Goal: Task Accomplishment & Management: Complete application form

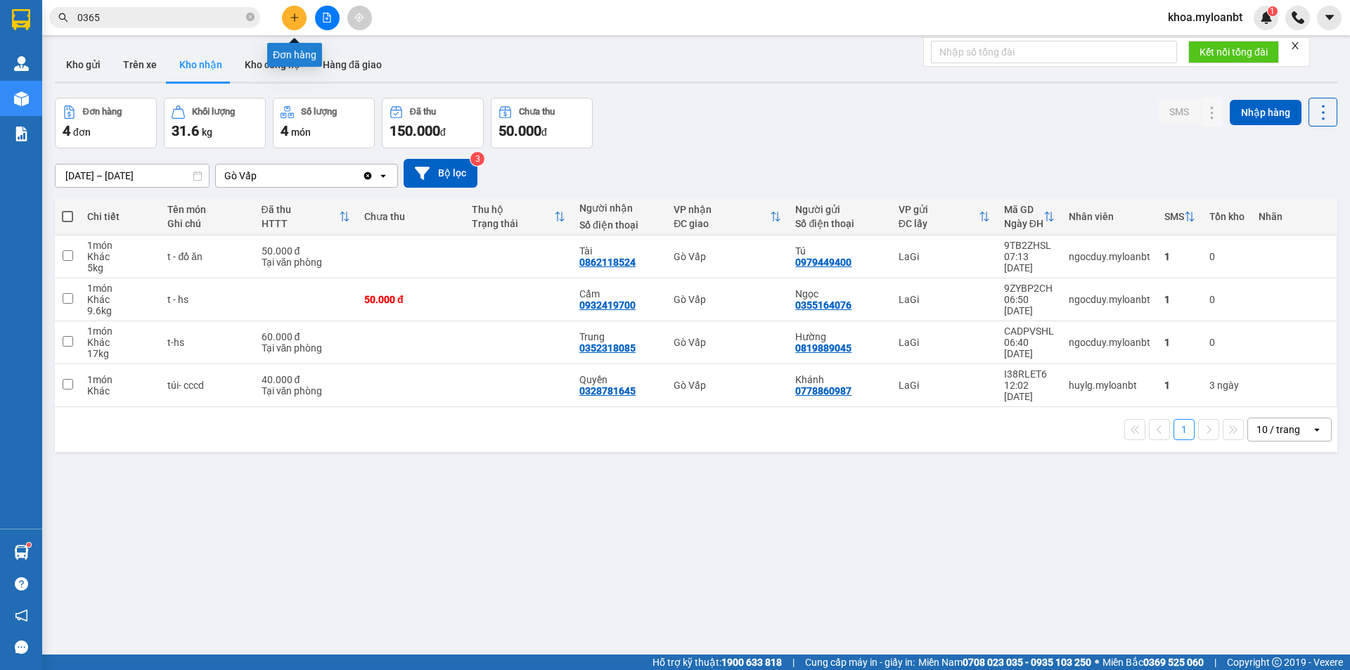
click at [289, 25] on button at bounding box center [294, 18] width 25 height 25
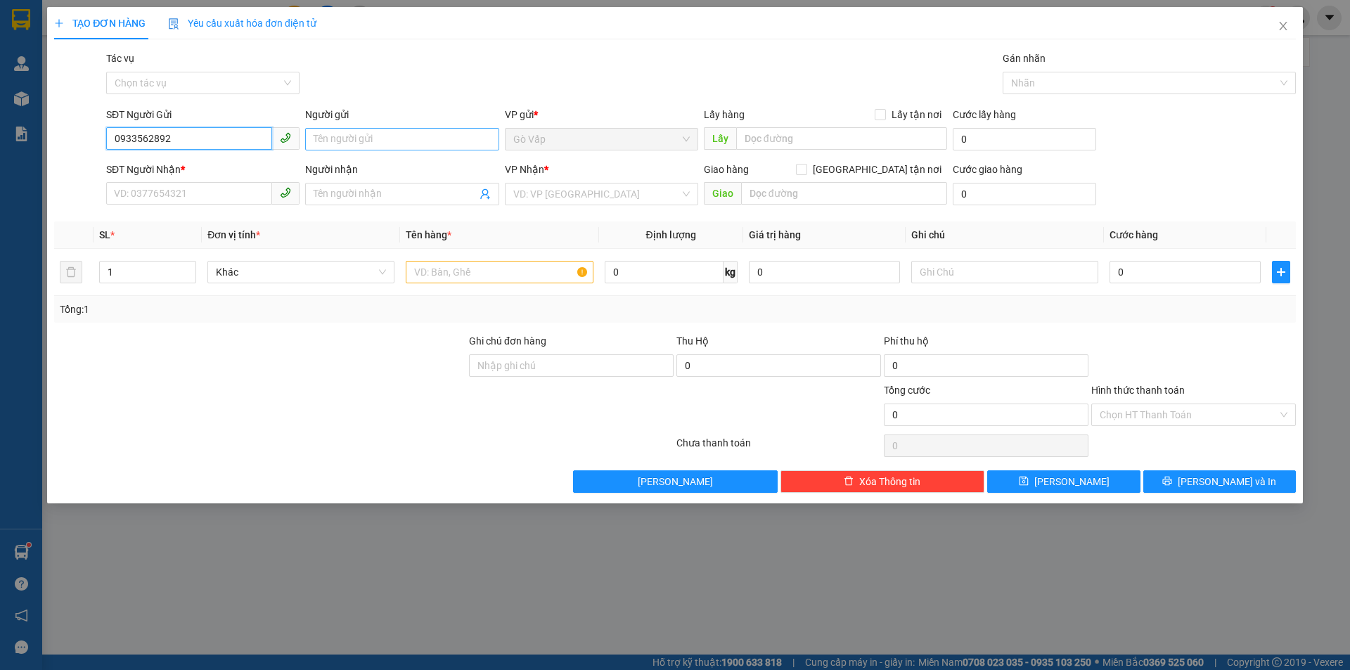
type input "0933562892"
click at [354, 140] on input "Người gửi" at bounding box center [401, 139] width 193 height 22
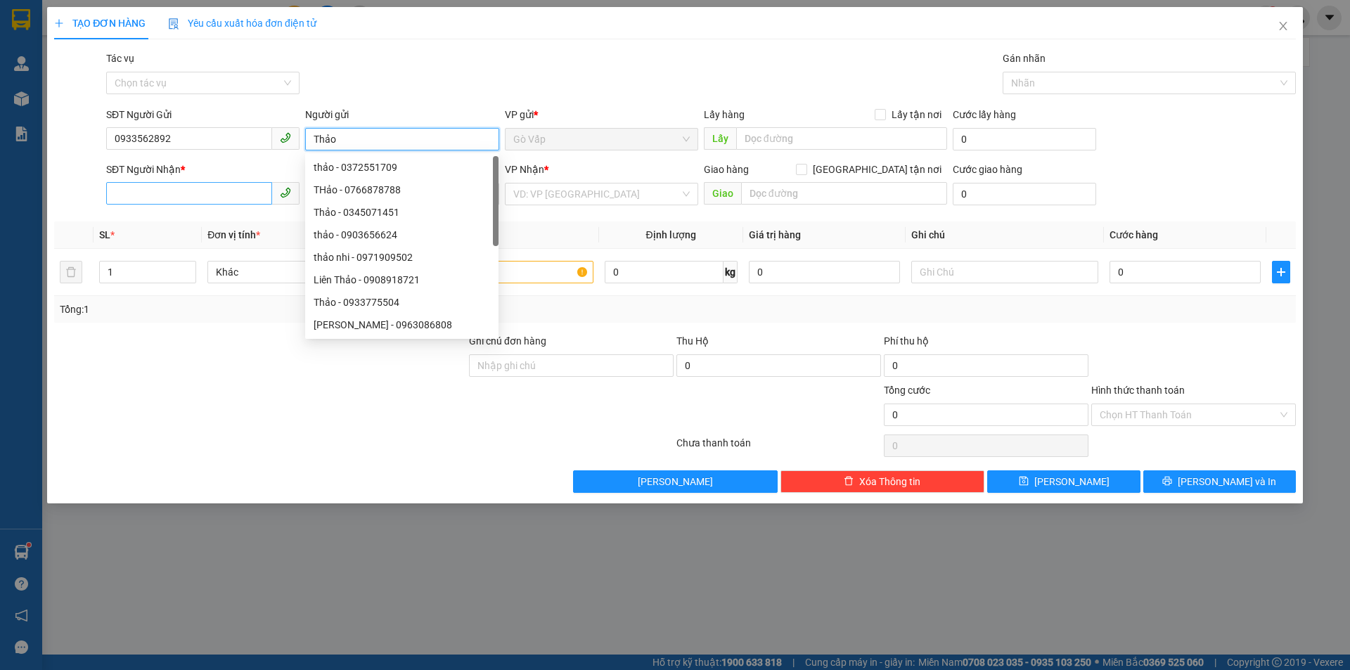
type input "Thảo"
click at [182, 190] on input "SĐT Người Nhận *" at bounding box center [189, 193] width 166 height 22
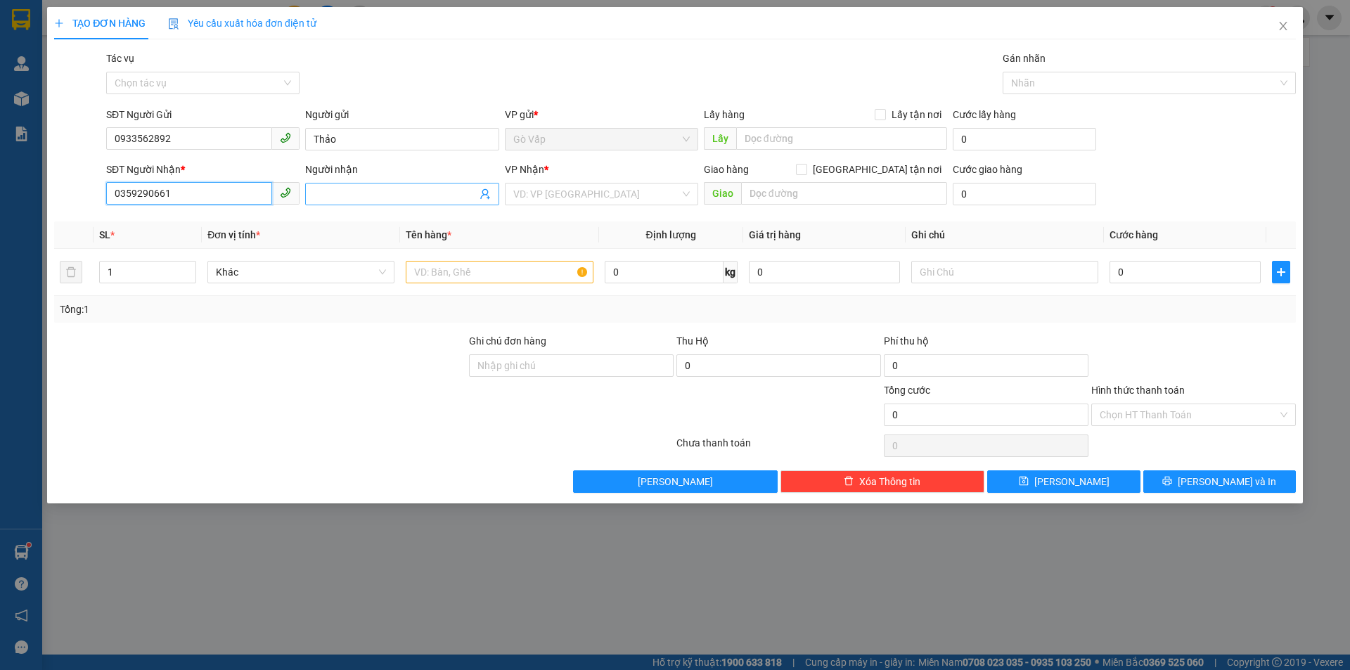
type input "0359290661"
click at [363, 187] on input "Người nhận" at bounding box center [395, 193] width 162 height 15
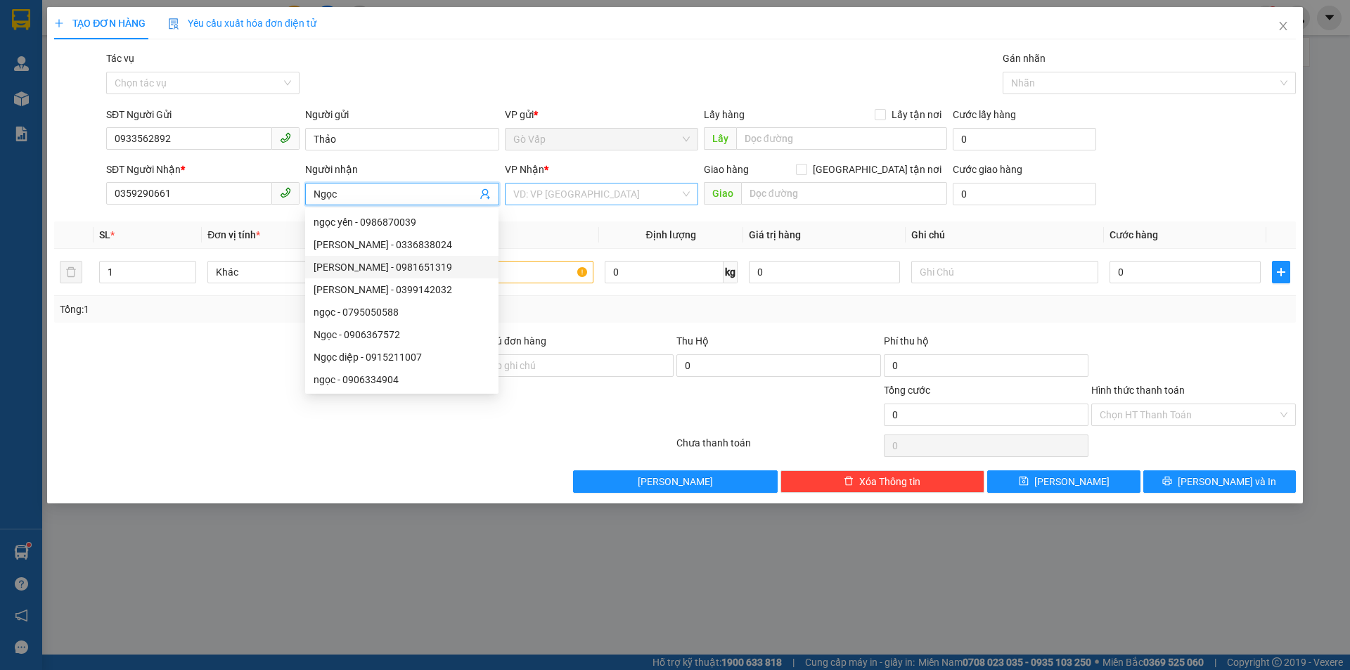
type input "Ngọc"
click at [571, 188] on input "search" at bounding box center [596, 194] width 167 height 21
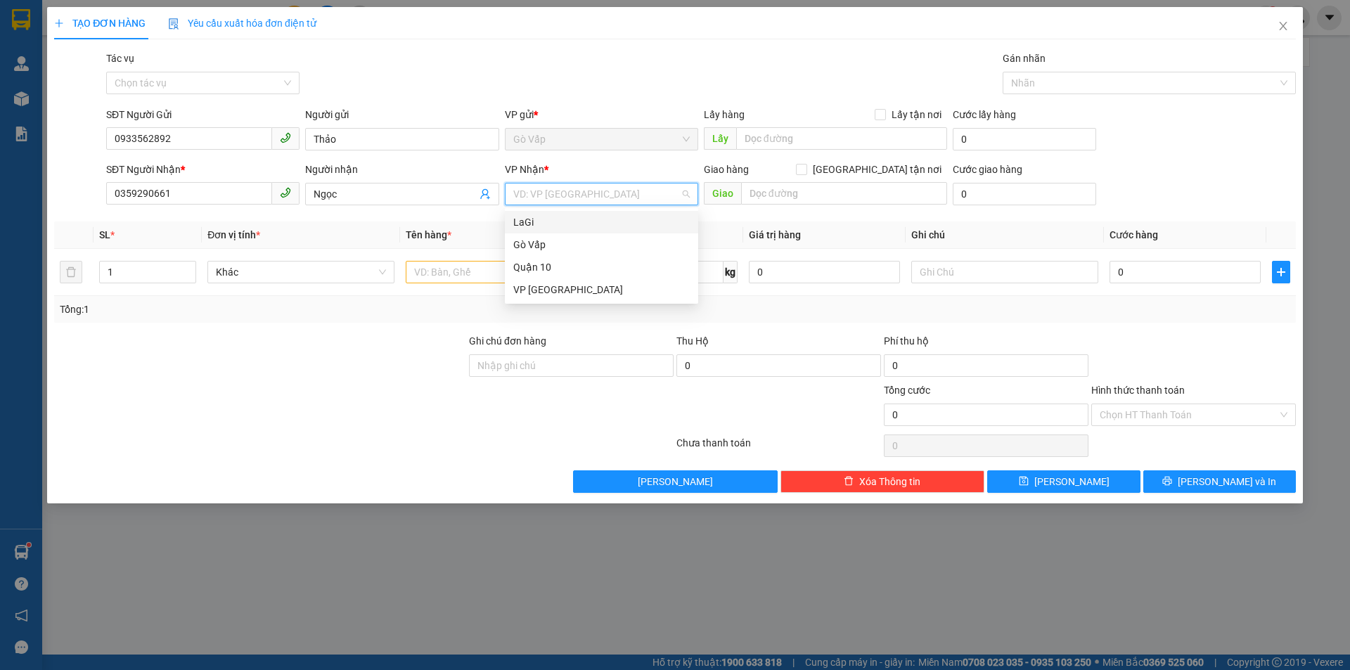
click at [552, 222] on div "LaGi" at bounding box center [601, 221] width 176 height 15
click at [477, 267] on input "text" at bounding box center [499, 272] width 187 height 22
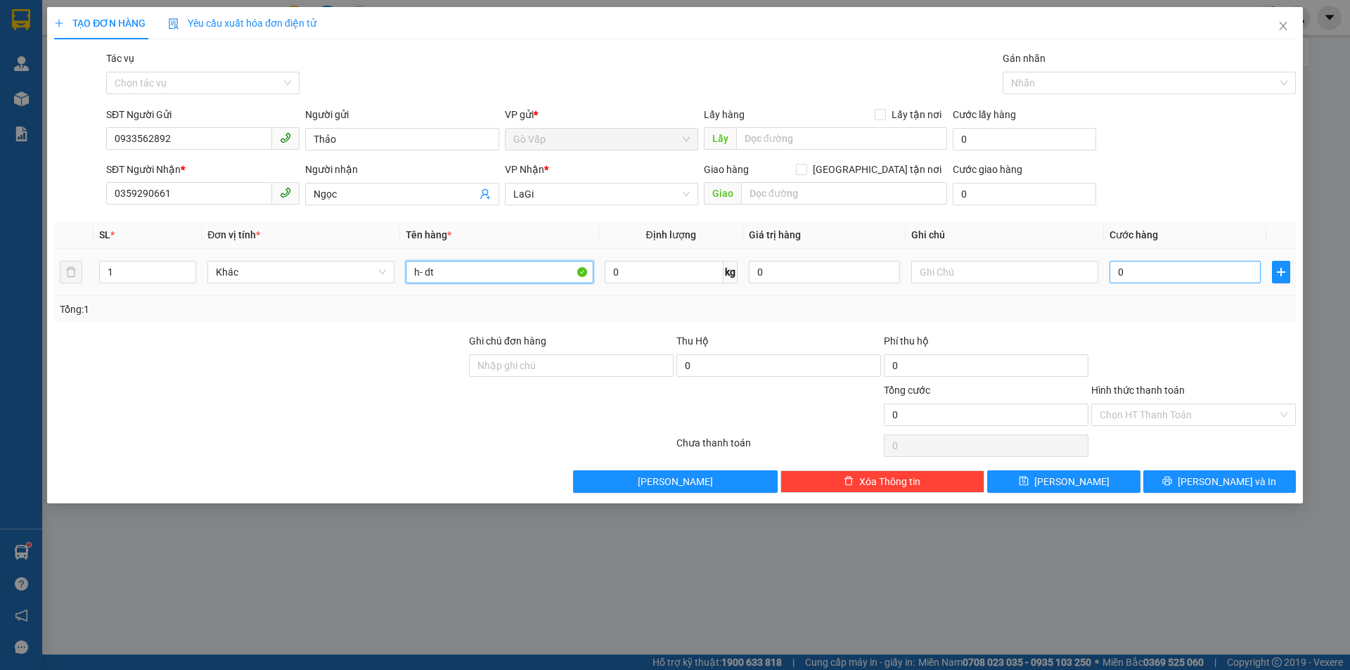
type input "h- dt"
click at [1126, 265] on input "0" at bounding box center [1185, 272] width 151 height 22
type input "4"
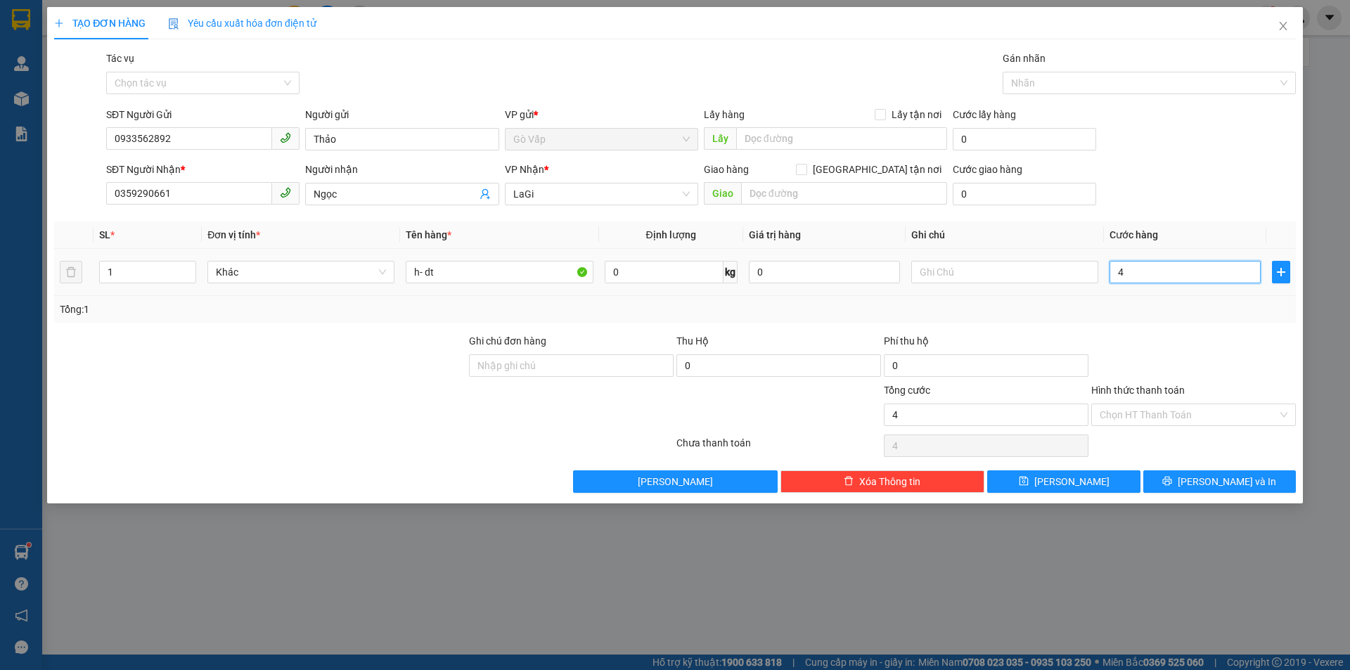
type input "40"
type input "4"
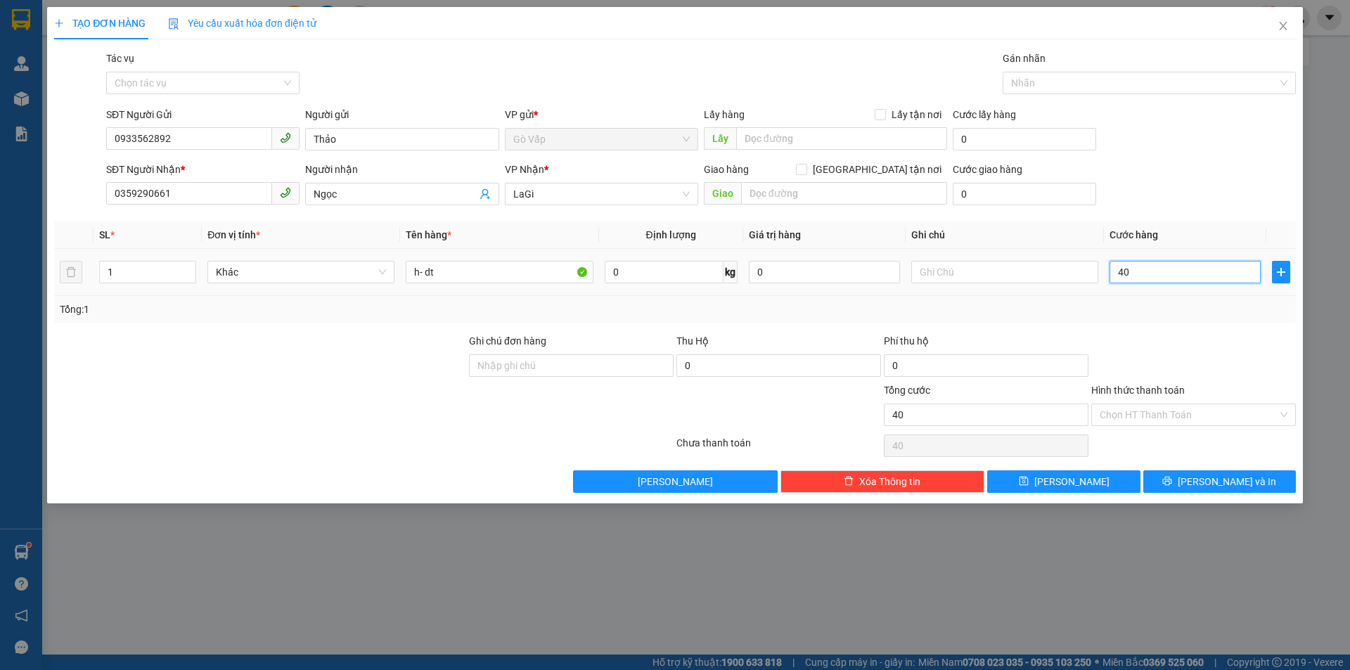
type input "4"
type input "0"
type input "050"
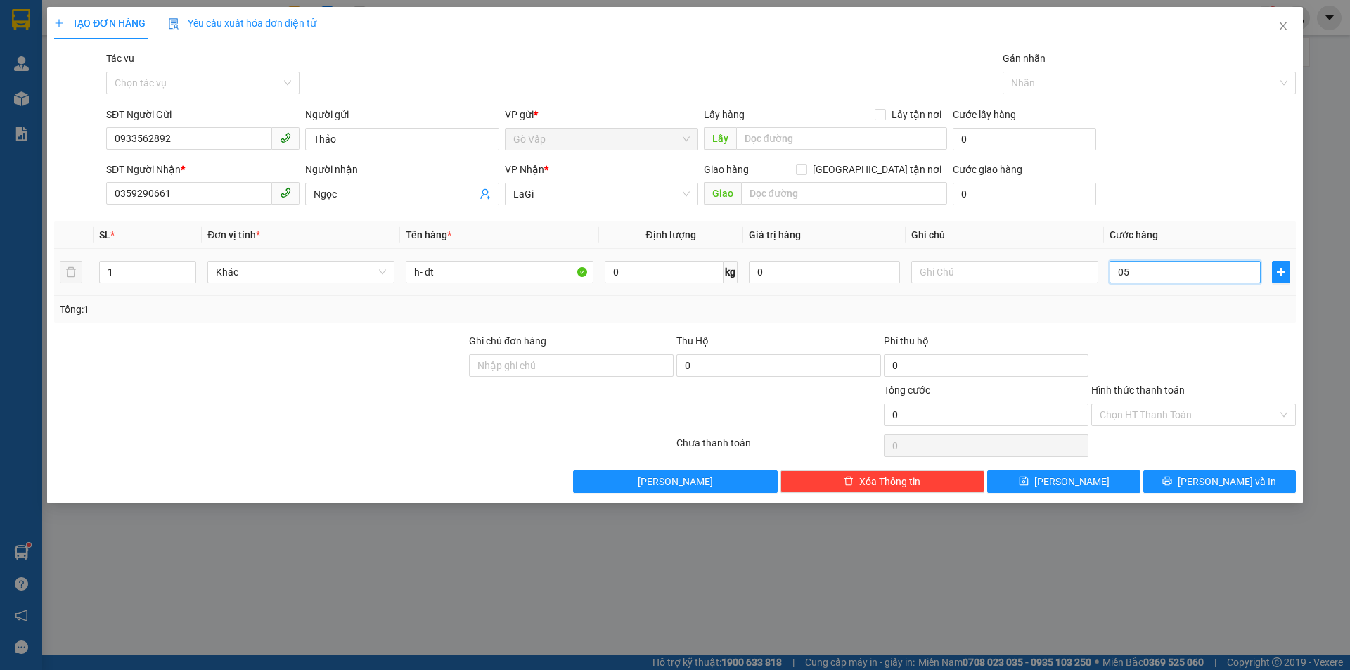
type input "50"
type input "50.000"
click at [1255, 336] on div at bounding box center [1193, 357] width 207 height 49
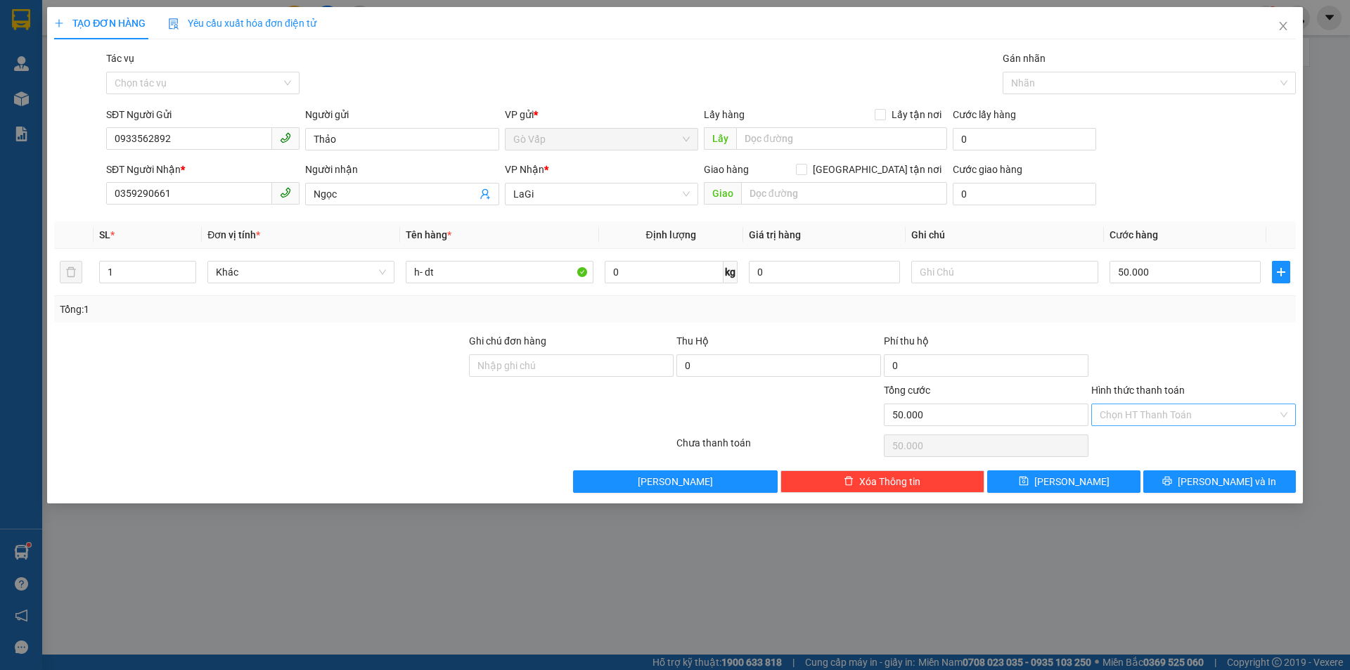
click at [1178, 414] on input "Hình thức thanh toán" at bounding box center [1189, 414] width 178 height 21
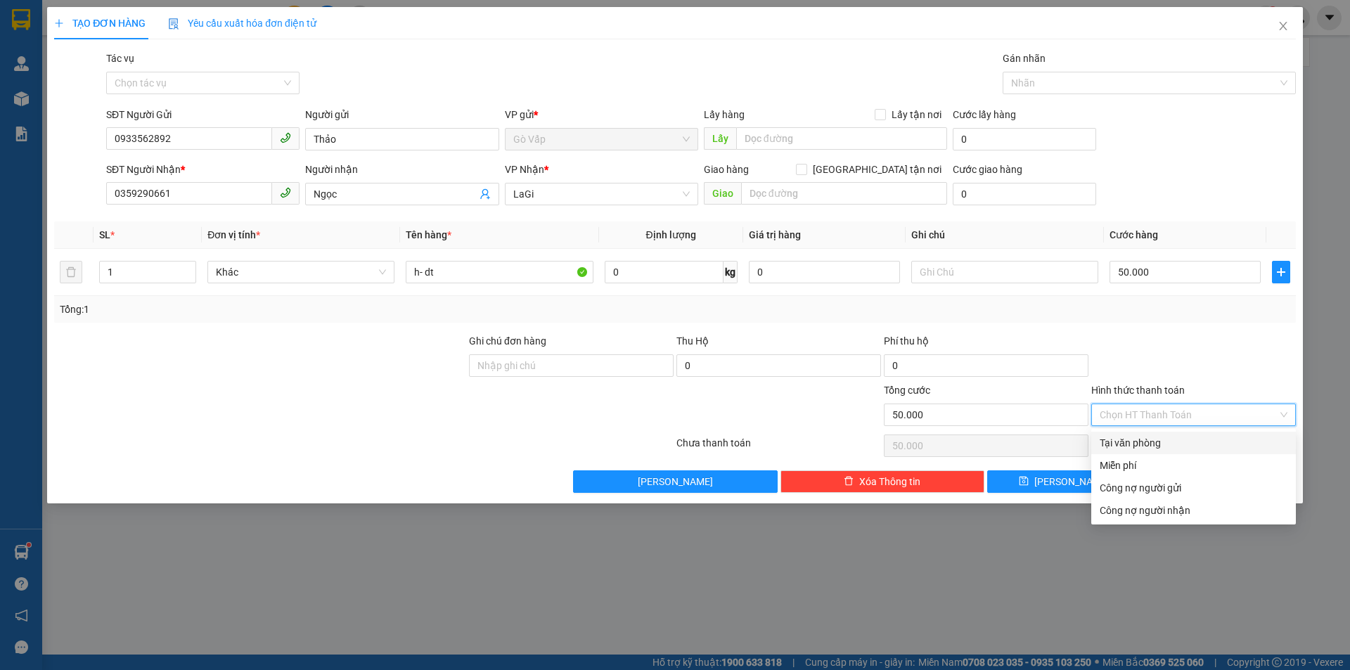
click at [1181, 427] on div "Hình thức thanh toán Chọn HT Thanh Toán" at bounding box center [1193, 406] width 205 height 49
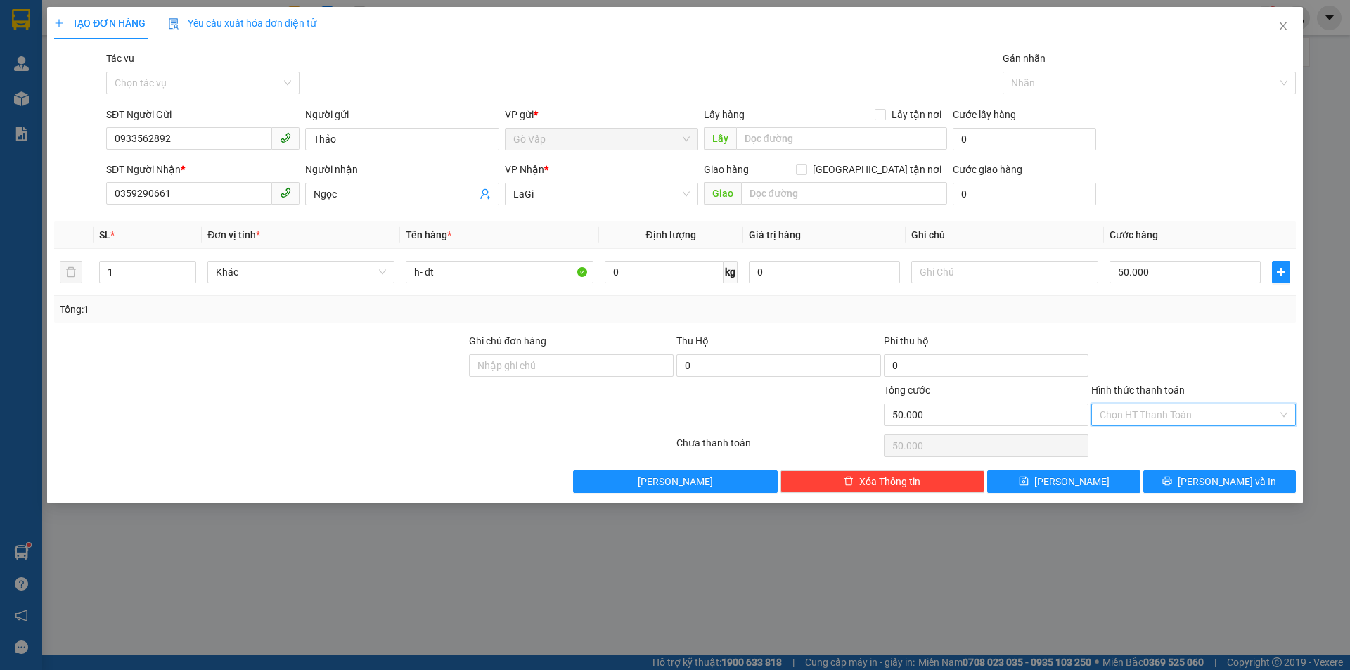
click at [1188, 406] on input "Hình thức thanh toán" at bounding box center [1189, 414] width 178 height 21
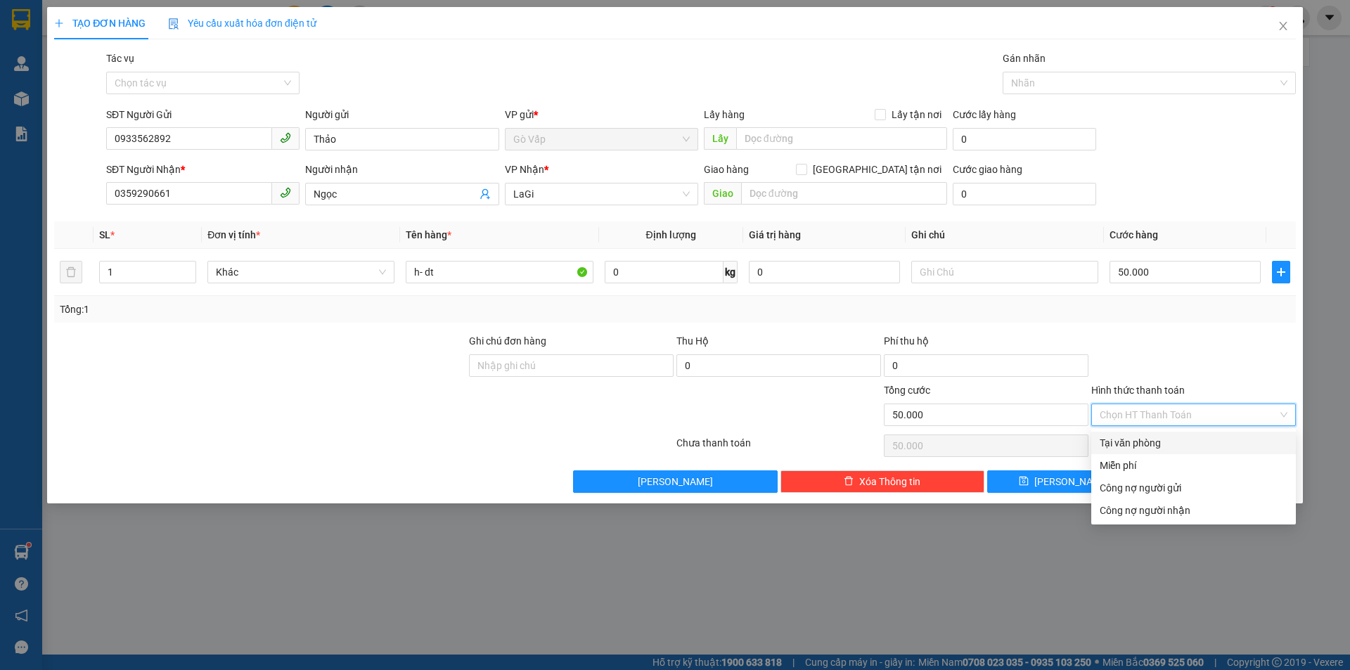
click at [1157, 441] on div "Tại văn phòng" at bounding box center [1194, 442] width 188 height 15
type input "0"
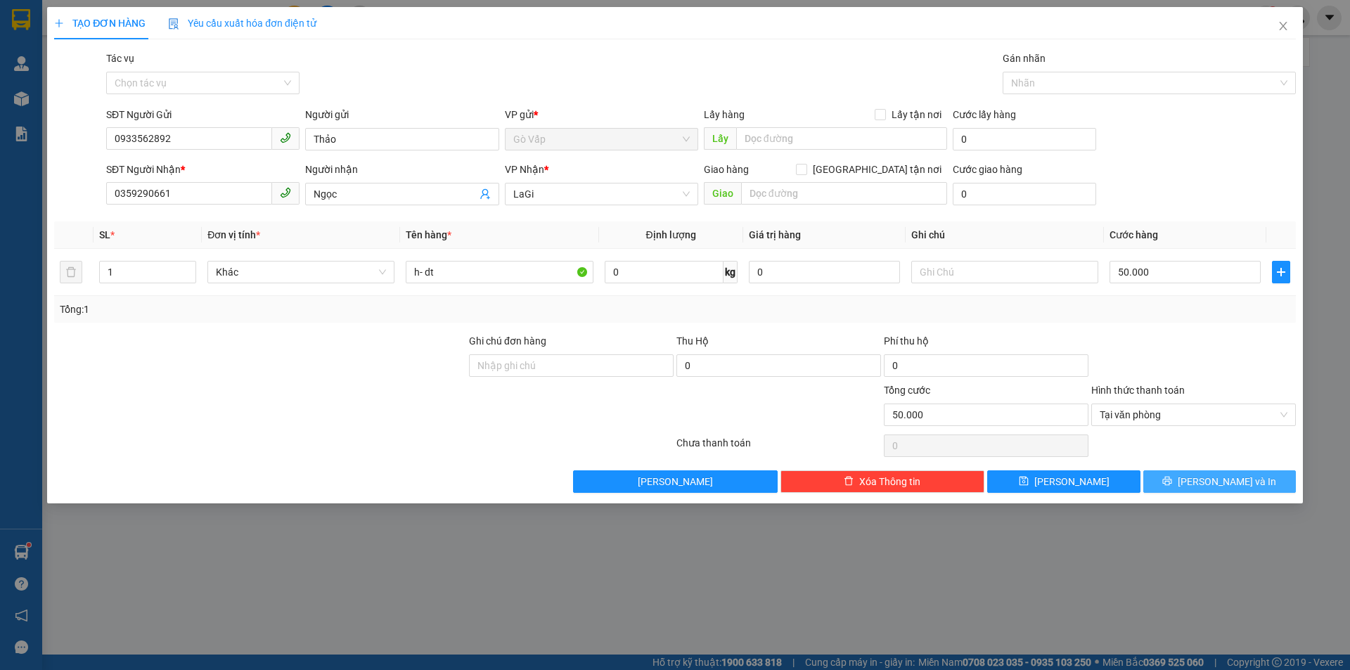
click at [1246, 481] on span "[PERSON_NAME] và In" at bounding box center [1227, 481] width 98 height 15
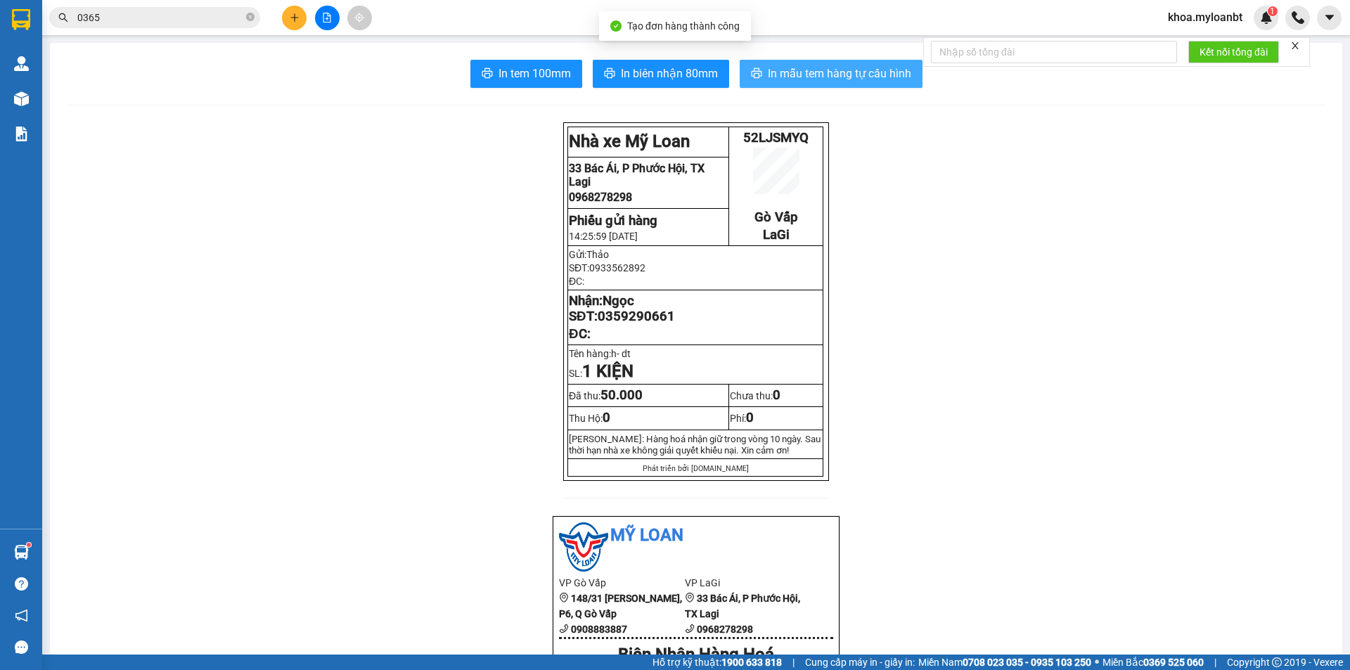
click at [759, 83] on button "In mẫu tem hàng tự cấu hình" at bounding box center [831, 74] width 183 height 28
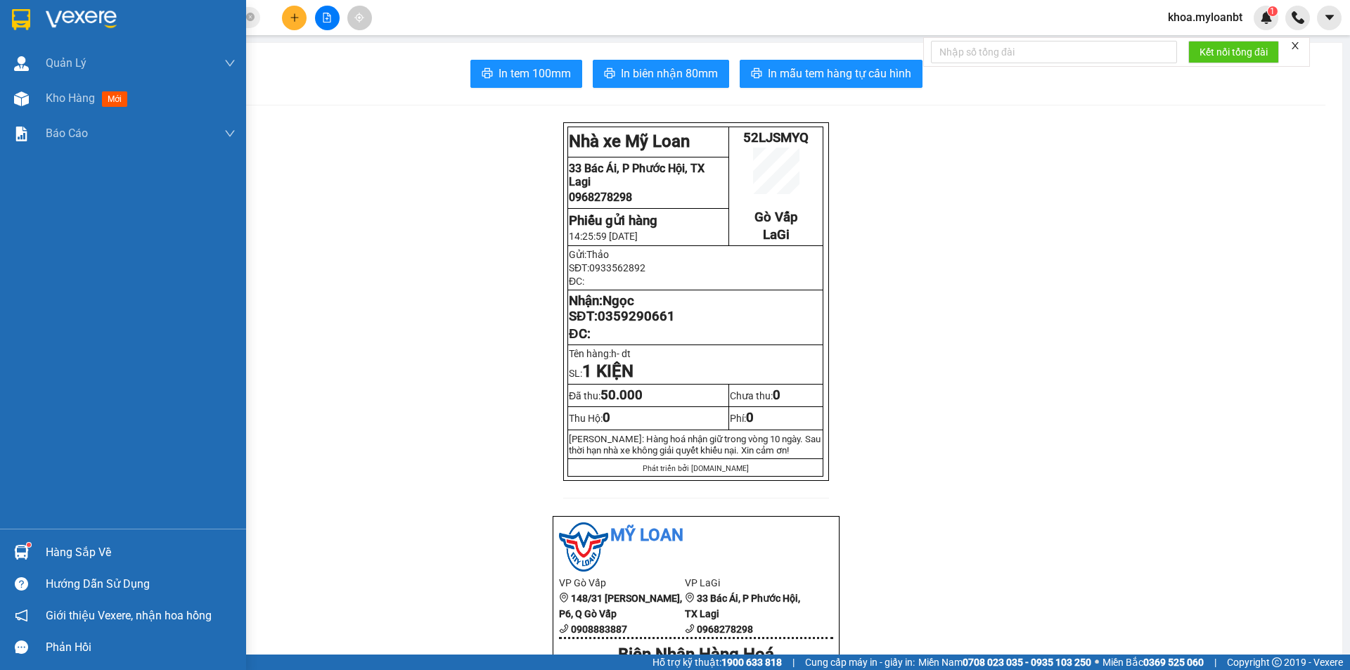
click at [3, 543] on div "Hàng sắp về" at bounding box center [123, 552] width 246 height 32
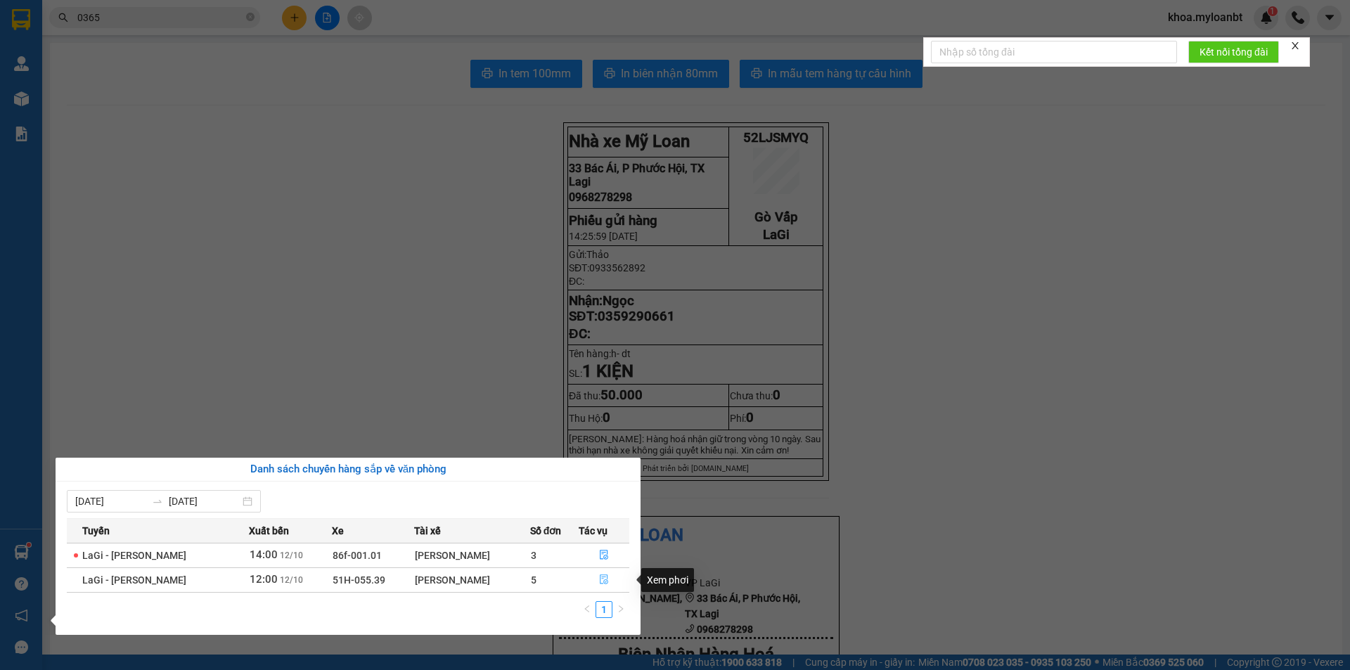
click at [581, 572] on button "button" at bounding box center [604, 580] width 50 height 22
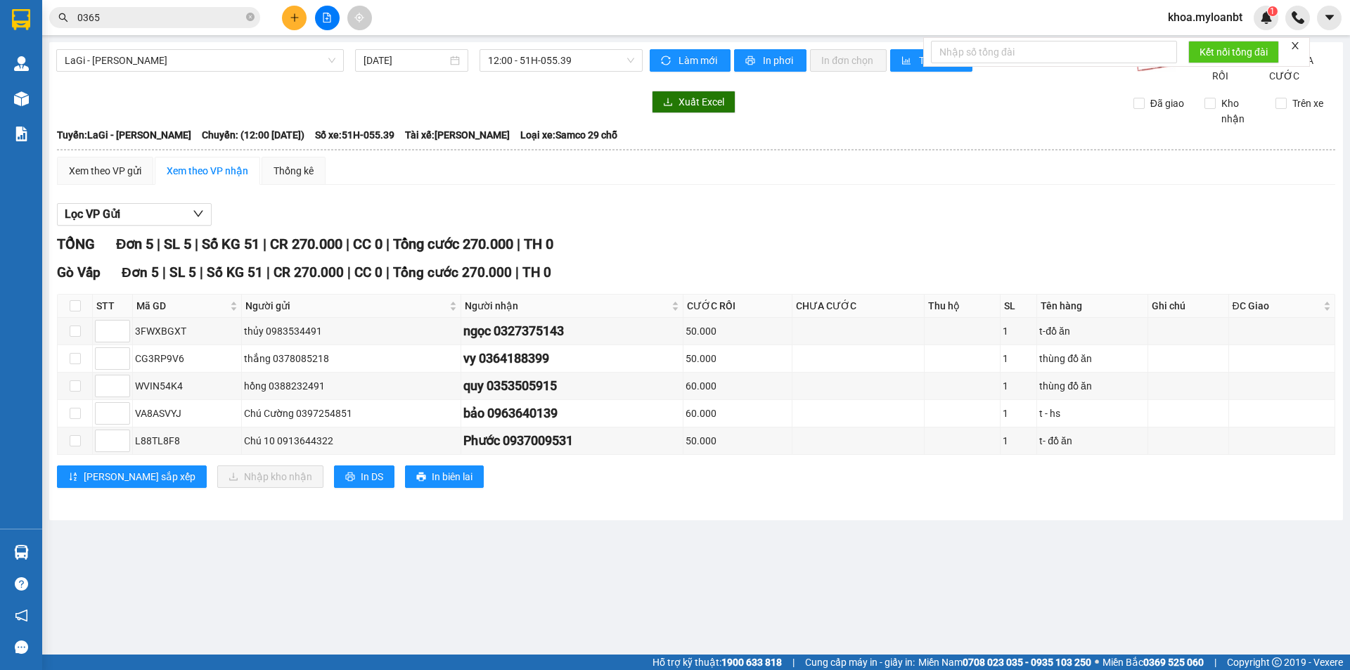
click at [291, 15] on icon "plus" at bounding box center [295, 18] width 10 height 10
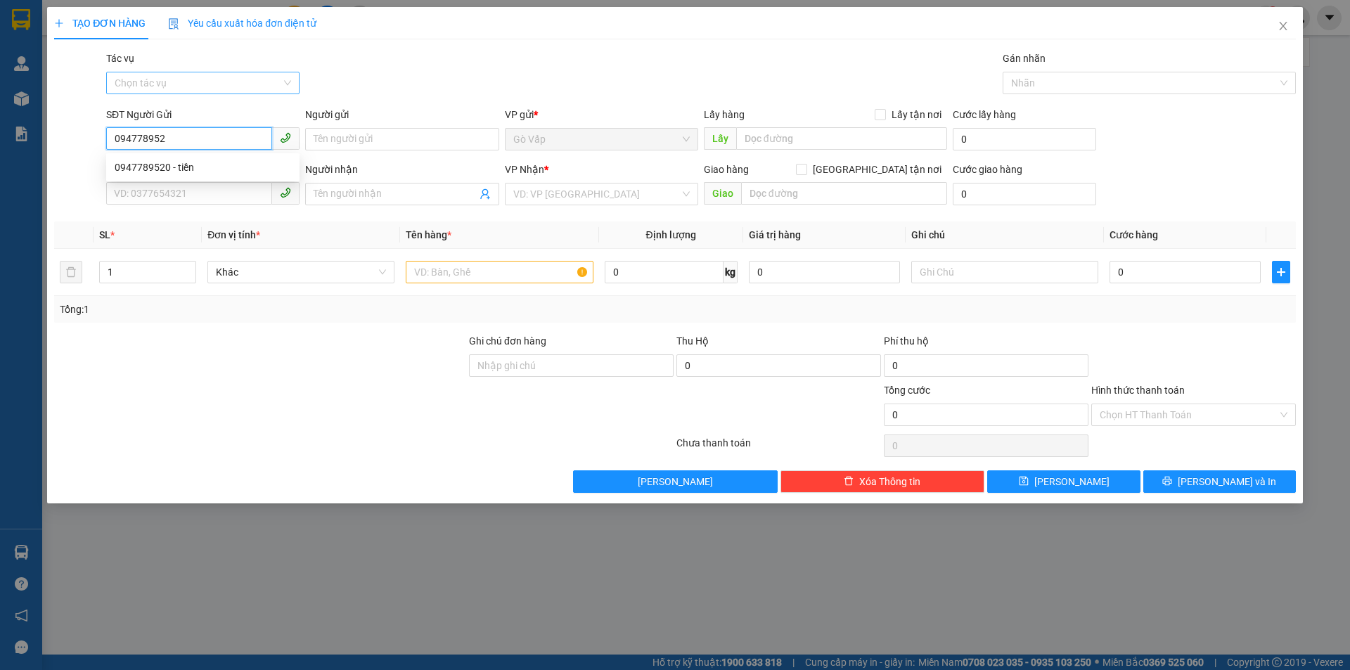
type input "0947789520"
click at [144, 169] on div "0947789520 - tiền" at bounding box center [203, 167] width 176 height 15
type input "tiền"
type input "0932572327"
type input "Khả"
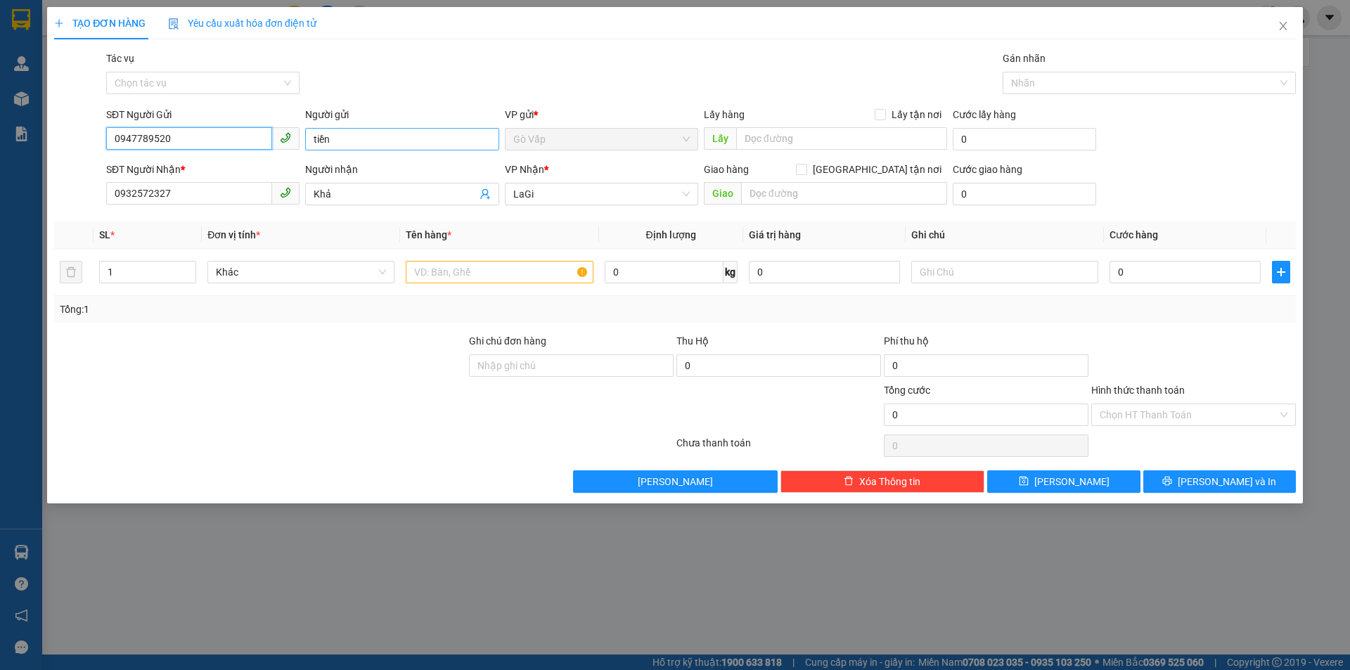
type input "0947789520"
click at [397, 146] on input "tiền" at bounding box center [401, 139] width 193 height 22
type input "Tiieenf"
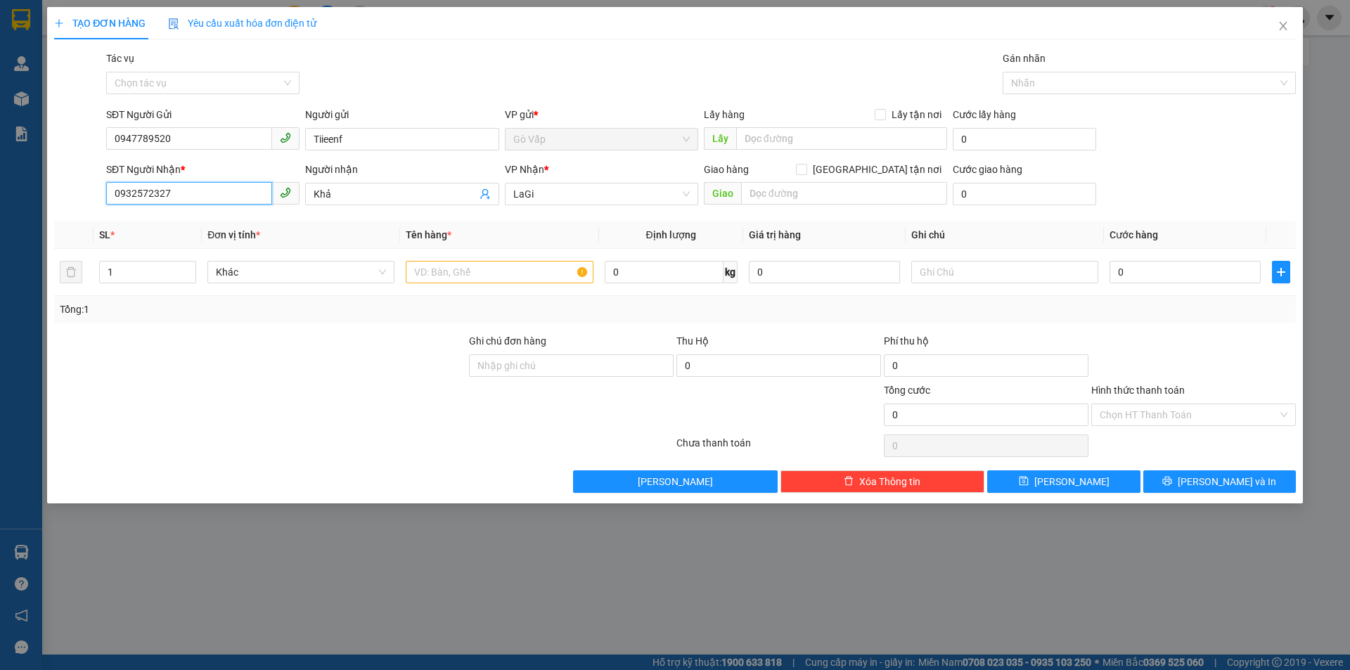
click at [201, 195] on input "0932572327" at bounding box center [189, 193] width 166 height 22
type input "0332357158"
click at [422, 193] on input "Khả" at bounding box center [395, 193] width 162 height 15
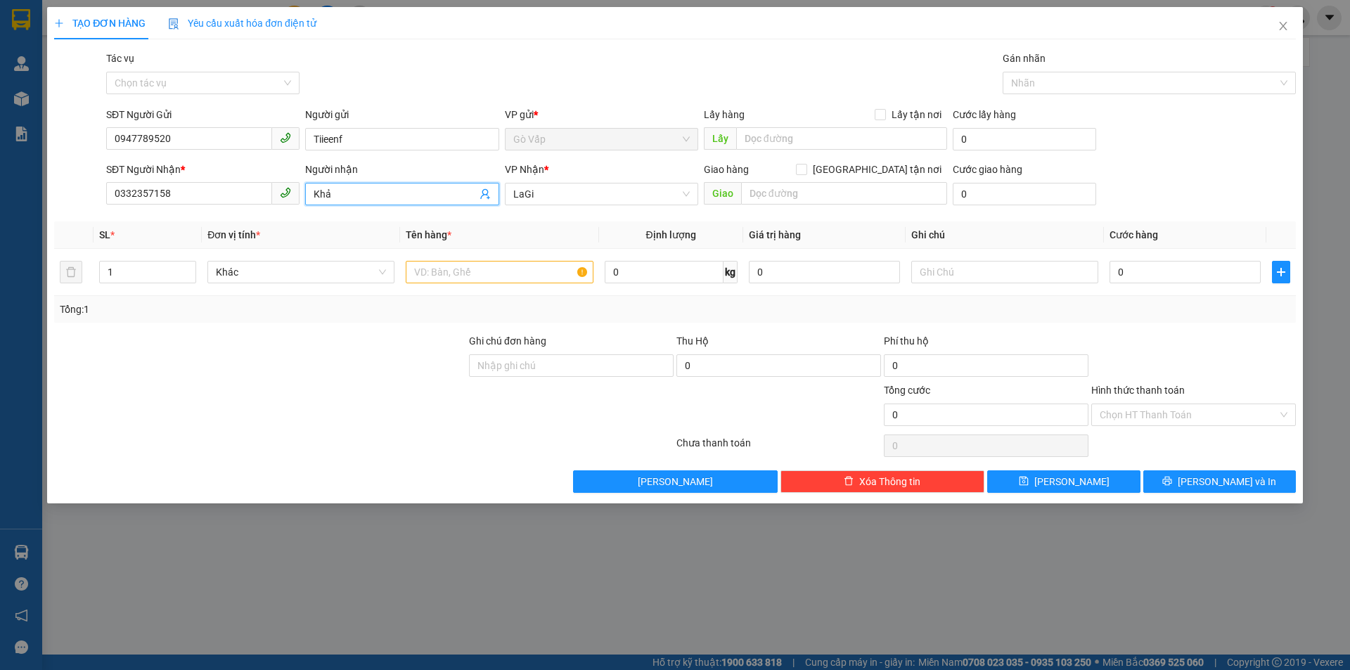
click at [422, 193] on input "Khả" at bounding box center [395, 193] width 162 height 15
click at [486, 266] on input "text" at bounding box center [499, 272] width 187 height 22
type input "h- dt"
drag, startPoint x: 946, startPoint y: 288, endPoint x: 965, endPoint y: 288, distance: 18.3
click at [958, 288] on td at bounding box center [1005, 272] width 198 height 47
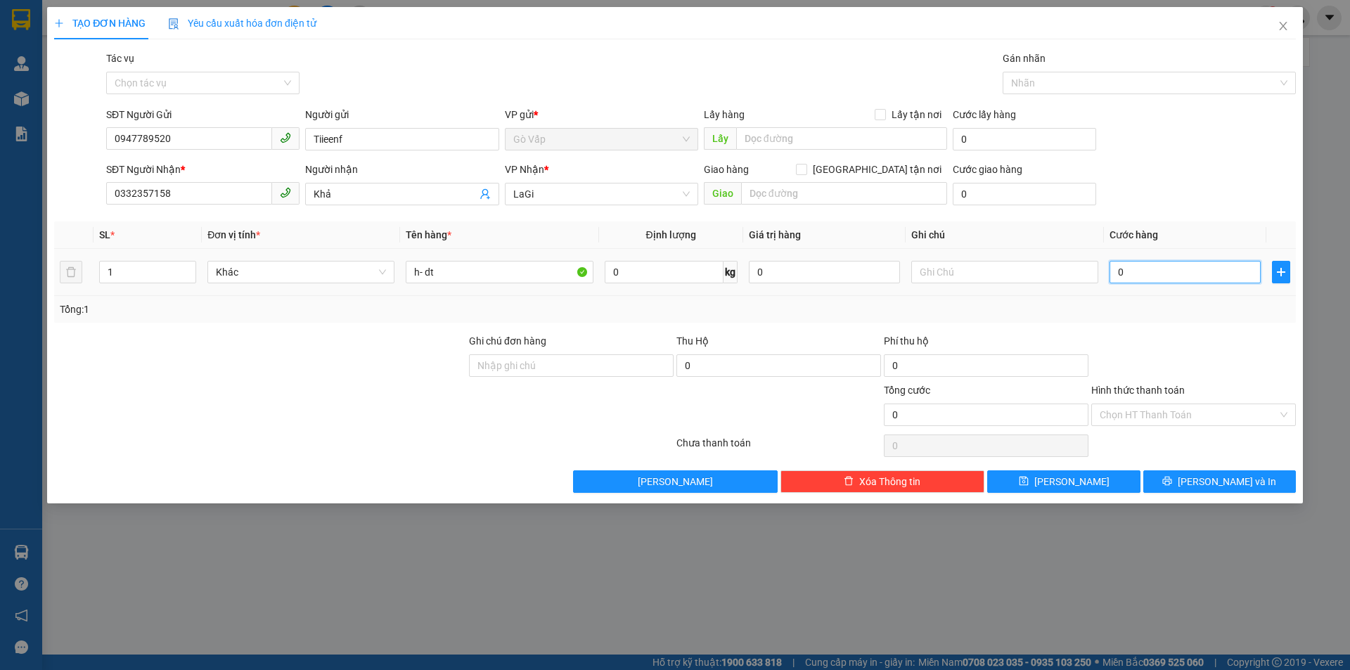
click at [1219, 265] on input "0" at bounding box center [1185, 272] width 151 height 22
type input "50"
type input "50.000"
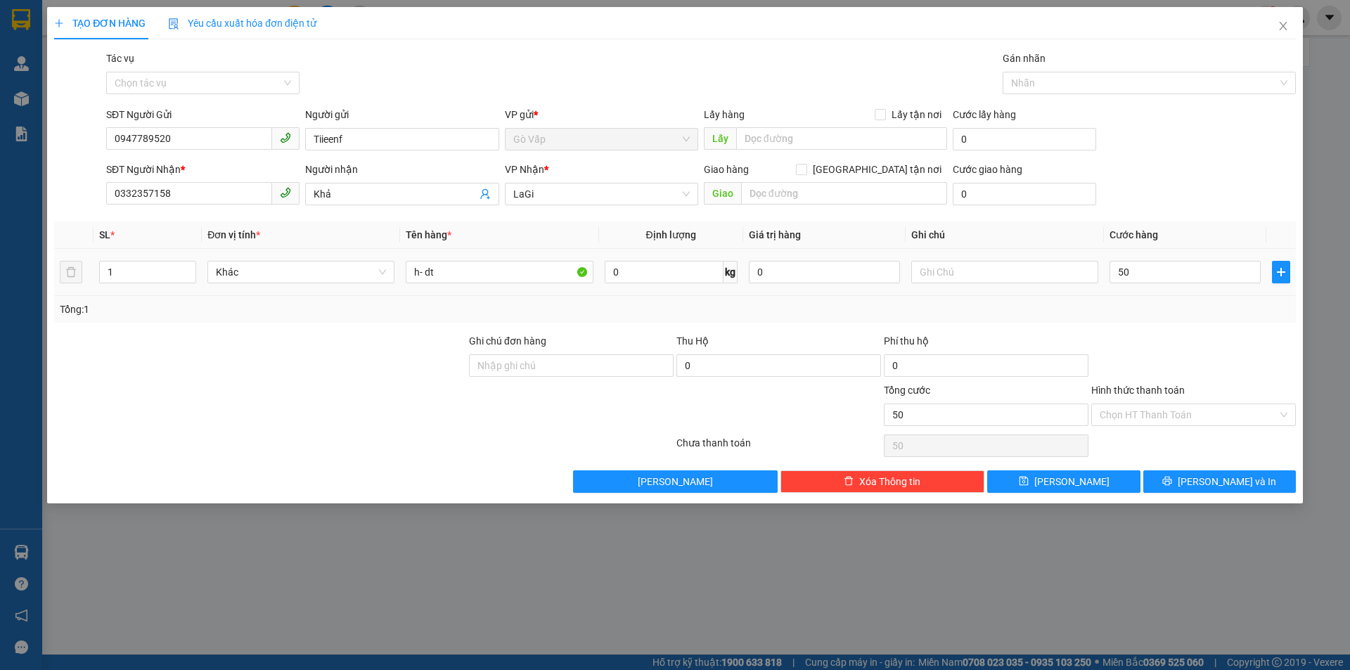
type input "50.000"
click at [1215, 310] on div "Tổng: 1" at bounding box center [675, 309] width 1230 height 15
drag, startPoint x: 1210, startPoint y: 405, endPoint x: 1204, endPoint y: 425, distance: 21.3
click at [1209, 411] on input "Hình thức thanh toán" at bounding box center [1189, 414] width 178 height 21
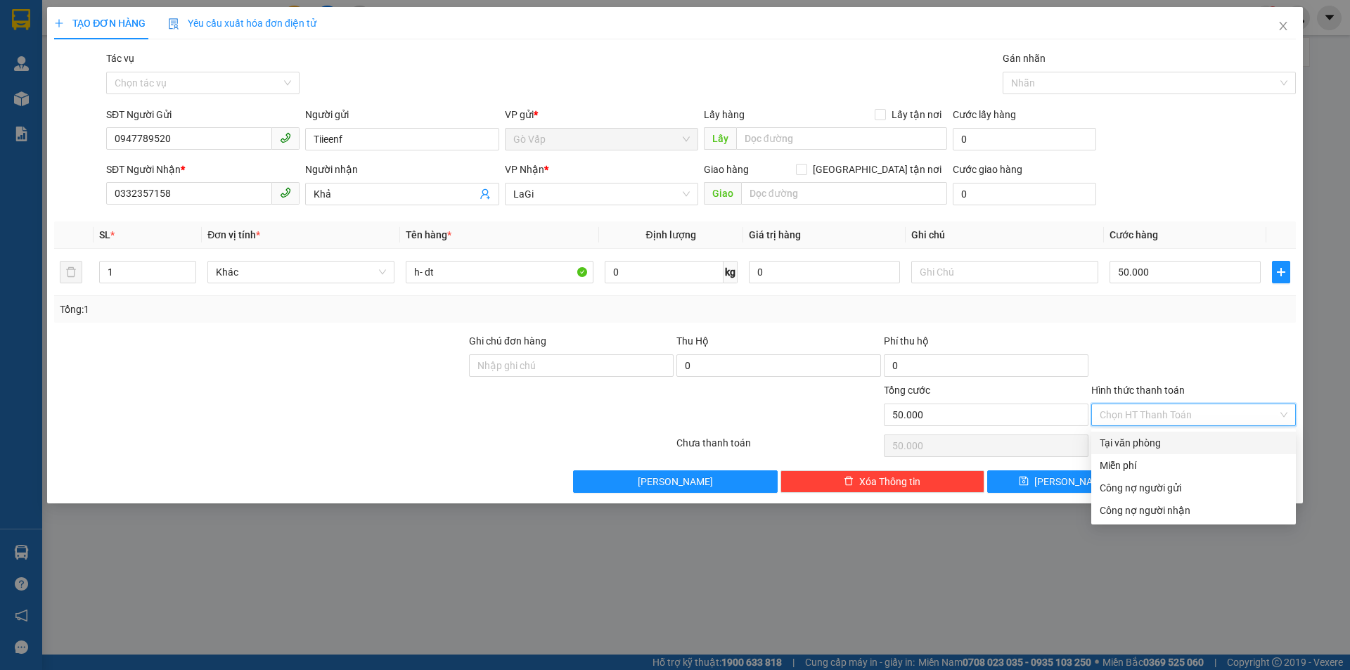
click at [1195, 437] on div "Tại văn phòng" at bounding box center [1194, 442] width 188 height 15
type input "0"
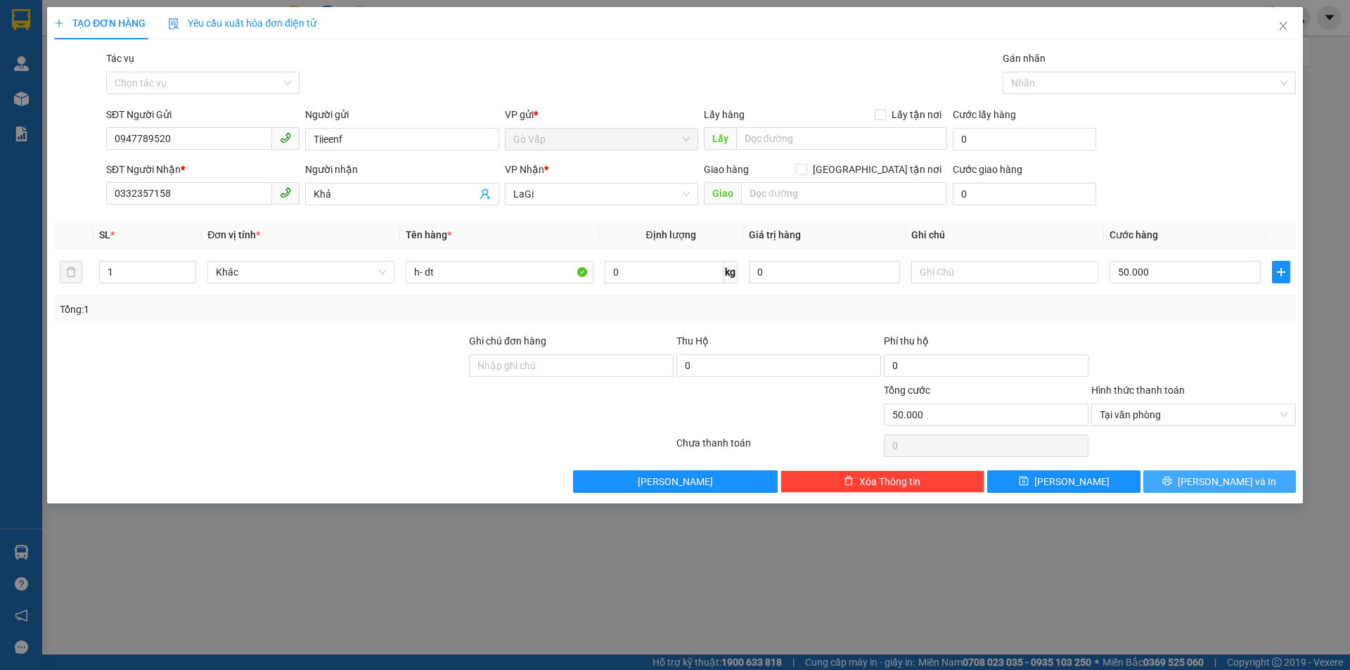
click at [1218, 470] on button "[PERSON_NAME] và In" at bounding box center [1219, 481] width 153 height 22
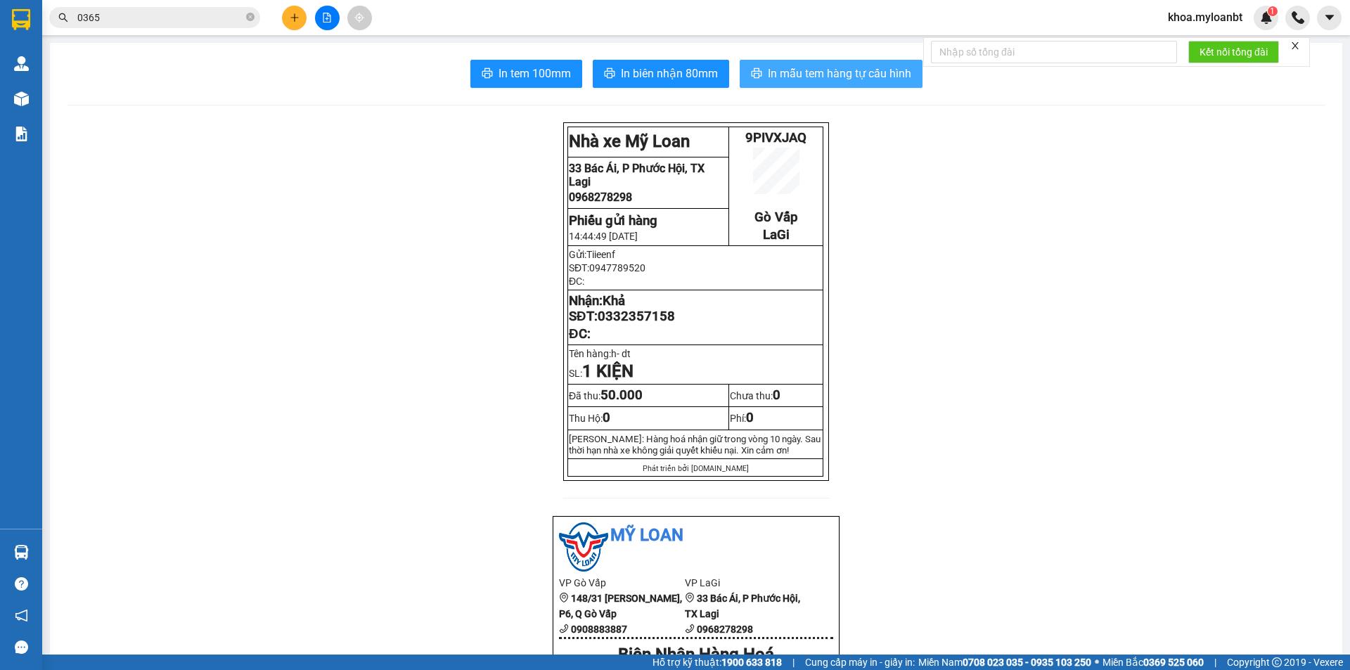
click at [853, 86] on button "In mẫu tem hàng tự cấu hình" at bounding box center [831, 74] width 183 height 28
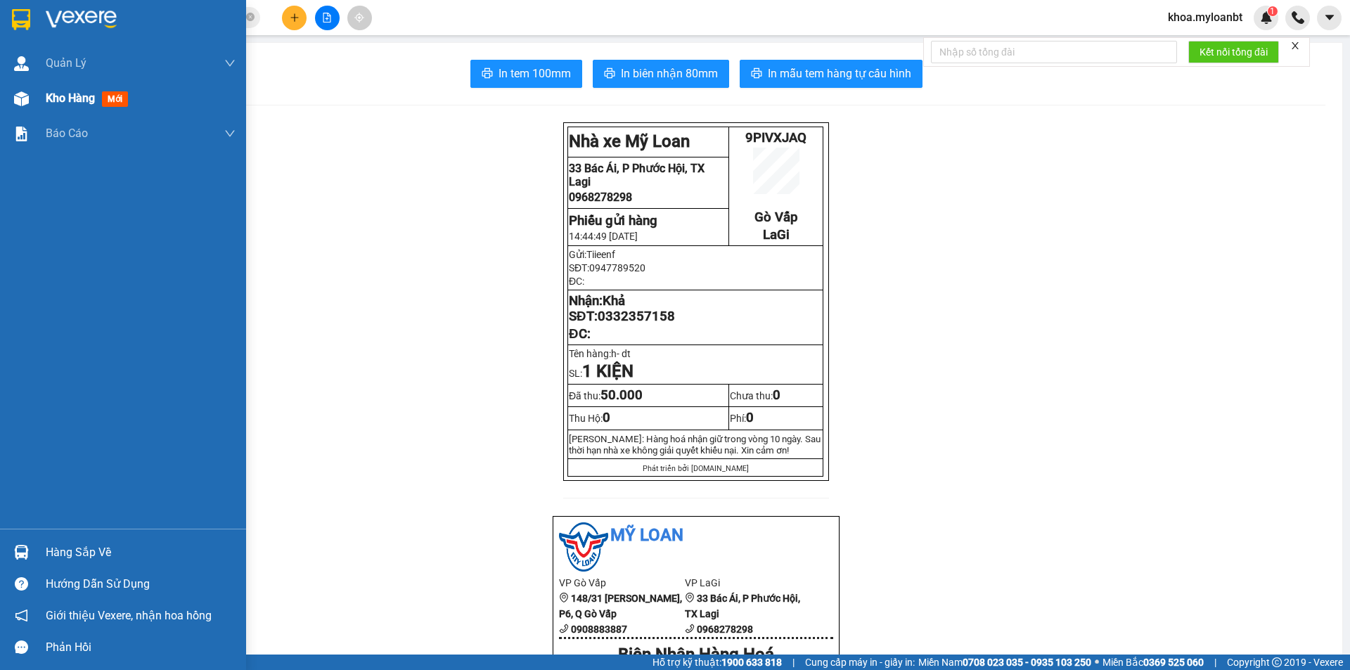
click at [19, 97] on img at bounding box center [21, 98] width 15 height 15
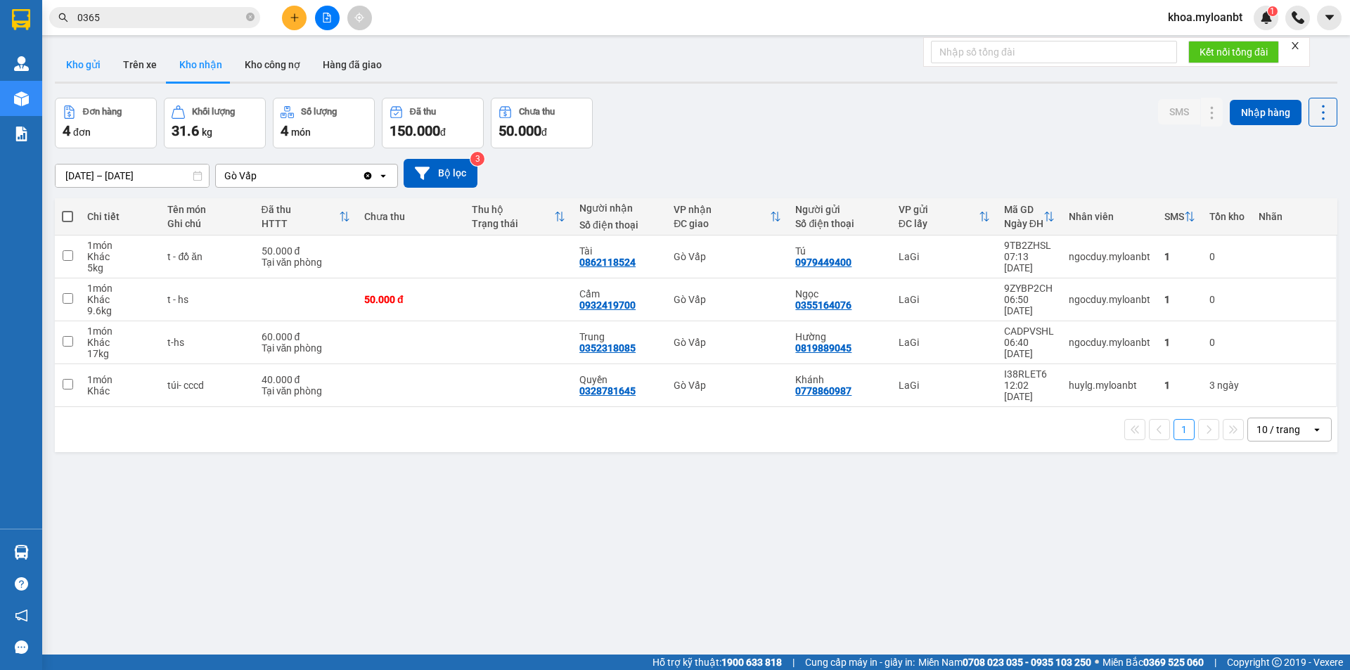
click at [82, 78] on button "Kho gửi" at bounding box center [83, 65] width 57 height 34
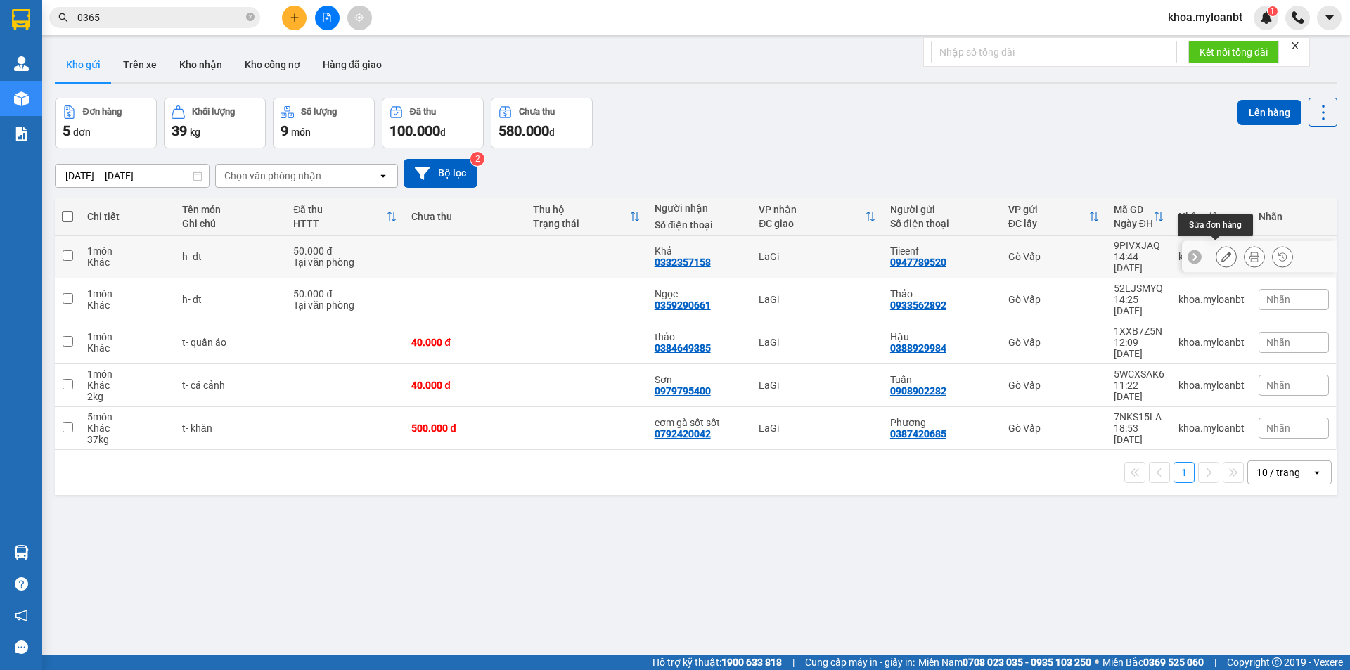
click at [1221, 254] on icon at bounding box center [1226, 257] width 10 height 10
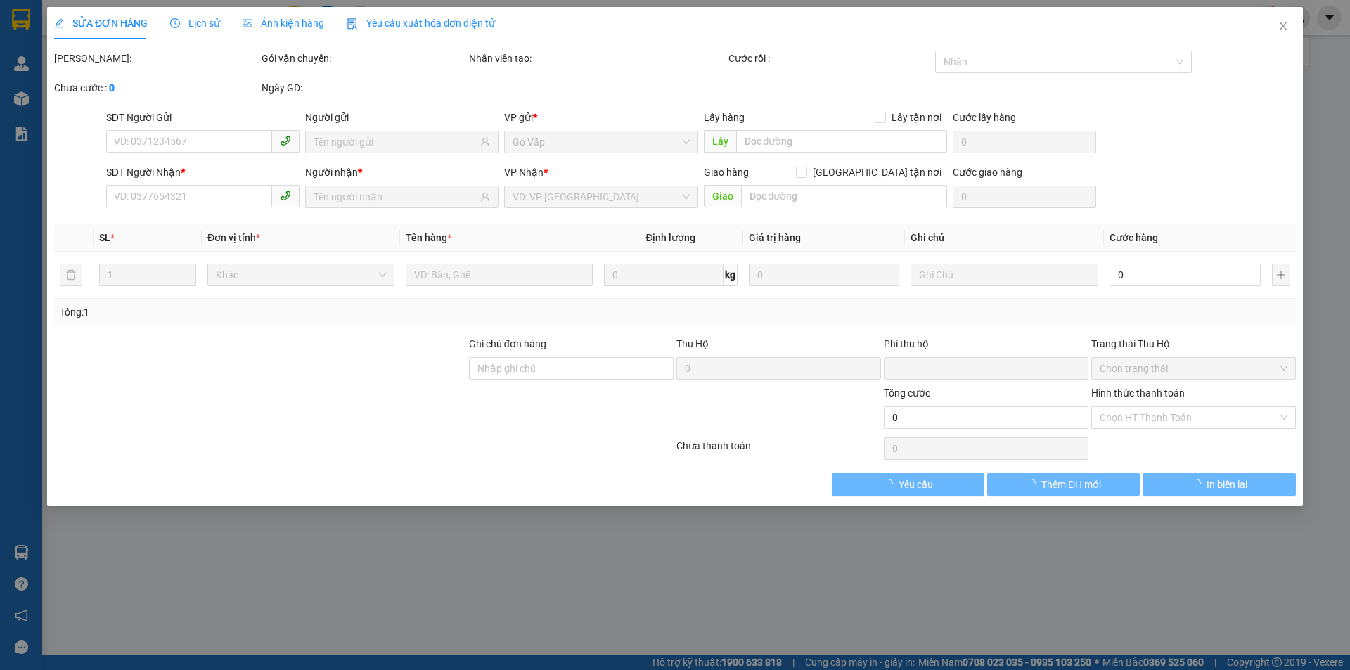
type input "0947789520"
type input "0332357158"
type input "0"
type input "50.000"
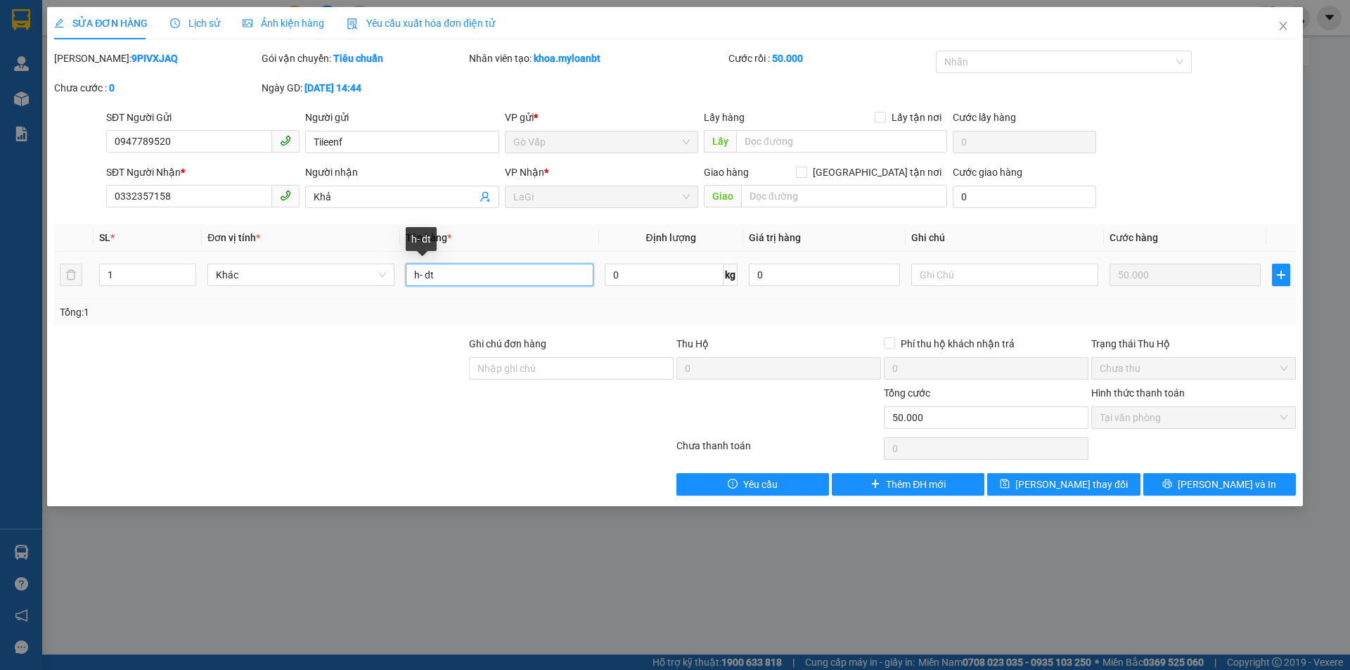
click at [421, 273] on input "h- dt" at bounding box center [499, 275] width 187 height 22
click at [511, 273] on input "b- dt" at bounding box center [499, 275] width 187 height 22
type input "b- dt,"
drag, startPoint x: 1113, startPoint y: 470, endPoint x: 1093, endPoint y: 482, distance: 24.0
click at [1102, 481] on div "Total Paid Fee 50.000 Total UnPaid Fee 0 Cash Collection Total Fee Mã ĐH: 9PIVX…" at bounding box center [675, 273] width 1242 height 445
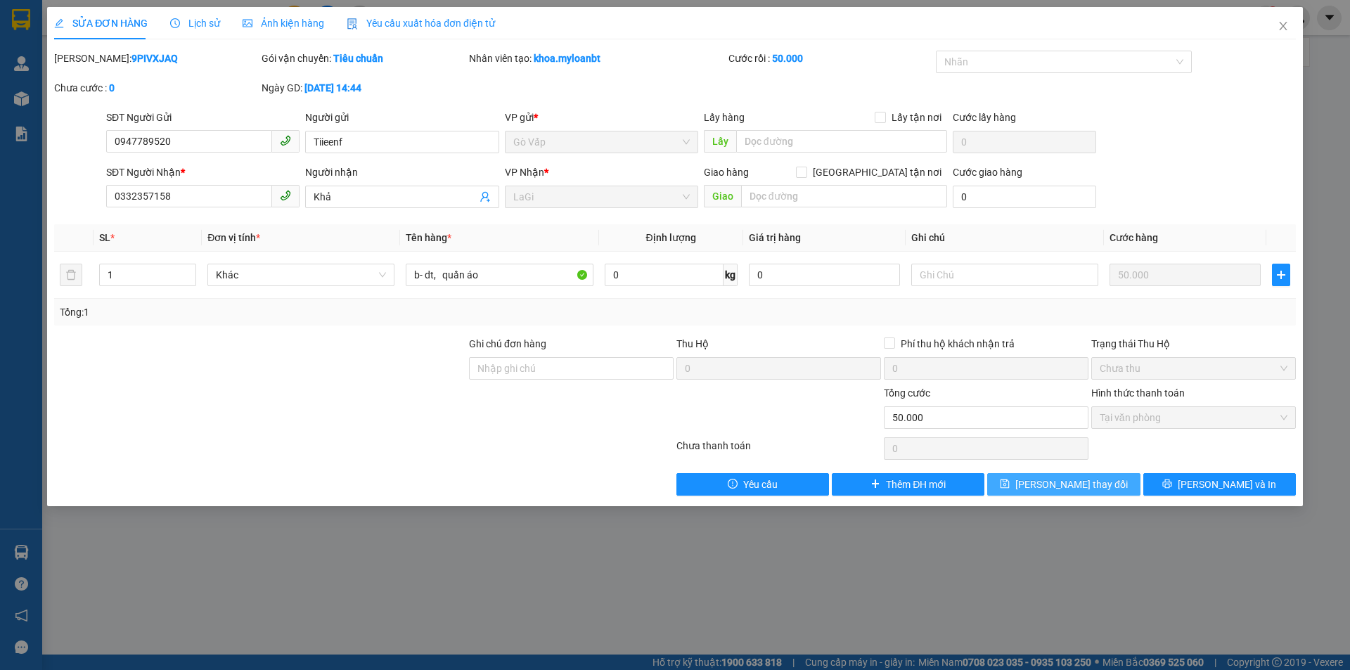
click at [1093, 482] on span "[PERSON_NAME] thay đổi" at bounding box center [1071, 484] width 112 height 15
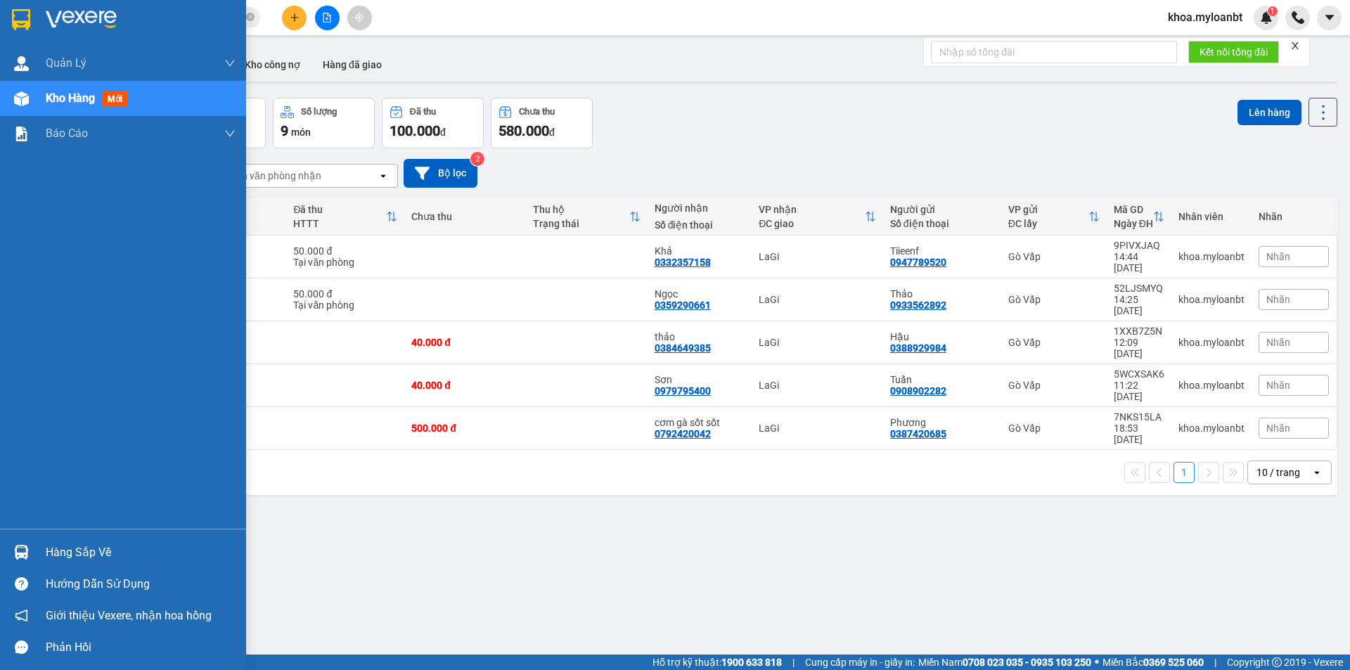
click at [33, 558] on div at bounding box center [21, 552] width 25 height 25
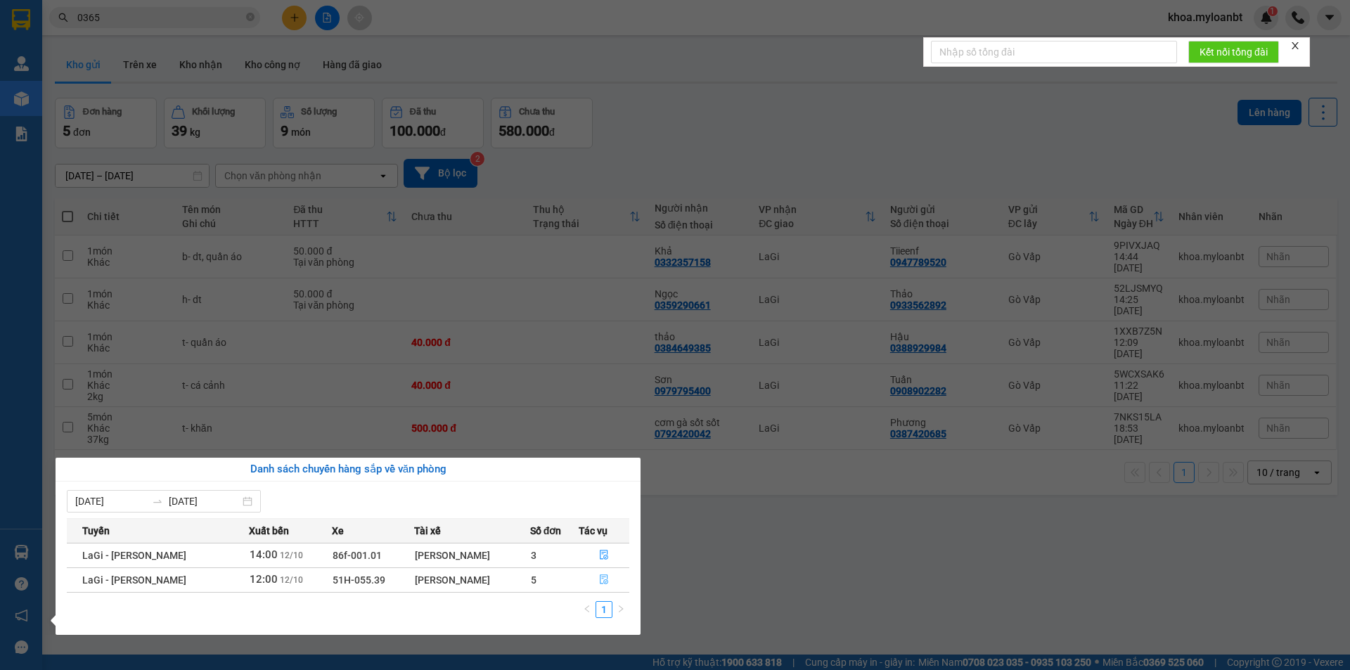
click at [589, 589] on button "button" at bounding box center [604, 580] width 50 height 22
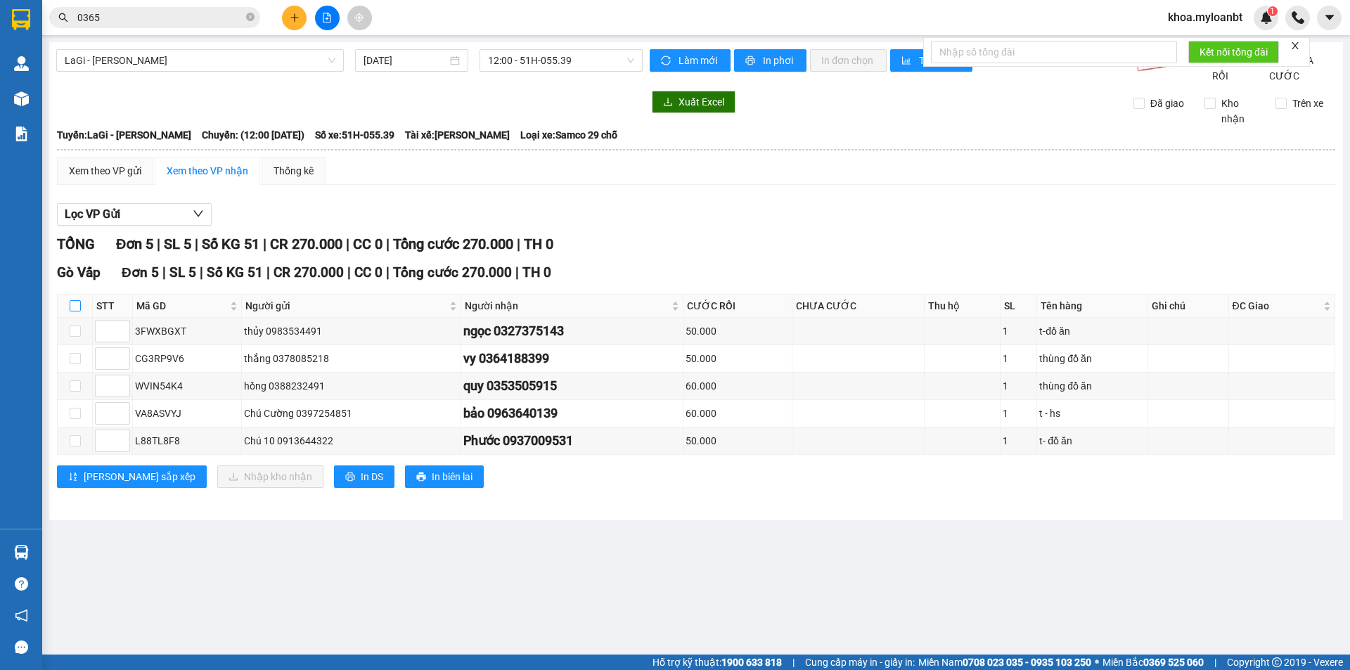
click at [78, 311] on input "checkbox" at bounding box center [75, 305] width 11 height 11
checkbox input "true"
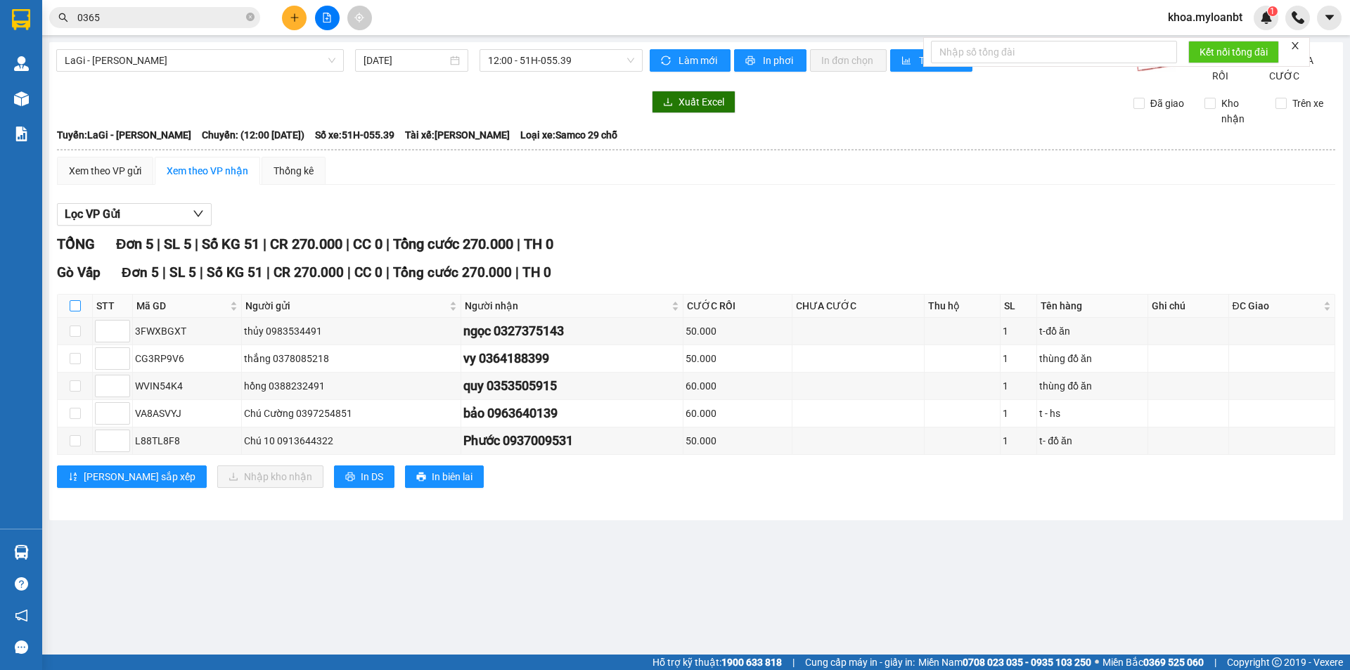
checkbox input "true"
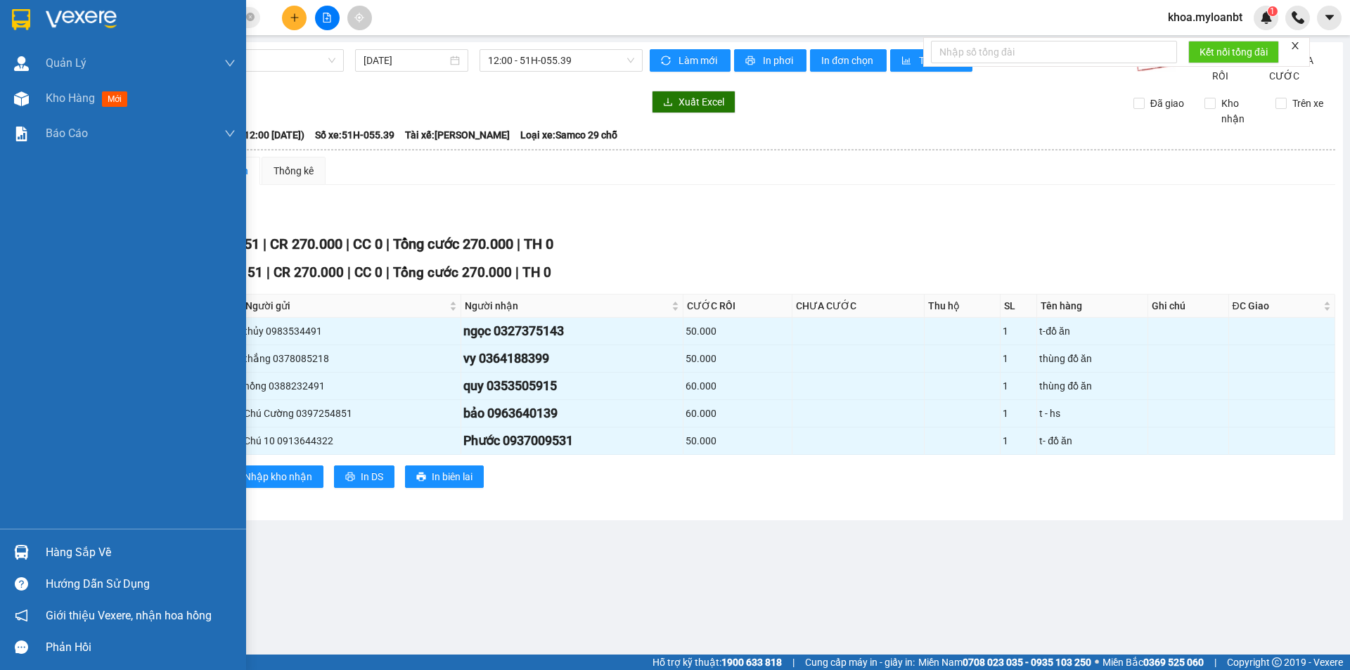
click at [0, 550] on div "Hàng sắp về" at bounding box center [123, 552] width 246 height 32
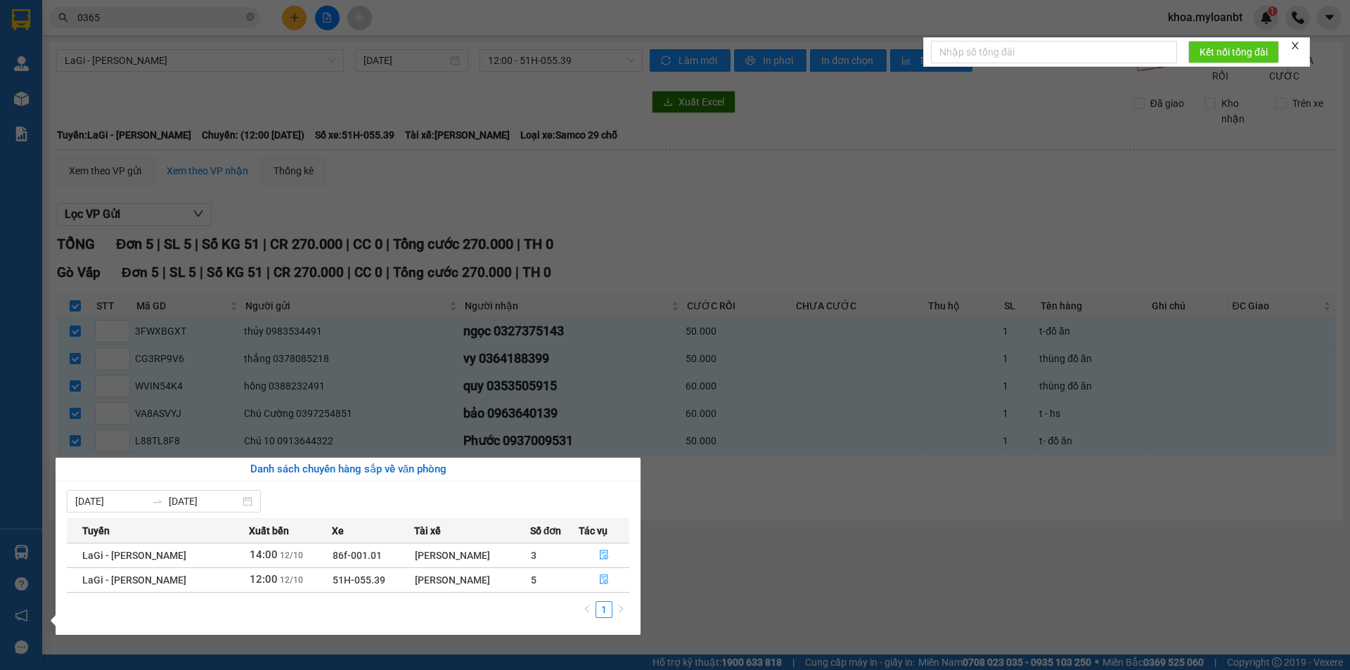
click at [715, 411] on section "Kết quả tìm kiếm ( 1263 ) Bộ lọc Mã ĐH Trạng thái Món hàng Thu hộ Tổng cước Chư…" at bounding box center [675, 335] width 1350 height 670
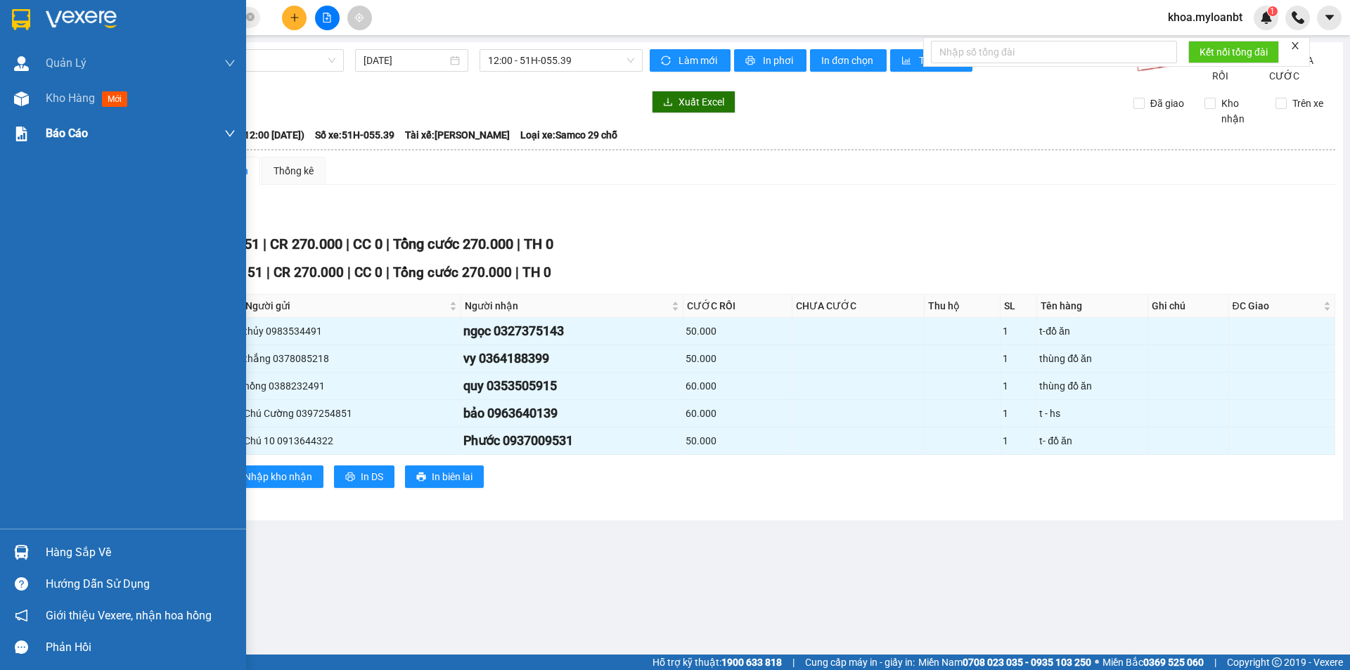
click at [0, 136] on div "Báo cáo" at bounding box center [123, 133] width 246 height 35
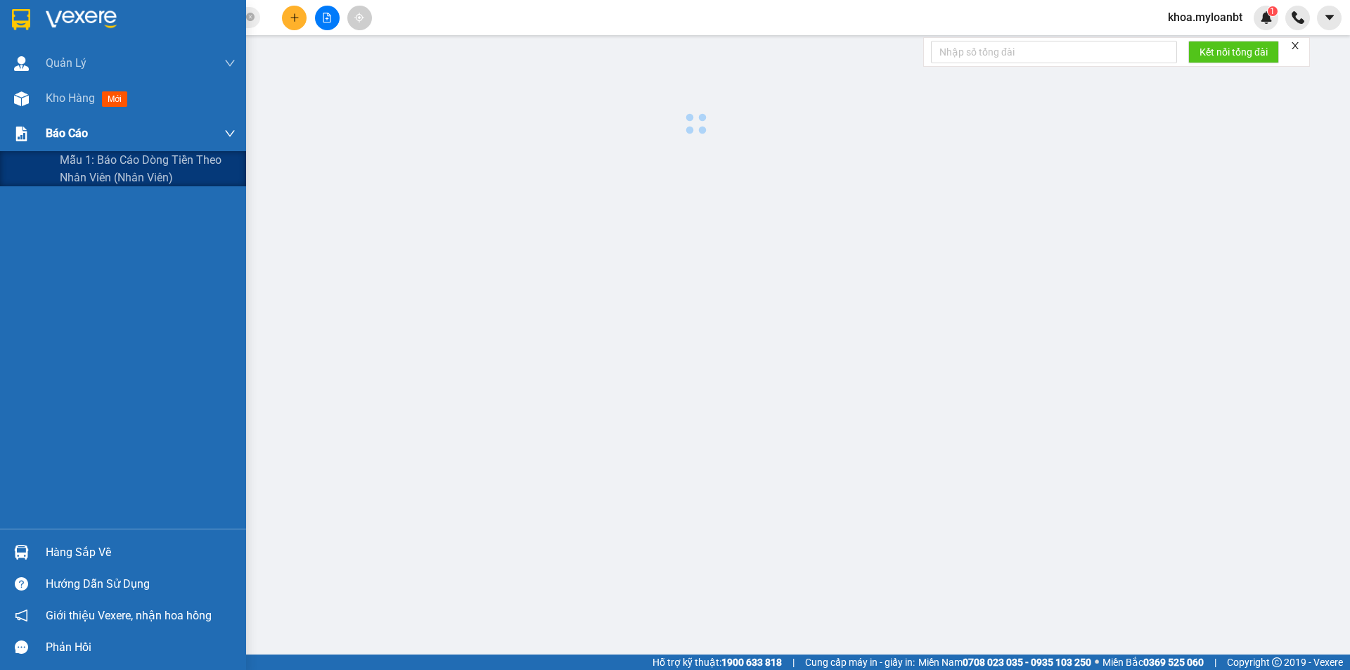
click at [12, 120] on div "Báo cáo" at bounding box center [123, 133] width 246 height 35
click at [22, 110] on div at bounding box center [21, 98] width 25 height 25
click at [51, 103] on span "Kho hàng" at bounding box center [70, 97] width 49 height 13
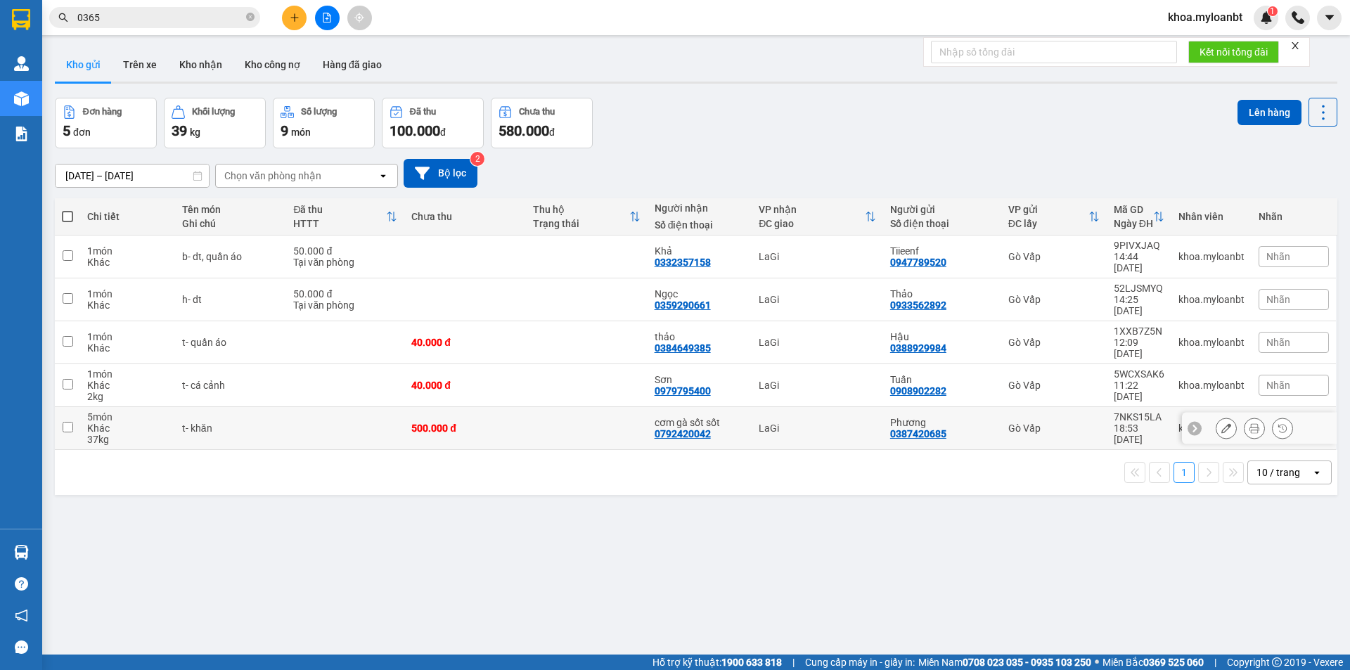
click at [269, 423] on div "t- khăn" at bounding box center [231, 428] width 98 height 11
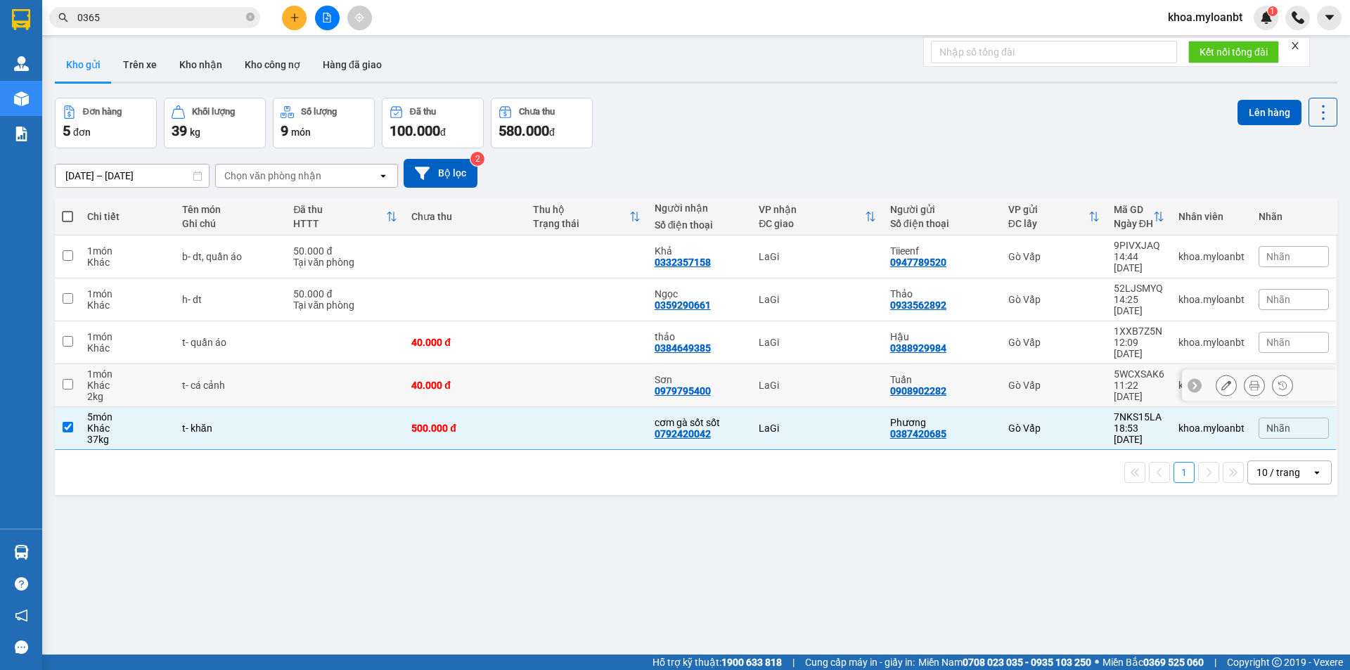
click at [290, 364] on td at bounding box center [345, 385] width 118 height 43
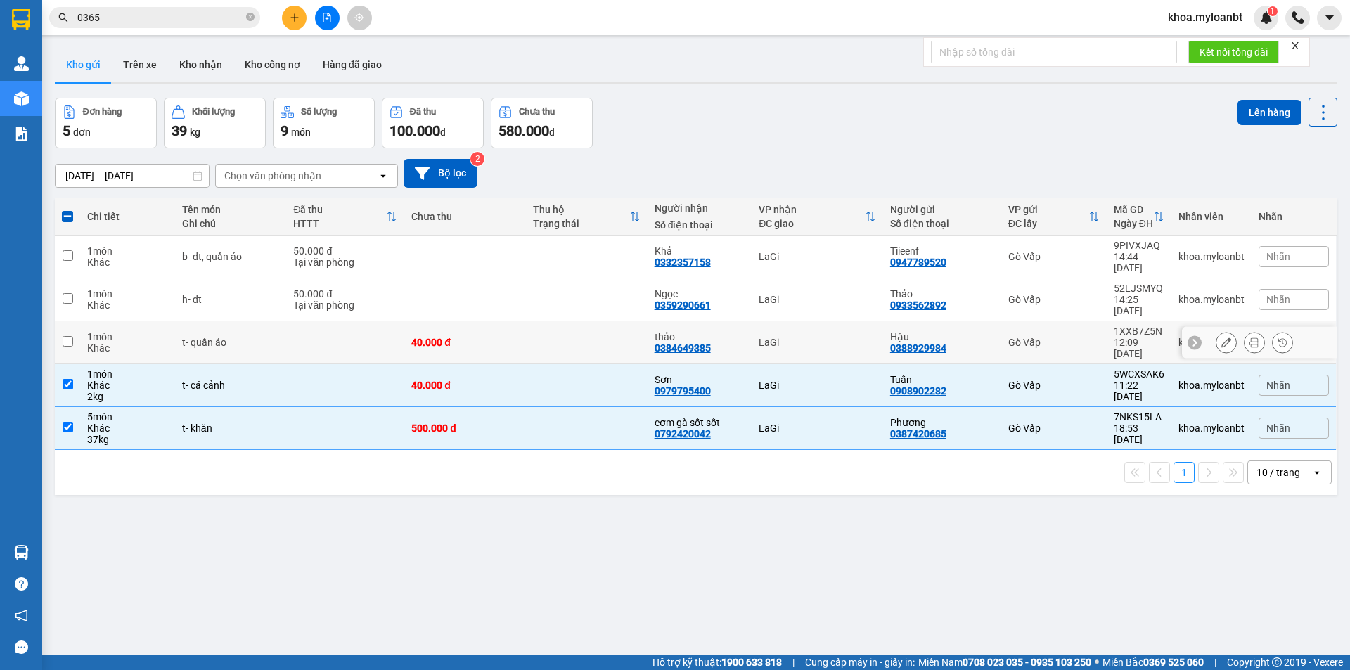
click at [326, 321] on td at bounding box center [345, 342] width 118 height 43
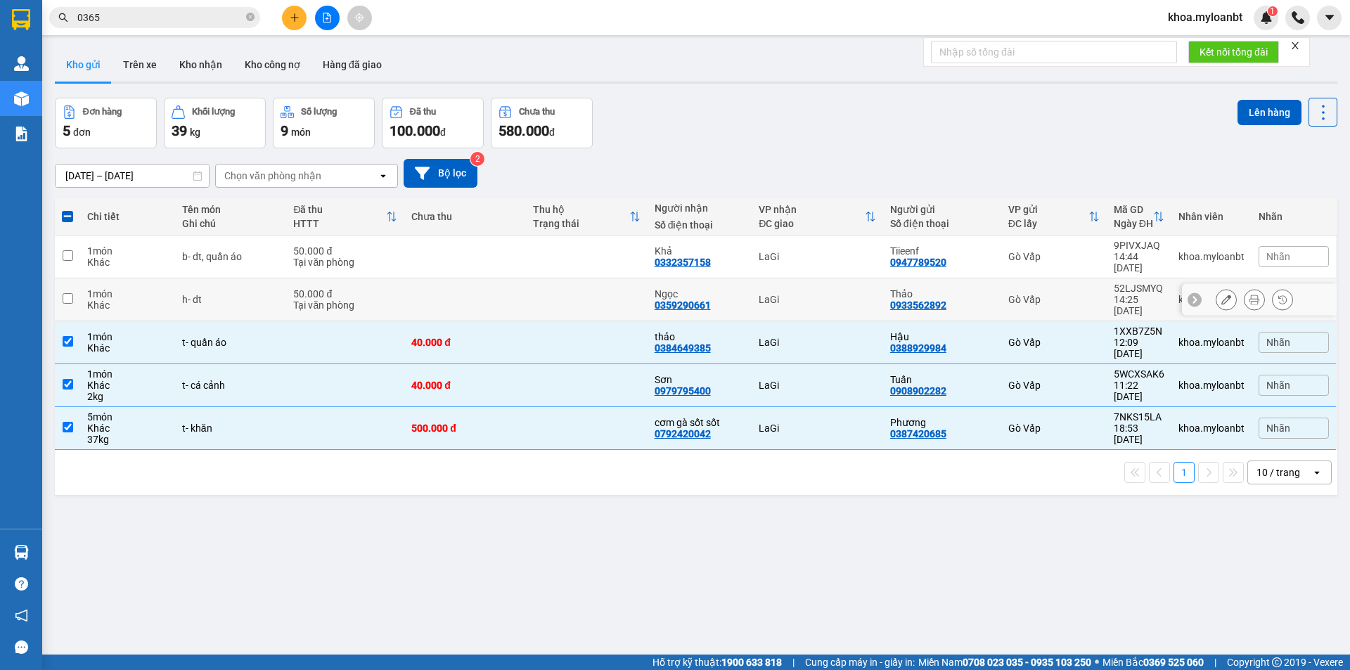
click at [454, 285] on td at bounding box center [465, 299] width 122 height 43
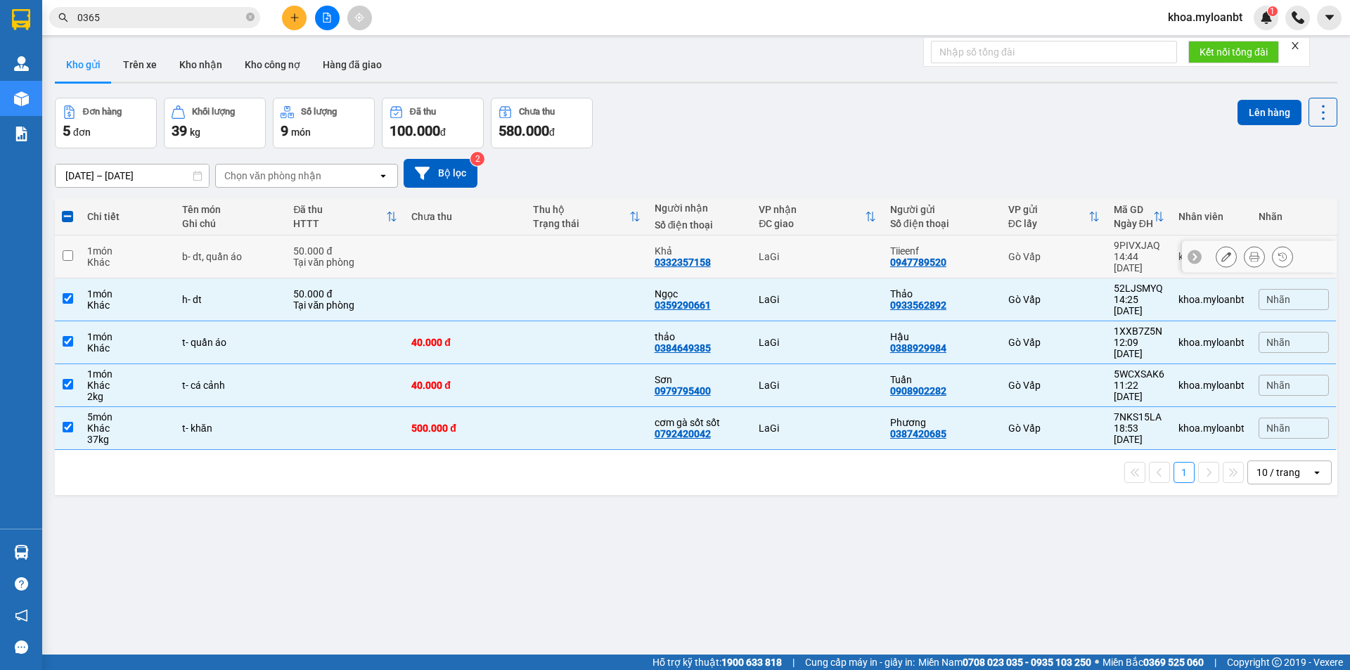
click at [549, 266] on td at bounding box center [587, 257] width 122 height 43
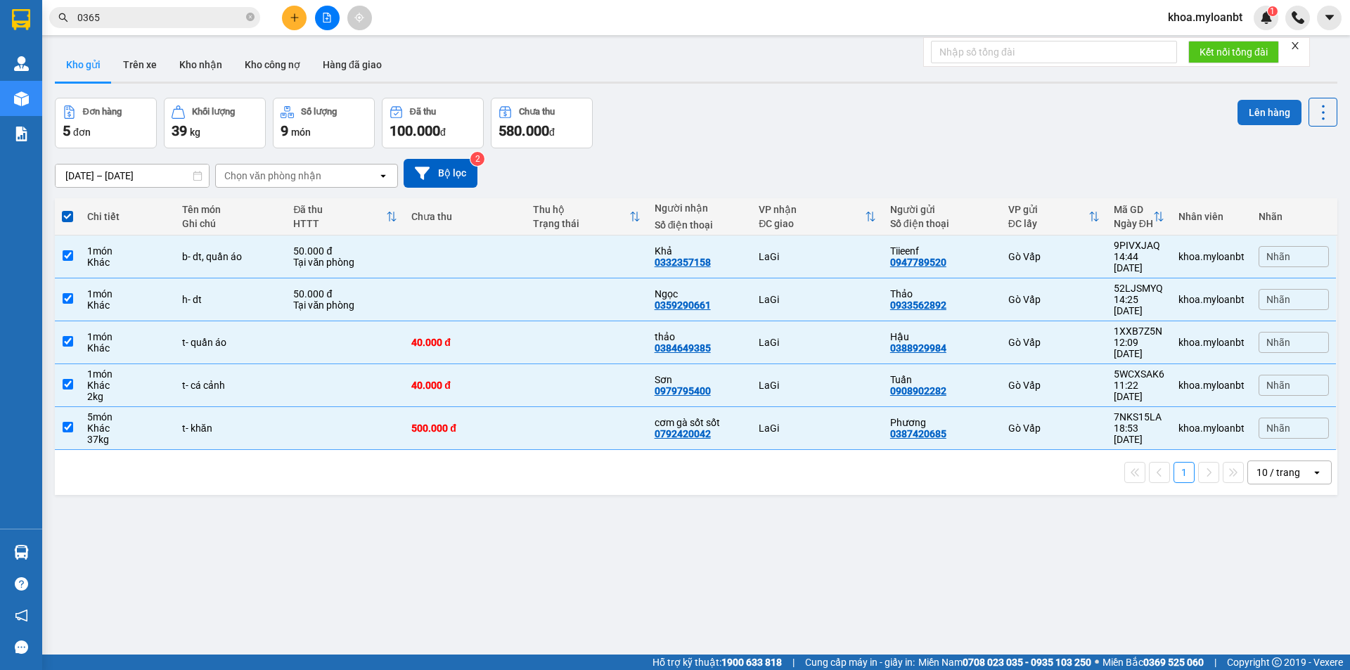
click at [1259, 114] on button "Lên hàng" at bounding box center [1269, 112] width 64 height 25
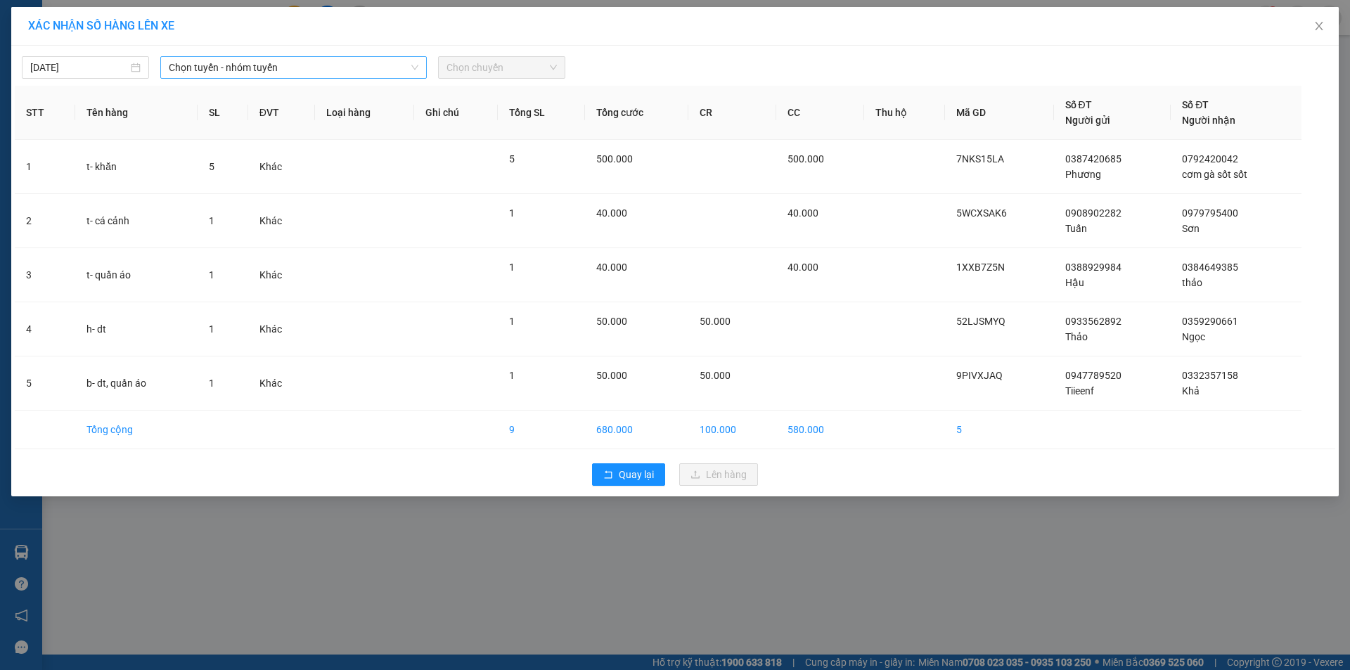
click at [328, 65] on span "Chọn tuyến - nhóm tuyến" at bounding box center [294, 67] width 250 height 21
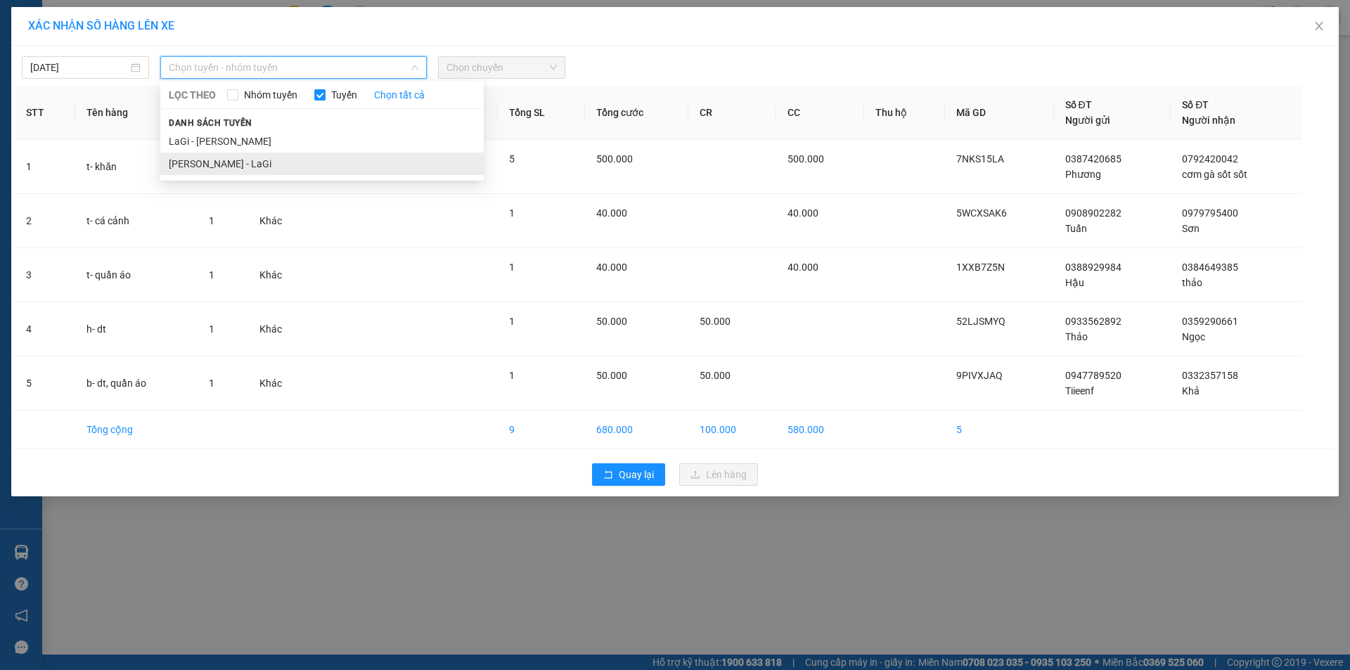
click at [264, 157] on li "[PERSON_NAME] - LaGi" at bounding box center [321, 164] width 323 height 22
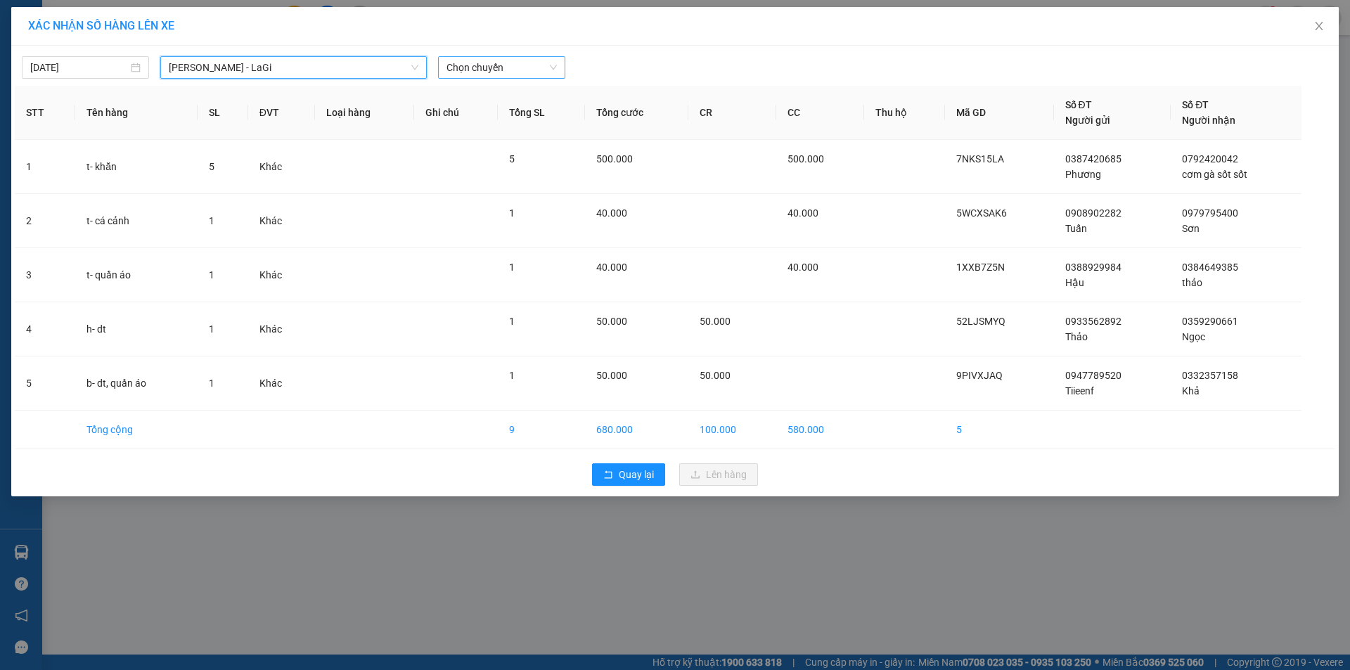
drag, startPoint x: 501, startPoint y: 94, endPoint x: 522, endPoint y: 76, distance: 27.5
click at [503, 94] on th "Tổng SL" at bounding box center [541, 113] width 87 height 54
click at [522, 76] on span "Chọn chuyến" at bounding box center [501, 67] width 110 height 21
drag, startPoint x: 1321, startPoint y: 37, endPoint x: 1313, endPoint y: 41, distance: 9.1
click at [1313, 41] on span "Close" at bounding box center [1318, 26] width 39 height 39
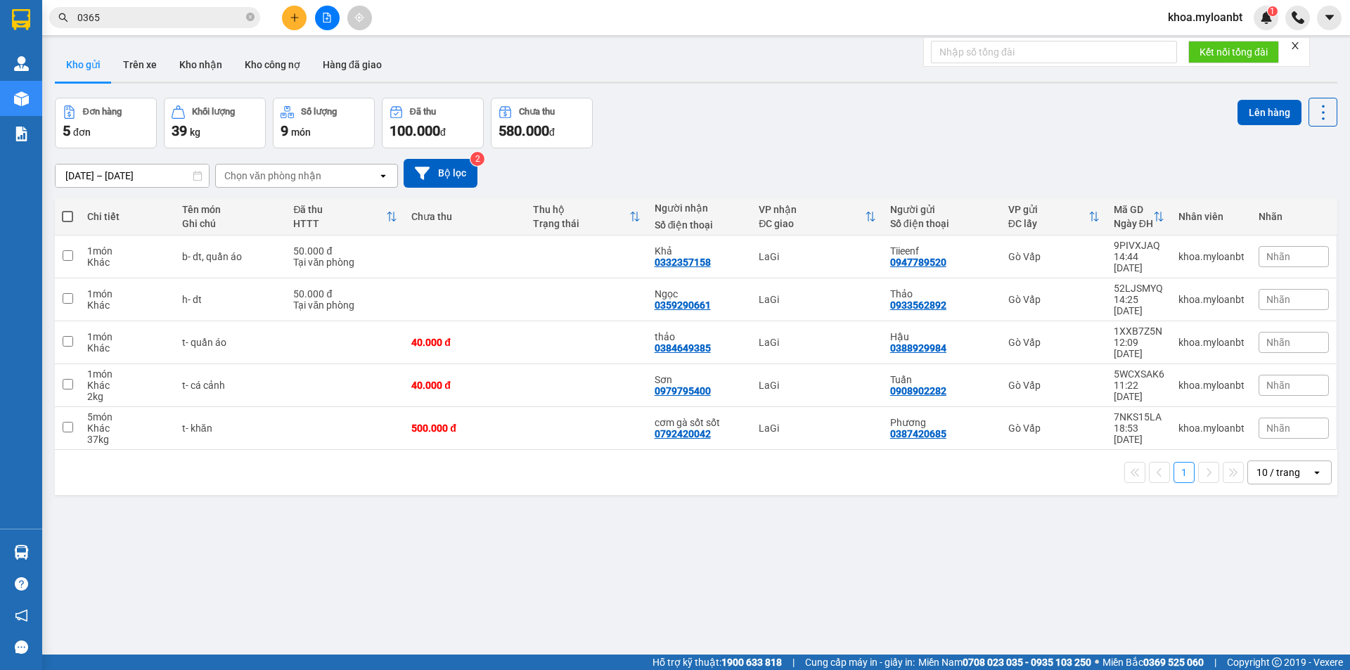
click at [70, 214] on span at bounding box center [67, 216] width 11 height 11
click at [67, 210] on input "checkbox" at bounding box center [67, 210] width 0 height 0
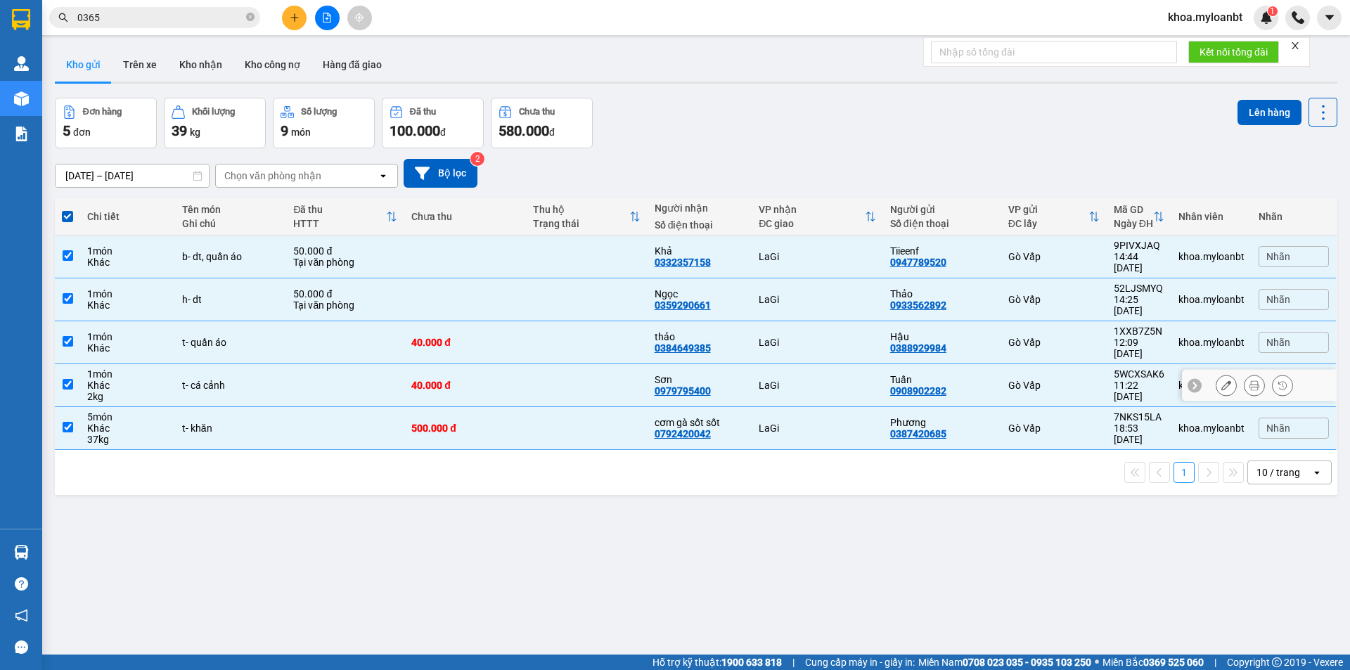
click at [330, 369] on td at bounding box center [345, 385] width 118 height 43
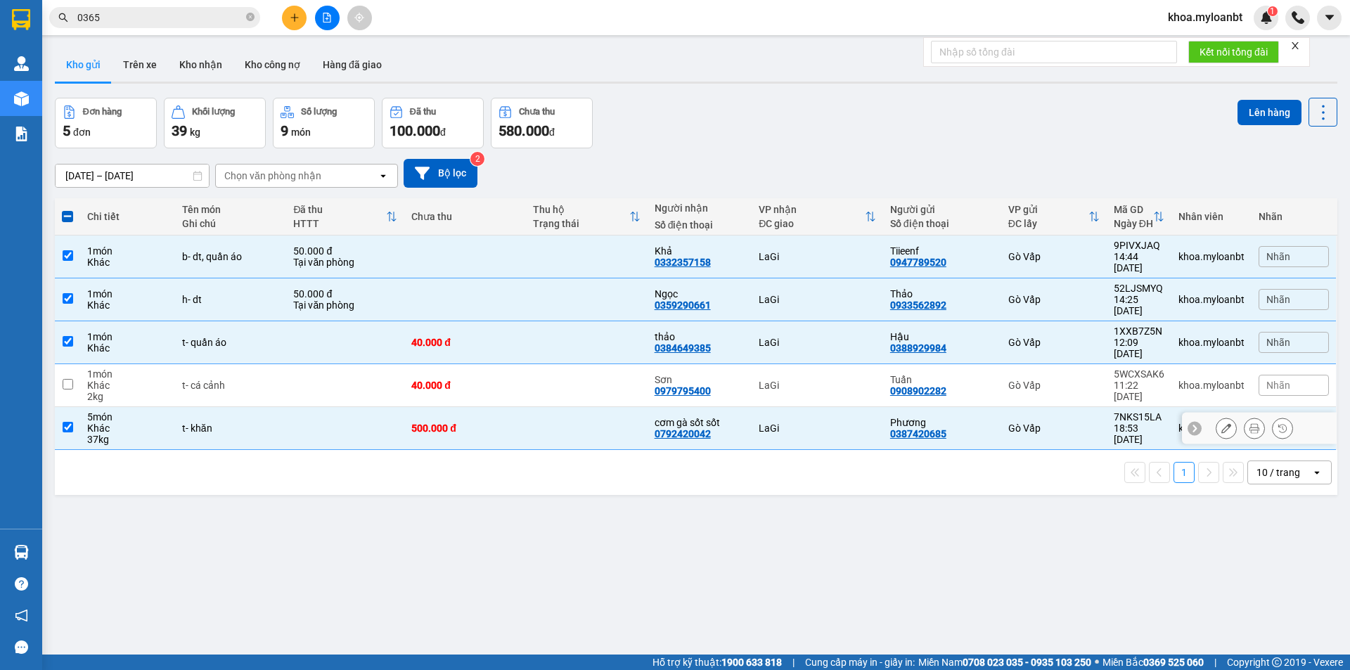
click at [378, 407] on td at bounding box center [345, 428] width 118 height 43
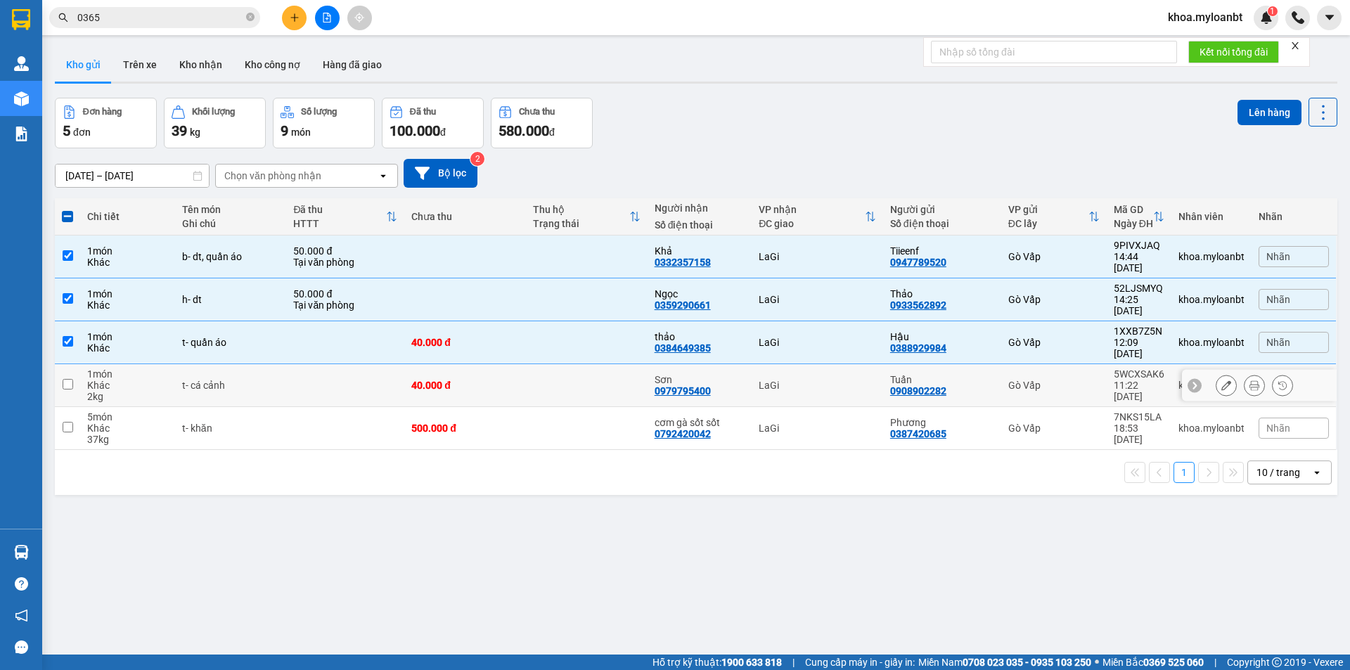
click at [365, 364] on td at bounding box center [345, 385] width 118 height 43
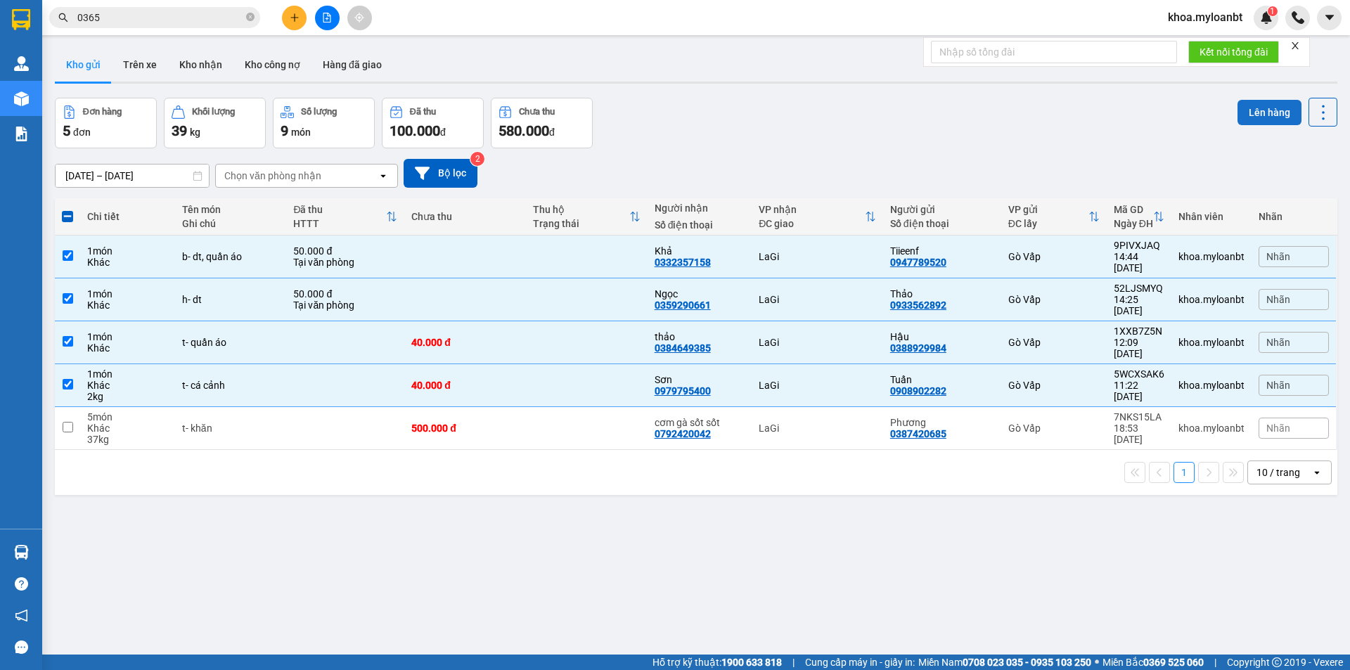
click at [1267, 112] on button "Lên hàng" at bounding box center [1269, 112] width 64 height 25
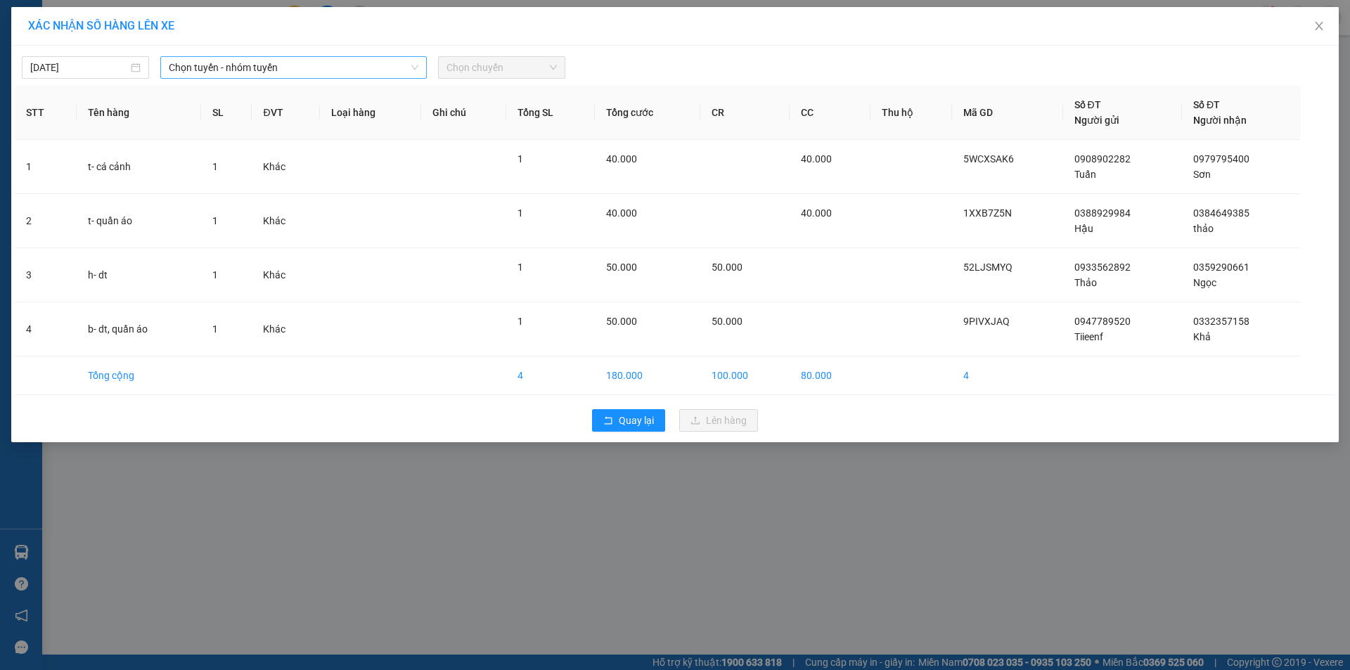
click at [348, 65] on span "Chọn tuyến - nhóm tuyến" at bounding box center [294, 67] width 250 height 21
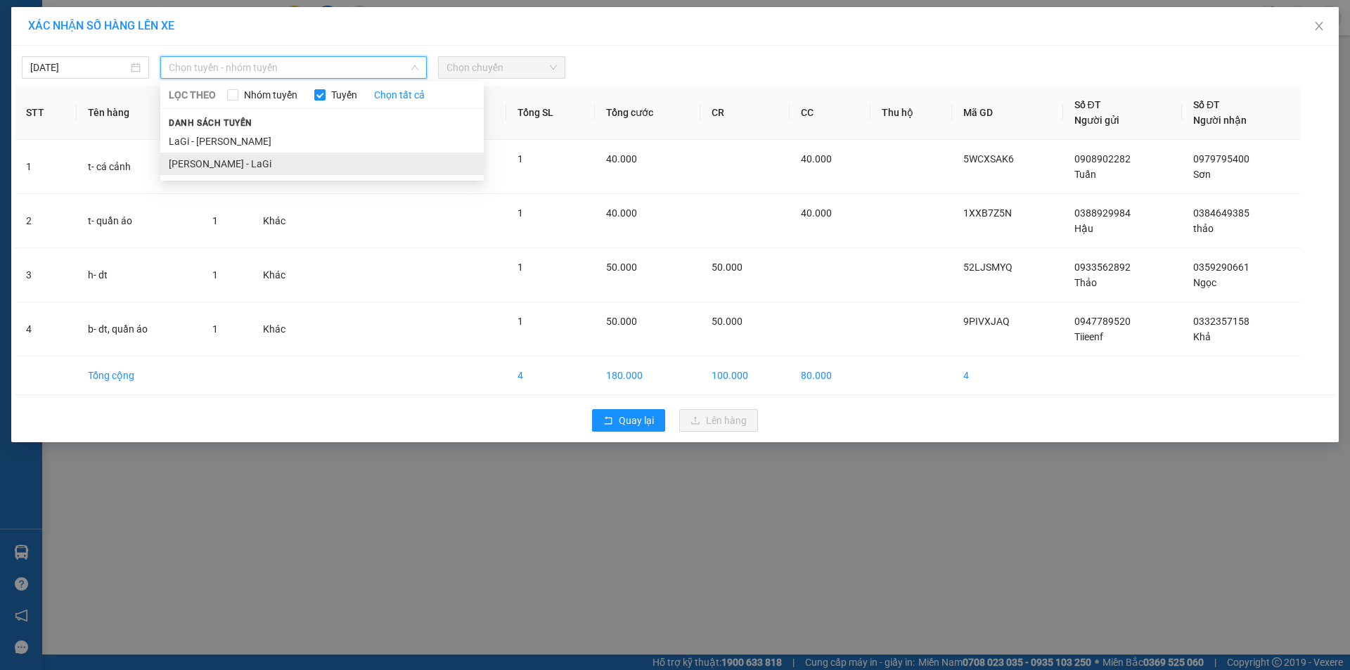
click at [316, 155] on li "[PERSON_NAME] - LaGi" at bounding box center [321, 164] width 323 height 22
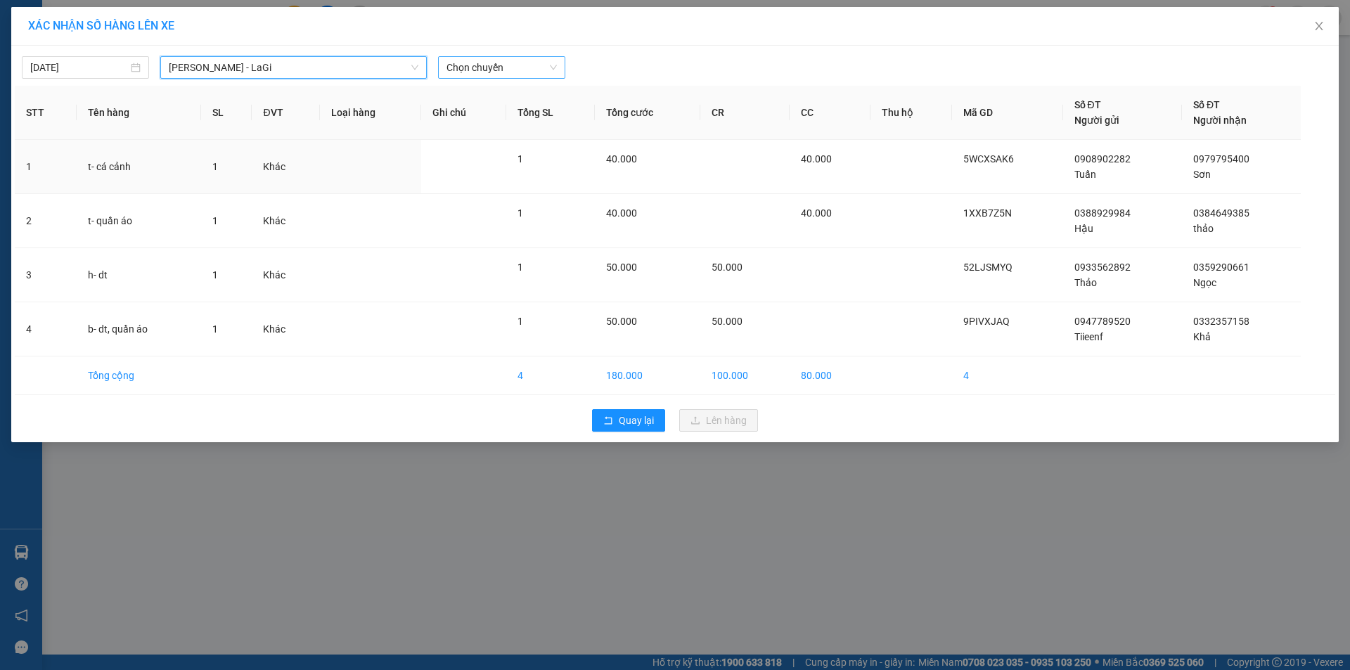
drag, startPoint x: 526, startPoint y: 49, endPoint x: 517, endPoint y: 62, distance: 15.6
click at [527, 49] on div "[DATE] [GEOGRAPHIC_DATA] - [GEOGRAPHIC_DATA] - [GEOGRAPHIC_DATA] LỌC THEO Nhóm …" at bounding box center [675, 64] width 1320 height 30
click at [515, 65] on span "Chọn chuyến" at bounding box center [501, 67] width 110 height 21
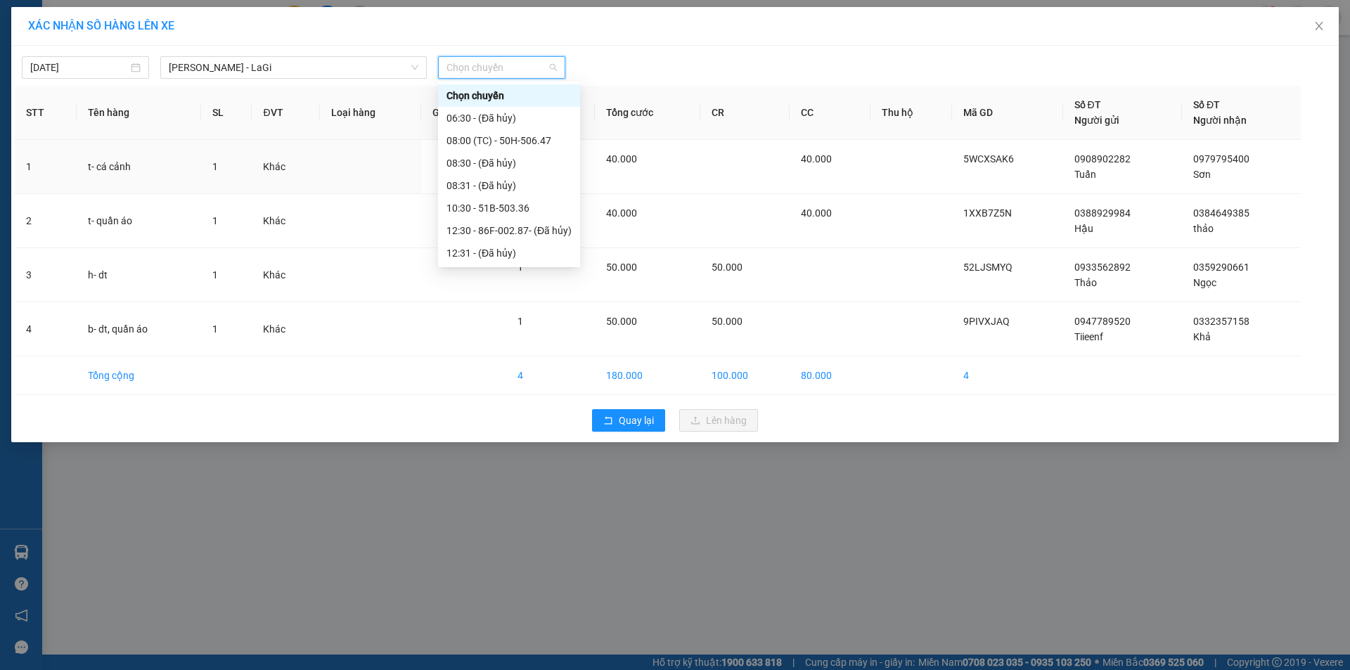
click at [522, 313] on div "15:30 (TC) - 51H-055.39" at bounding box center [508, 320] width 125 height 15
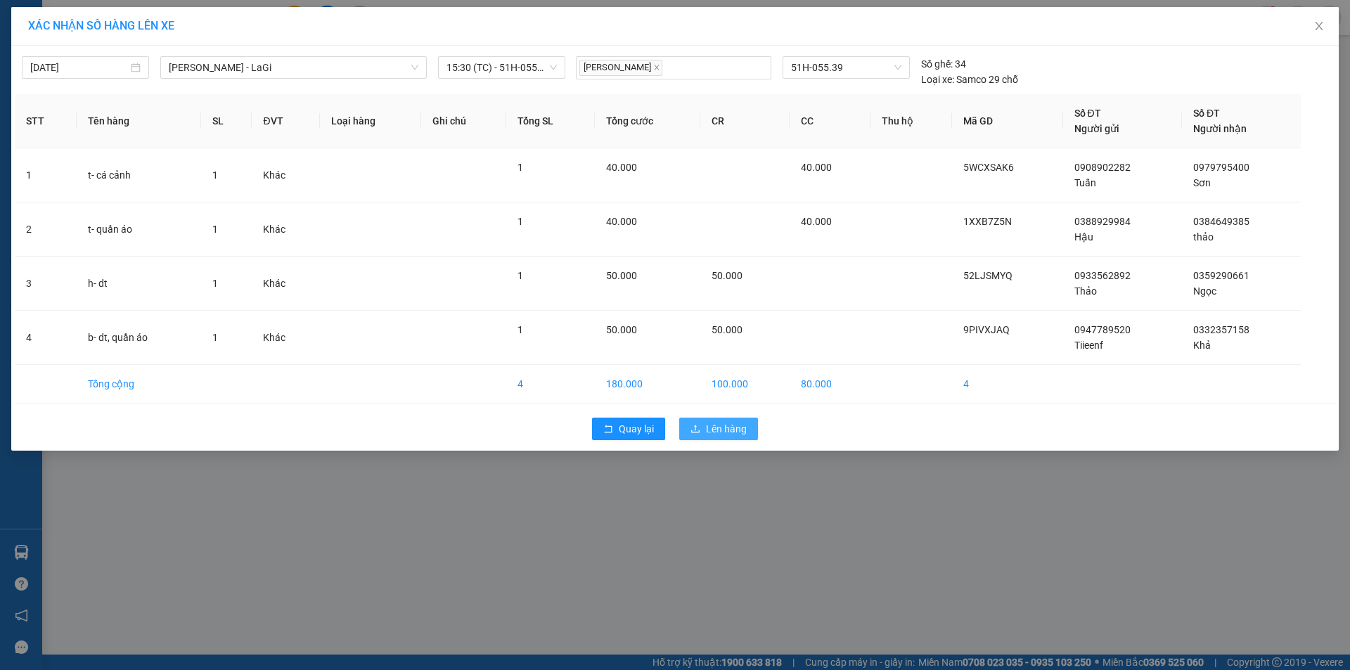
click at [723, 430] on span "Lên hàng" at bounding box center [726, 428] width 41 height 15
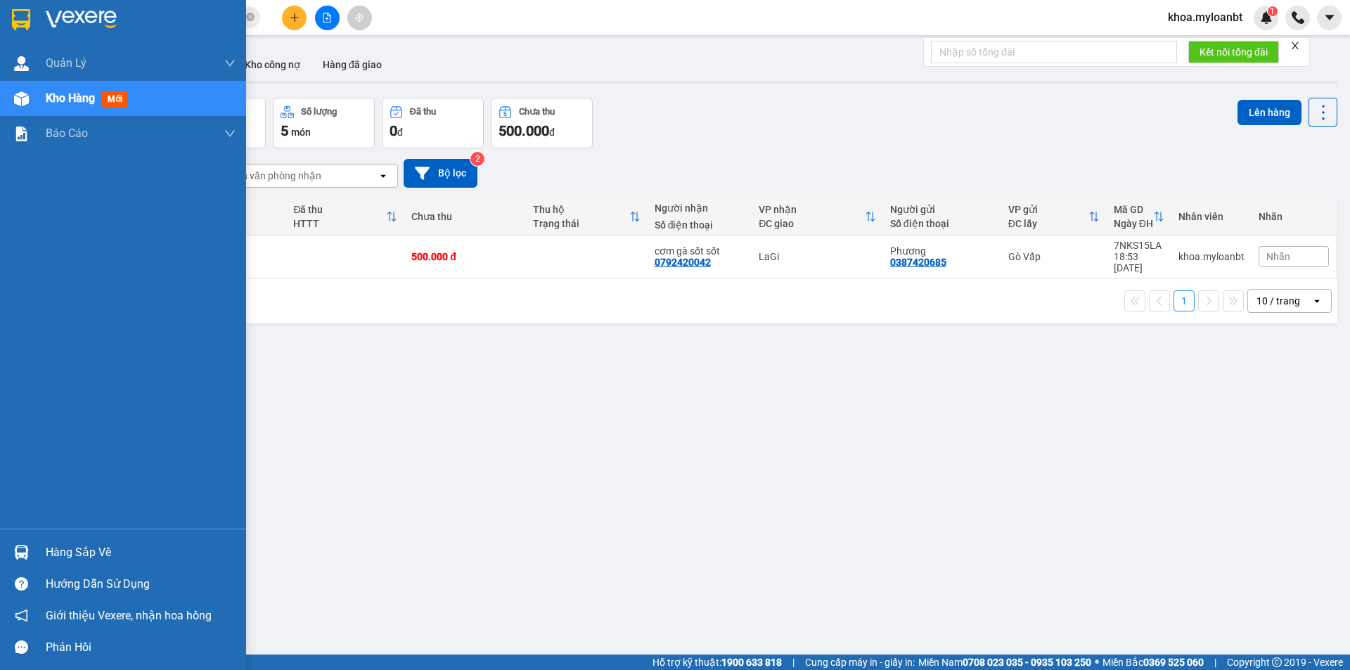
click at [6, 546] on div "Hàng sắp về" at bounding box center [123, 552] width 246 height 32
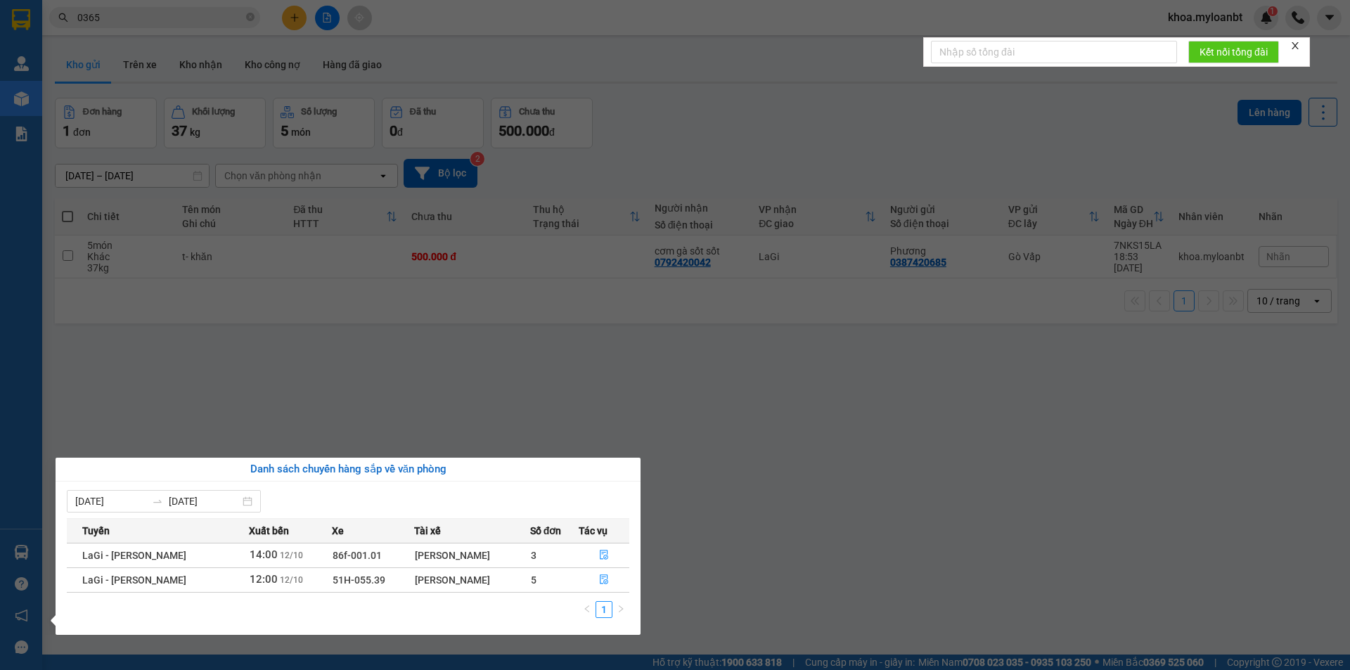
click at [514, 338] on section "Kết quả tìm kiếm ( 1263 ) Bộ lọc Mã ĐH Trạng thái Món hàng Thu hộ Tổng cước Chư…" at bounding box center [675, 335] width 1350 height 670
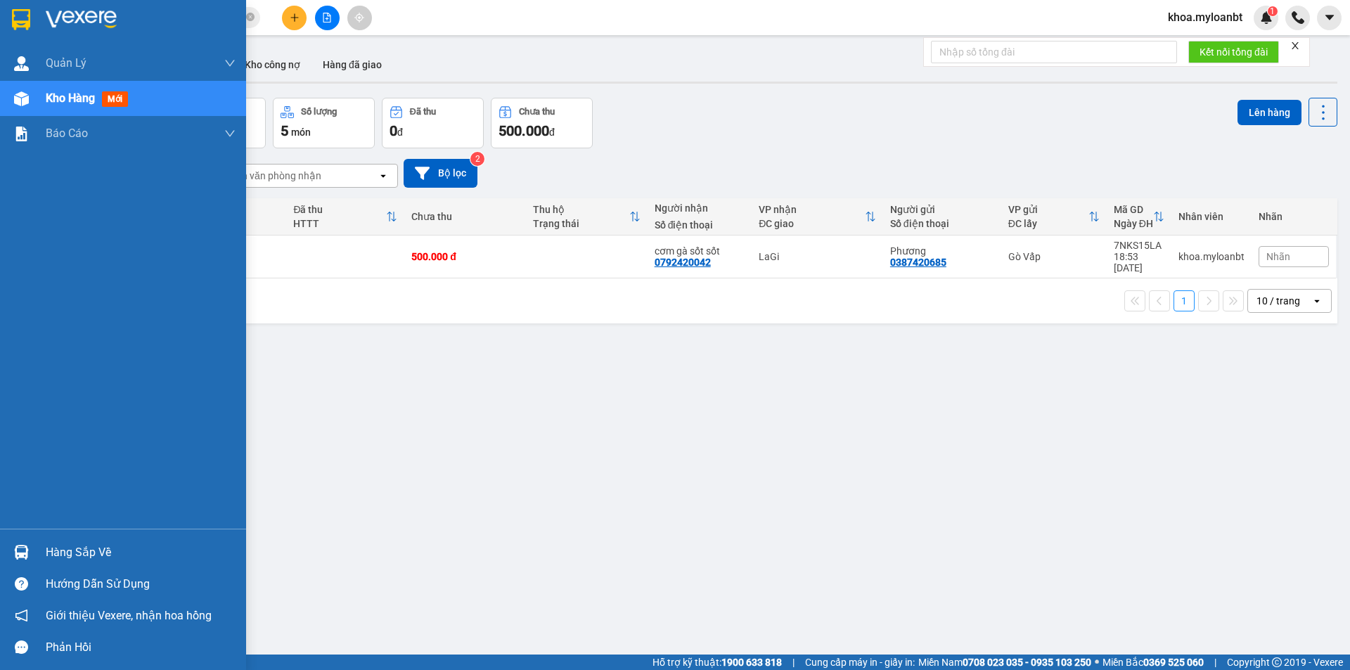
click at [32, 551] on div at bounding box center [21, 552] width 25 height 25
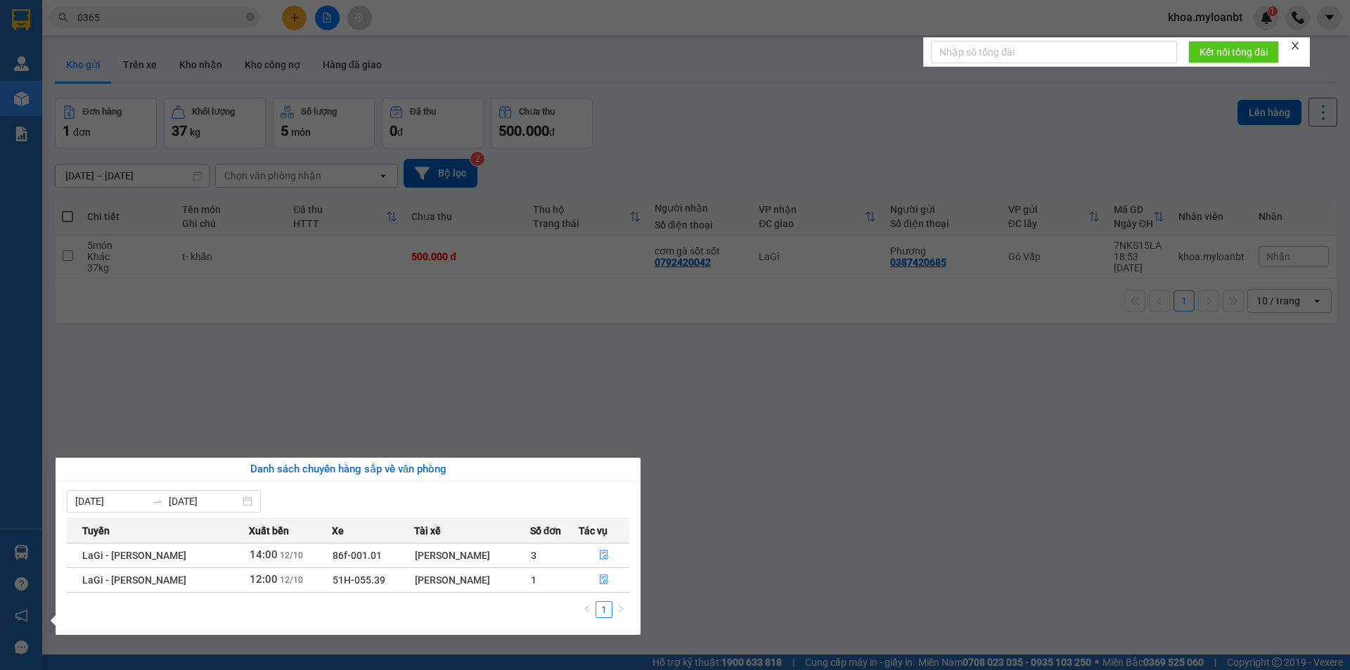
click at [636, 578] on div "[DATE] [DATE] Tuyến Xuất bến Xe Tài xế Số đơn Tác vụ LaGi - [GEOGRAPHIC_DATA] 1…" at bounding box center [348, 558] width 585 height 153
click at [624, 574] on button "button" at bounding box center [604, 580] width 50 height 22
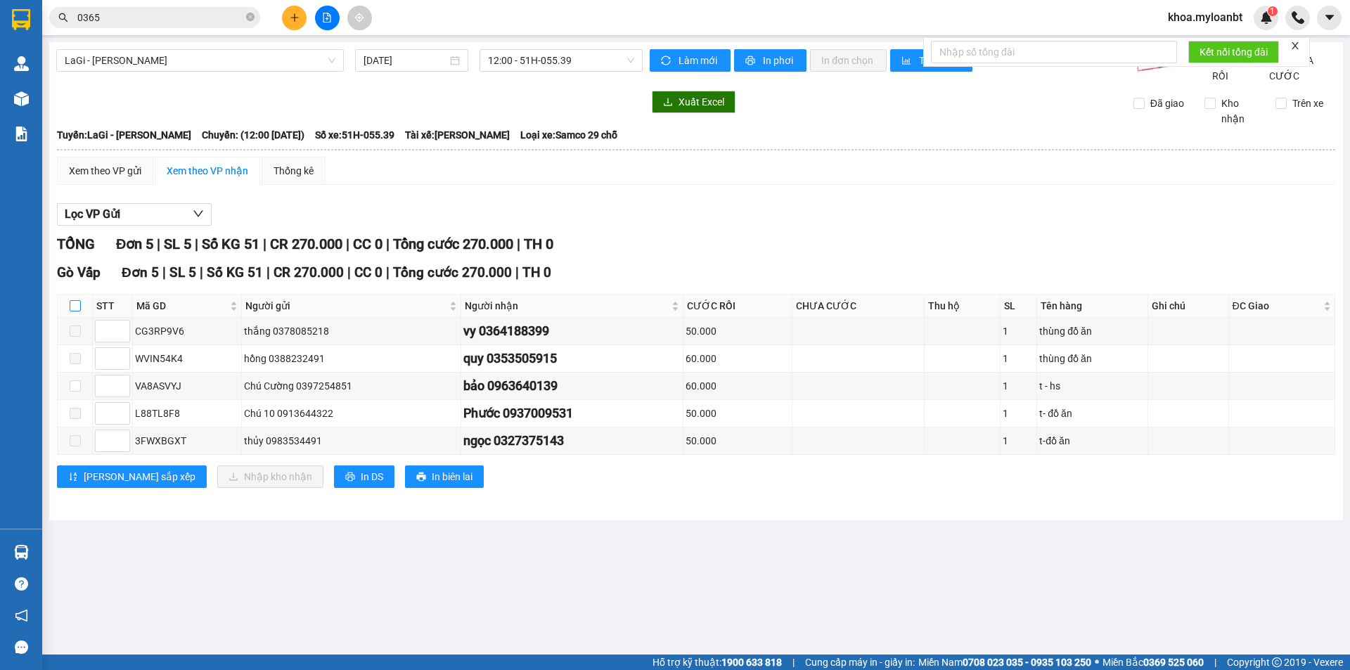
click at [70, 311] on input "checkbox" at bounding box center [75, 305] width 11 height 11
checkbox input "true"
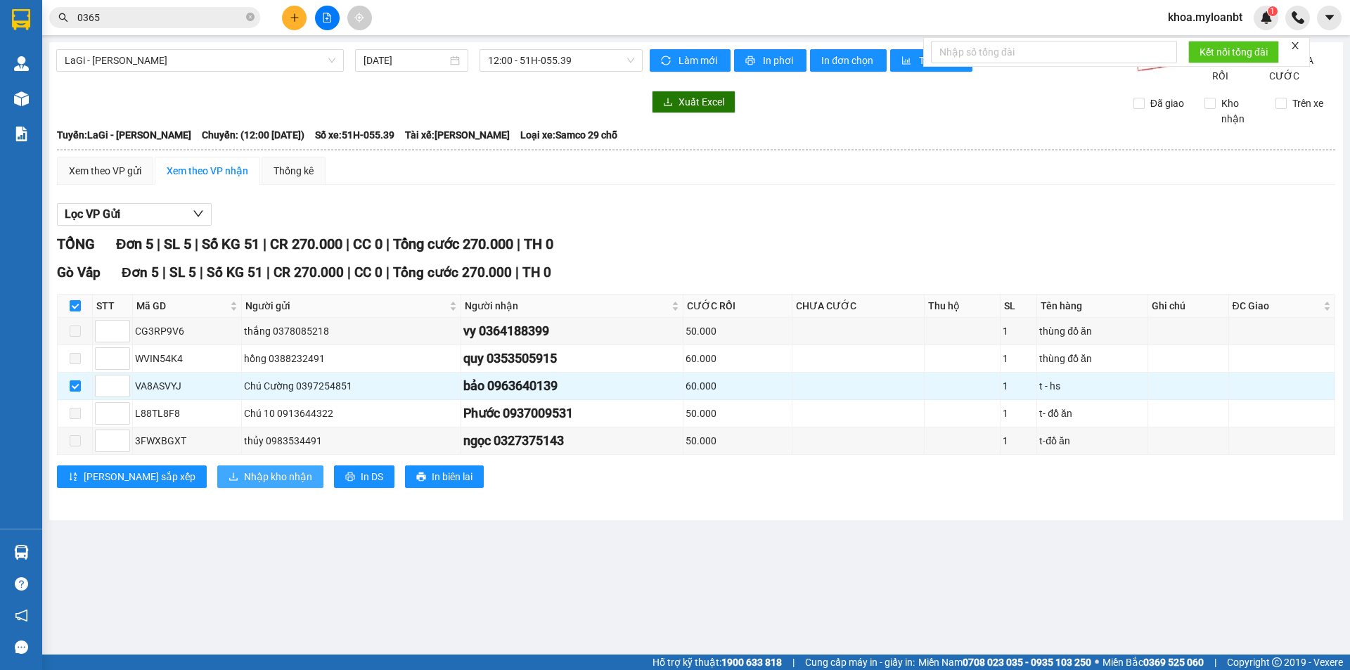
click at [244, 484] on span "Nhập kho nhận" at bounding box center [278, 476] width 68 height 15
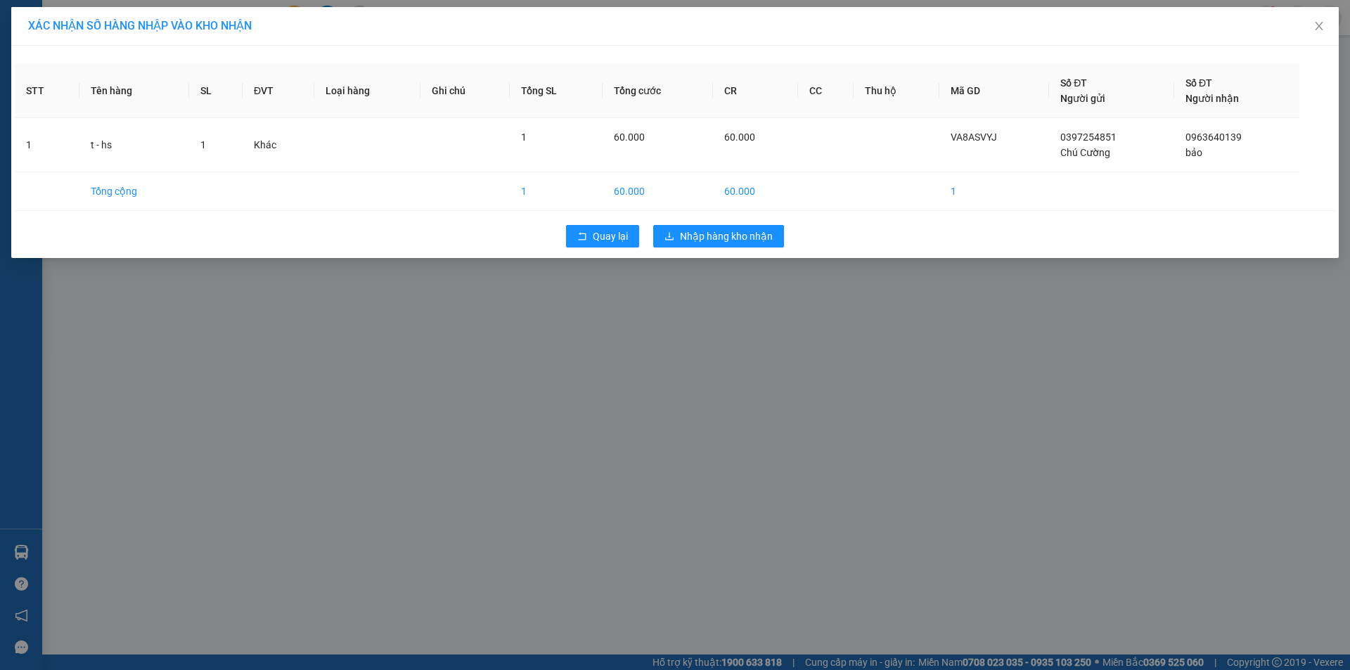
click at [705, 223] on div "Quay lại Nhập hàng kho nhận" at bounding box center [675, 236] width 1320 height 37
click at [696, 242] on span "Nhập hàng kho nhận" at bounding box center [726, 236] width 93 height 15
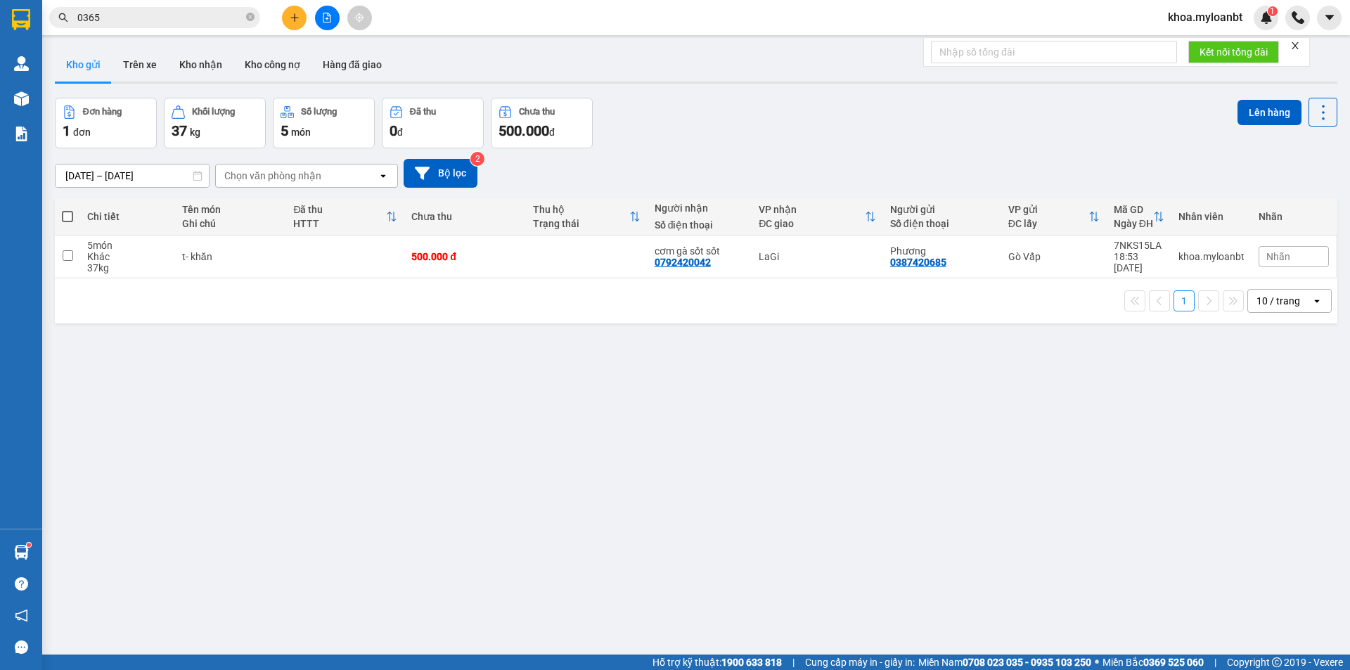
click at [297, 14] on icon "plus" at bounding box center [295, 18] width 10 height 10
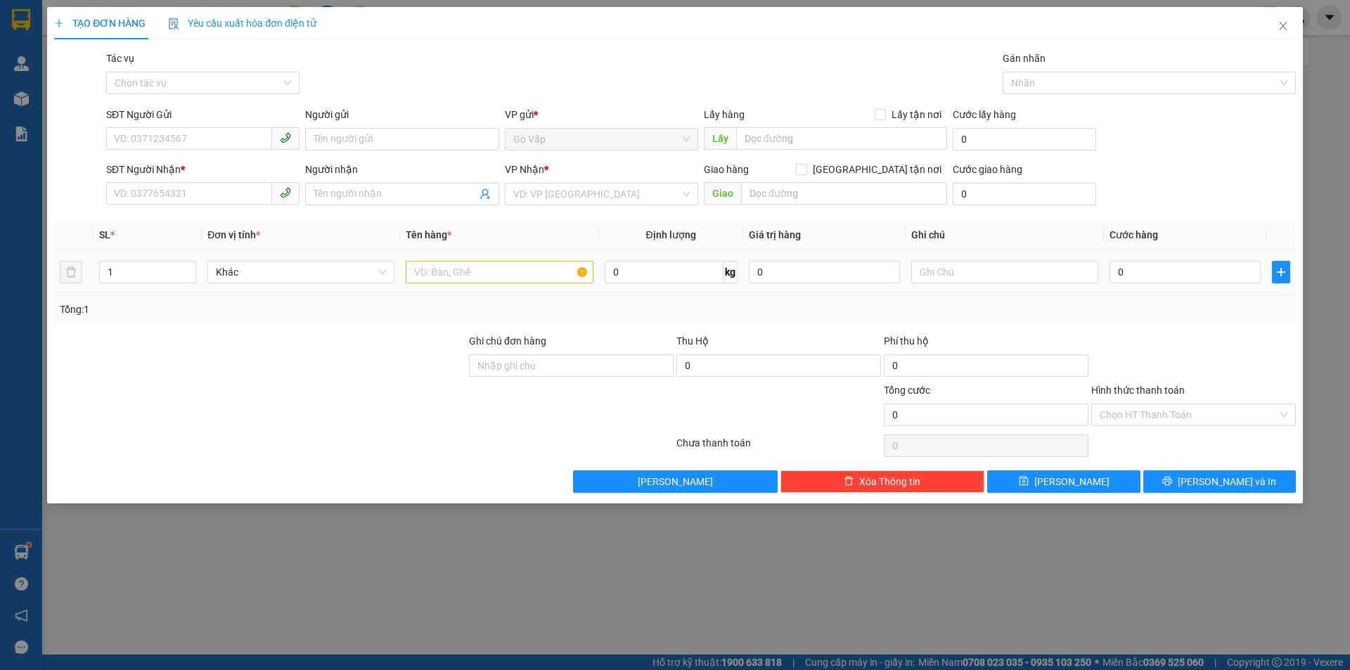
click at [660, 259] on span "0 kg" at bounding box center [671, 270] width 133 height 25
click at [657, 260] on span "0 kg" at bounding box center [671, 270] width 133 height 25
click at [658, 272] on input "0" at bounding box center [664, 272] width 119 height 22
type input "3.4"
click at [233, 144] on input "SĐT Người Gửi" at bounding box center [189, 138] width 166 height 22
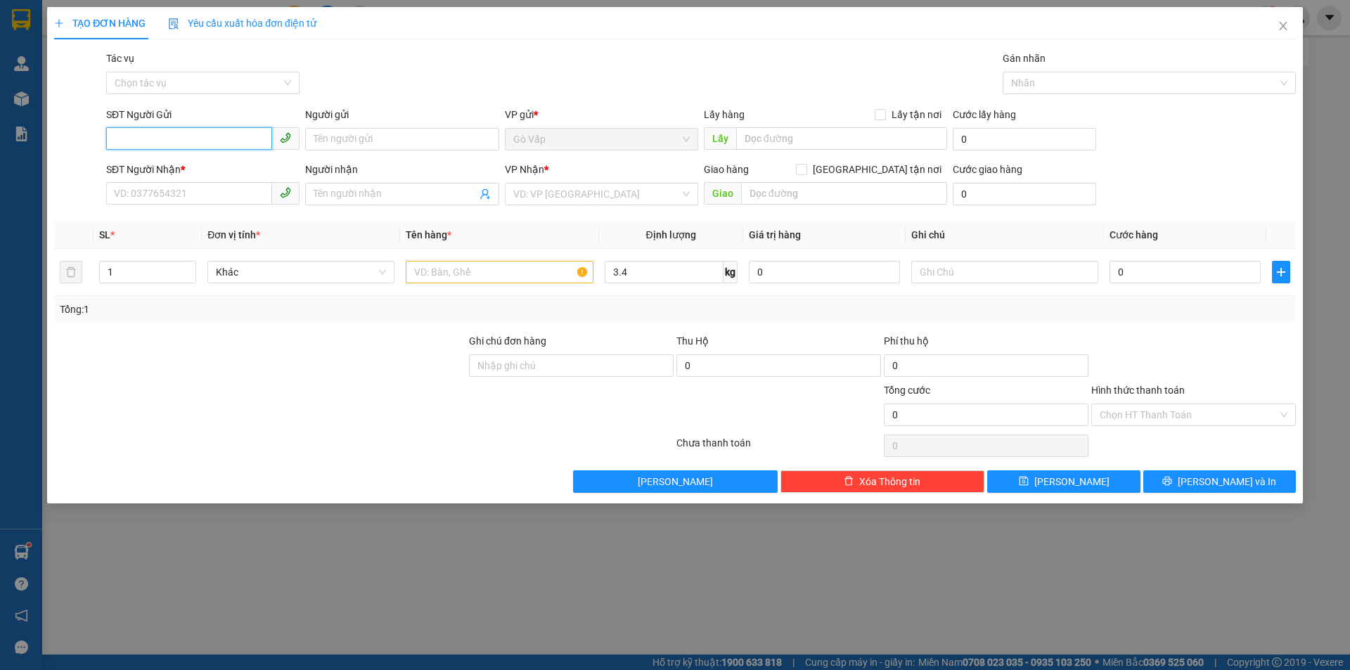
paste input "0913969768"
type input "0913969768"
click at [202, 161] on div "0913969768 - anh bảy" at bounding box center [203, 167] width 176 height 15
type input "anh bảy"
type input "0937846769"
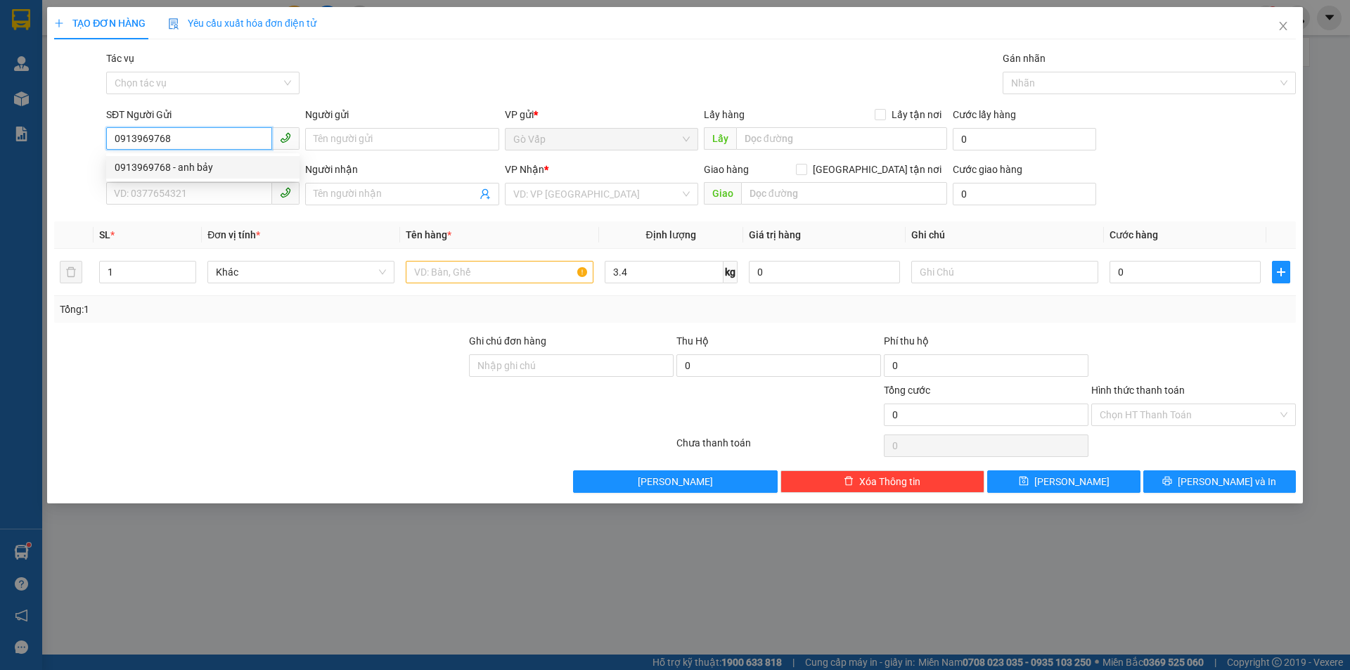
type input "a tám"
type input "0913969768"
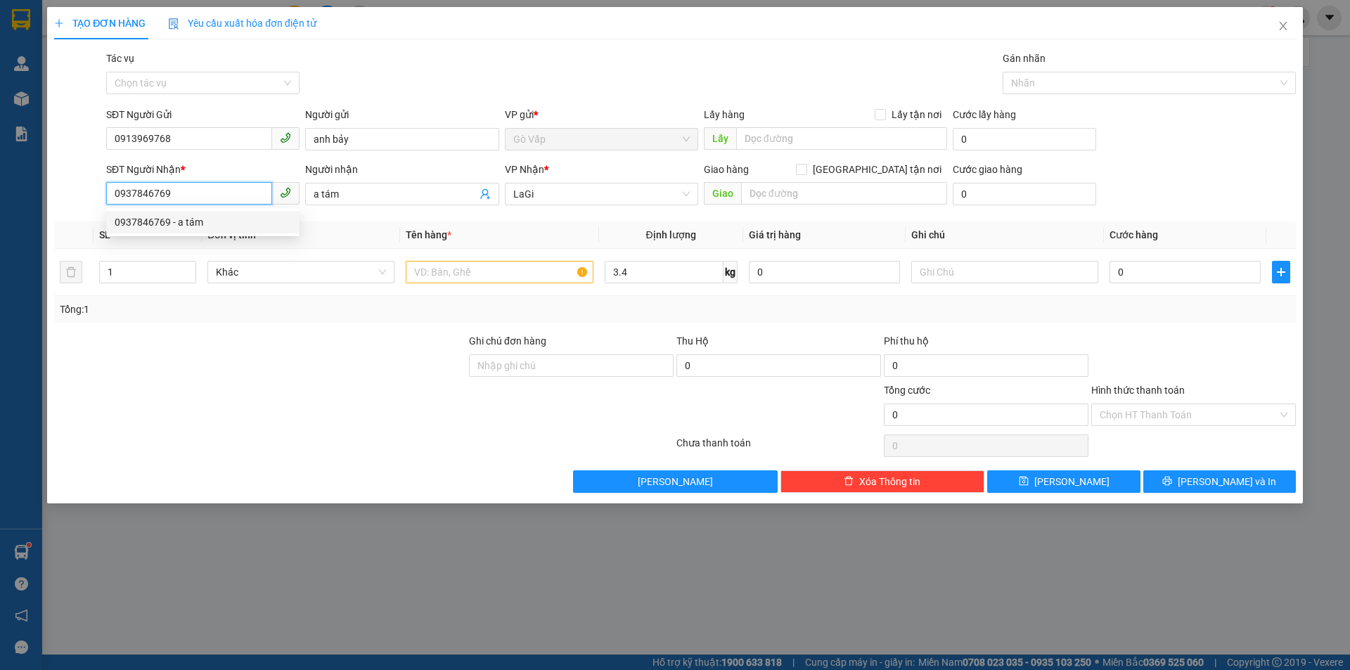
click at [252, 188] on input "0937846769" at bounding box center [189, 193] width 166 height 22
click at [211, 241] on div "0902606836 - lĩnh" at bounding box center [203, 244] width 176 height 15
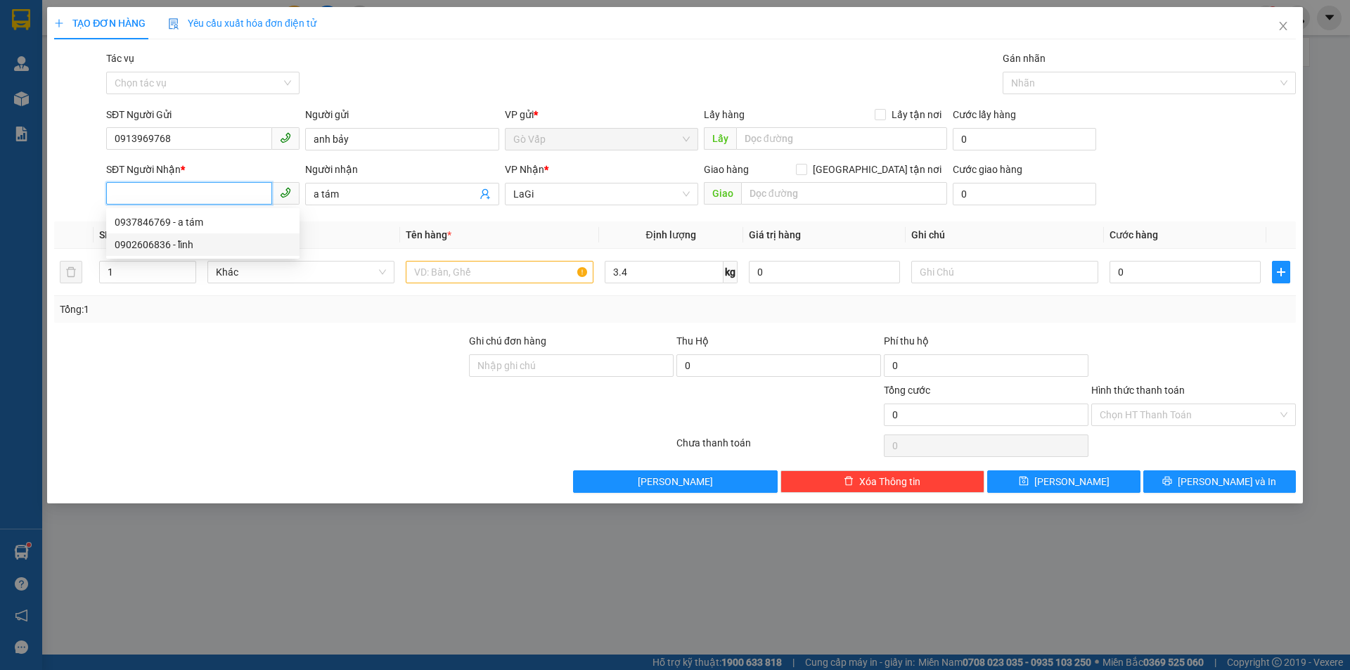
type input "0902606836"
type input "lĩnh"
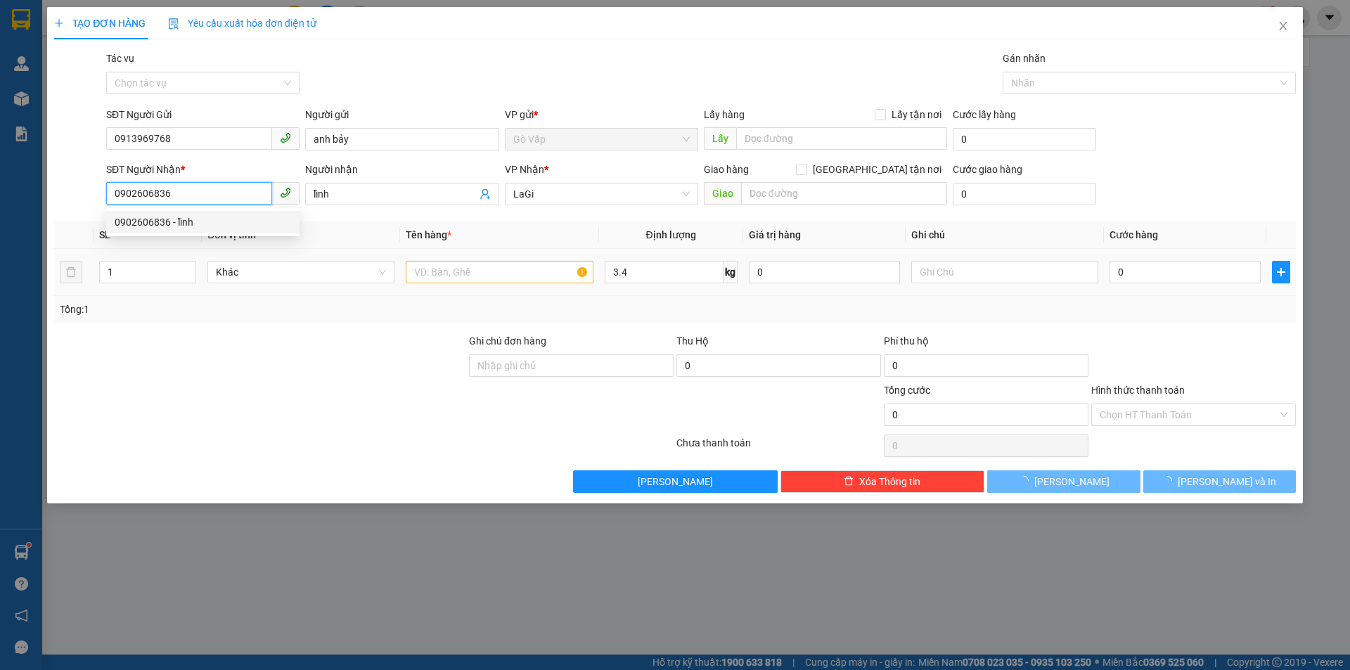
type input "0902606836"
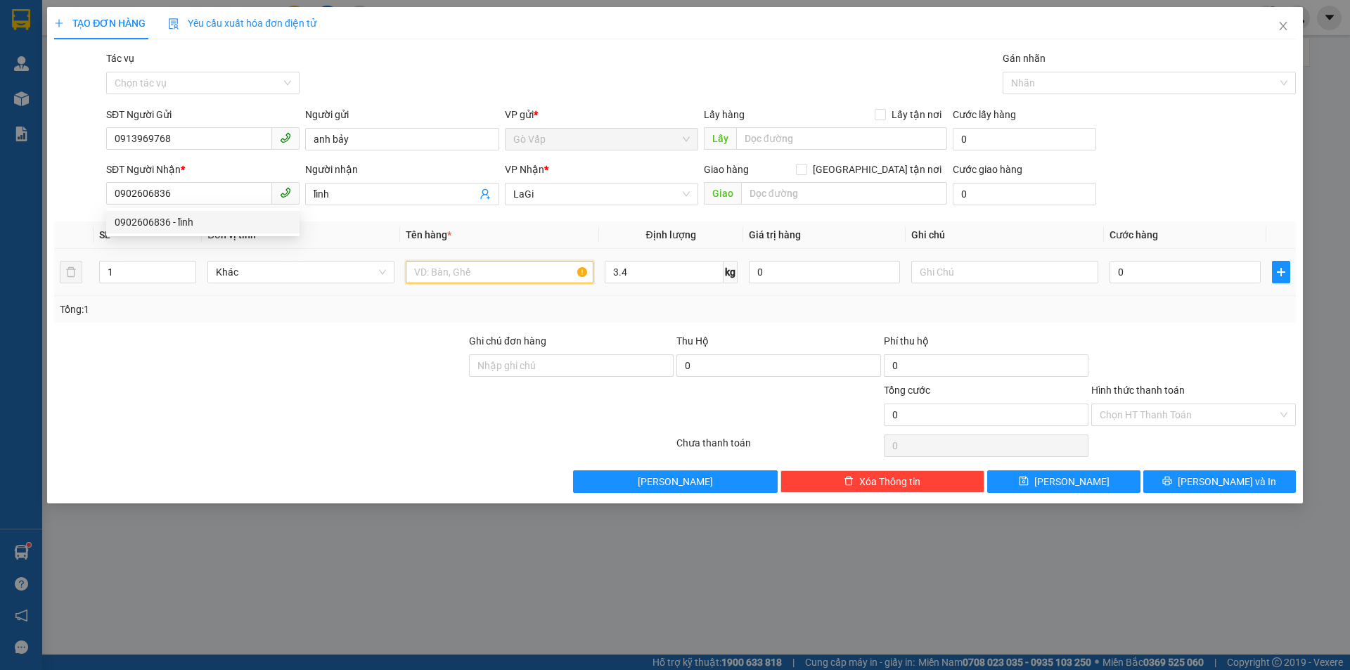
click at [535, 280] on input "text" at bounding box center [499, 272] width 187 height 22
type input "t"
type input "t- hoa"
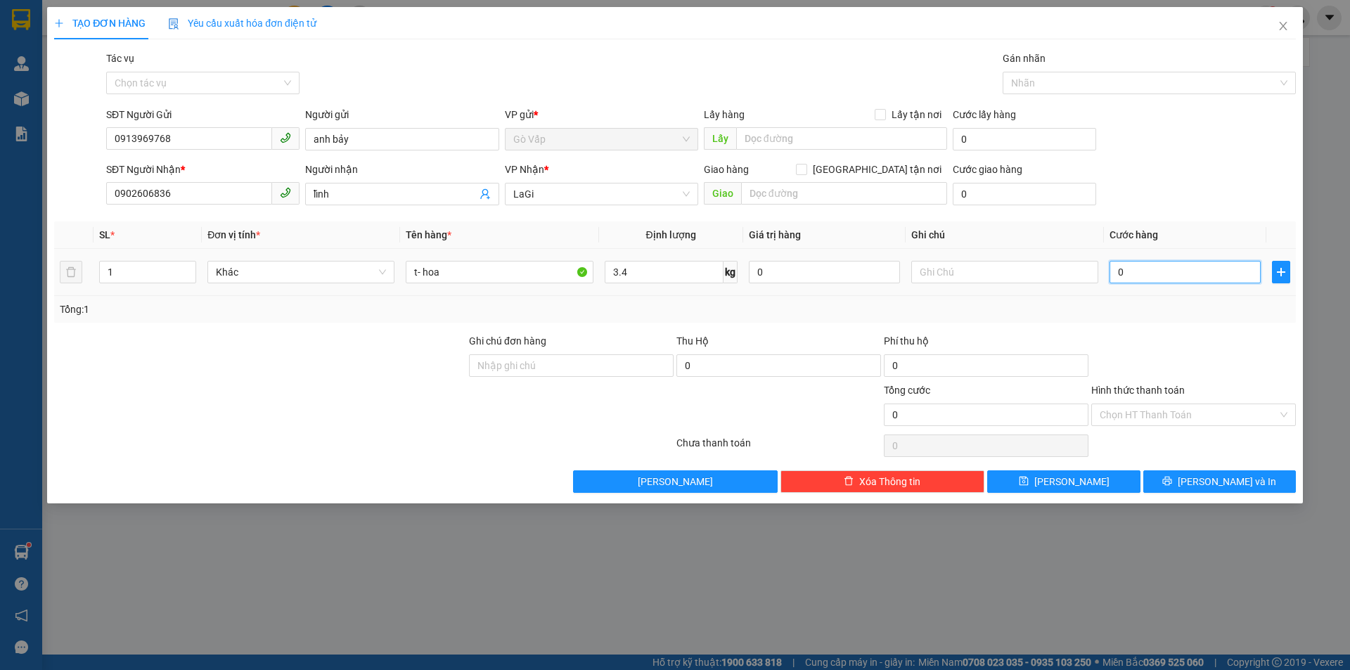
click at [1144, 269] on input "0" at bounding box center [1185, 272] width 151 height 22
type input "05"
type input "5"
type input "5.000"
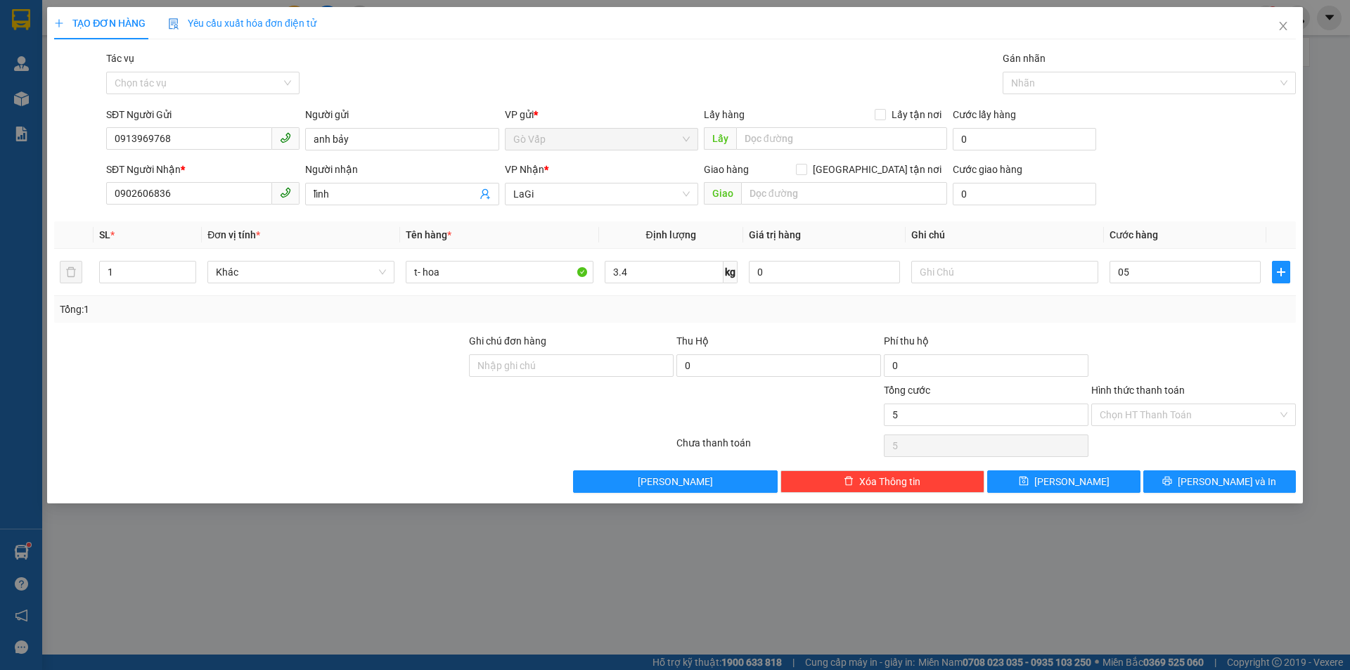
type input "5.000"
click at [1202, 352] on div at bounding box center [1193, 357] width 207 height 49
drag, startPoint x: 1119, startPoint y: 258, endPoint x: 1117, endPoint y: 278, distance: 19.9
click at [1117, 278] on div "5.000" at bounding box center [1185, 272] width 151 height 28
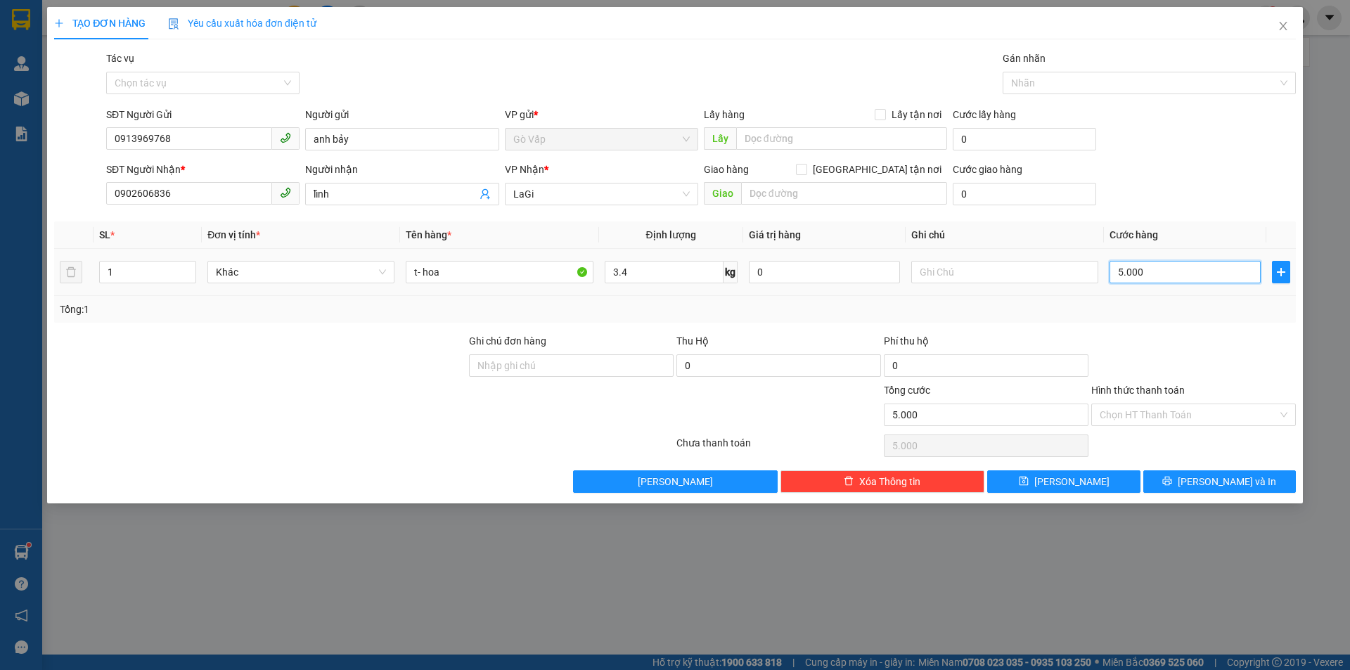
click at [1193, 278] on input "5.000" at bounding box center [1185, 272] width 151 height 22
click at [1224, 358] on div "Transit Pickup Surcharge Ids Transit Deliver Surcharge Ids Transit Deliver Surc…" at bounding box center [675, 272] width 1242 height 442
click at [1245, 488] on span "[PERSON_NAME] và In" at bounding box center [1227, 481] width 98 height 15
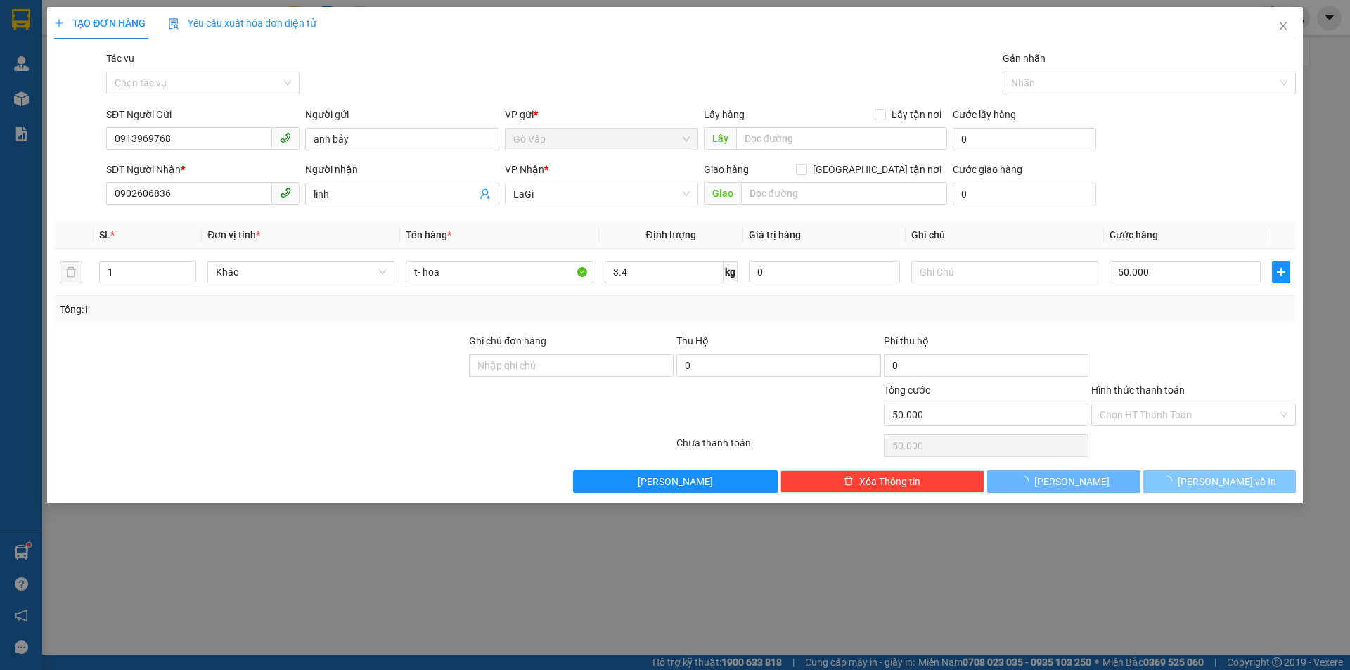
click at [1245, 487] on span "[PERSON_NAME] và In" at bounding box center [1227, 481] width 98 height 15
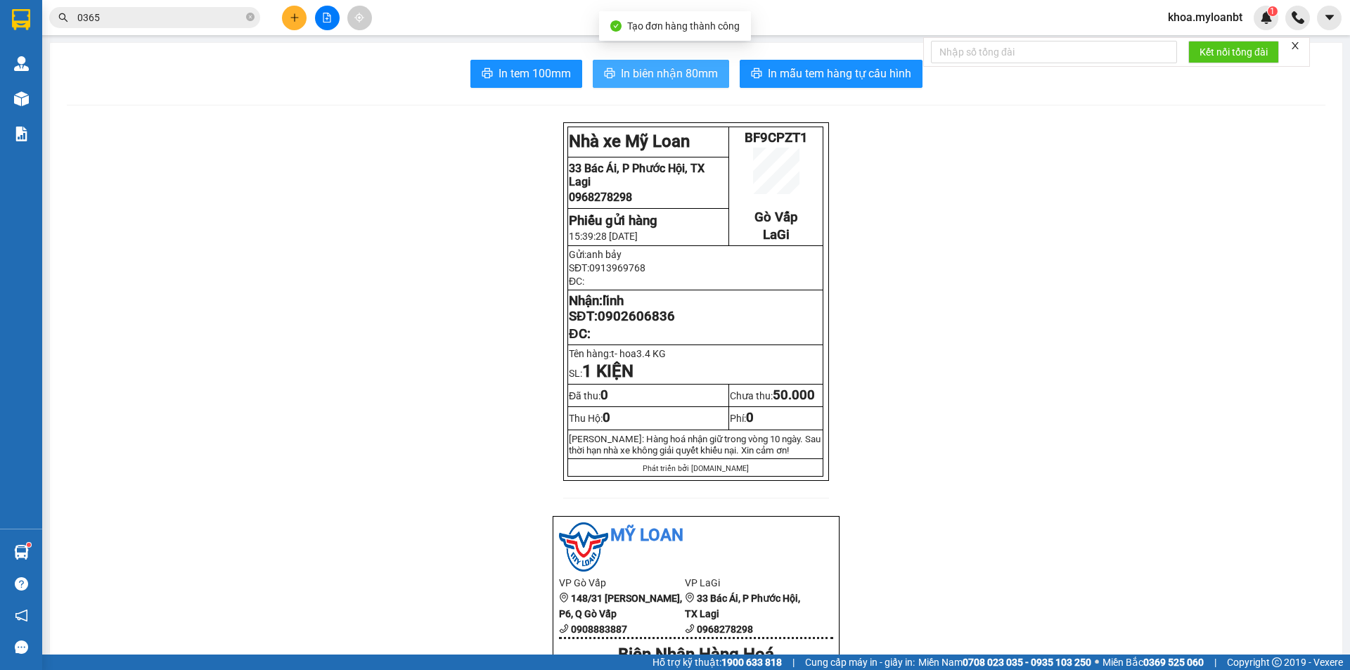
click at [668, 62] on button "In biên nhận 80mm" at bounding box center [661, 74] width 136 height 28
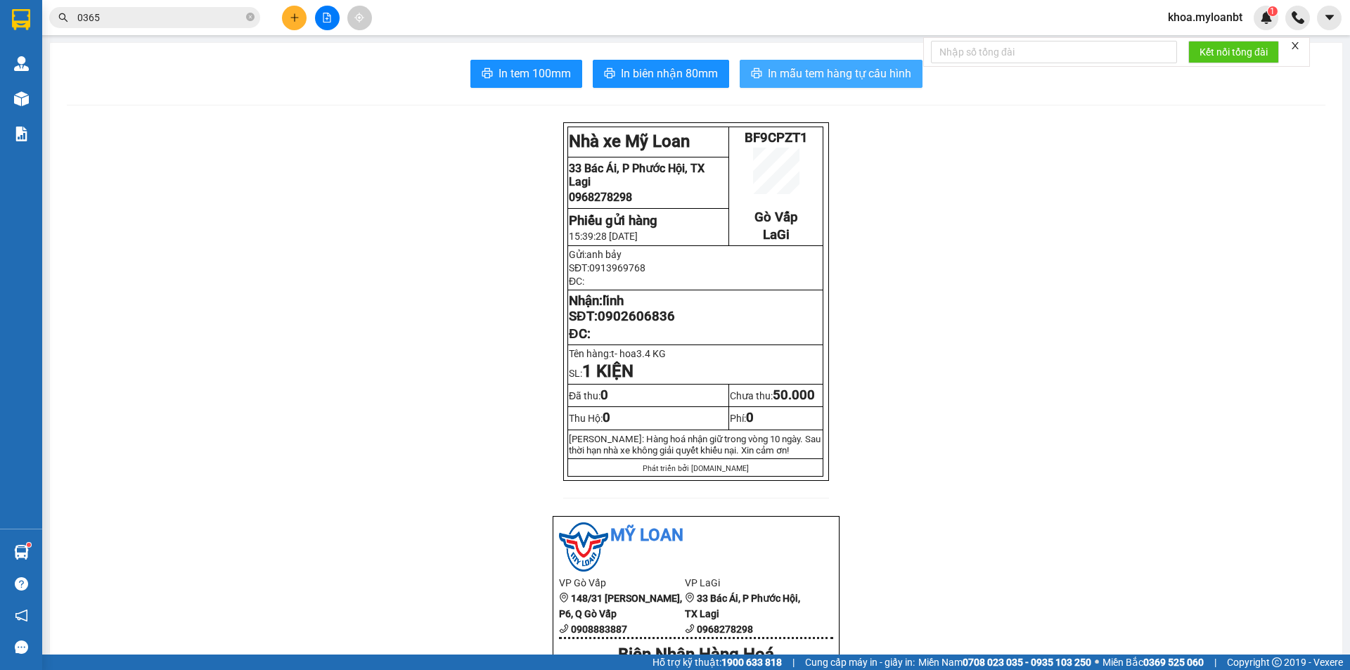
click at [846, 61] on button "In mẫu tem hàng tự cấu hình" at bounding box center [831, 74] width 183 height 28
click at [181, 22] on input "0365" at bounding box center [160, 17] width 166 height 15
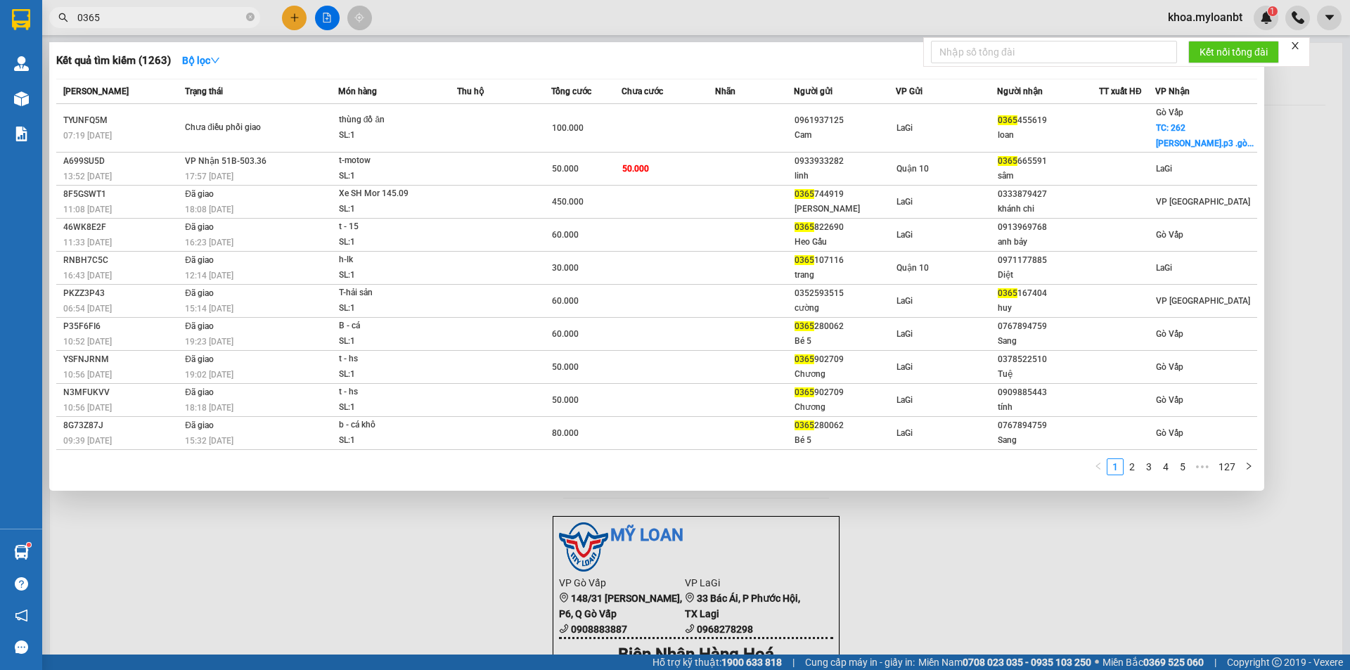
click at [181, 22] on input "0365" at bounding box center [160, 17] width 166 height 15
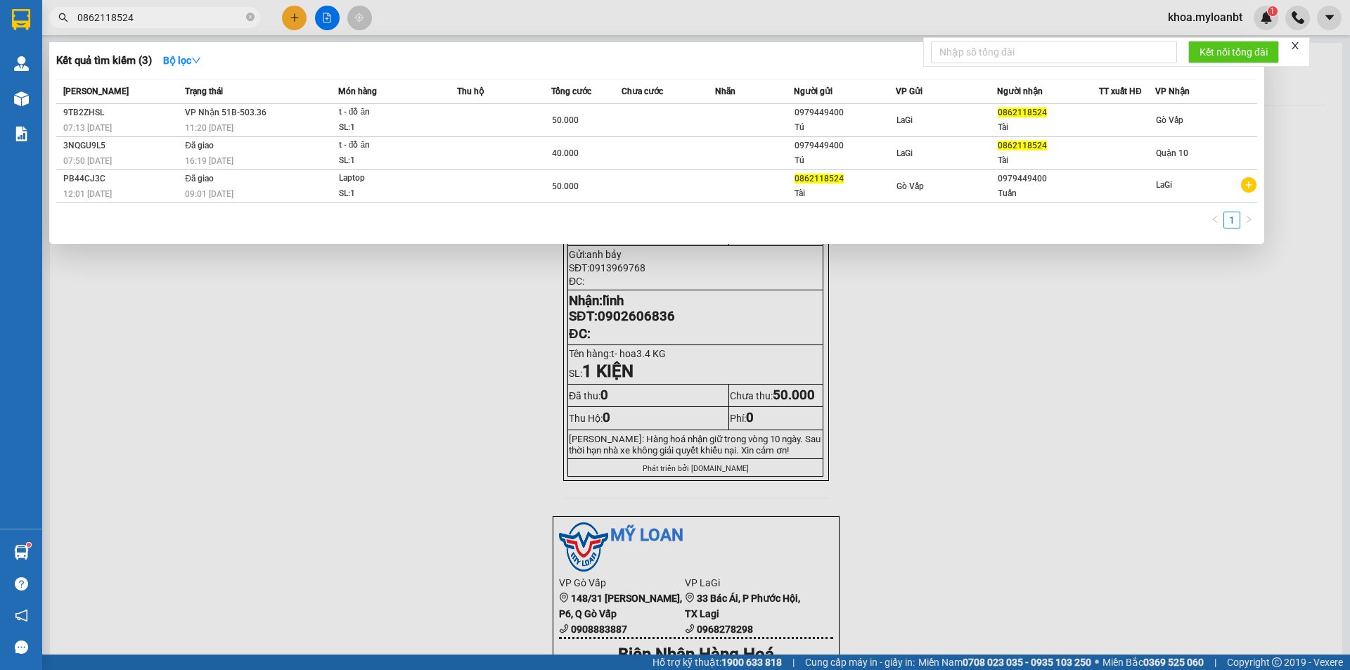
type input "0862118524"
click at [378, 103] on th "Món hàng" at bounding box center [397, 91] width 119 height 25
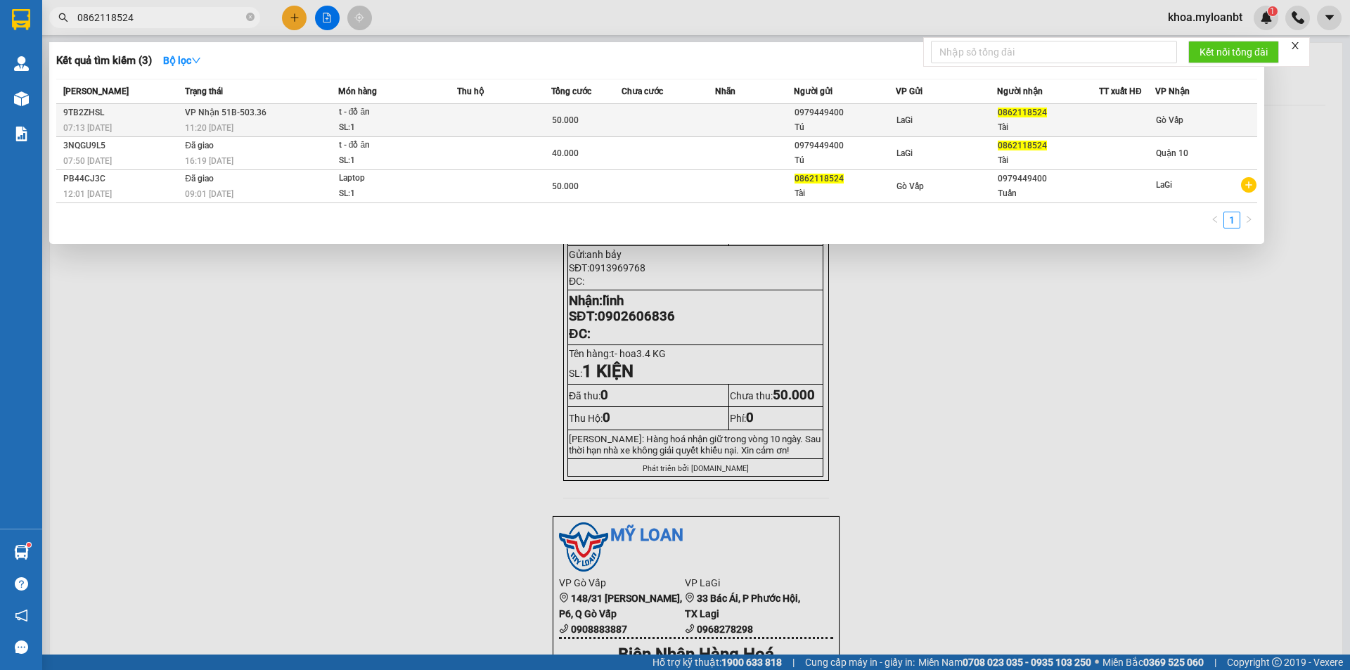
click at [378, 114] on div "t - đồ ăn" at bounding box center [391, 112] width 105 height 15
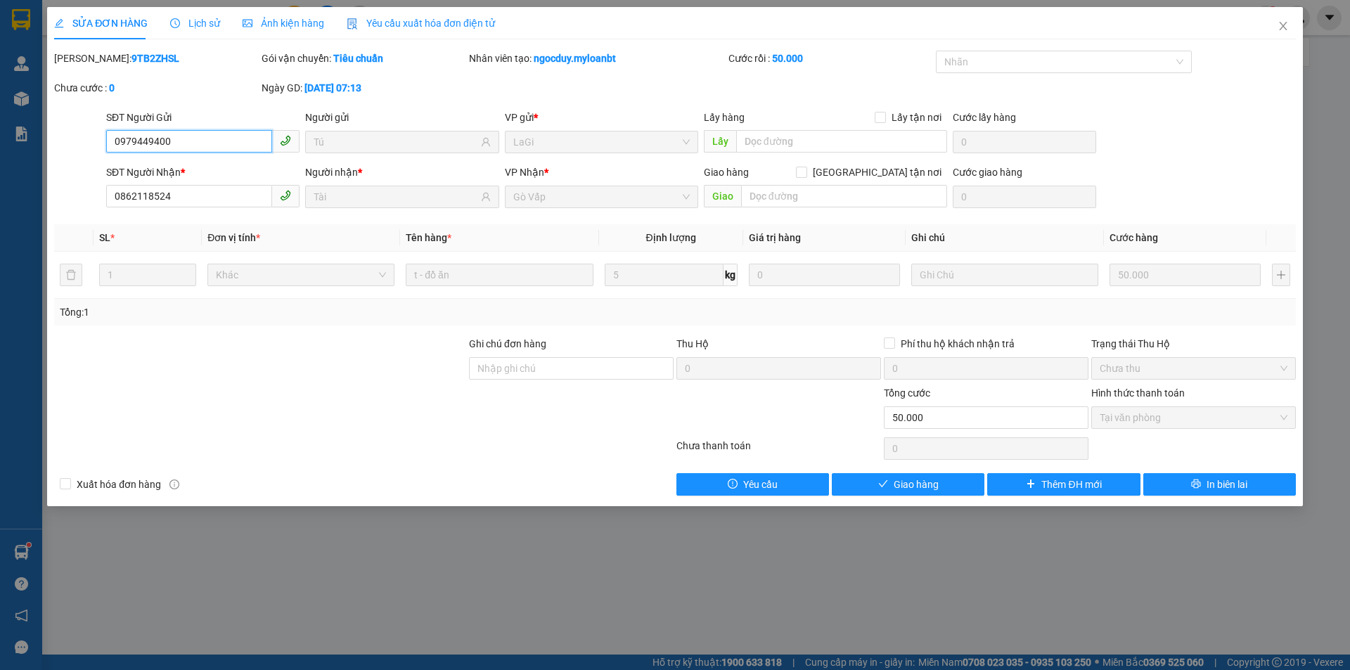
type input "0979449400"
type input "Tú"
type input "0862118524"
type input "Tài"
type input "0"
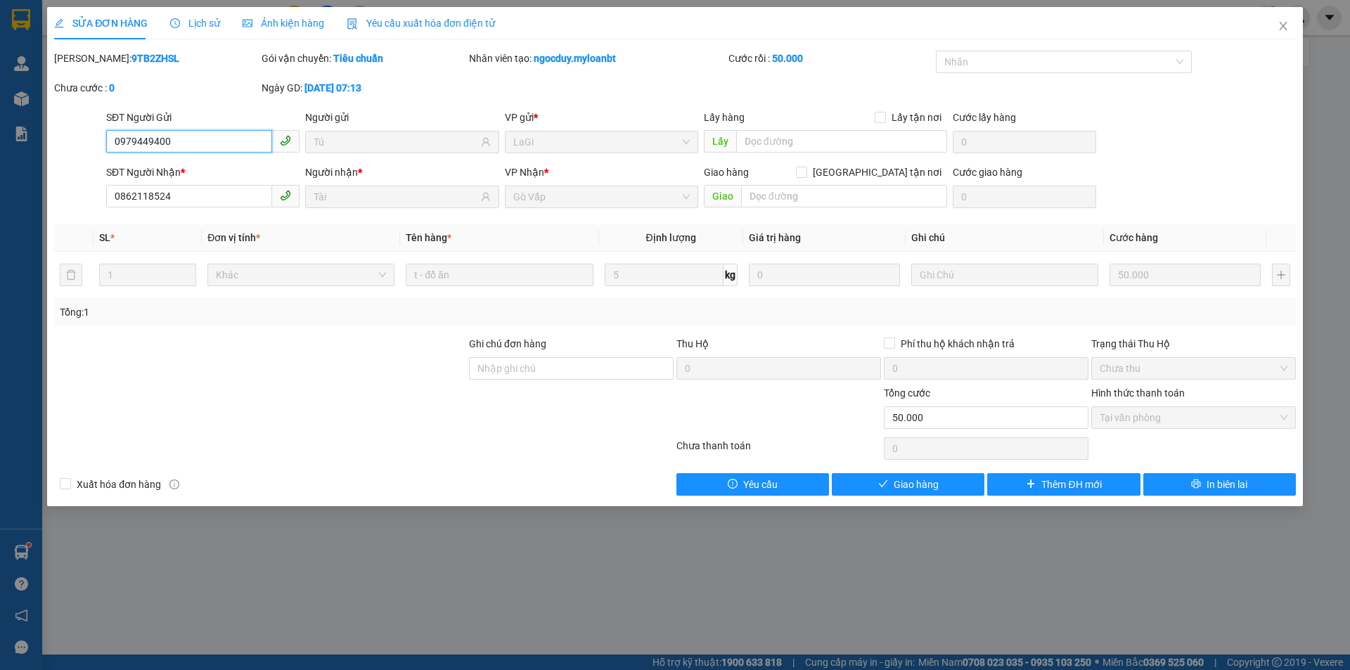
type input "50.000"
click at [935, 460] on div "0" at bounding box center [986, 449] width 205 height 28
click at [929, 477] on span "Giao hàng" at bounding box center [916, 484] width 45 height 15
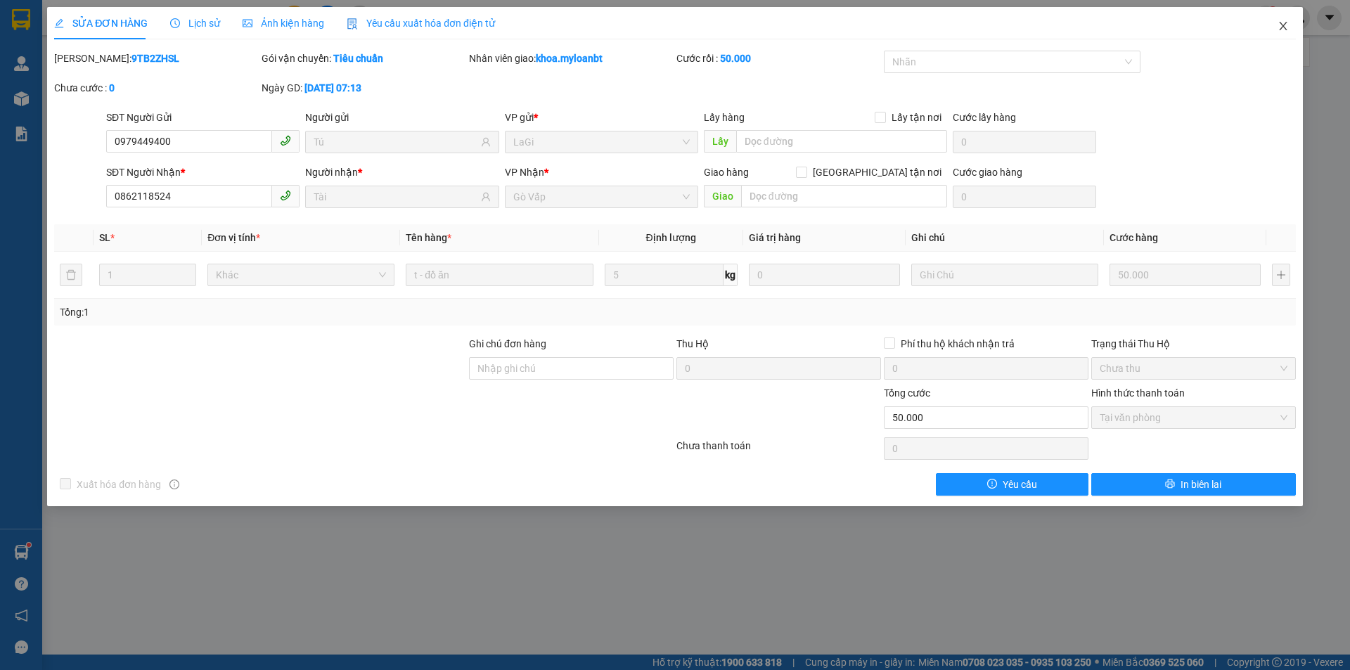
click at [1292, 25] on span "Close" at bounding box center [1282, 26] width 39 height 39
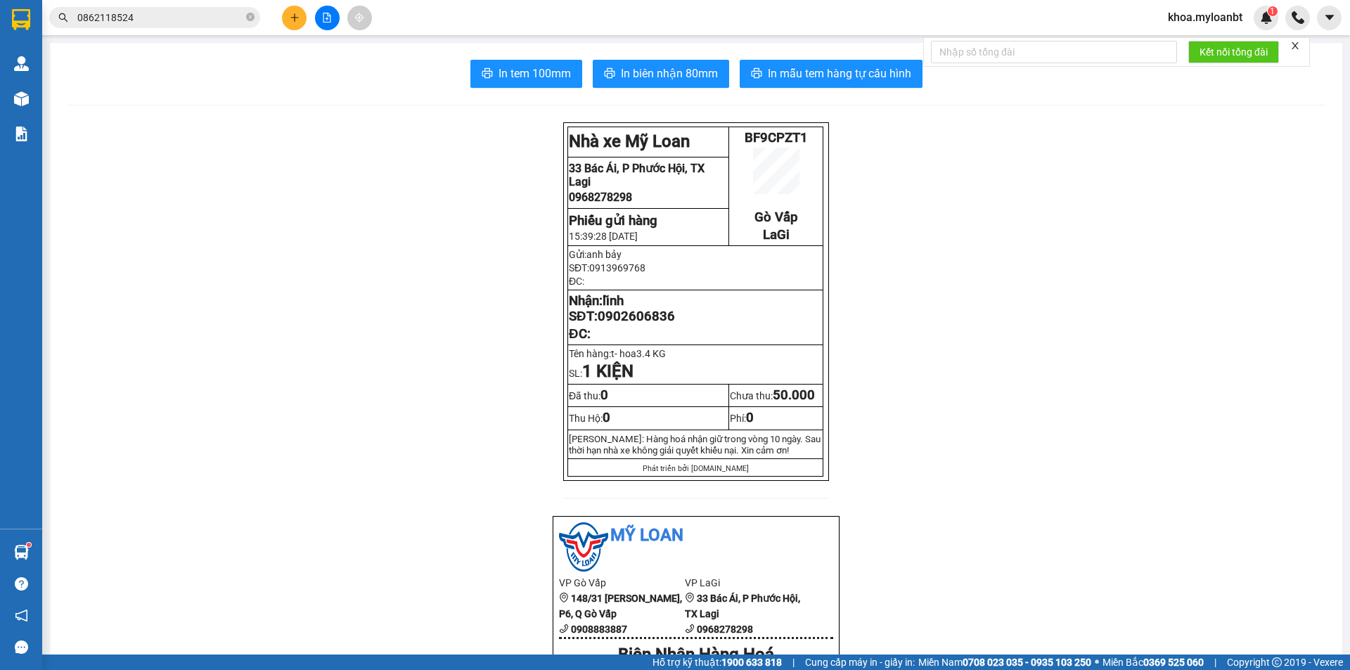
click at [169, 36] on main "In tem 100mm In biên nhận 80mm In mẫu tem hàng tự cấu hình Nhà xe Mỹ Loan BF9…" at bounding box center [675, 327] width 1350 height 655
click at [178, 25] on input "0862118524" at bounding box center [160, 17] width 166 height 15
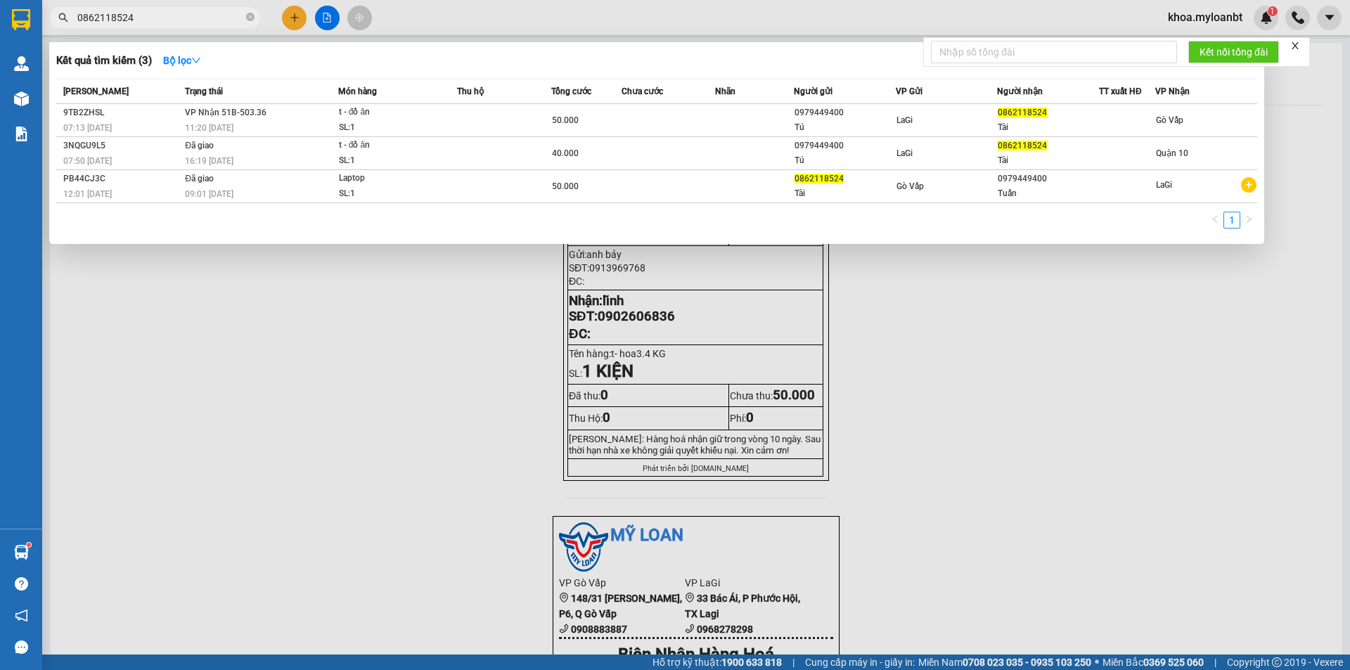
click at [178, 25] on input "0862118524" at bounding box center [160, 17] width 166 height 15
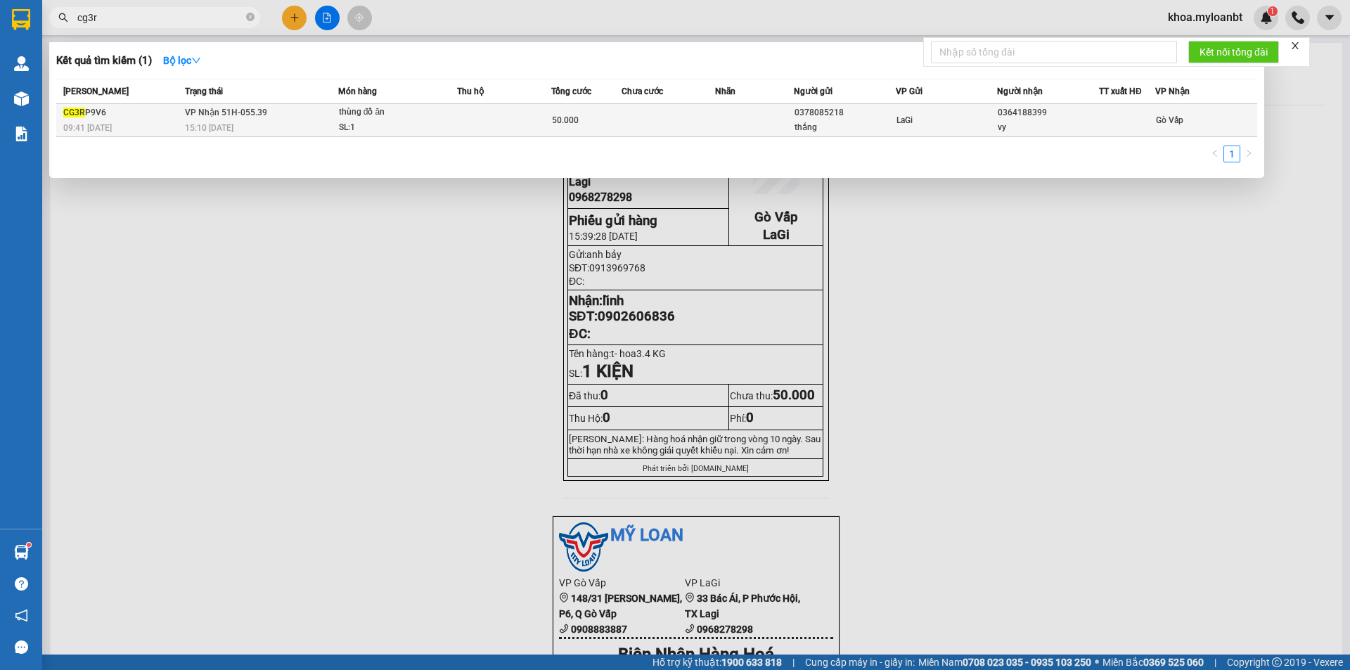
type input "cg3r"
click at [469, 131] on td at bounding box center [504, 120] width 94 height 33
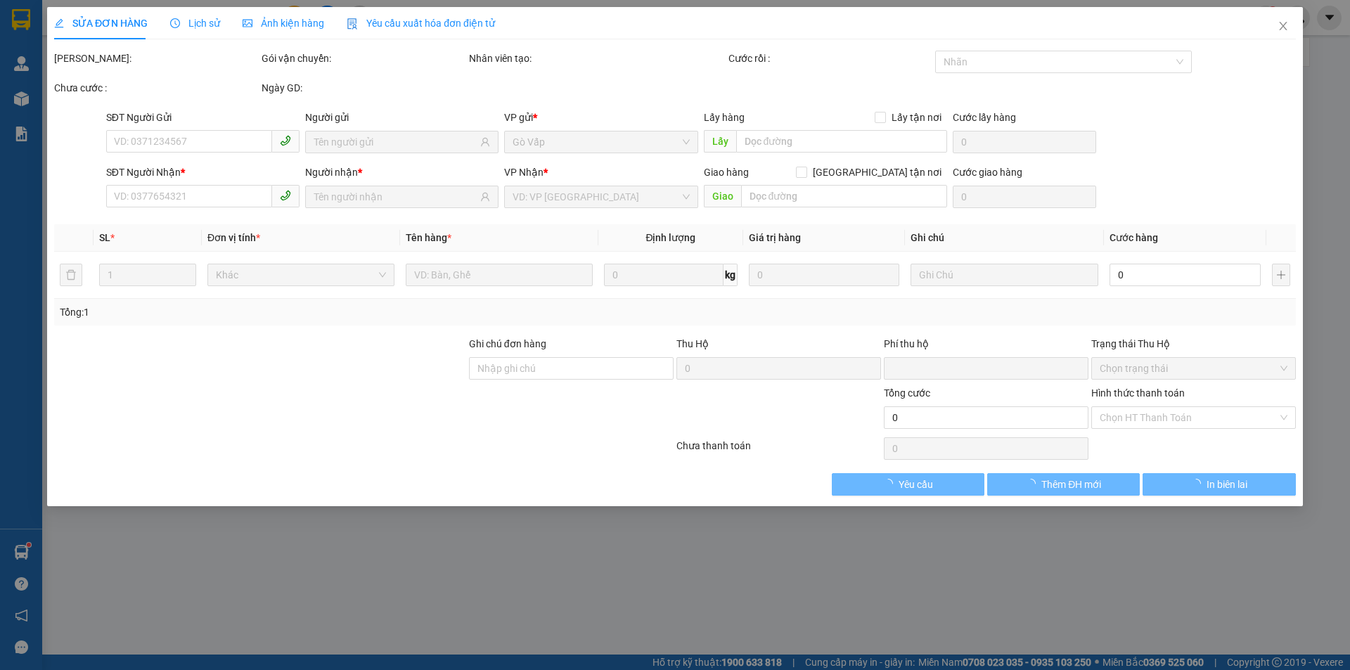
type input "0378085218"
type input "thắng"
type input "0364188399"
type input "vy"
type input "0"
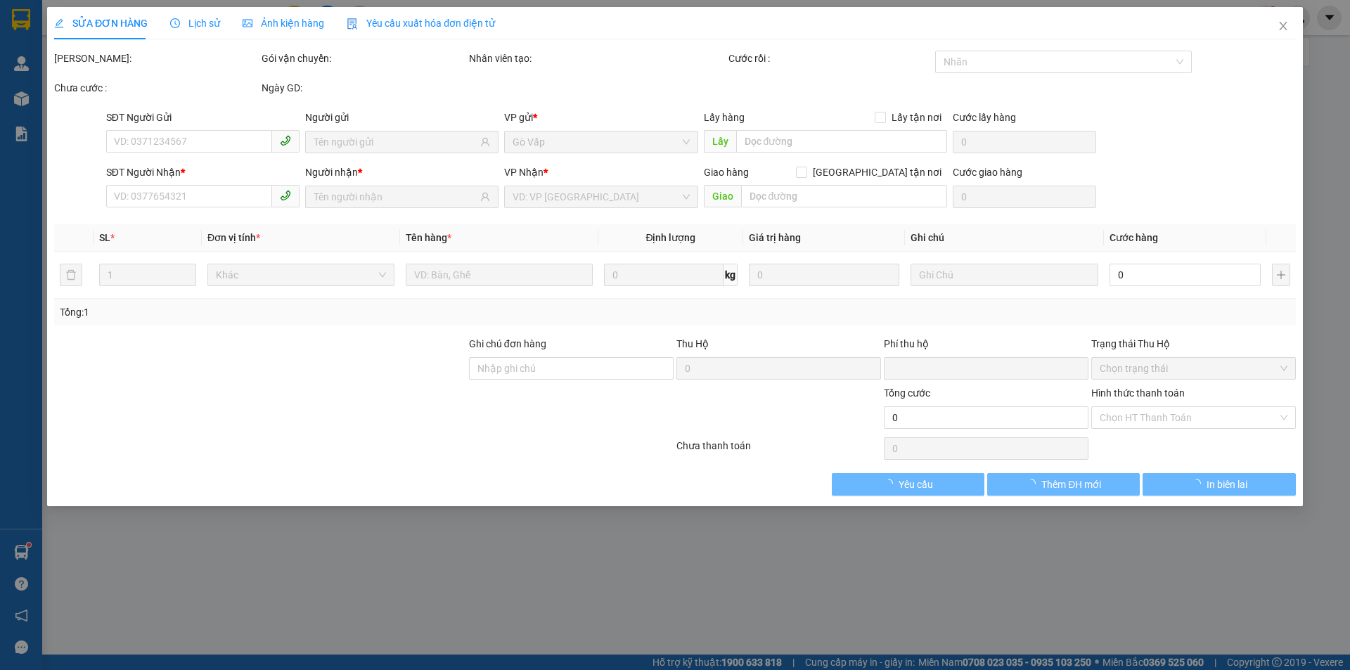
type input "50.000"
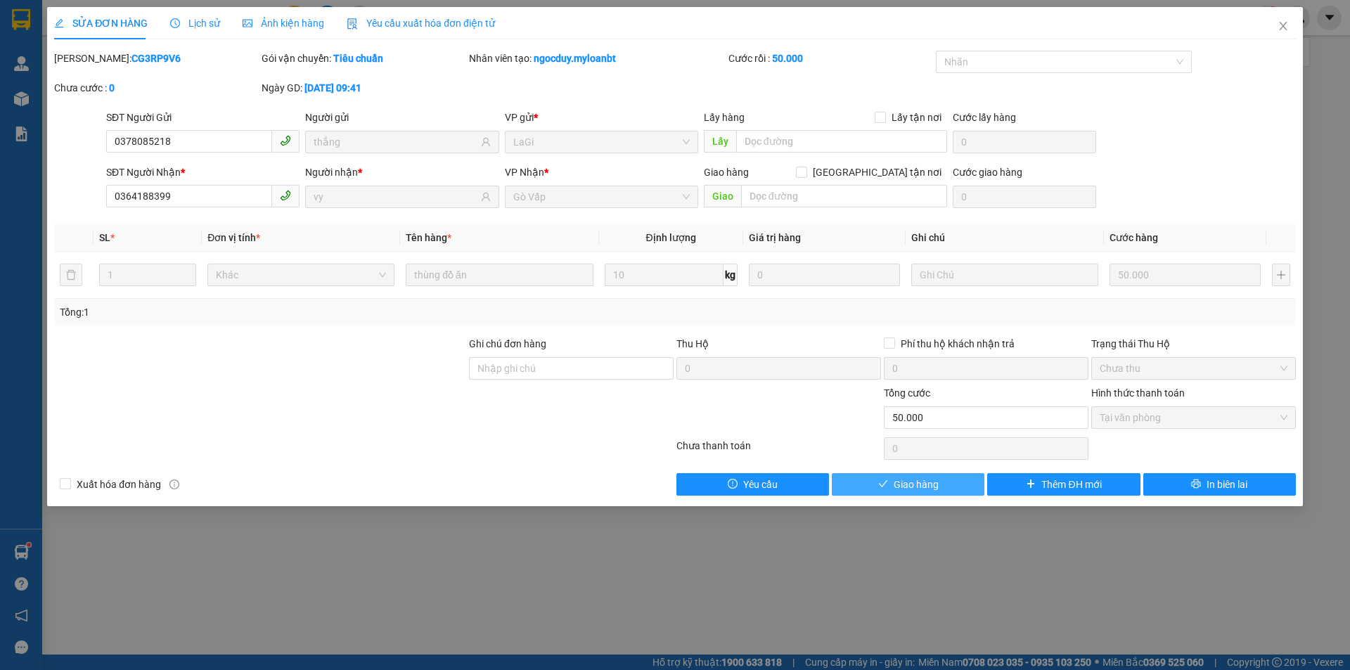
click at [905, 477] on span "Giao hàng" at bounding box center [916, 484] width 45 height 15
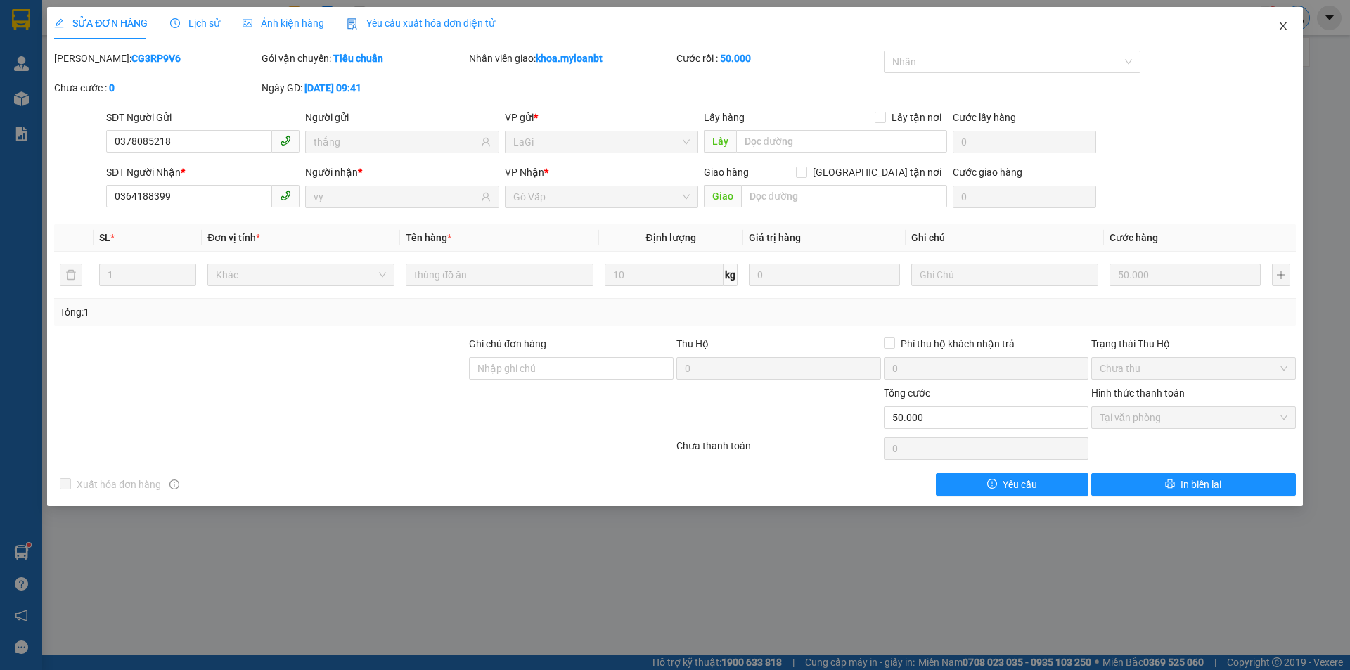
click at [1302, 16] on span "Close" at bounding box center [1282, 26] width 39 height 39
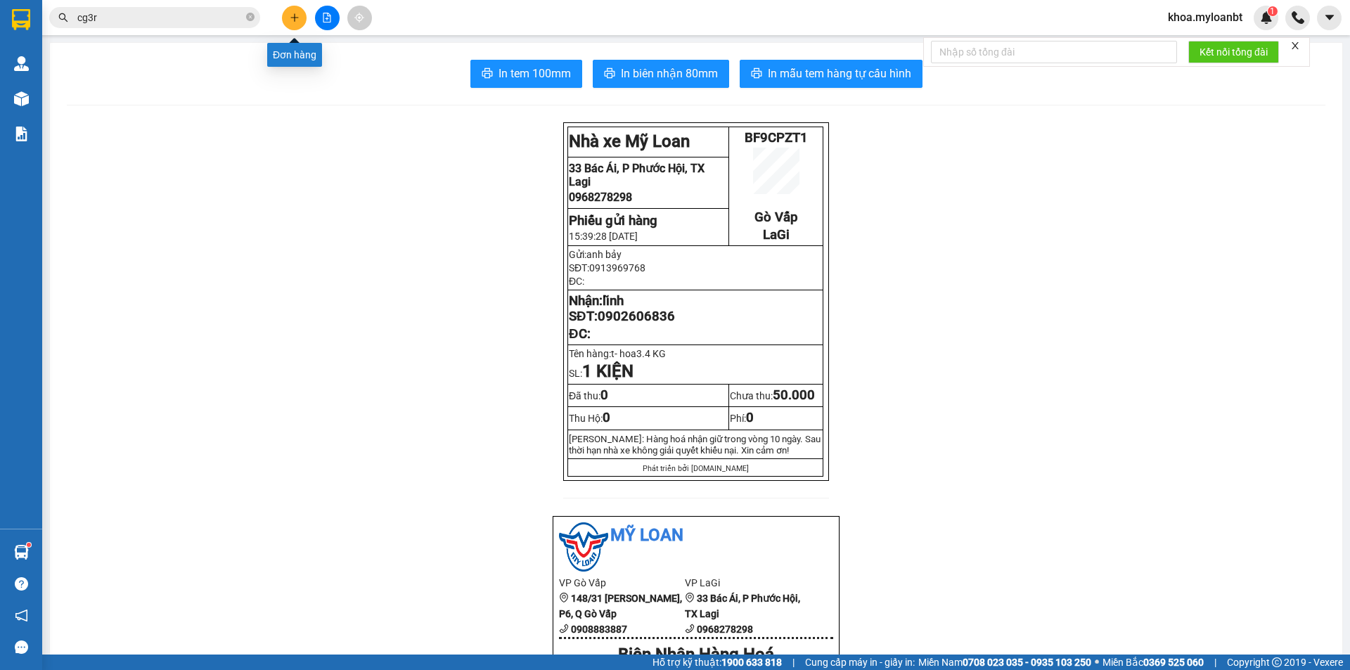
click at [301, 25] on button at bounding box center [294, 18] width 25 height 25
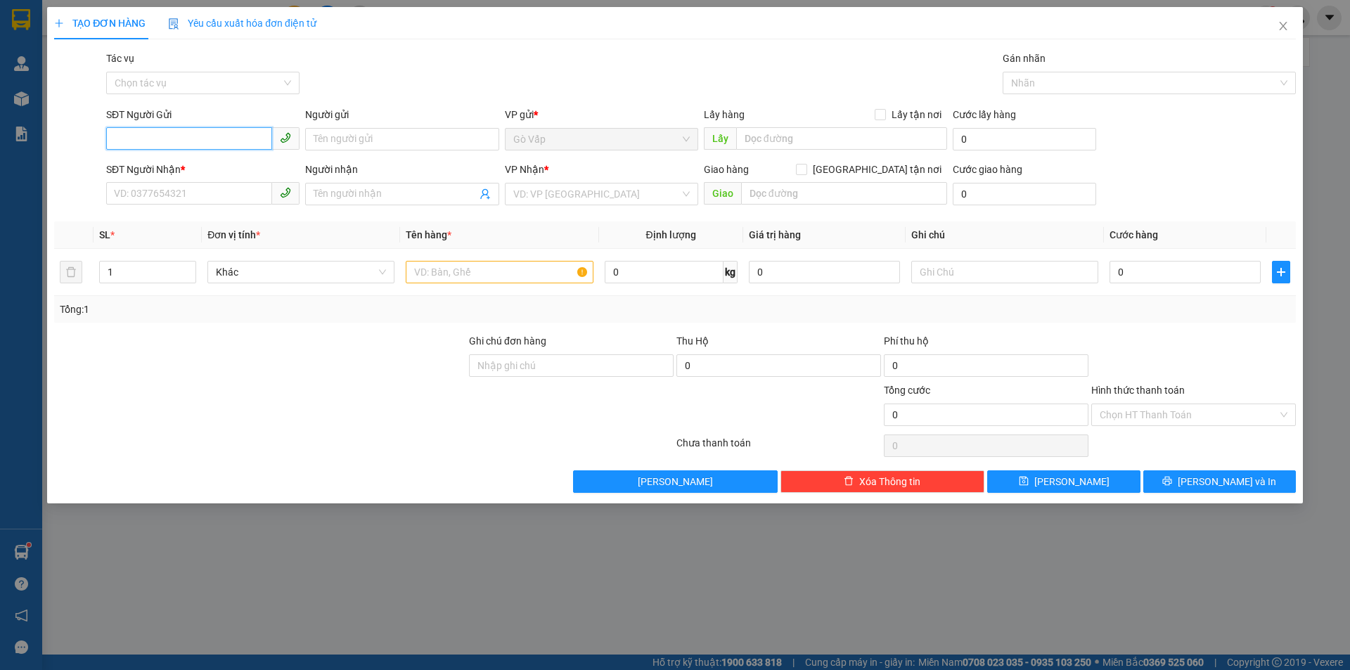
click at [229, 134] on input "SĐT Người Gửi" at bounding box center [189, 138] width 166 height 22
type input "0907532383"
click at [194, 176] on div "0907532383 - [GEOGRAPHIC_DATA]" at bounding box center [202, 167] width 193 height 22
type input "Huy"
type input "0942704545"
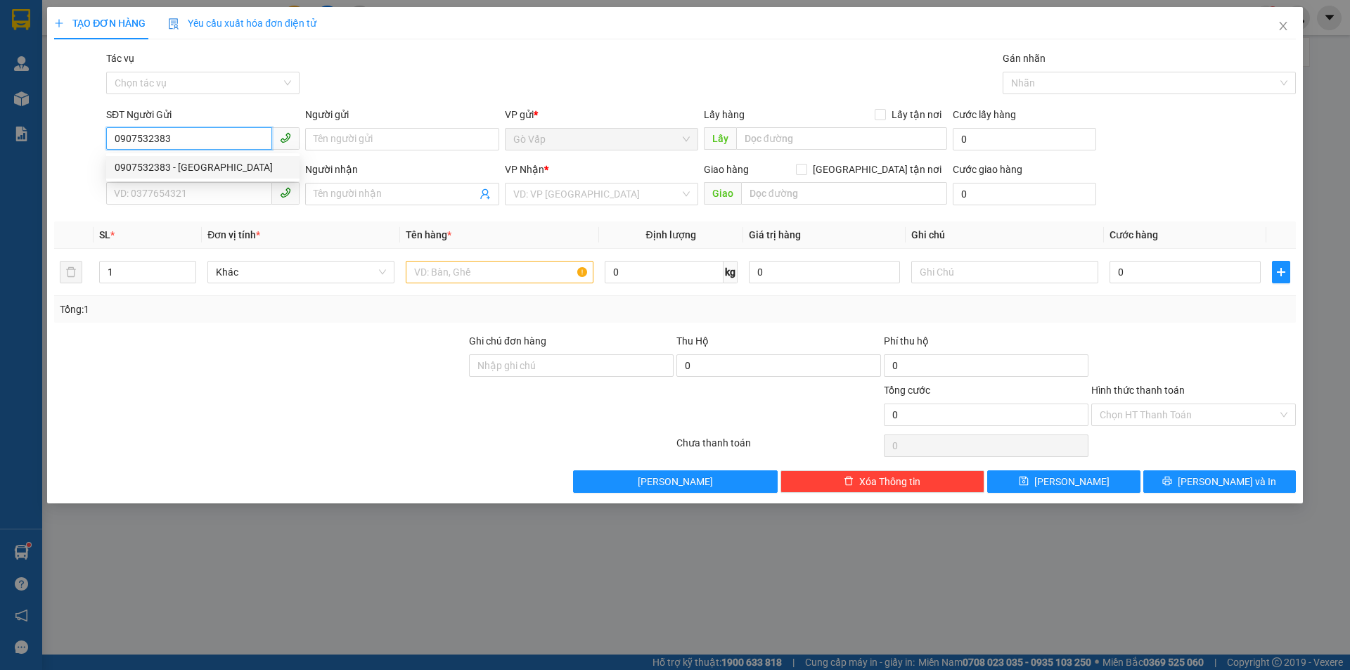
type input "tấn"
type input "0907532383"
click at [505, 277] on input "text" at bounding box center [499, 272] width 187 height 22
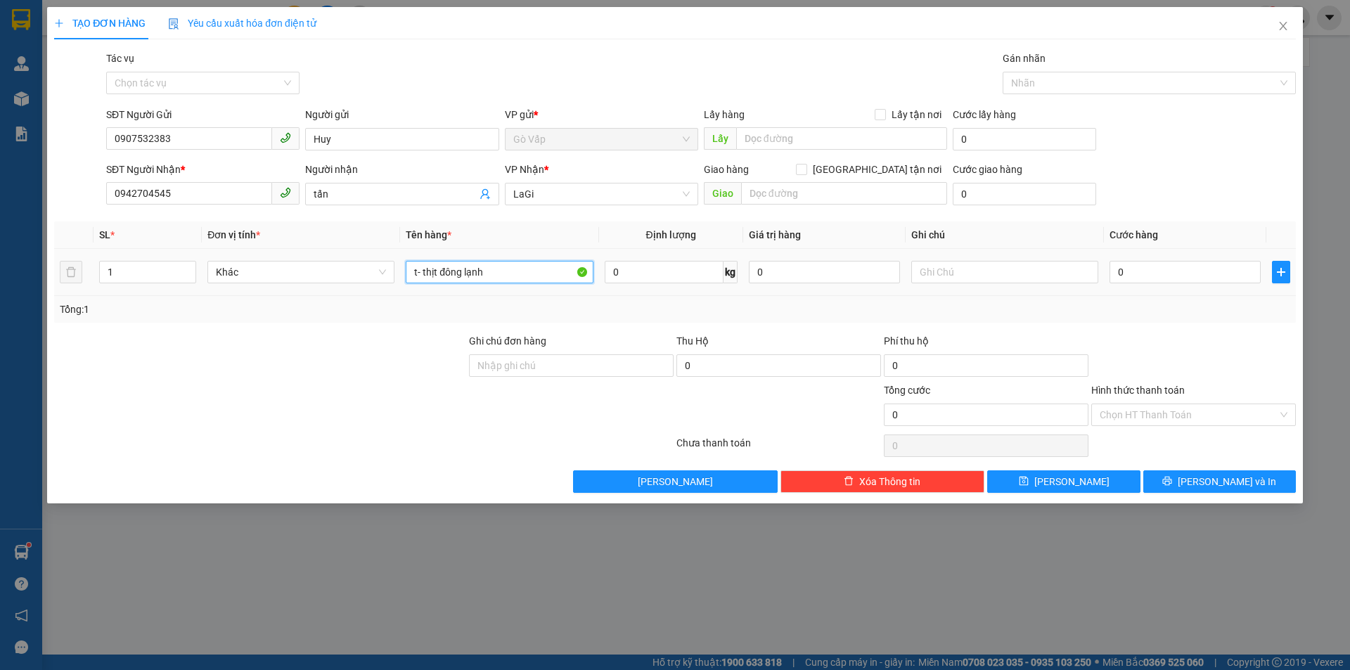
type input "t- thịt đông lạnh"
click at [646, 259] on span "0 kg" at bounding box center [671, 270] width 133 height 25
click at [645, 264] on input "0" at bounding box center [664, 272] width 119 height 22
type input "15"
click at [1181, 279] on input "0" at bounding box center [1185, 272] width 151 height 22
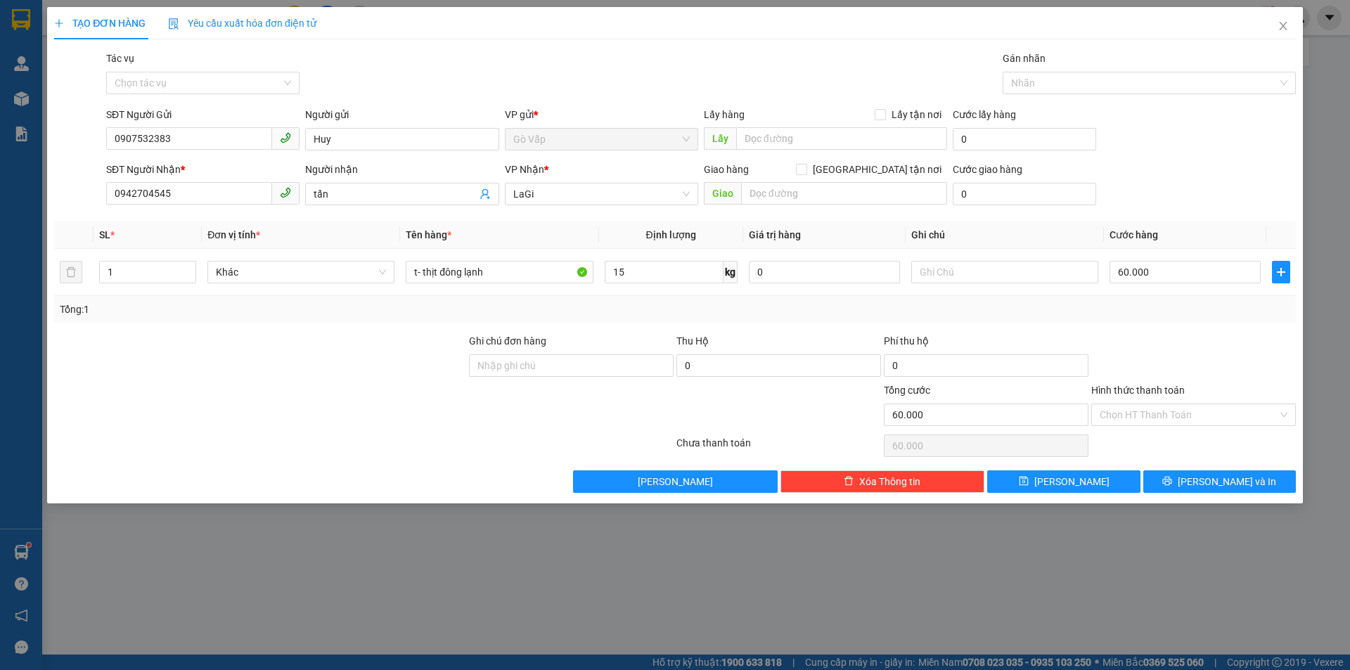
click at [1208, 354] on div at bounding box center [1193, 357] width 207 height 49
click at [1220, 463] on div "Transit Pickup Surcharge Ids Transit Deliver Surcharge Ids Transit Deliver Surc…" at bounding box center [675, 272] width 1242 height 442
click at [1218, 472] on button "[PERSON_NAME] và In" at bounding box center [1219, 481] width 153 height 22
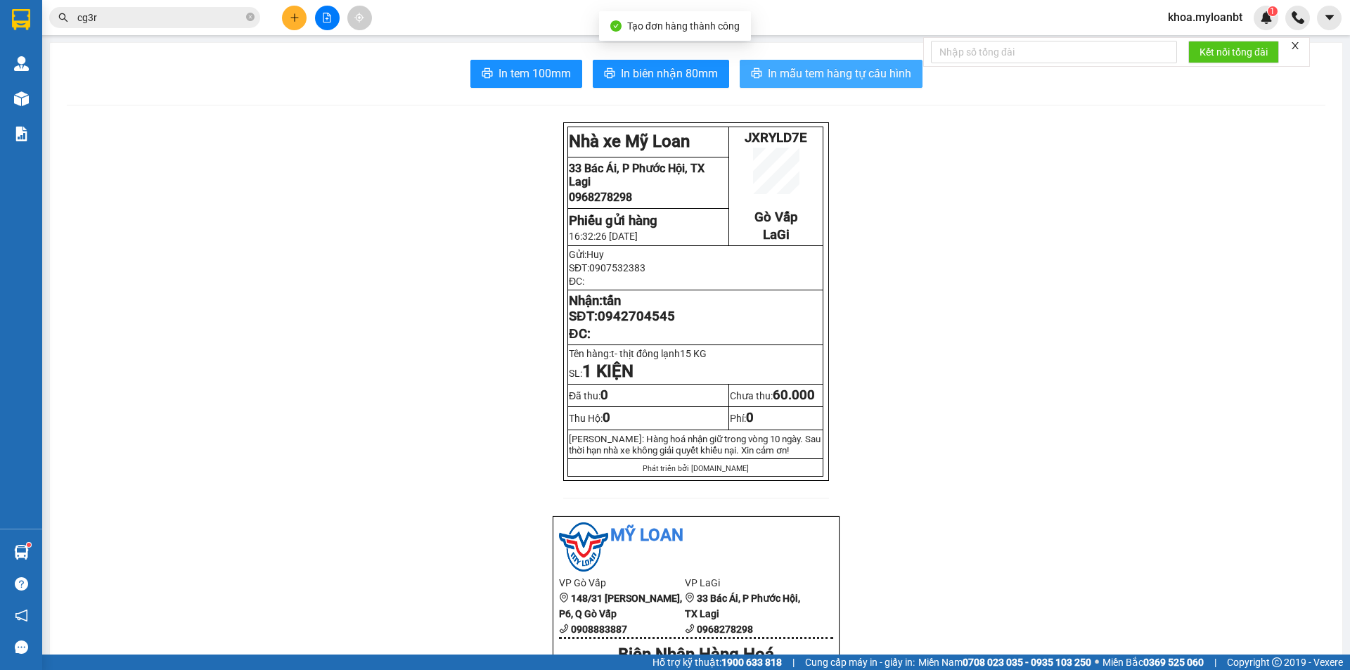
click at [856, 79] on span "In mẫu tem hàng tự cấu hình" at bounding box center [839, 74] width 143 height 18
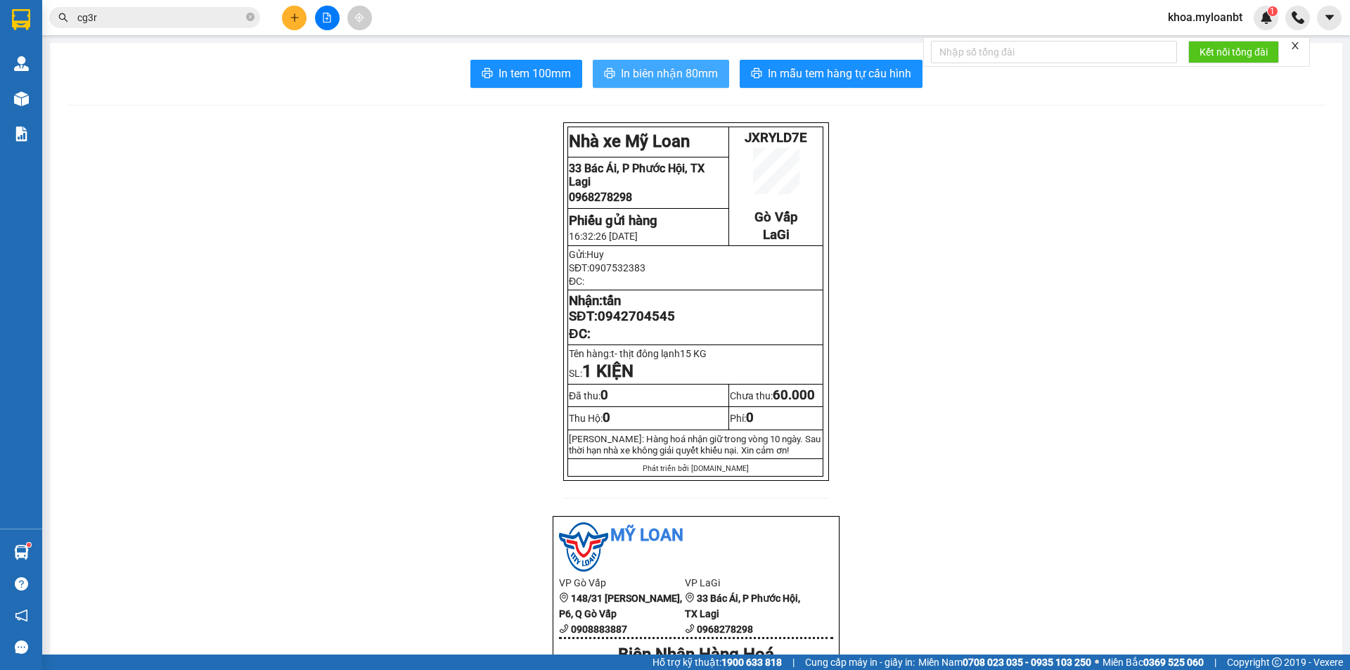
click at [708, 78] on span "In biên nhận 80mm" at bounding box center [669, 74] width 97 height 18
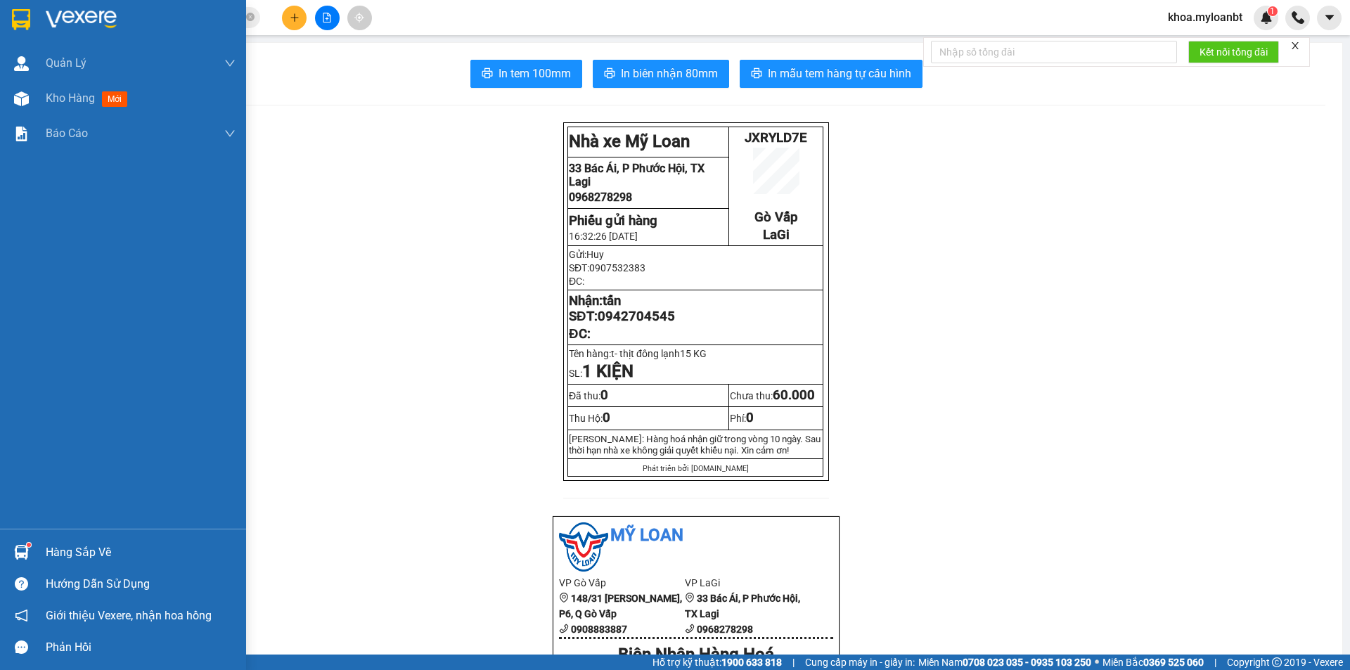
click at [13, 543] on div at bounding box center [21, 552] width 25 height 25
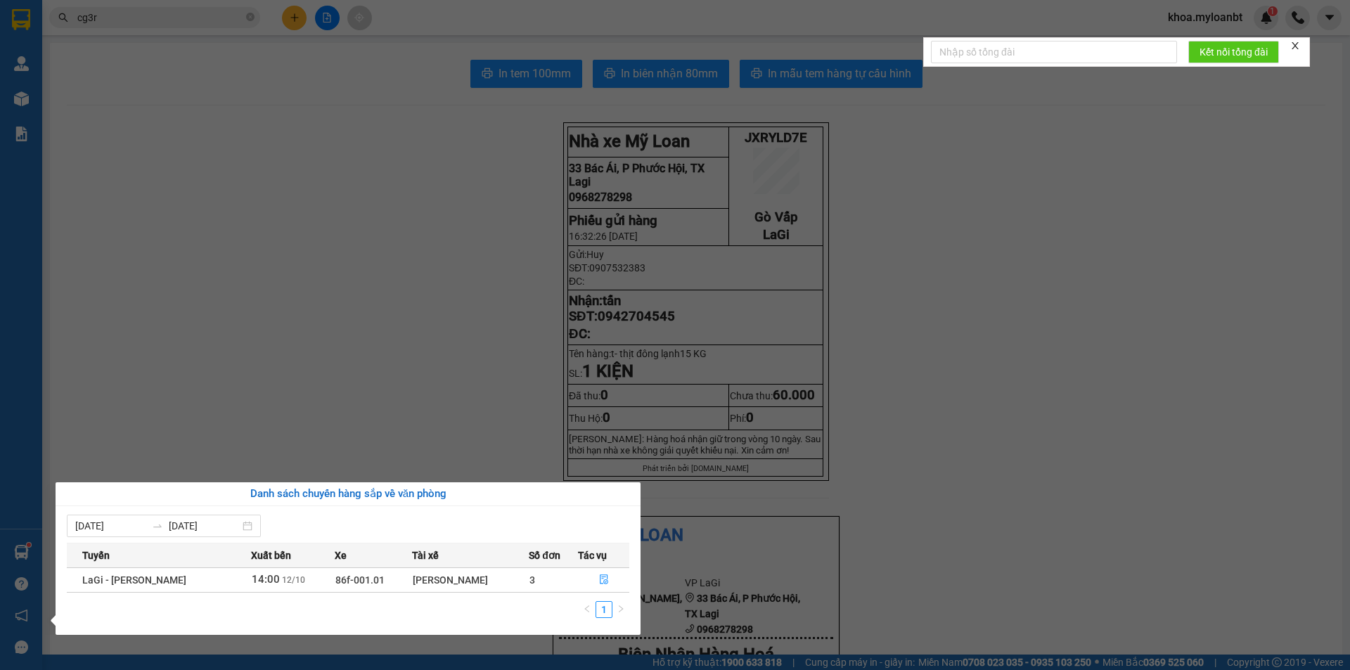
click at [571, 277] on section "Kết quả tìm kiếm ( 1 ) Bộ lọc Mã ĐH Trạng thái Món hàng Thu hộ Tổng cước Chưa c…" at bounding box center [675, 335] width 1350 height 670
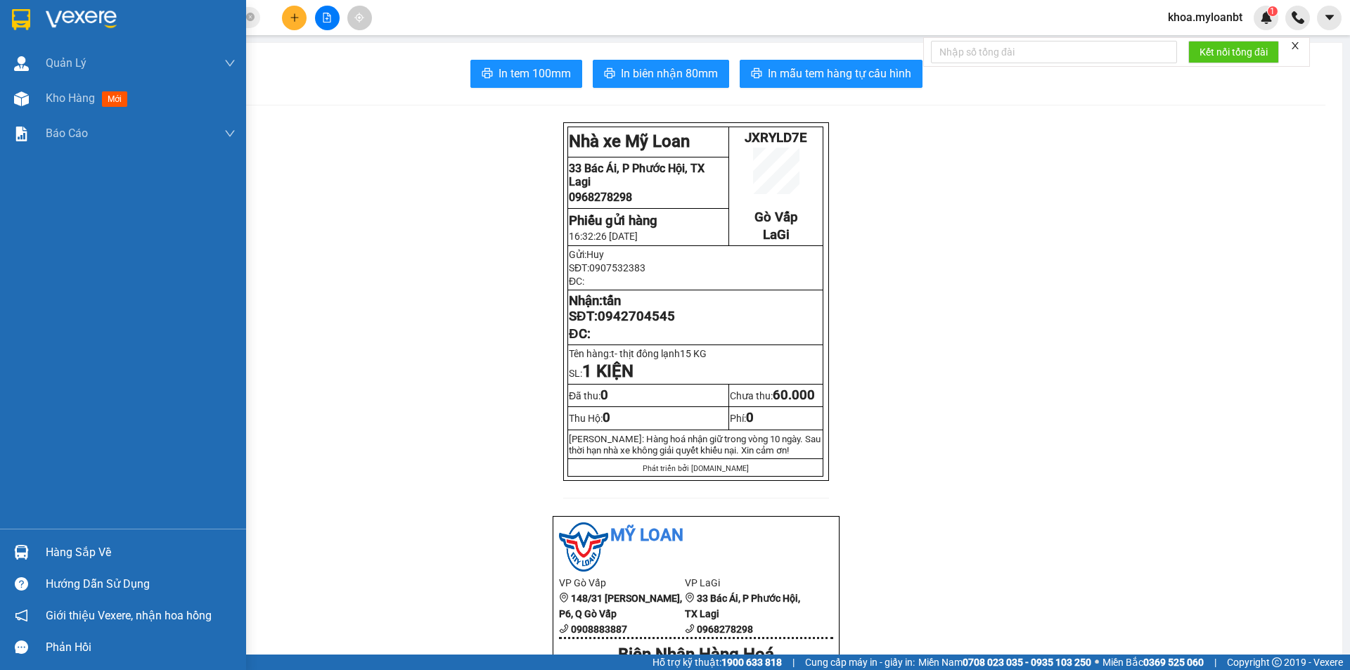
click at [5, 539] on div "Hàng sắp về" at bounding box center [123, 552] width 246 height 32
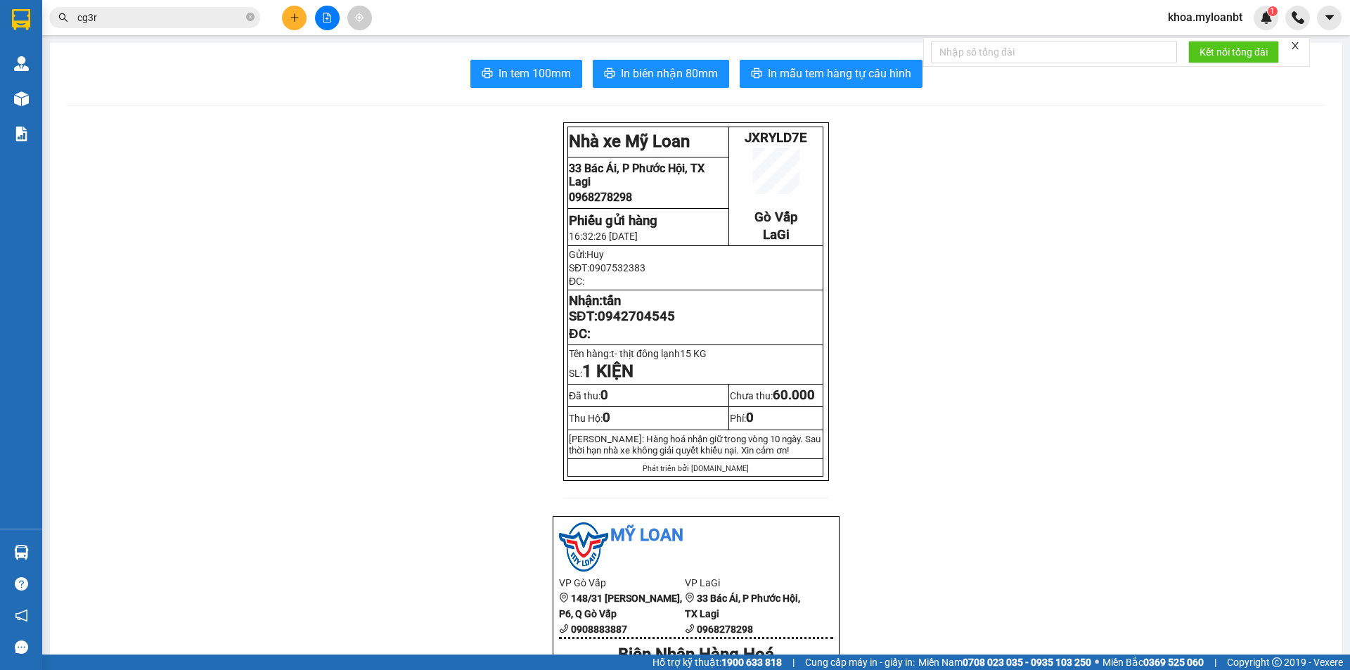
click at [118, 432] on section "Kết quả tìm kiếm ( 1 ) Bộ lọc Mã ĐH Trạng thái Món hàng Thu hộ Tổng cước Chưa c…" at bounding box center [675, 335] width 1350 height 670
click at [231, 24] on input "cg3r" at bounding box center [160, 17] width 166 height 15
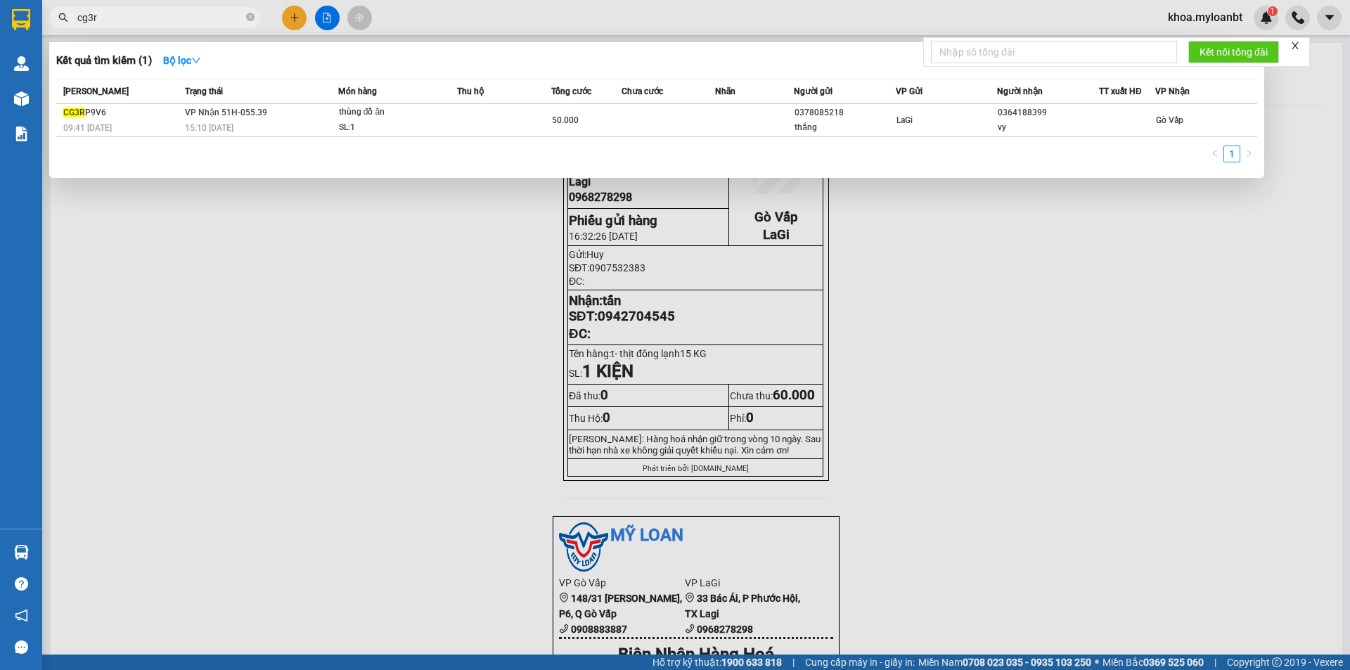
click at [231, 24] on input "cg3r" at bounding box center [160, 17] width 166 height 15
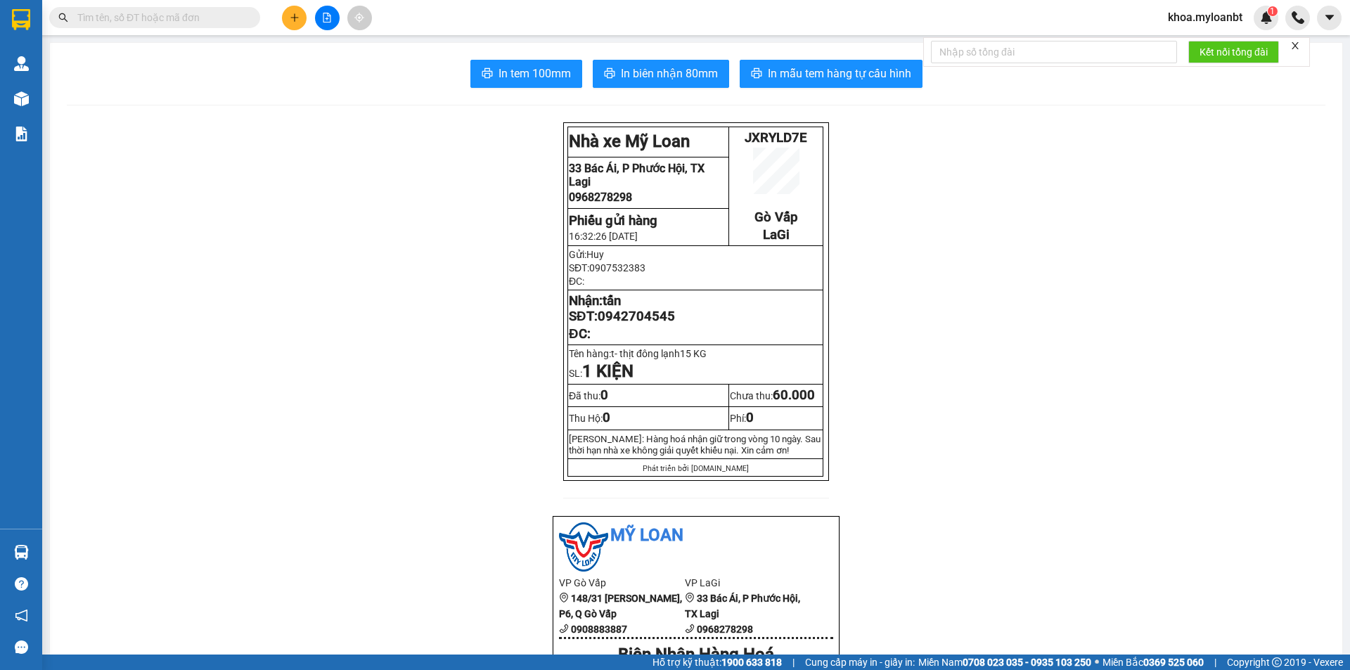
click at [148, 11] on input "text" at bounding box center [160, 17] width 166 height 15
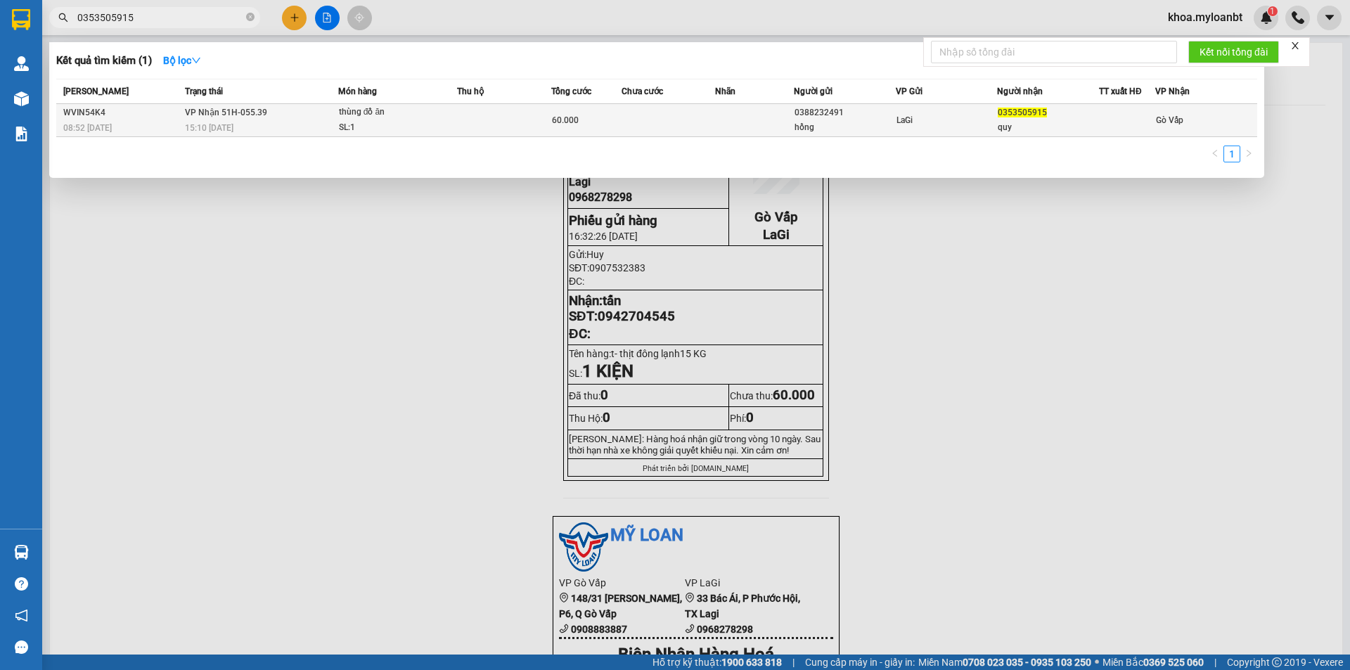
type input "0353505915"
click at [1007, 131] on div "quy" at bounding box center [1048, 127] width 101 height 15
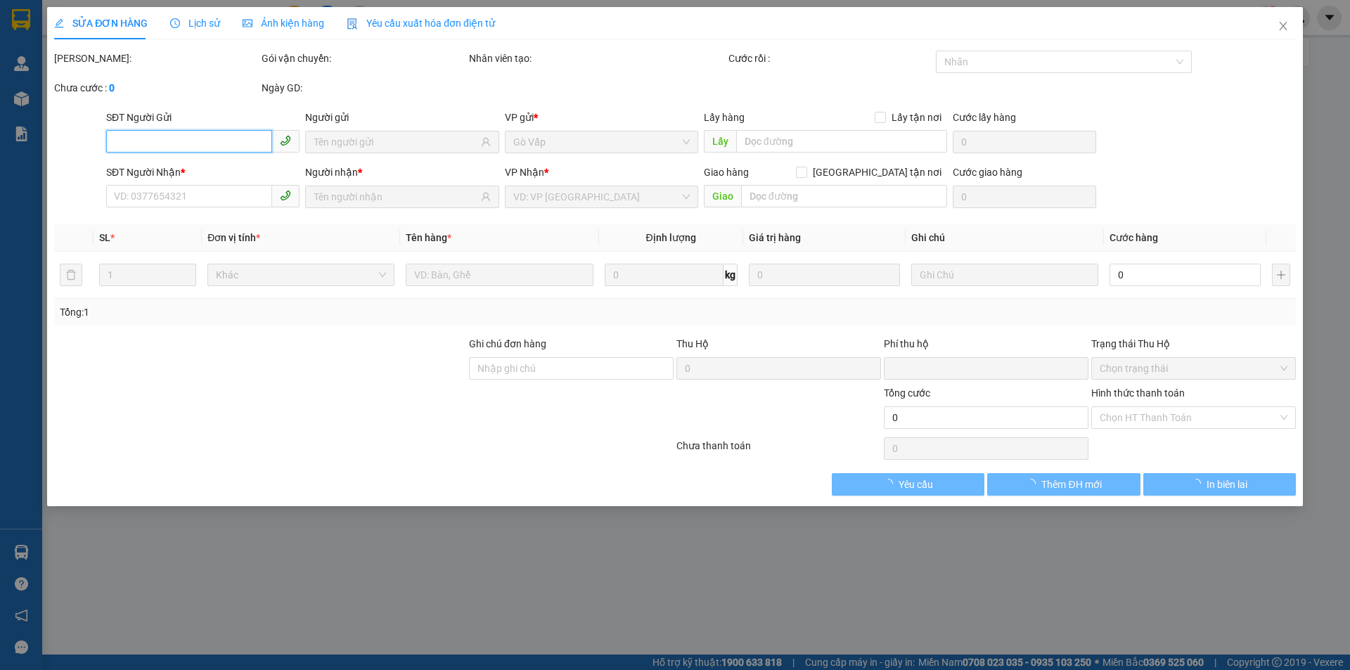
type input "0388232491"
type input "hồng"
type input "0353505915"
type input "quy"
type input "0"
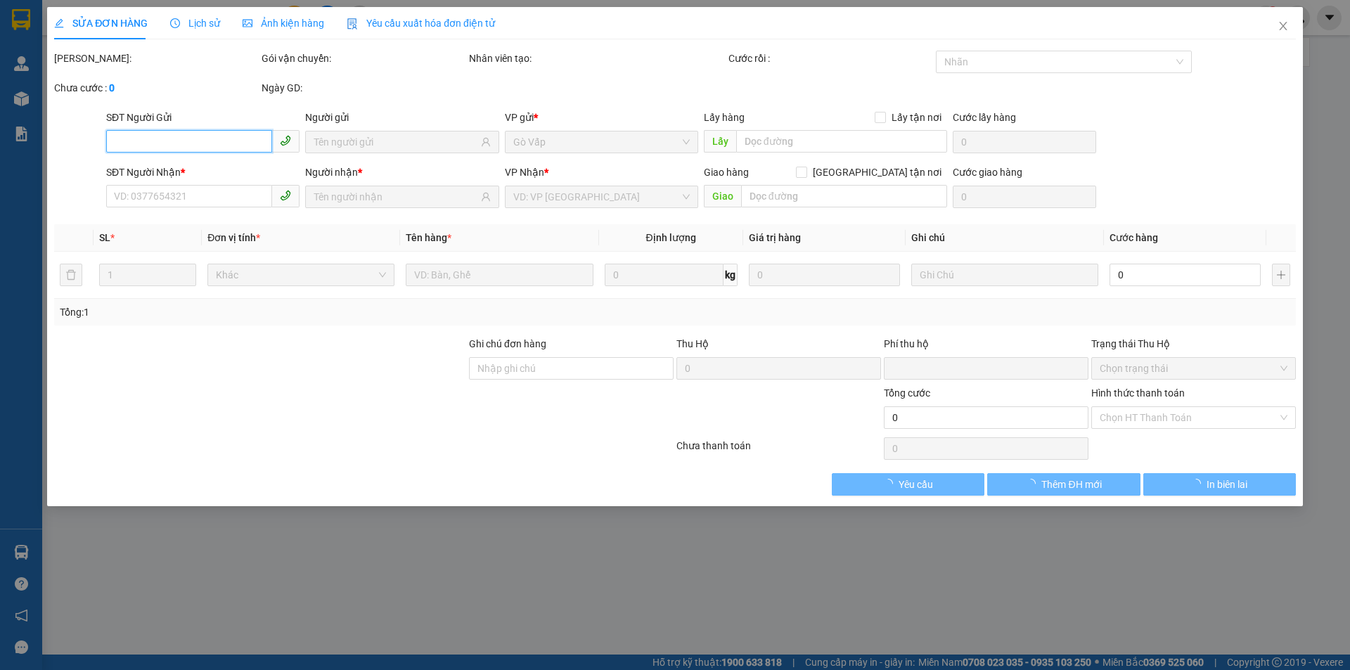
type input "60.000"
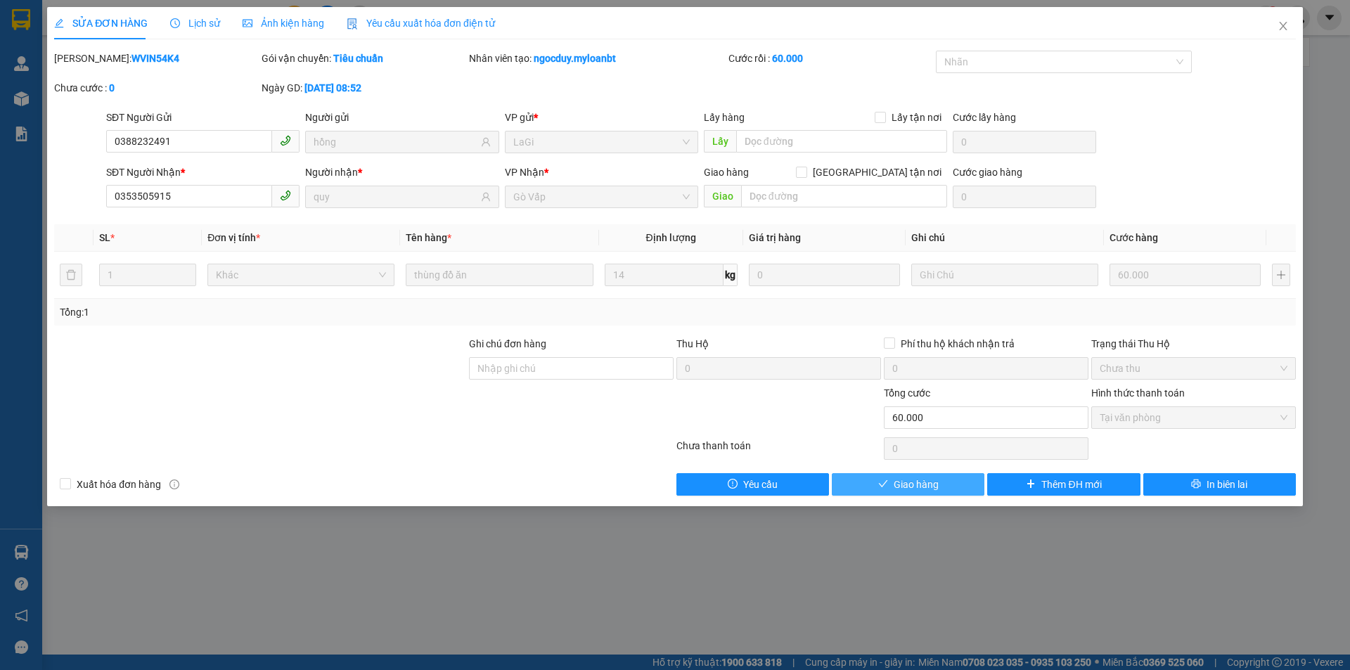
click at [957, 488] on button "Giao hàng" at bounding box center [908, 484] width 153 height 22
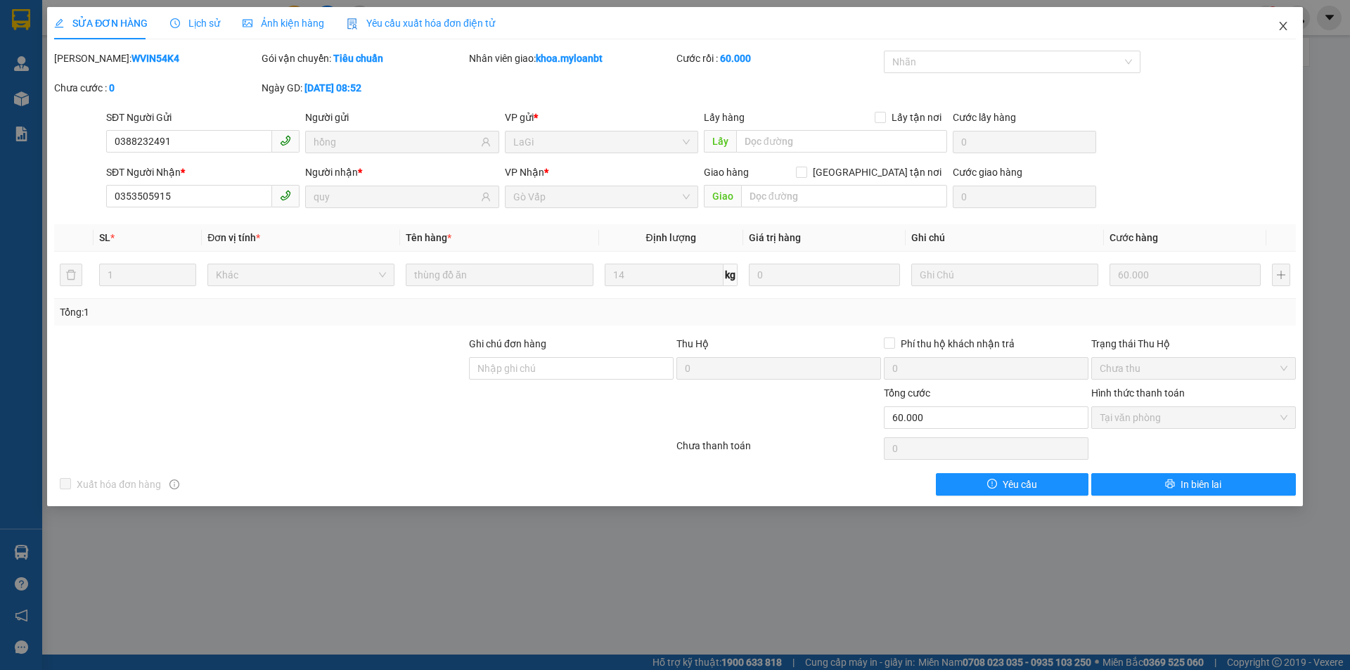
drag, startPoint x: 1265, startPoint y: 53, endPoint x: 1274, endPoint y: 35, distance: 20.4
click at [1274, 35] on div "SỬA ĐƠN HÀNG Lịch sử Ảnh kiện hàng Yêu cầu xuất hóa đơn điện tử Total Paid Fee …" at bounding box center [675, 256] width 1256 height 499
click at [1274, 35] on span "Close" at bounding box center [1282, 26] width 39 height 39
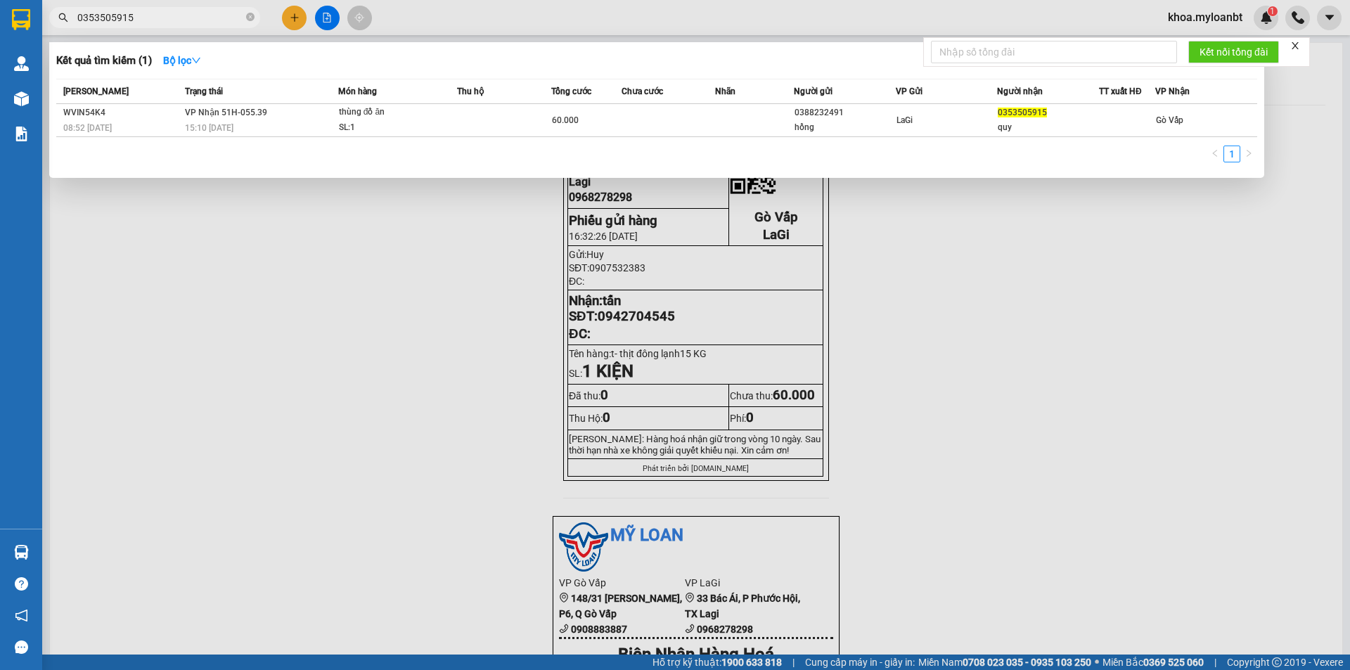
click at [205, 25] on span "0353505915" at bounding box center [154, 17] width 211 height 21
click at [211, 20] on input "0353505915" at bounding box center [160, 17] width 166 height 15
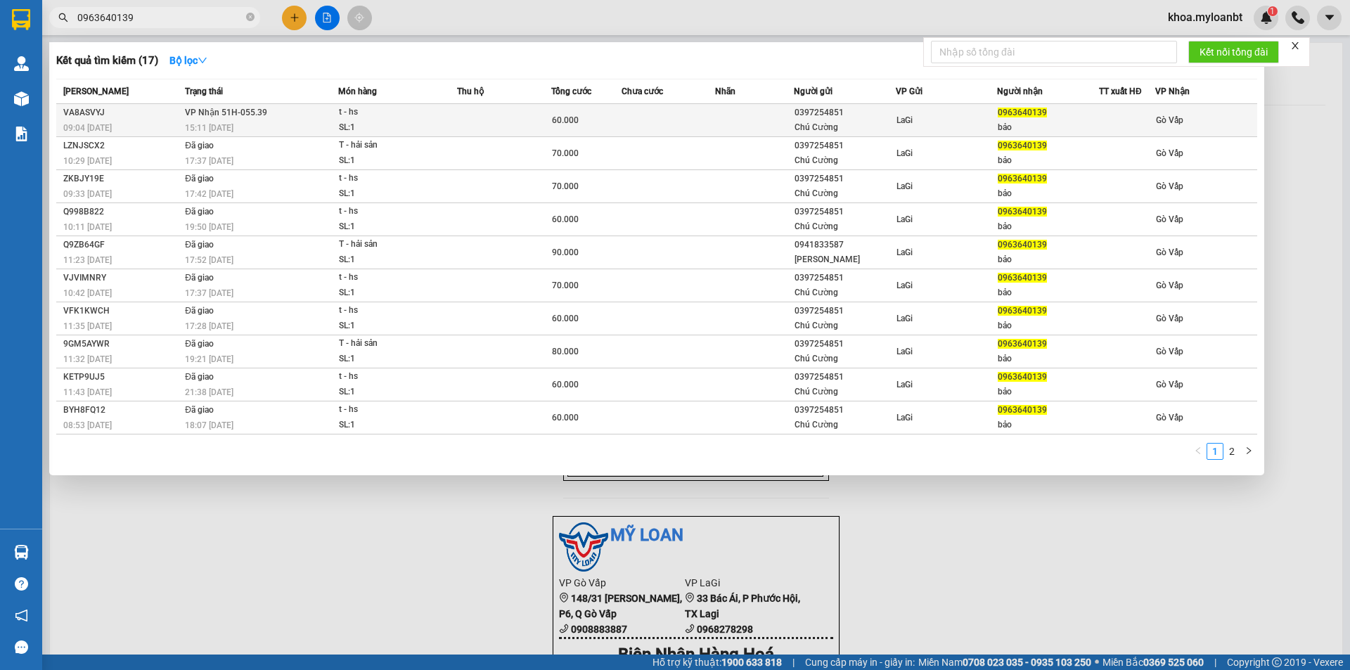
type input "0963640139"
click at [566, 121] on span "60.000" at bounding box center [565, 120] width 27 height 10
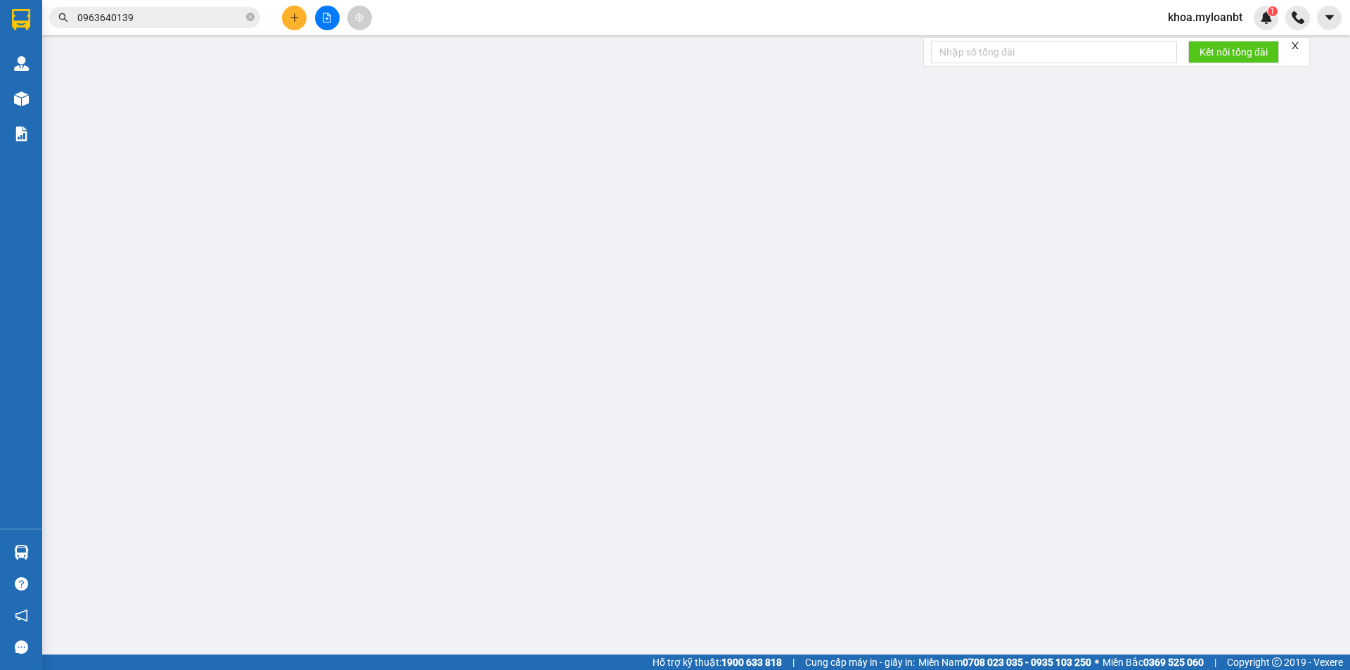
type input "0397254851"
type input "Chú Cường"
type input "0963640139"
type input "bảo"
type input "0"
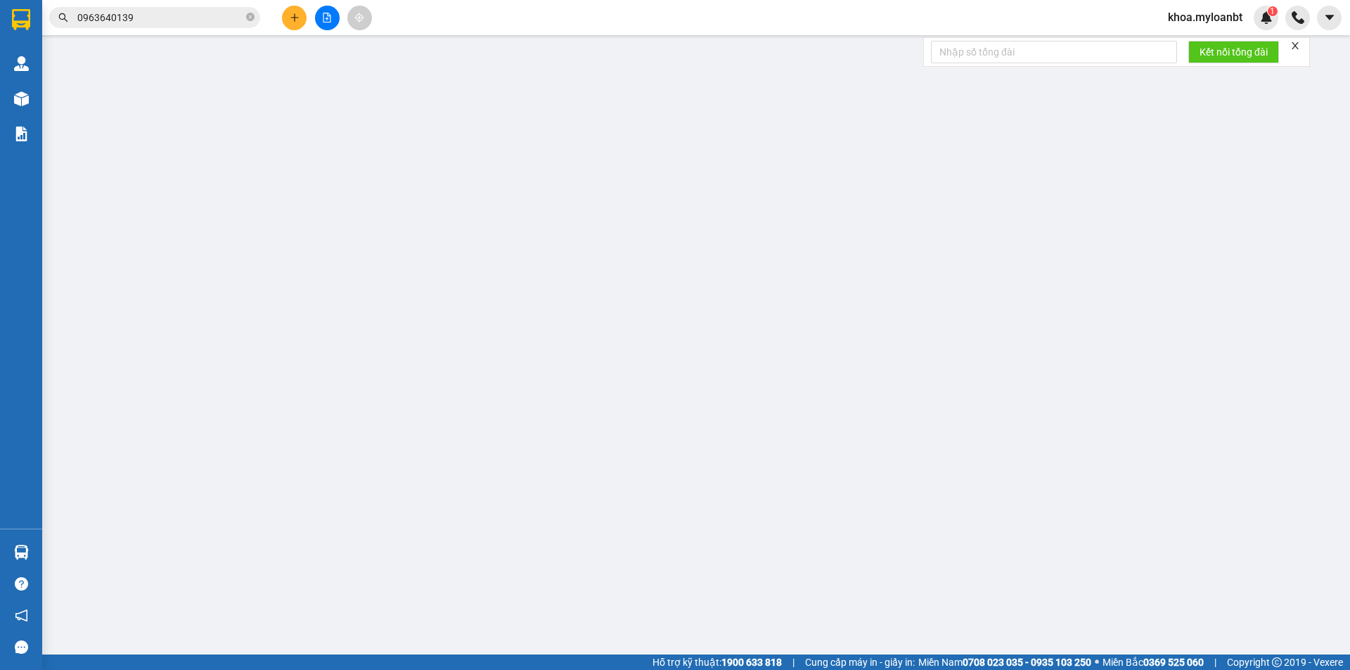
type input "60.000"
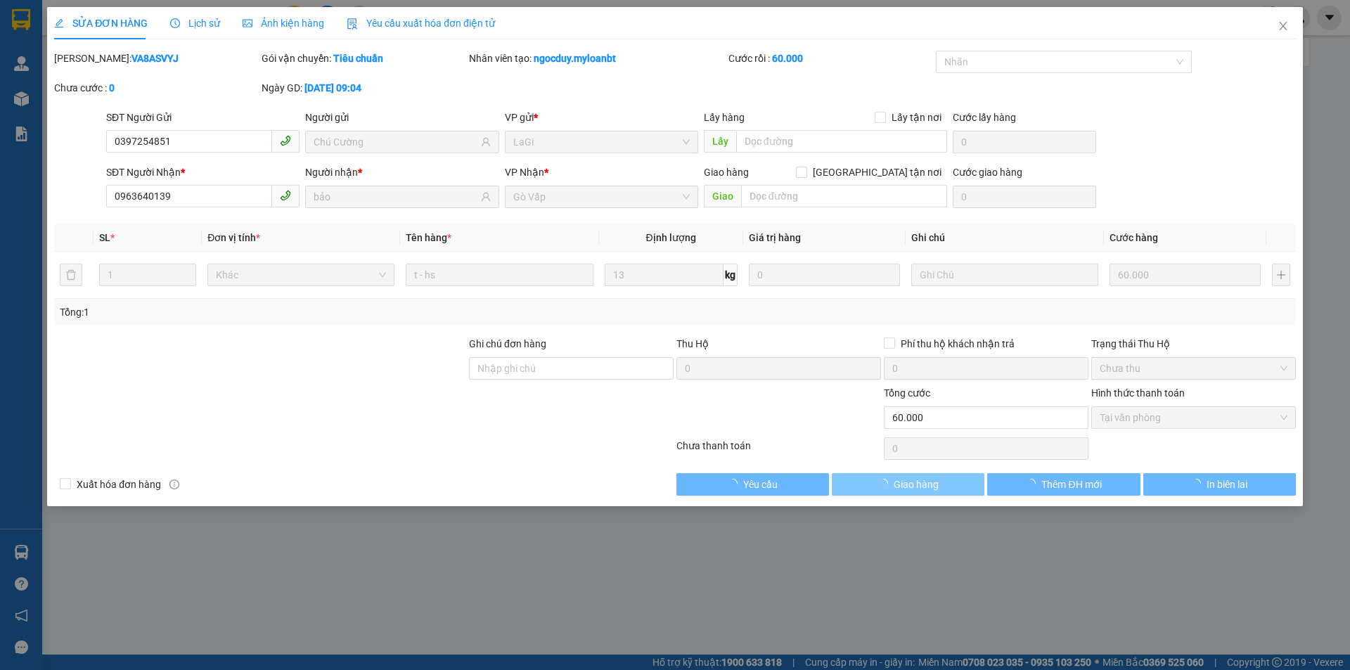
click at [925, 482] on span "Giao hàng" at bounding box center [916, 484] width 45 height 15
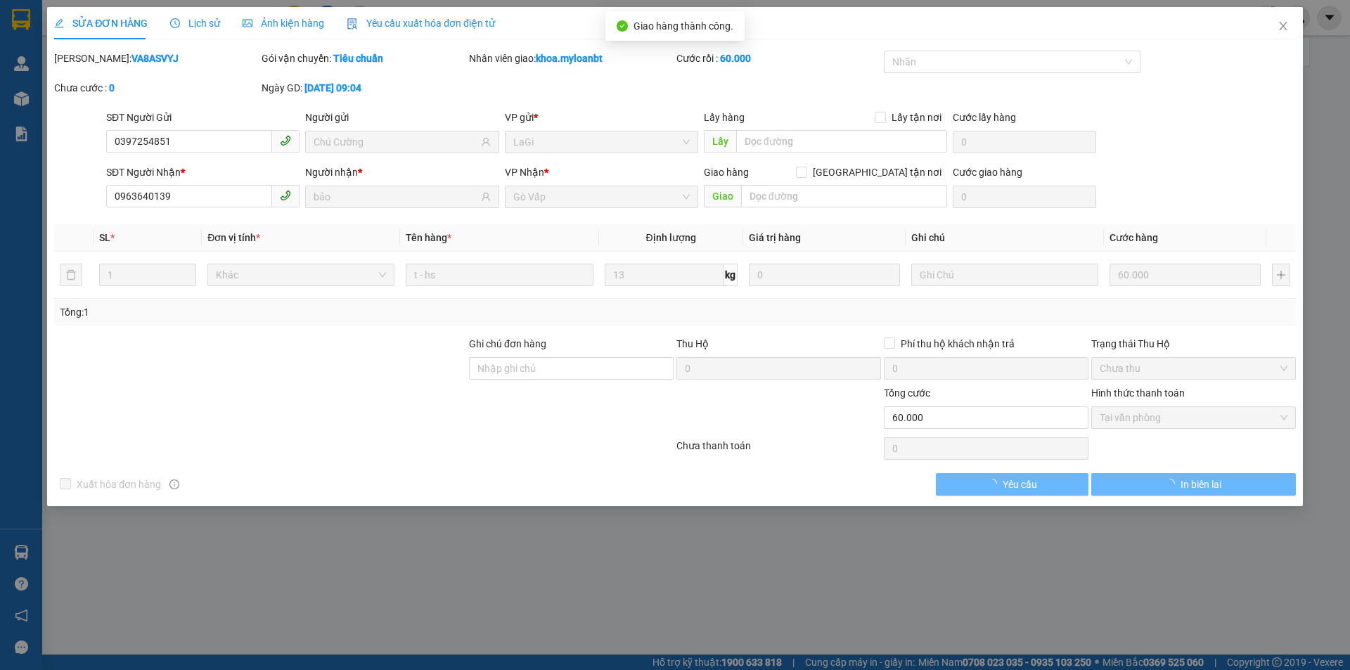
click at [927, 479] on div "Xuất hóa đơn hàng Yêu cầu In biên lai" at bounding box center [675, 484] width 1245 height 22
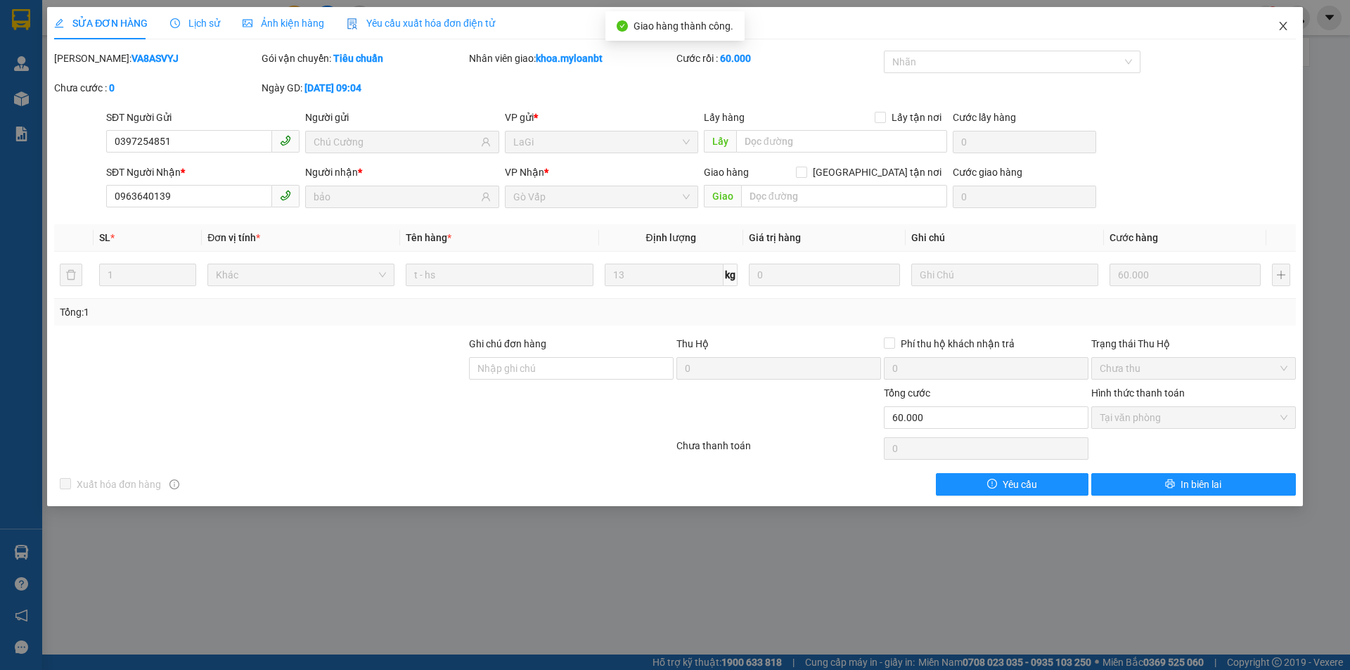
click at [1298, 36] on span "Close" at bounding box center [1282, 26] width 39 height 39
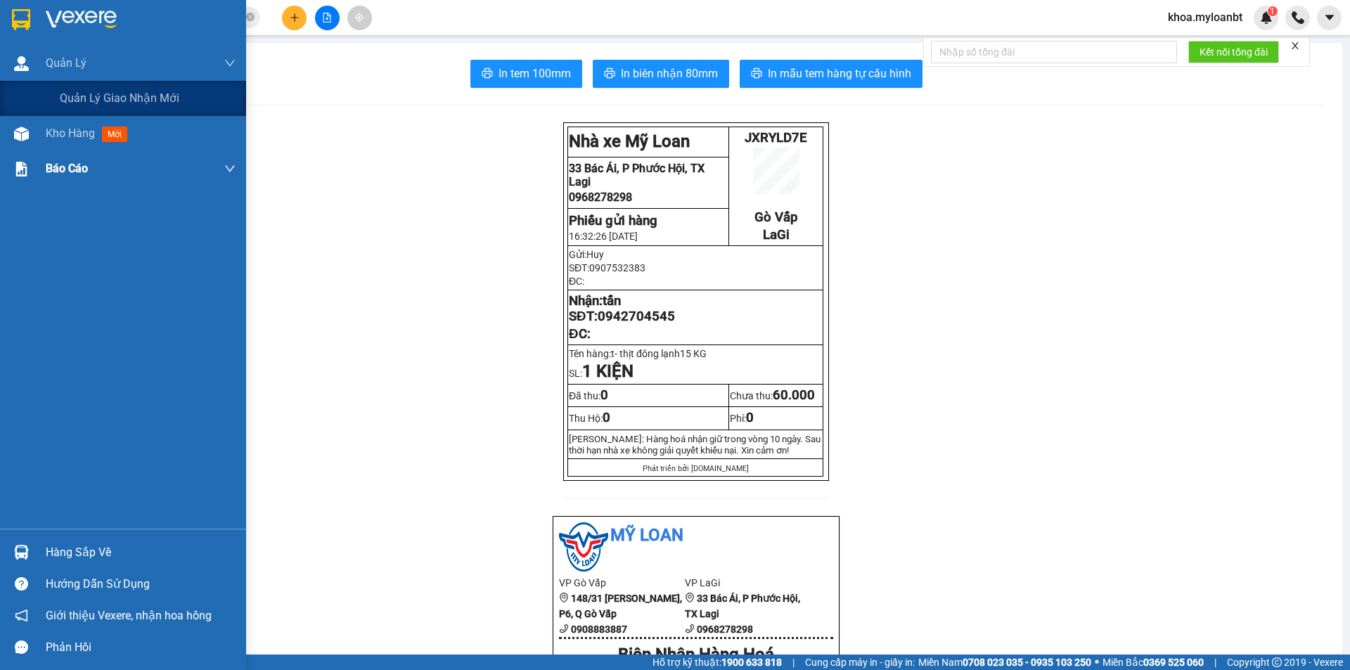
drag, startPoint x: 8, startPoint y: 74, endPoint x: 1, endPoint y: 135, distance: 61.6
click at [1, 135] on div "Quản [PERSON_NAME] lý giao nhận mới Kho hàng mới Báo cáo Mẫu 1: Báo cáo dòng ti…" at bounding box center [123, 287] width 246 height 483
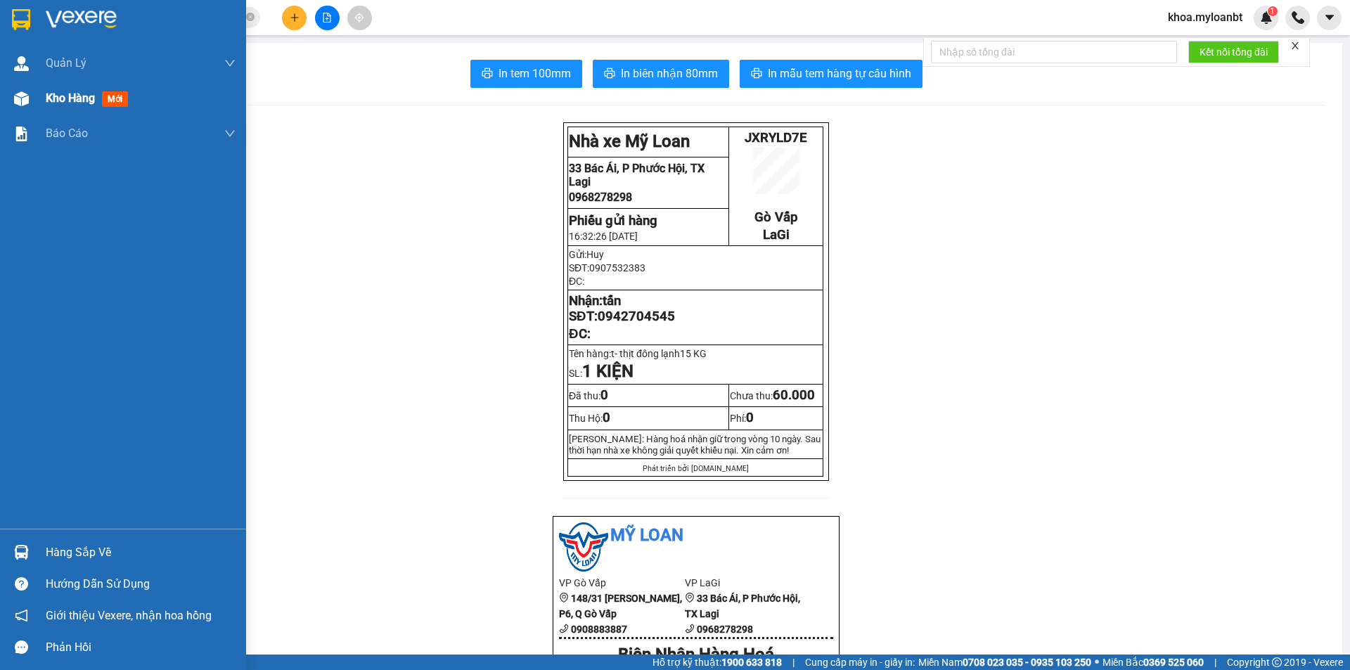
click at [27, 105] on img at bounding box center [21, 98] width 15 height 15
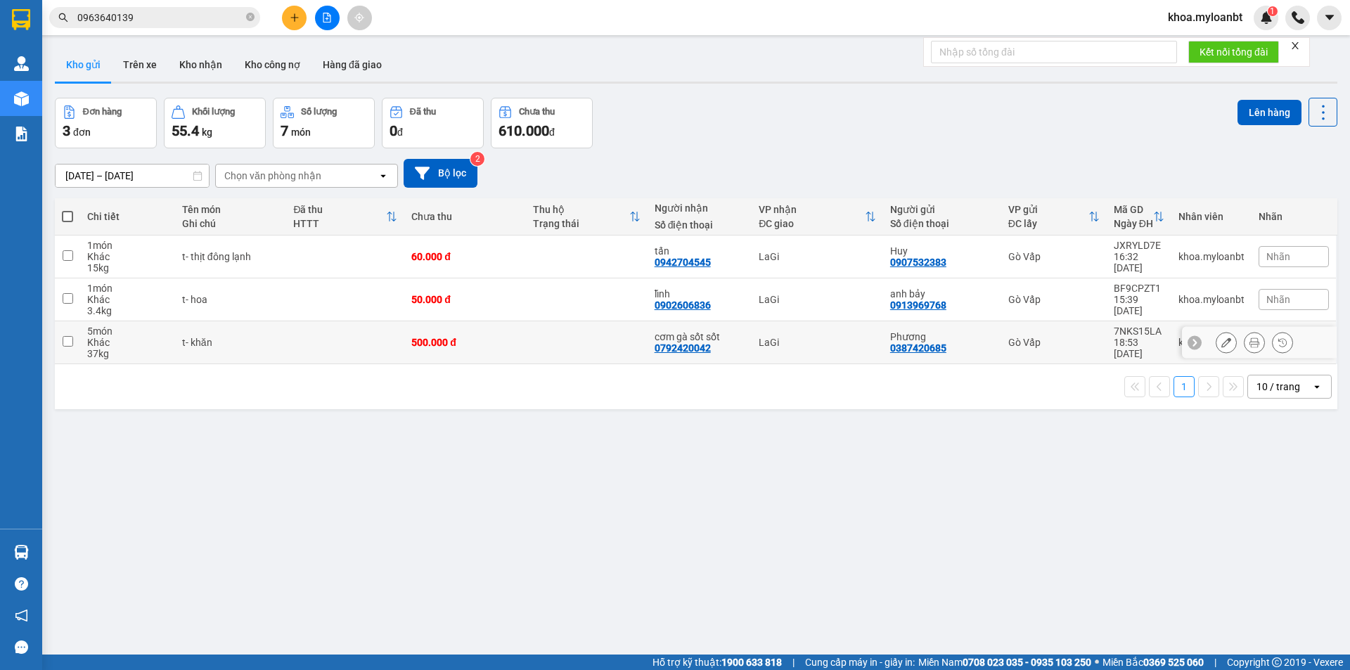
click at [367, 329] on td at bounding box center [345, 342] width 118 height 43
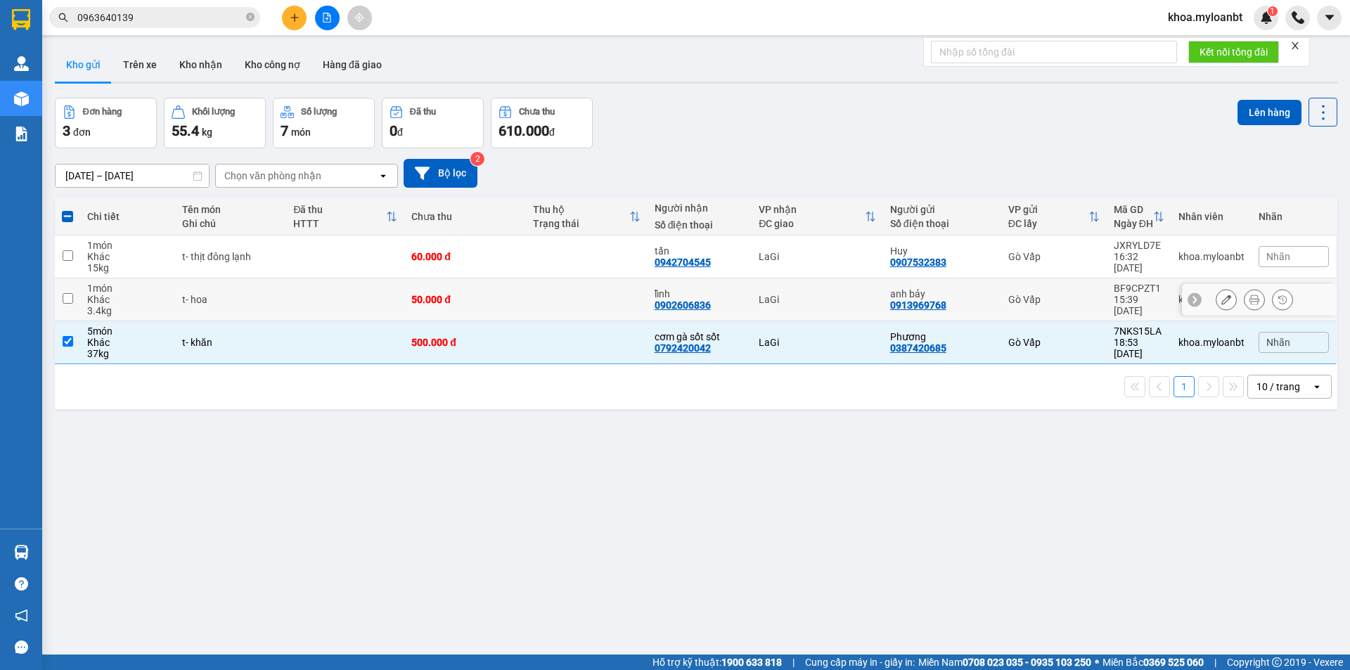
drag, startPoint x: 390, startPoint y: 297, endPoint x: 434, endPoint y: 259, distance: 57.3
click at [399, 290] on td at bounding box center [345, 299] width 118 height 43
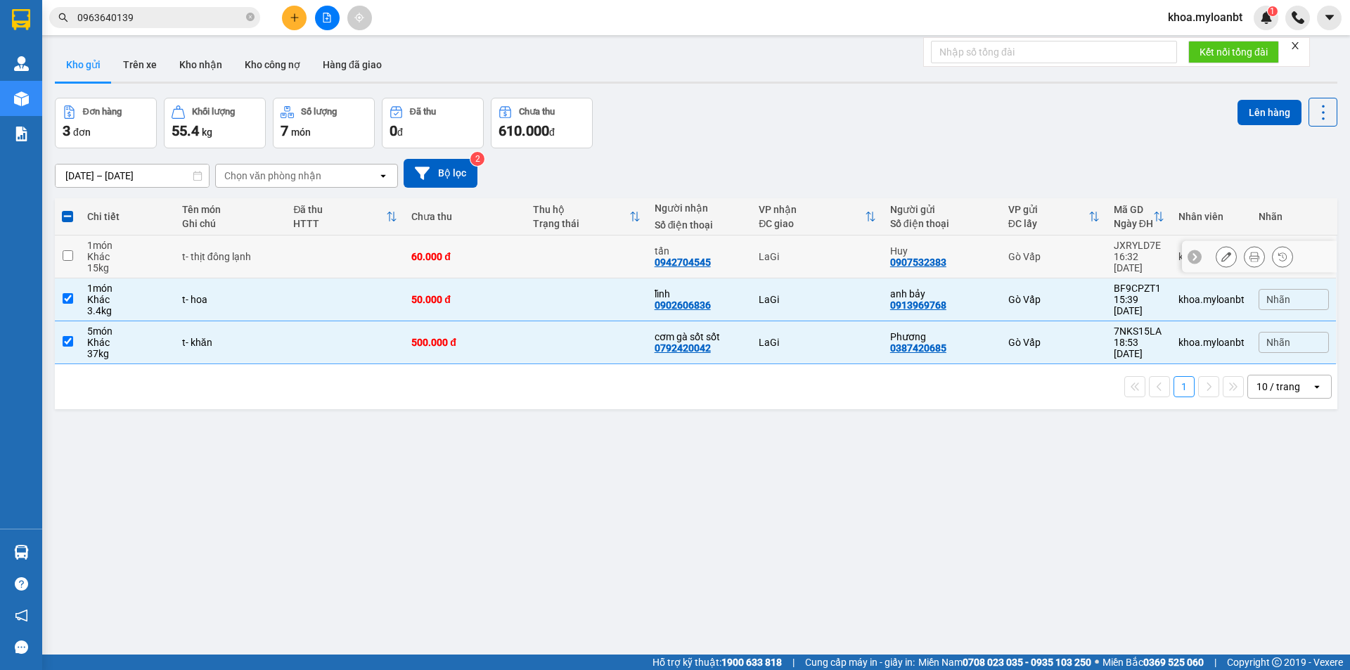
click at [434, 259] on div "60.000 đ" at bounding box center [465, 256] width 108 height 11
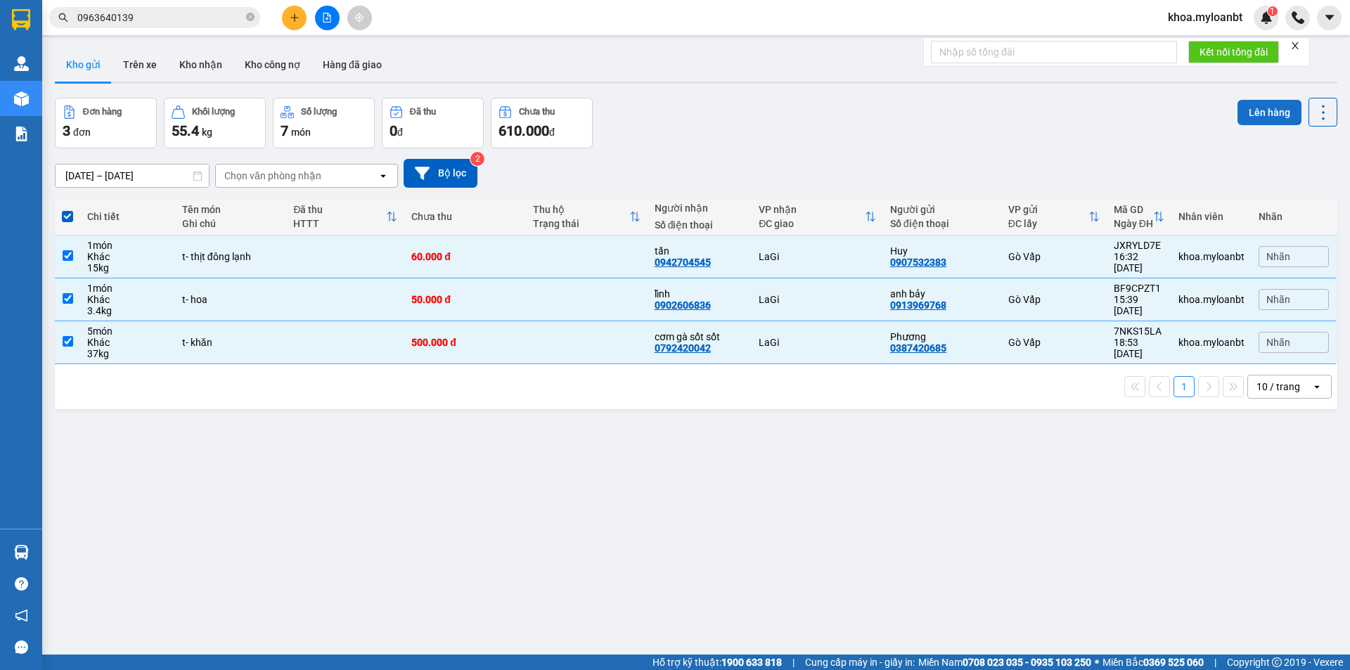
drag, startPoint x: 1278, startPoint y: 105, endPoint x: 1246, endPoint y: 108, distance: 32.4
click at [1256, 107] on button "Lên hàng" at bounding box center [1269, 112] width 64 height 25
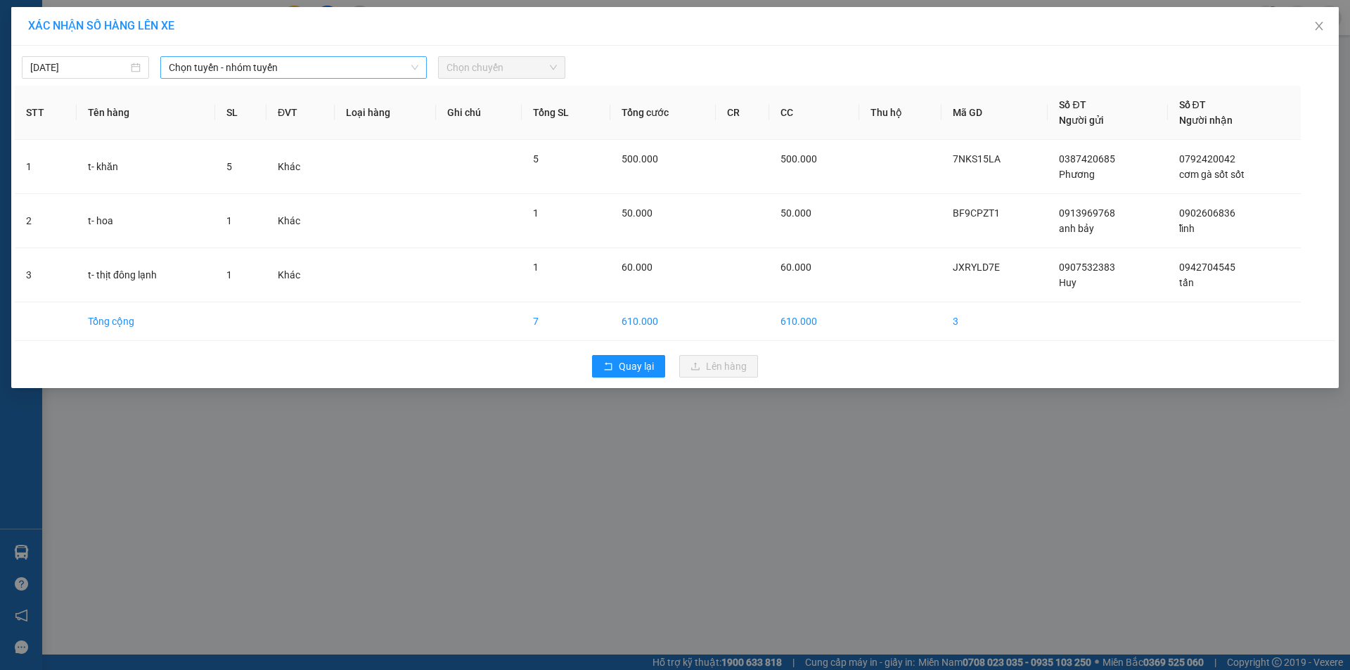
click at [236, 70] on span "Chọn tuyến - nhóm tuyến" at bounding box center [294, 67] width 250 height 21
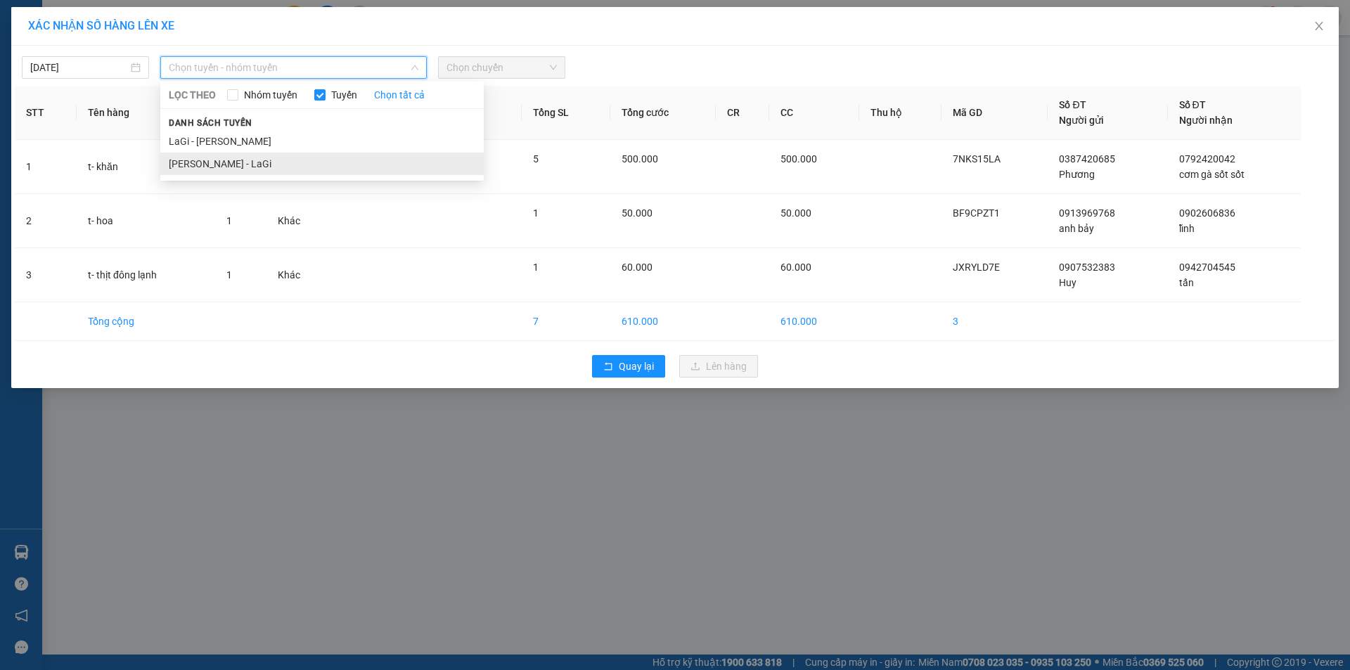
click at [215, 158] on li "[PERSON_NAME] - LaGi" at bounding box center [321, 164] width 323 height 22
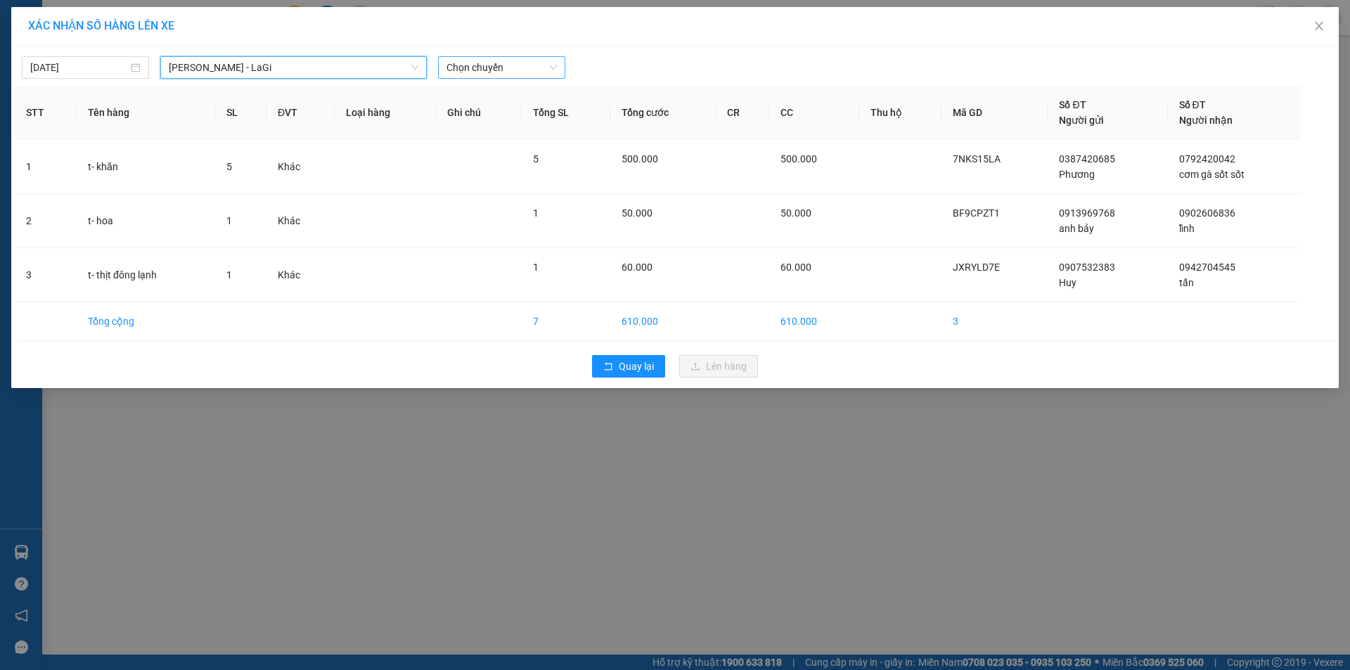
click at [492, 68] on span "Chọn chuyến" at bounding box center [501, 67] width 110 height 21
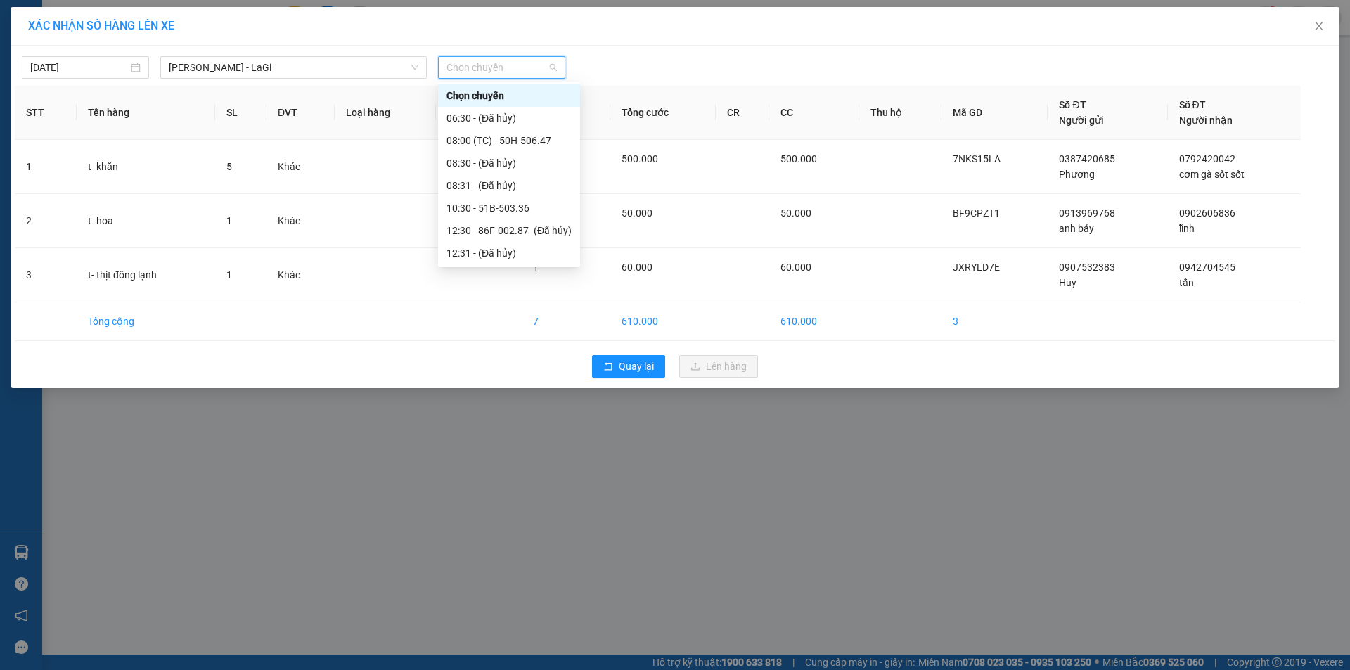
click at [516, 358] on div "17:30 (TC) - 86f-001.01" at bounding box center [508, 365] width 125 height 15
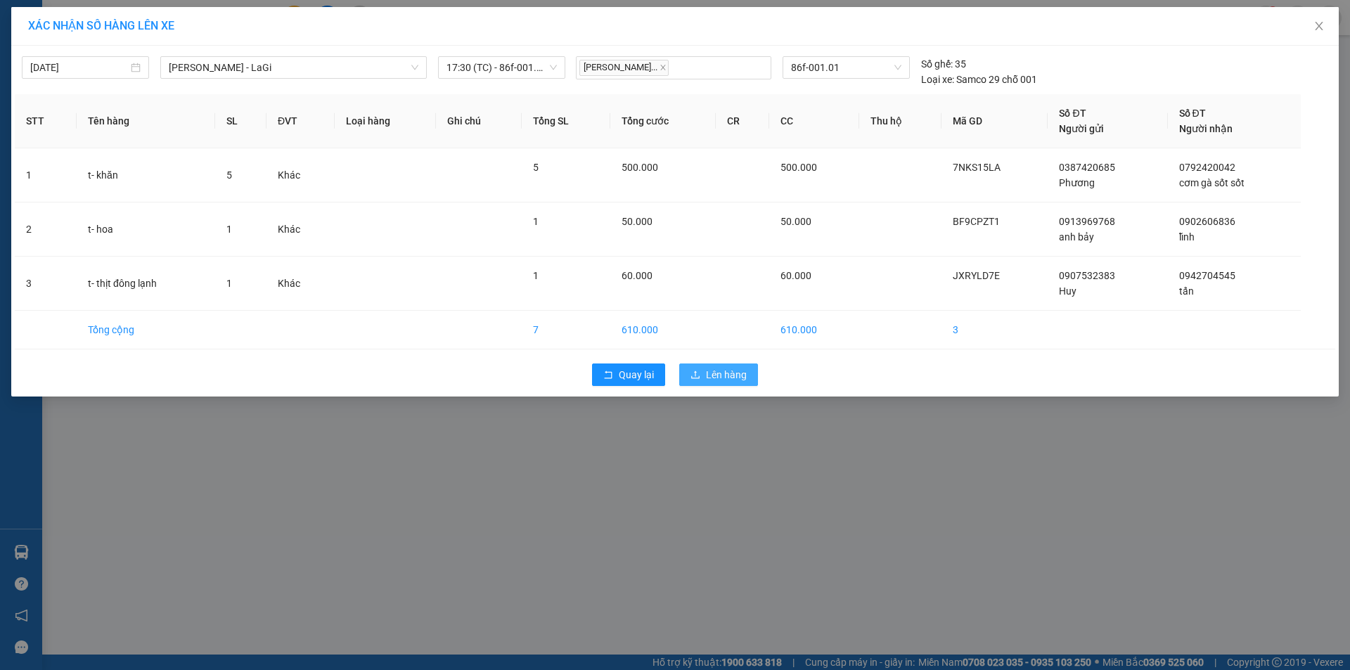
click at [718, 364] on button "Lên hàng" at bounding box center [718, 375] width 79 height 22
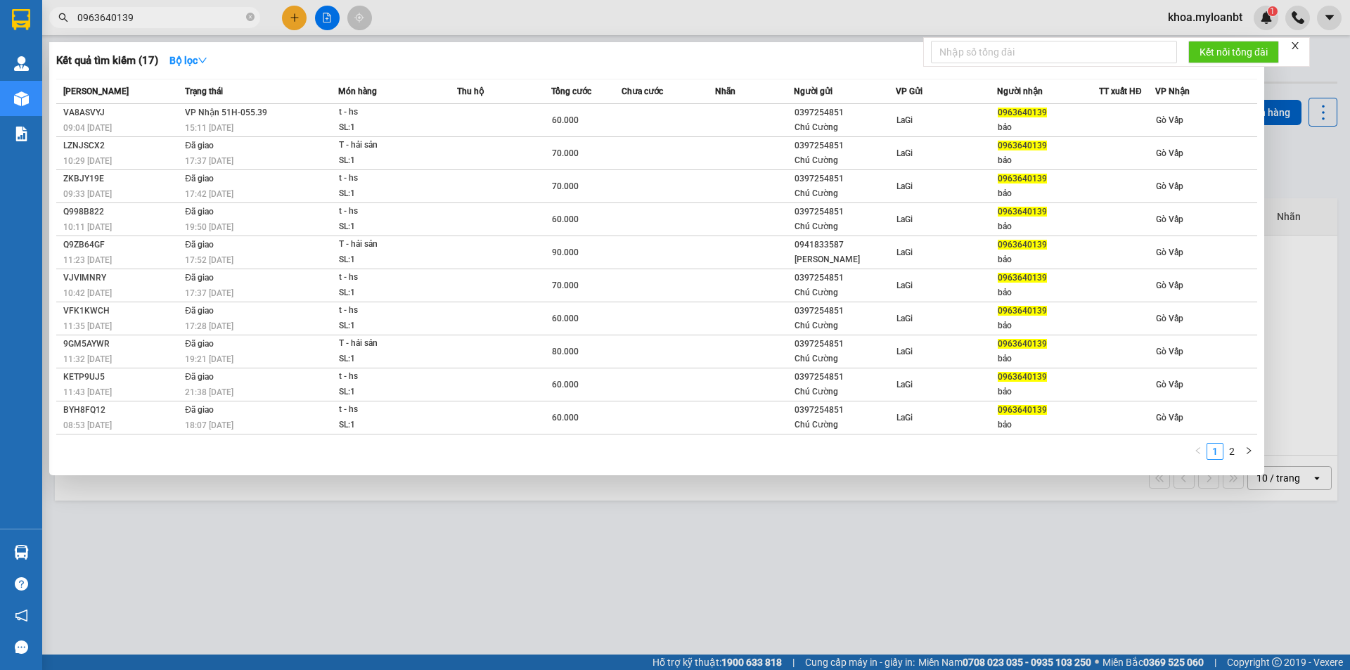
click at [175, 16] on input "0963640139" at bounding box center [160, 17] width 166 height 15
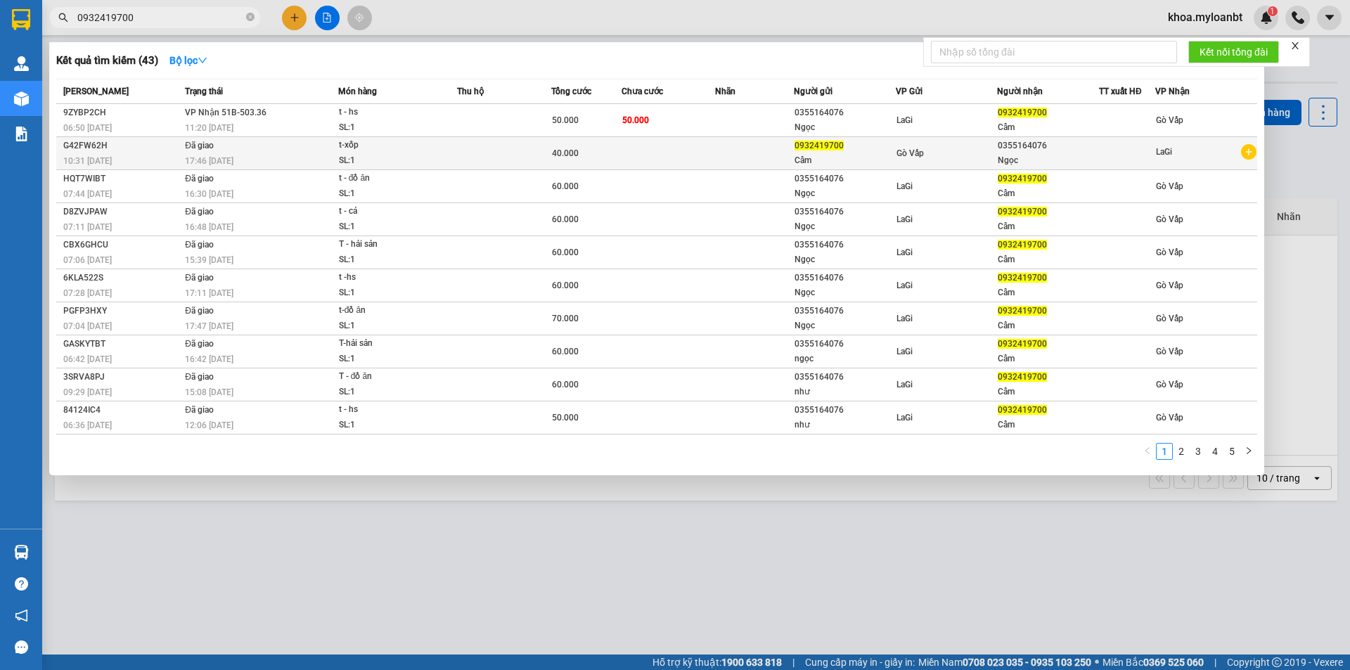
type input "0932419700"
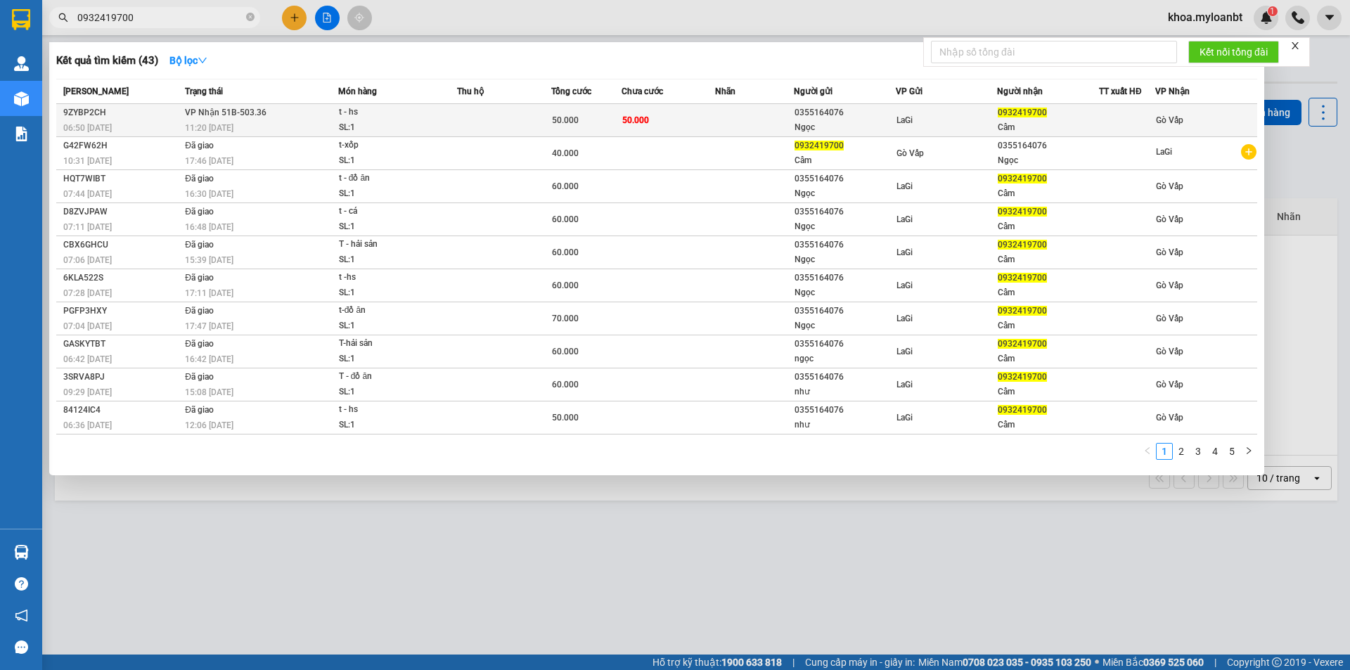
drag, startPoint x: 441, startPoint y: 136, endPoint x: 470, endPoint y: 117, distance: 34.9
click at [470, 117] on tbody "9ZYBP2CH 06:50 [DATE] VP Nhận 51B-503.36 11:20 [DATE] t - hs SL: 1 50.000 50.00…" at bounding box center [656, 269] width 1201 height 330
click at [470, 117] on td at bounding box center [504, 120] width 94 height 33
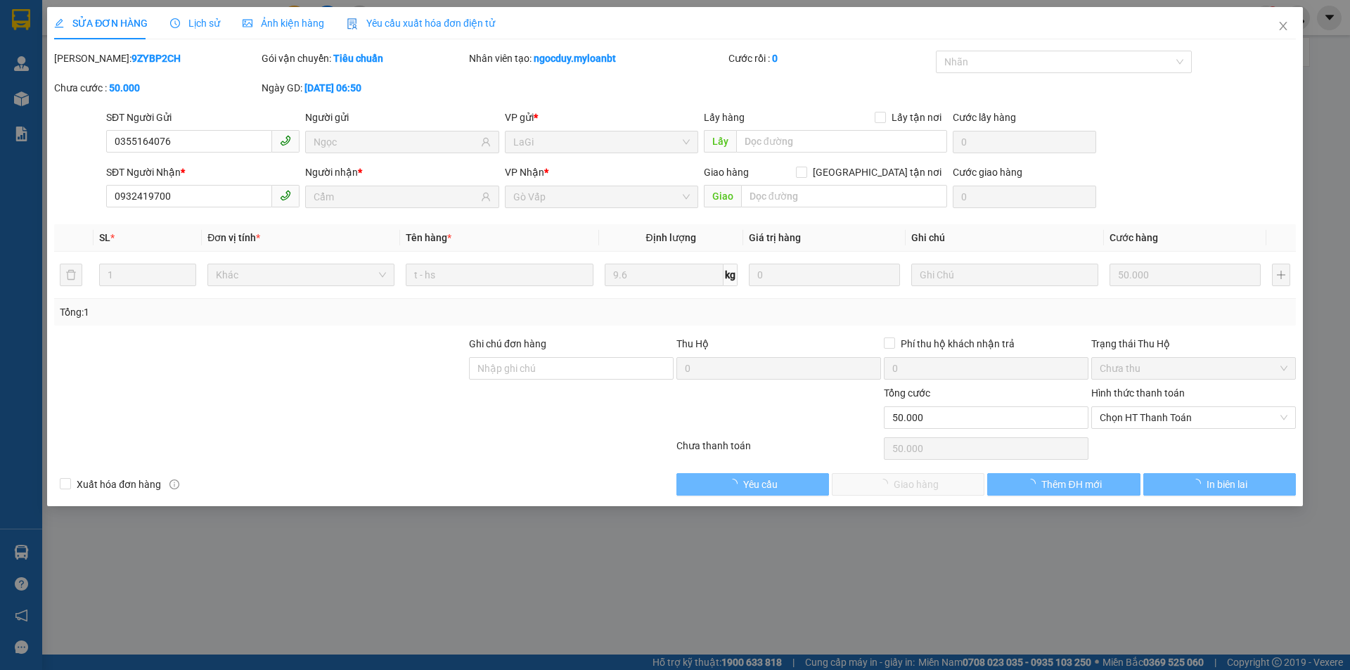
type input "0355164076"
type input "Ngọc"
type input "0932419700"
type input "Cẩm"
type input "0"
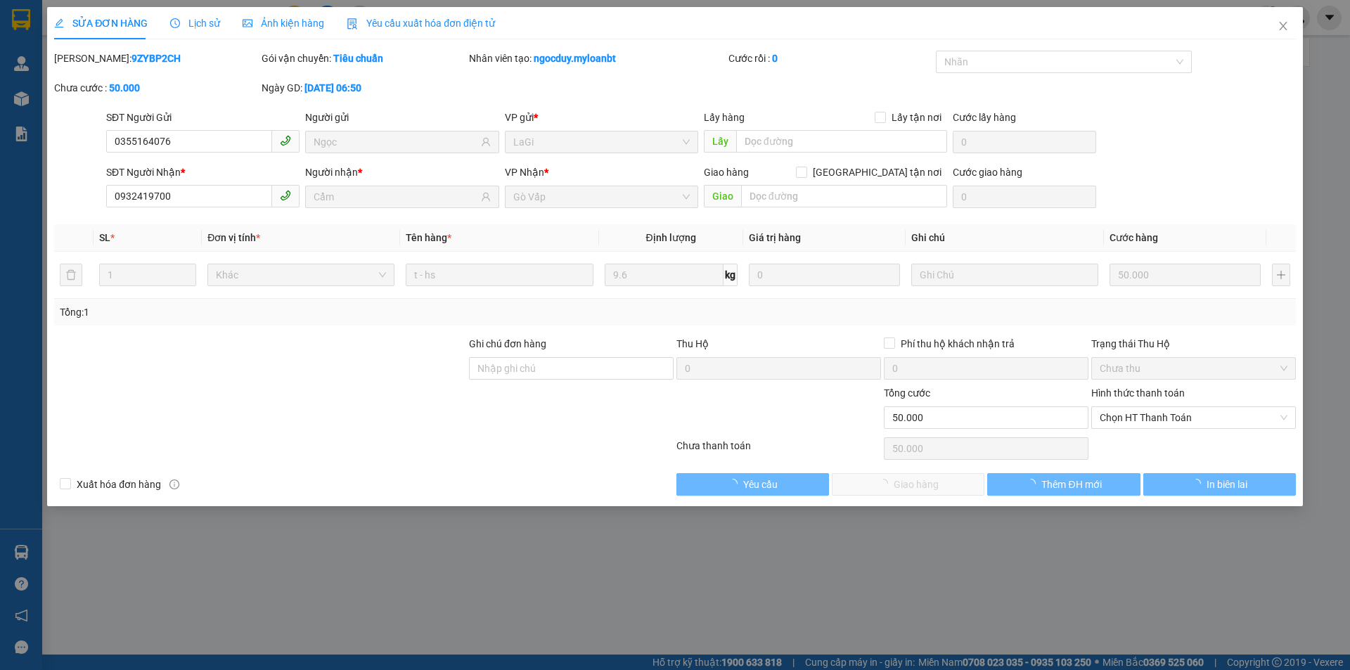
type input "50.000"
click at [1118, 429] on div "Hình thức thanh toán Chọn HT Thanh Toán" at bounding box center [1193, 409] width 205 height 49
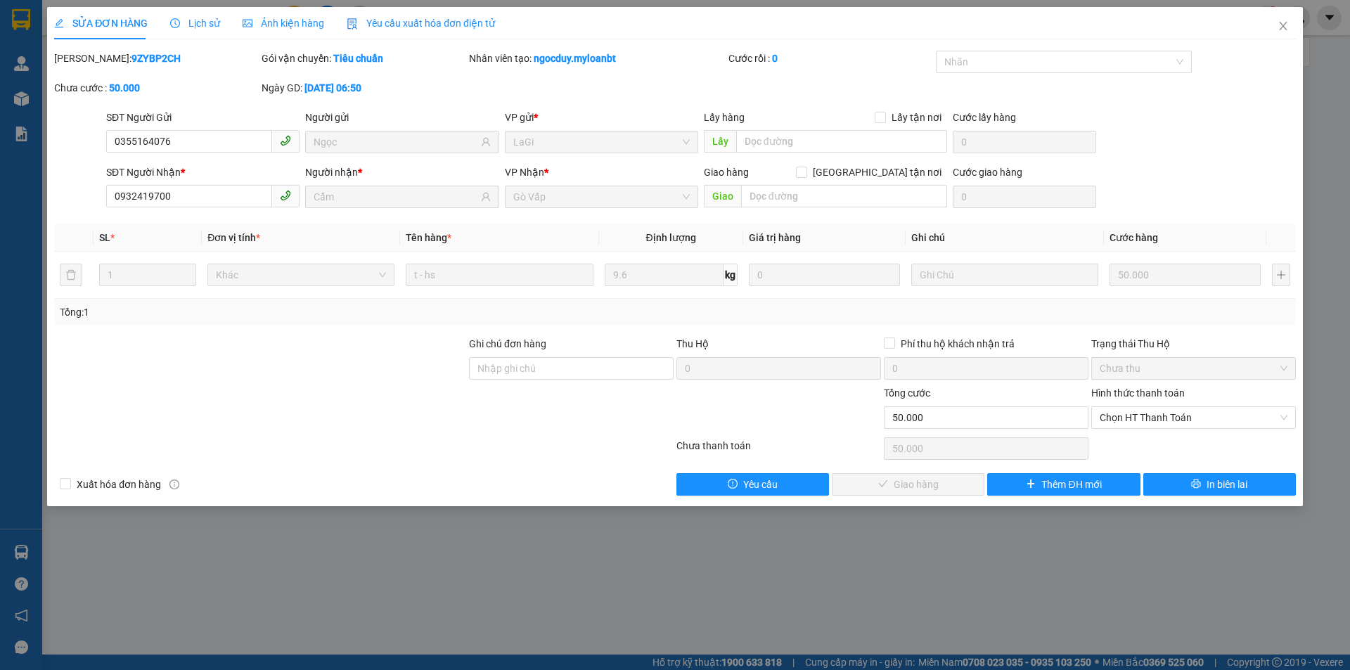
drag, startPoint x: 1130, startPoint y: 421, endPoint x: 1109, endPoint y: 436, distance: 25.7
click at [1125, 425] on span "Chọn HT Thanh Toán" at bounding box center [1194, 417] width 188 height 21
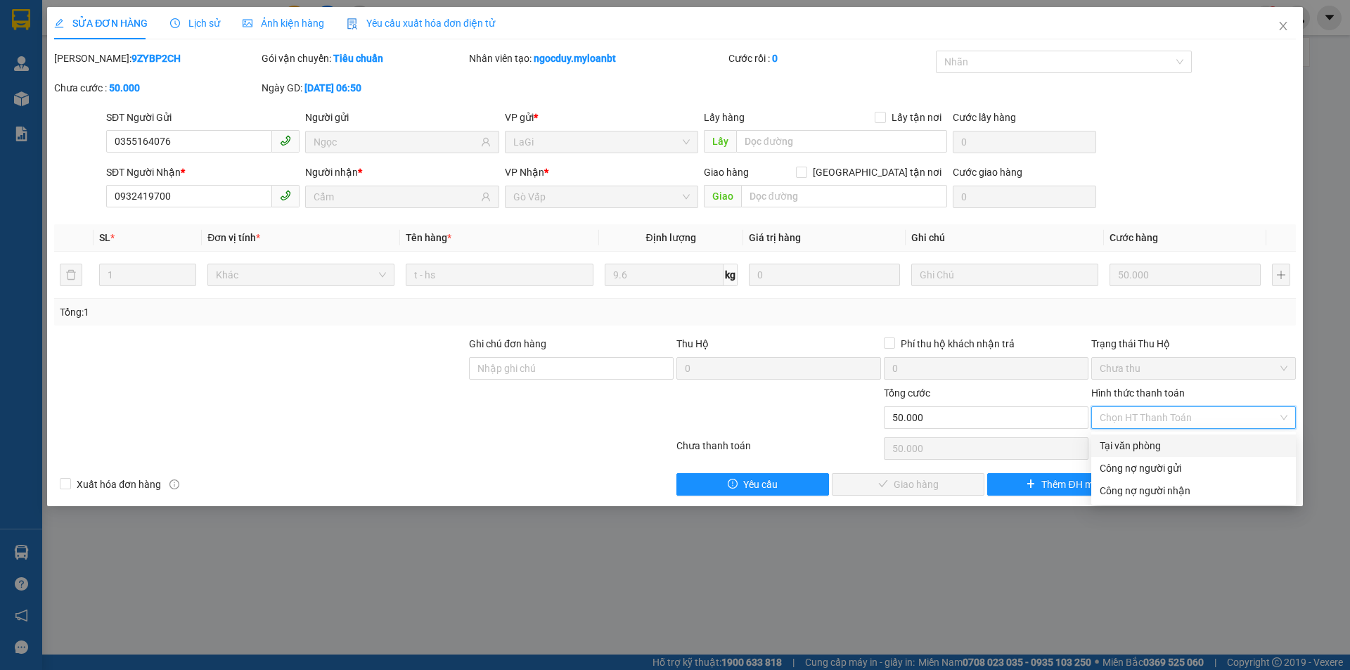
drag, startPoint x: 1109, startPoint y: 436, endPoint x: 1035, endPoint y: 464, distance: 79.0
click at [1098, 442] on div "Tại văn phòng" at bounding box center [1193, 446] width 205 height 22
type input "0"
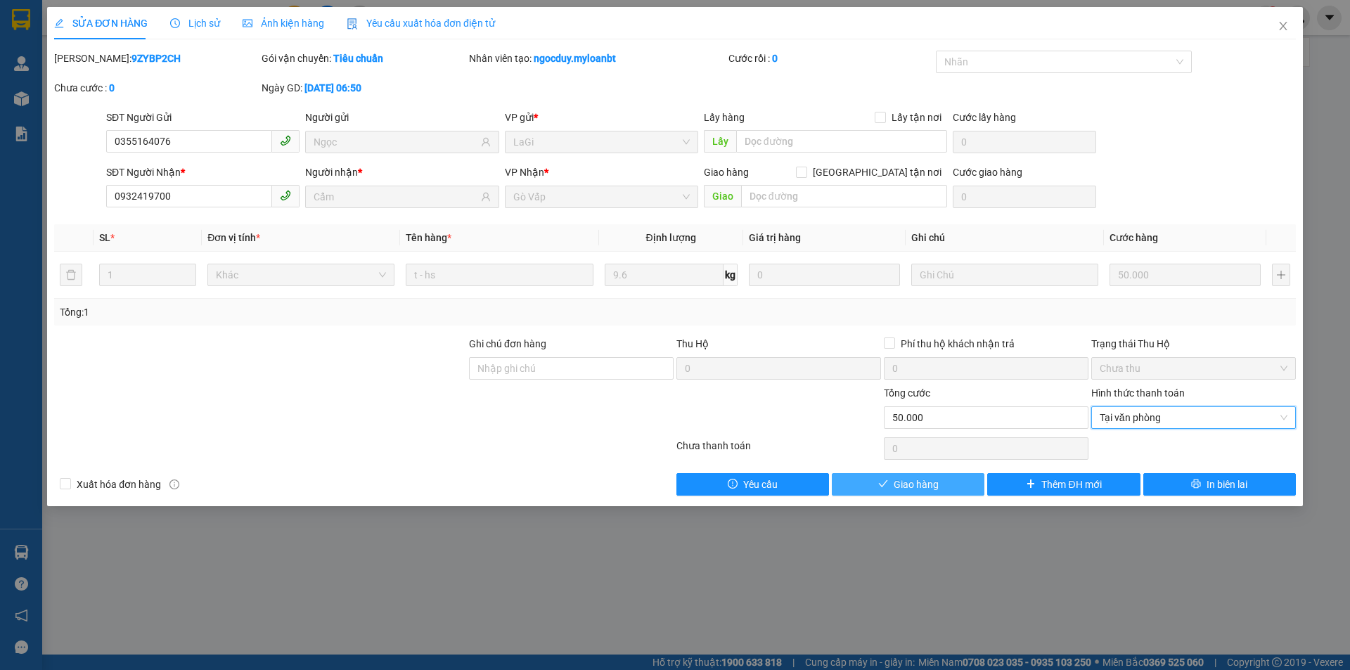
click at [904, 481] on span "Giao hàng" at bounding box center [916, 484] width 45 height 15
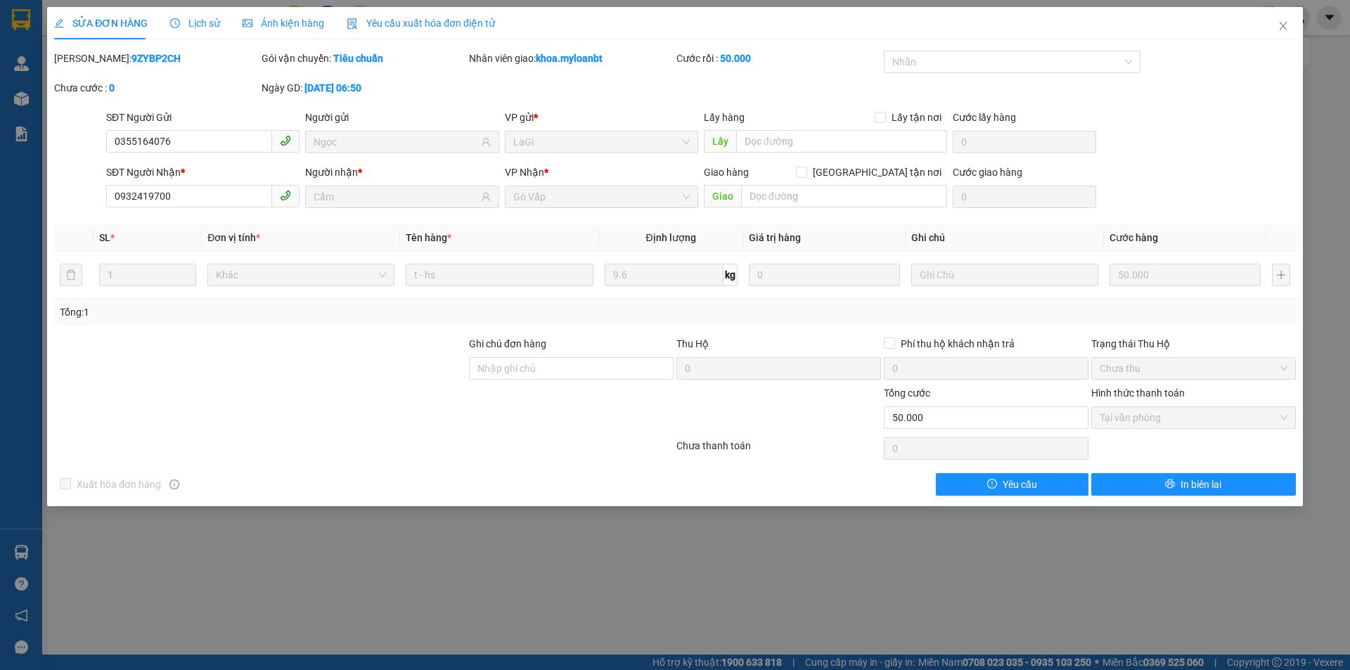
click at [1295, 47] on div "SỬA ĐƠN HÀNG Lịch sử Ảnh kiện hàng Yêu cầu xuất hóa đơn điện tử Total Paid Fee …" at bounding box center [675, 251] width 1242 height 489
click at [1293, 39] on span "Close" at bounding box center [1282, 26] width 39 height 39
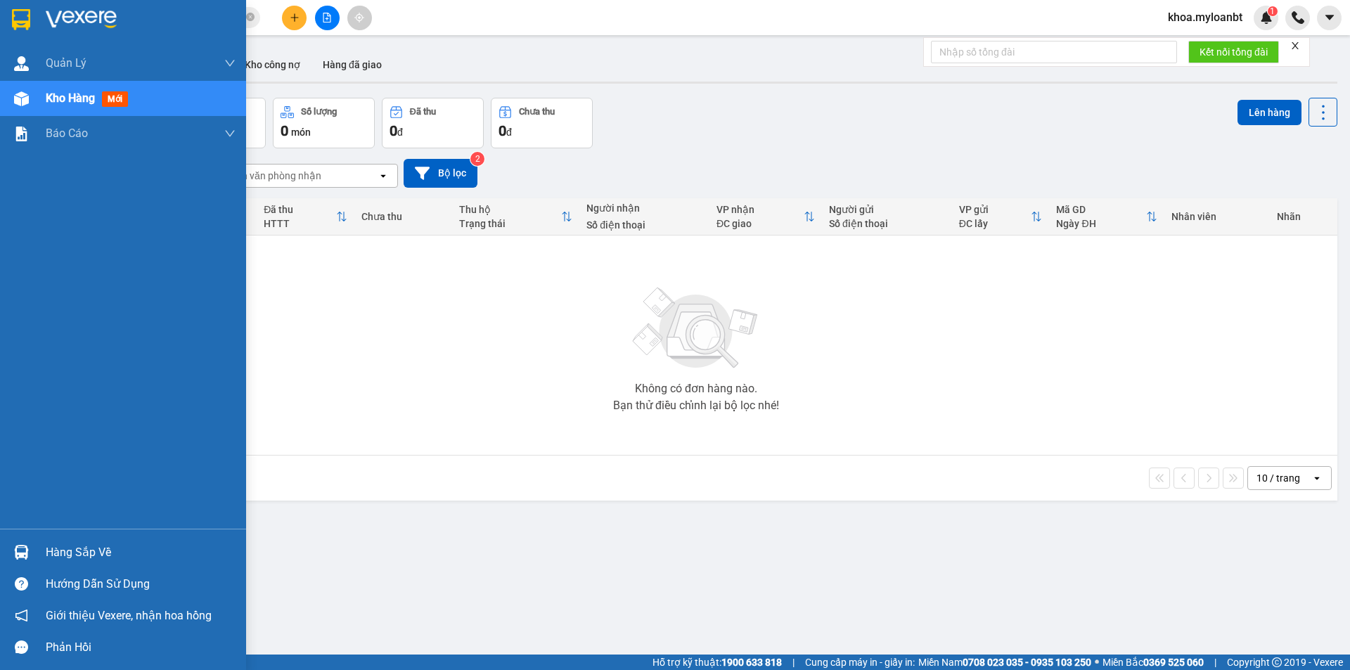
click at [9, 560] on div at bounding box center [21, 552] width 25 height 25
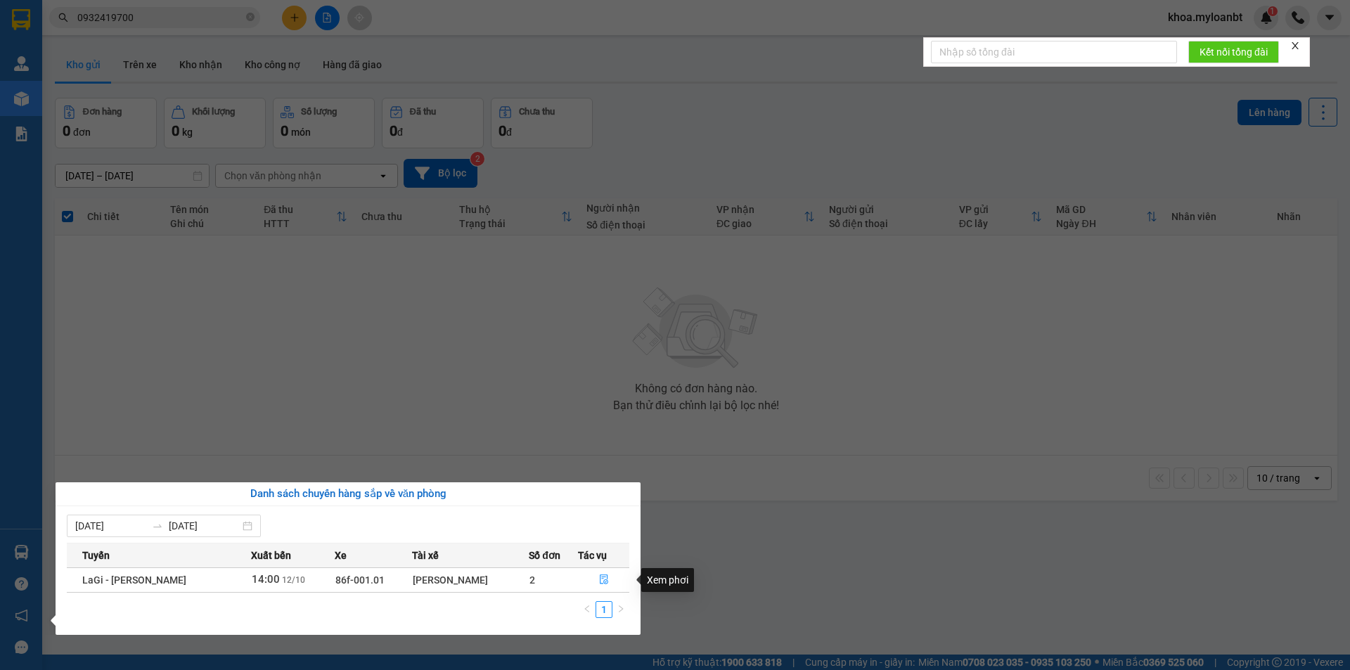
click at [596, 567] on td at bounding box center [603, 579] width 51 height 25
click at [605, 584] on icon "file-done" at bounding box center [604, 579] width 10 height 10
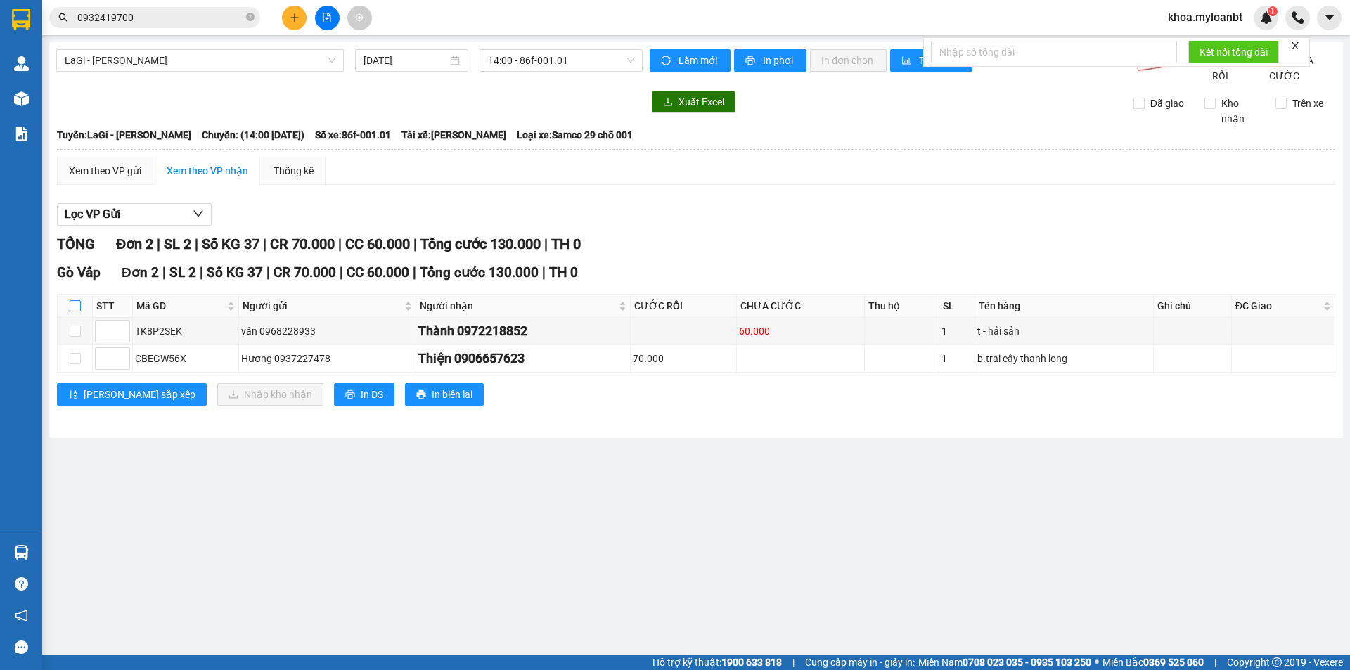
click at [76, 311] on input "checkbox" at bounding box center [75, 305] width 11 height 11
checkbox input "true"
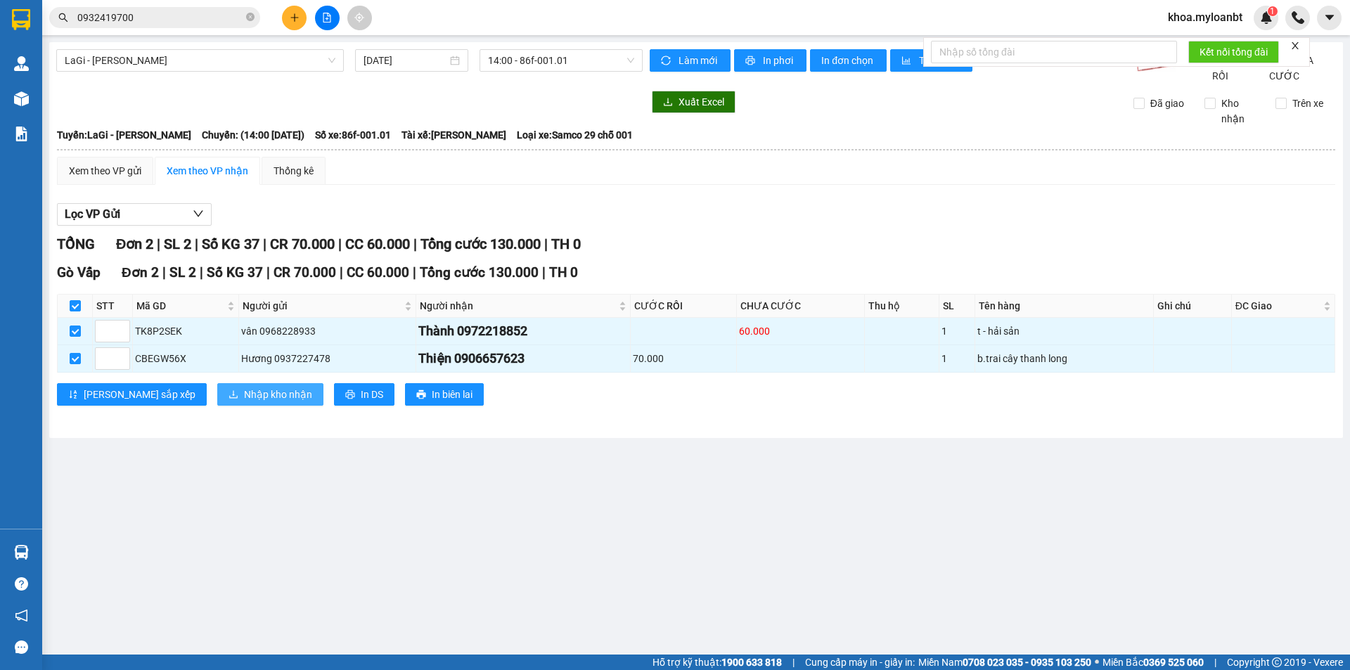
click at [244, 402] on span "Nhập kho nhận" at bounding box center [278, 394] width 68 height 15
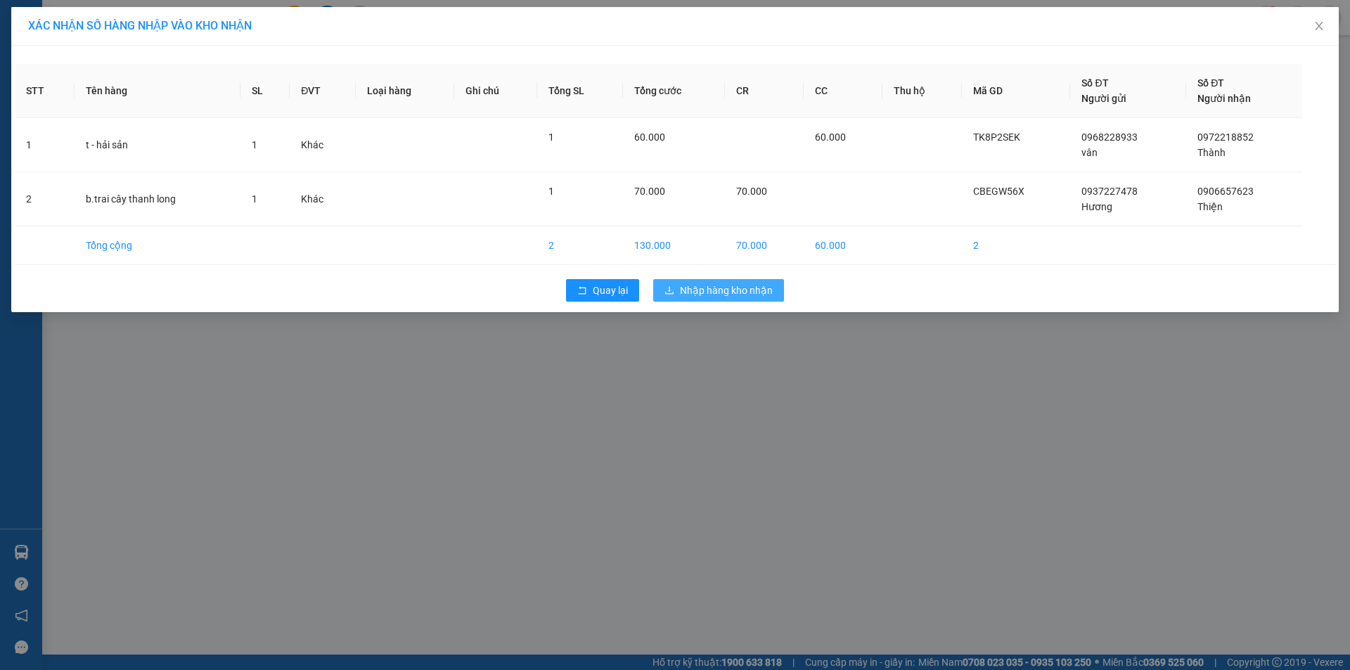
click at [694, 301] on button "Nhập hàng kho nhận" at bounding box center [718, 290] width 131 height 22
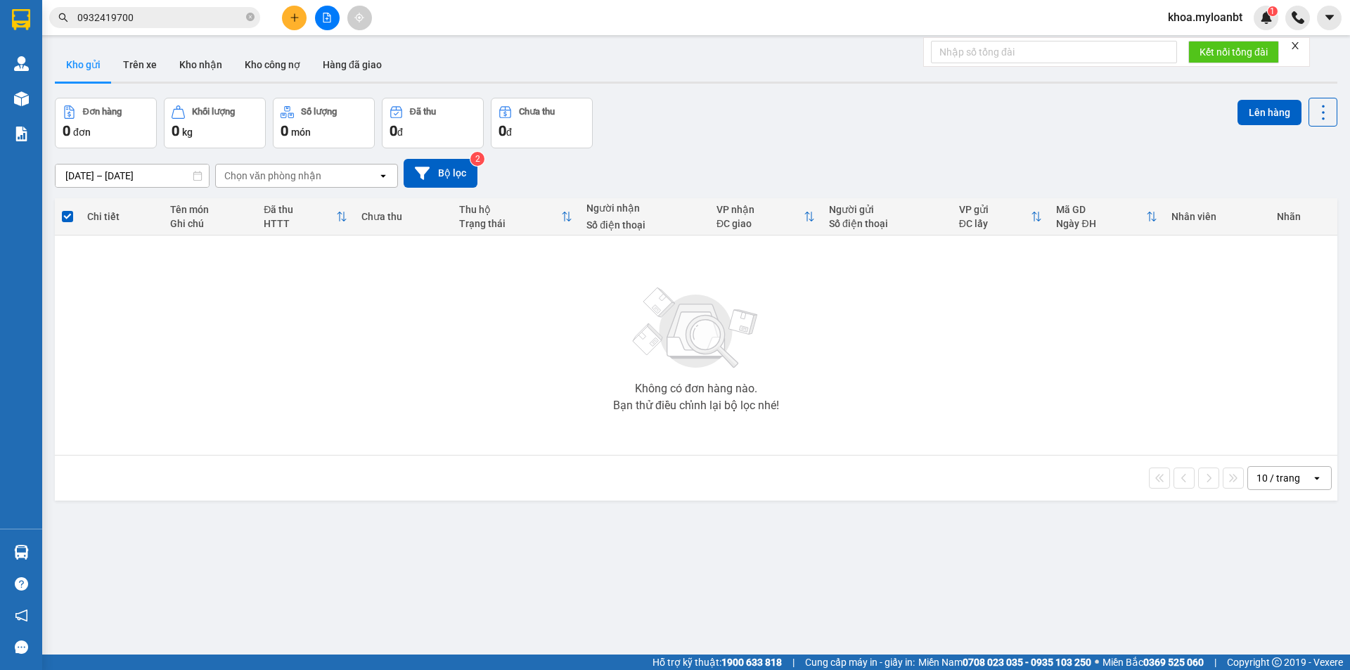
click at [685, 298] on img at bounding box center [696, 328] width 141 height 98
click at [221, 70] on button "Kho nhận" at bounding box center [200, 65] width 65 height 34
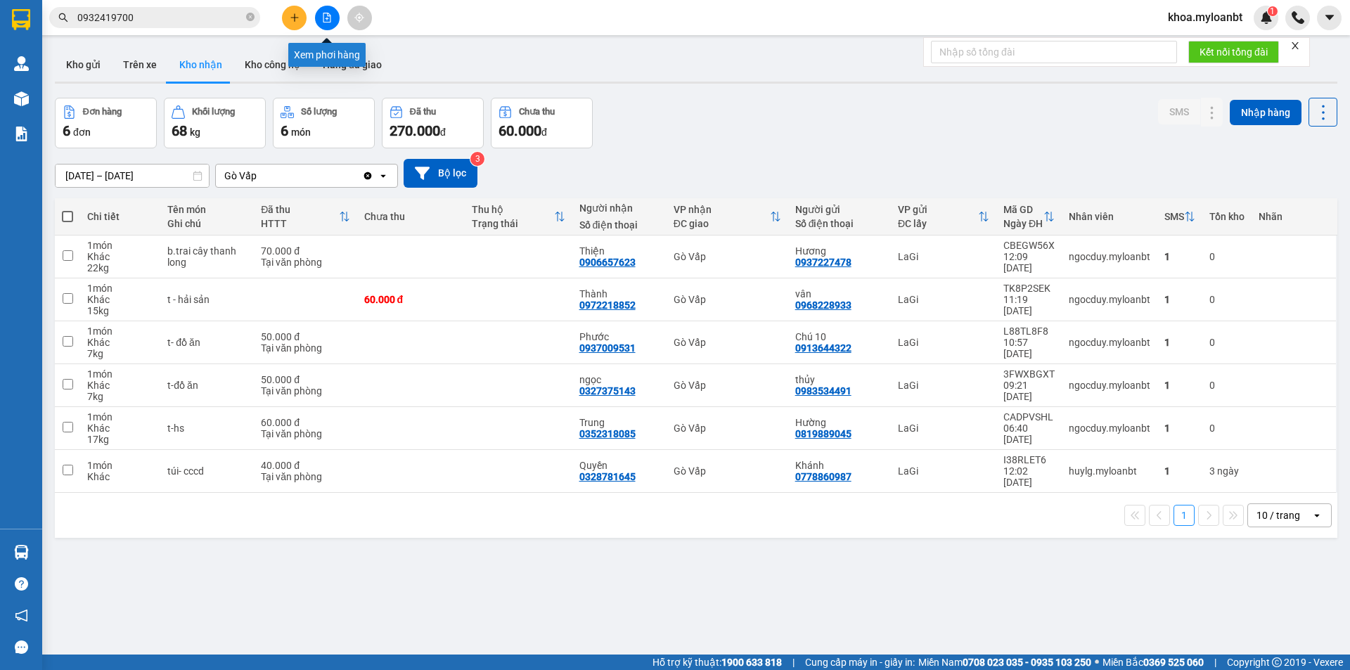
click at [331, 22] on button at bounding box center [327, 18] width 25 height 25
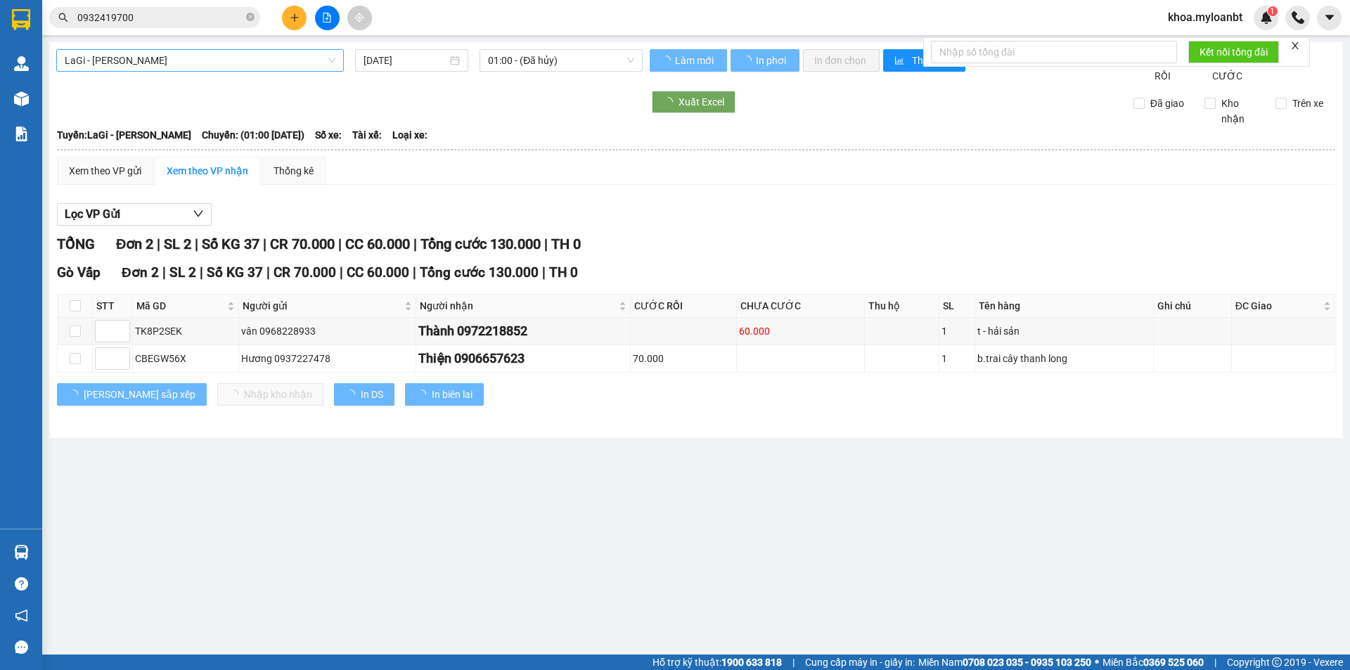
drag, startPoint x: 187, startPoint y: 50, endPoint x: 184, endPoint y: 66, distance: 16.5
click at [187, 52] on span "LaGi - [PERSON_NAME]" at bounding box center [200, 60] width 271 height 21
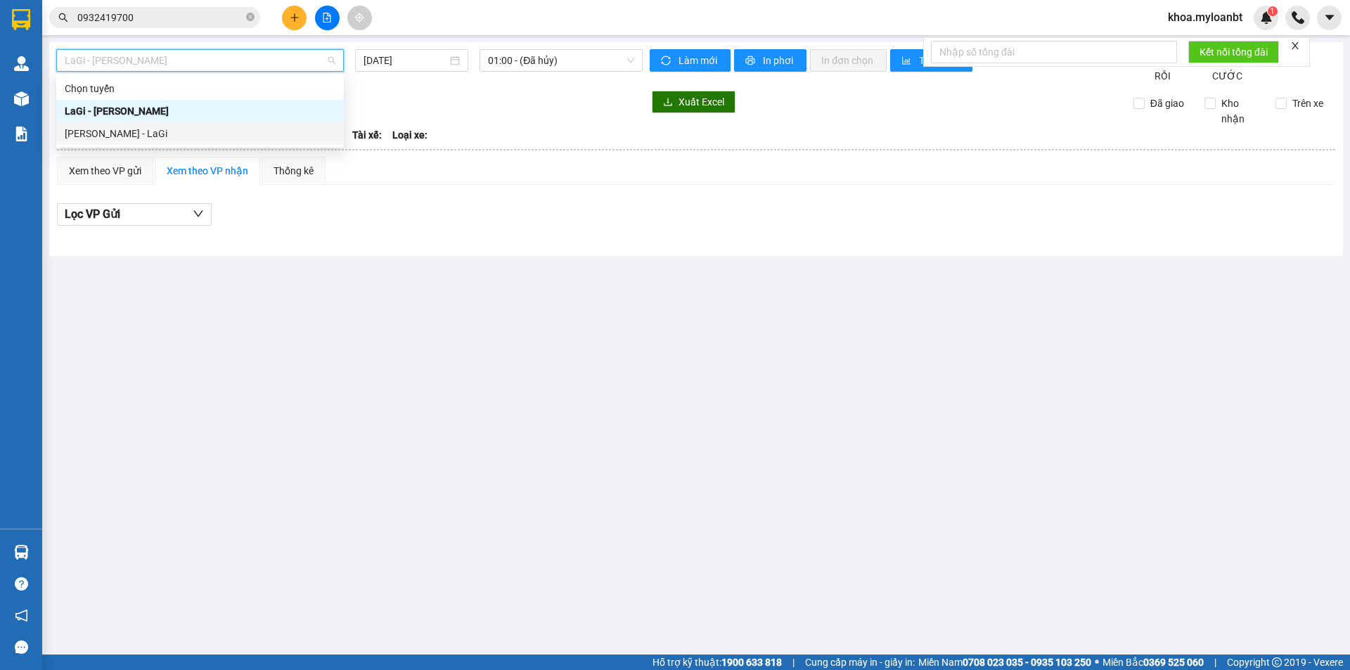
click at [131, 129] on div "[PERSON_NAME] - LaGi" at bounding box center [200, 133] width 271 height 15
type input "[DATE]"
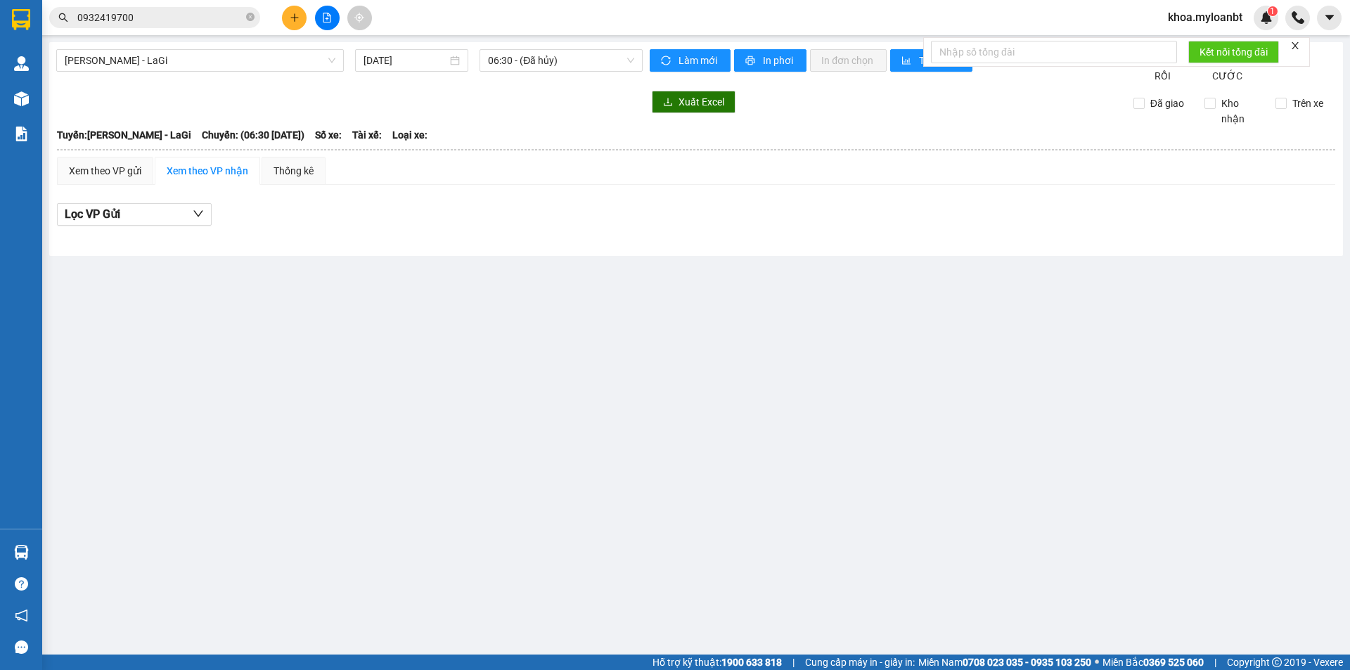
click at [474, 49] on div "[PERSON_NAME] - LaGi [DATE] 06:30 - ([GEOGRAPHIC_DATA]) Làm mới In phơi In đơn …" at bounding box center [696, 149] width 1294 height 214
click at [508, 63] on span "06:30 - (Đã hủy)" at bounding box center [561, 60] width 146 height 21
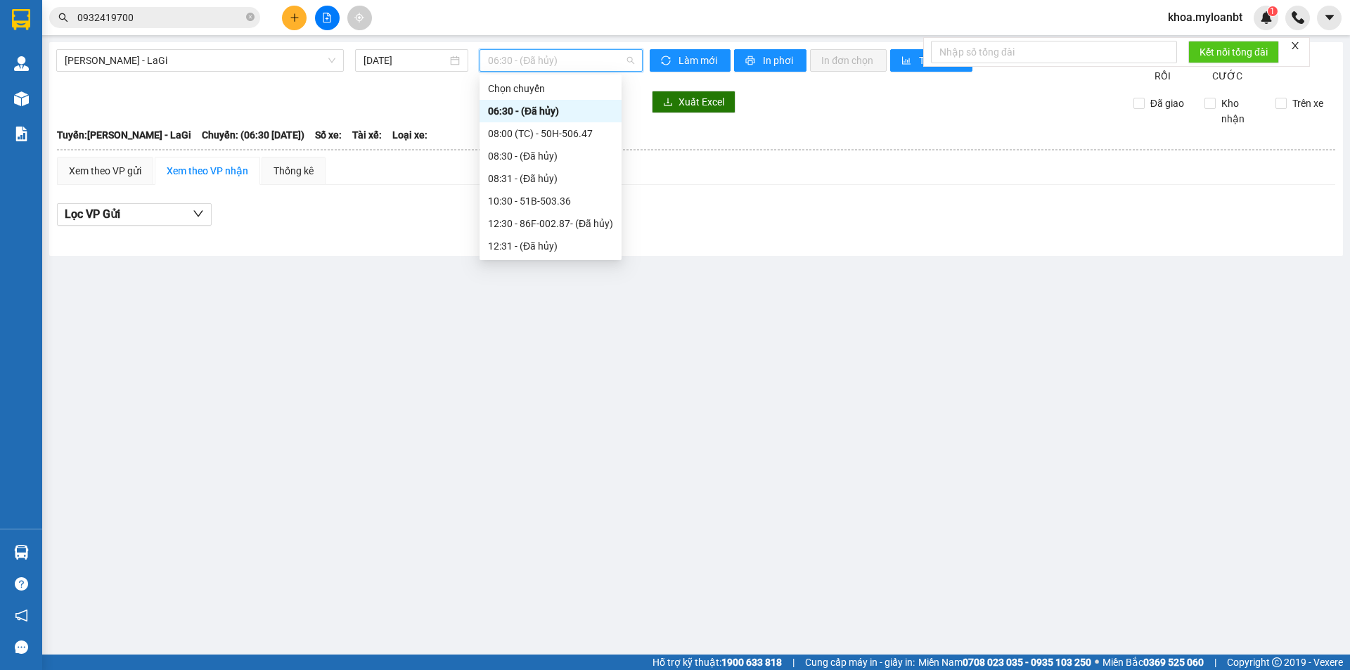
click at [532, 347] on div "17:30 (TC) - 86f-001.01" at bounding box center [551, 358] width 142 height 22
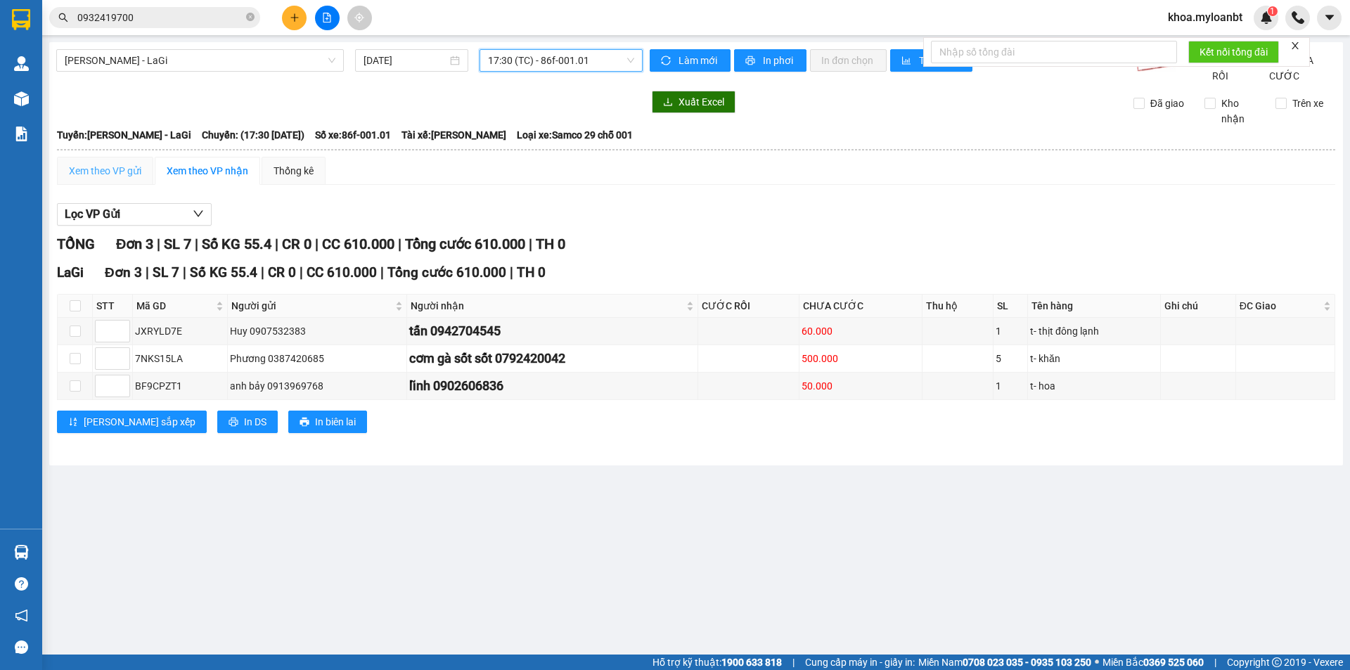
click at [131, 185] on div "Xem theo VP gửi" at bounding box center [105, 171] width 96 height 28
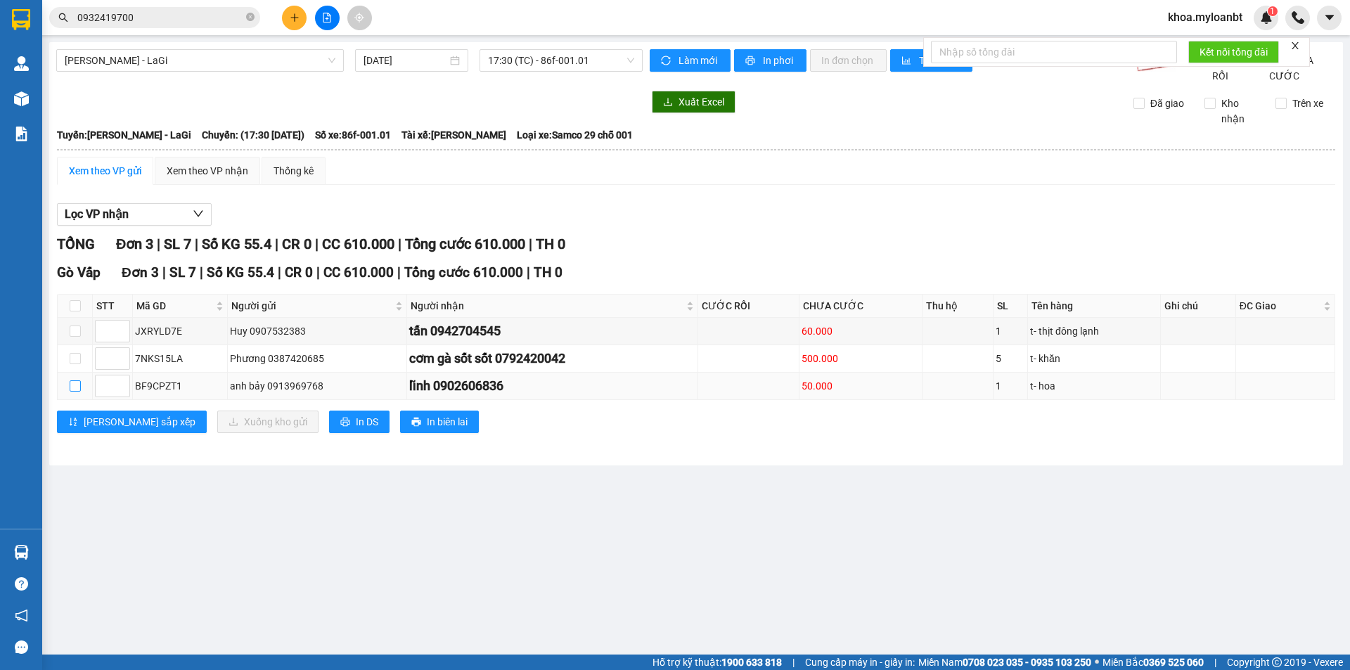
click at [72, 392] on input "checkbox" at bounding box center [75, 385] width 11 height 11
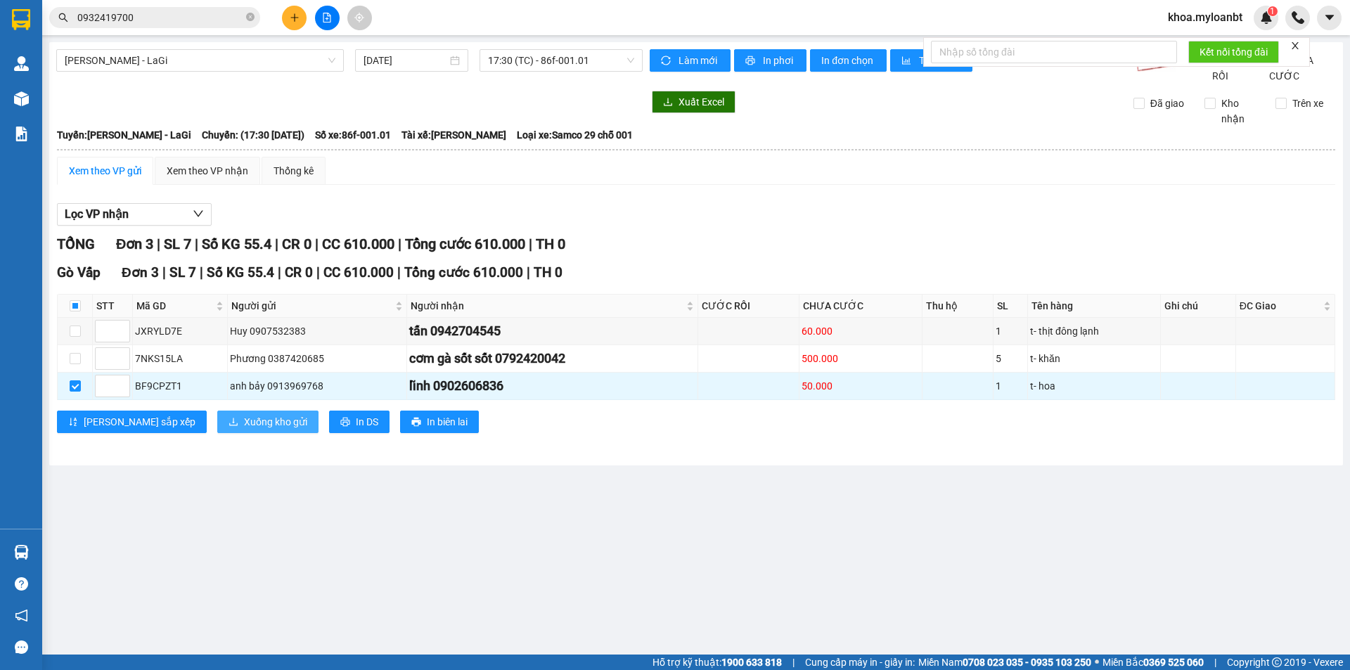
click at [244, 430] on span "Xuống kho gửi" at bounding box center [275, 421] width 63 height 15
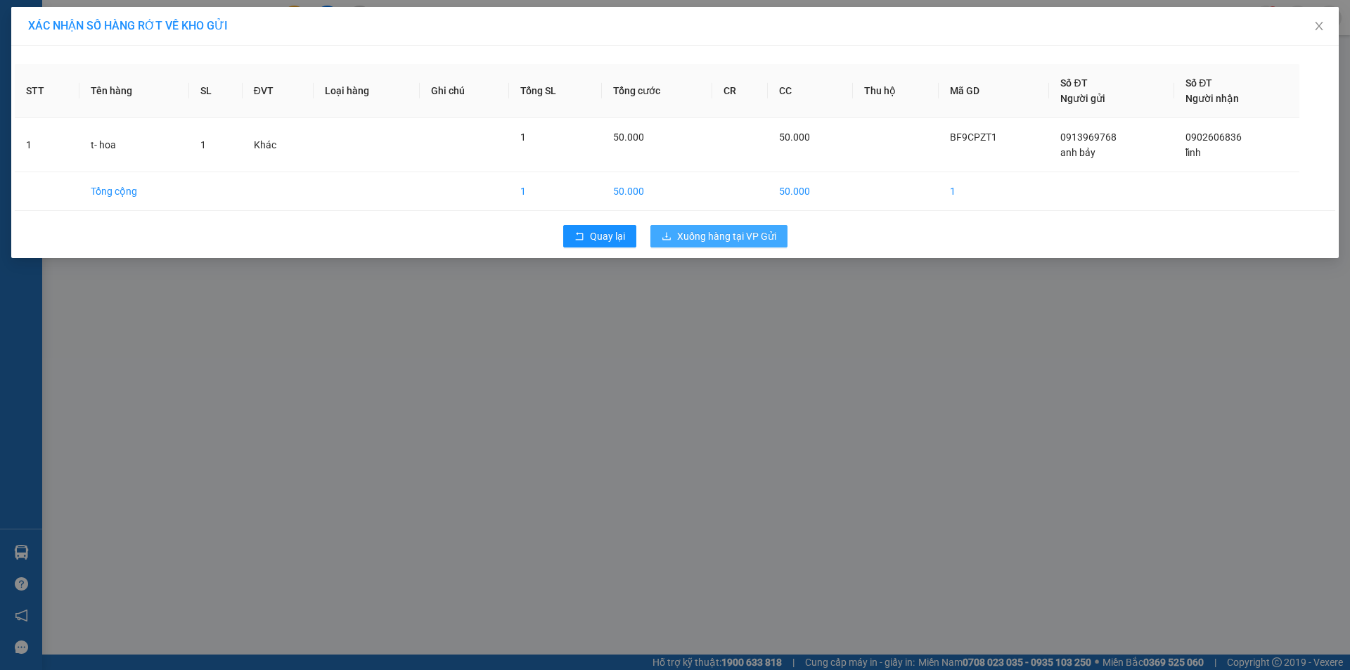
click at [726, 231] on span "Xuống hàng tại VP Gửi" at bounding box center [726, 236] width 99 height 15
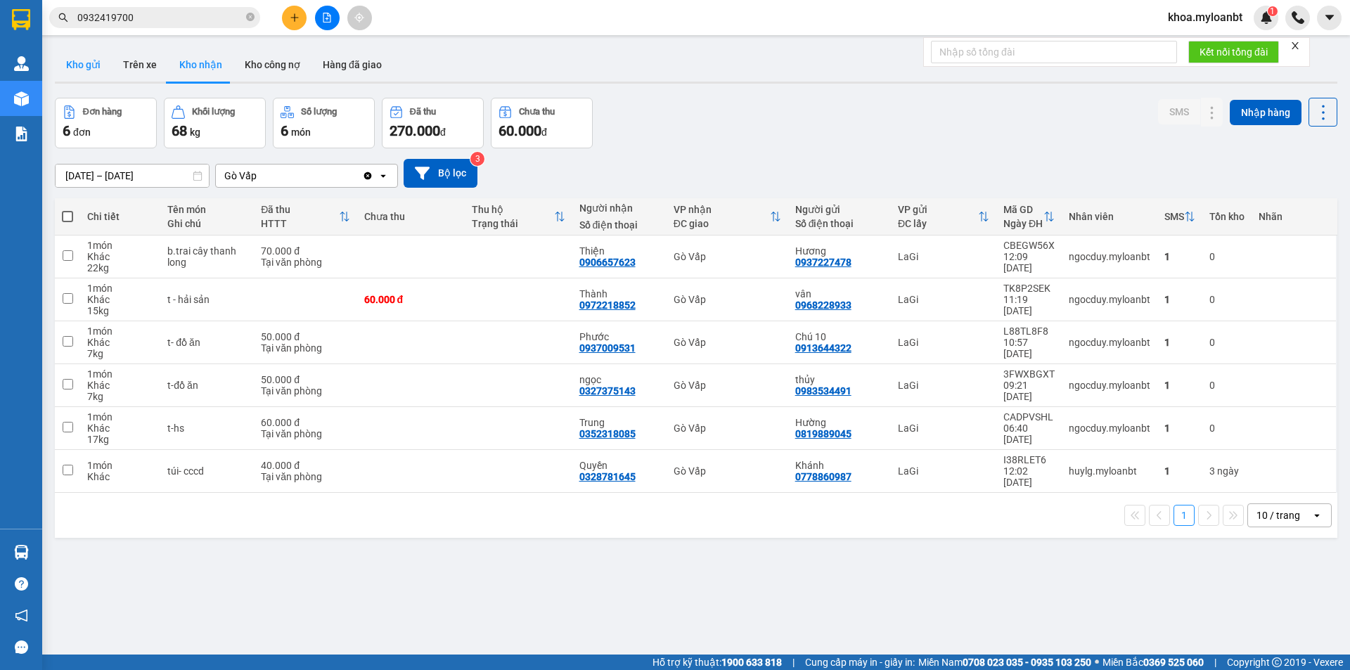
click at [91, 77] on button "Kho gửi" at bounding box center [83, 65] width 57 height 34
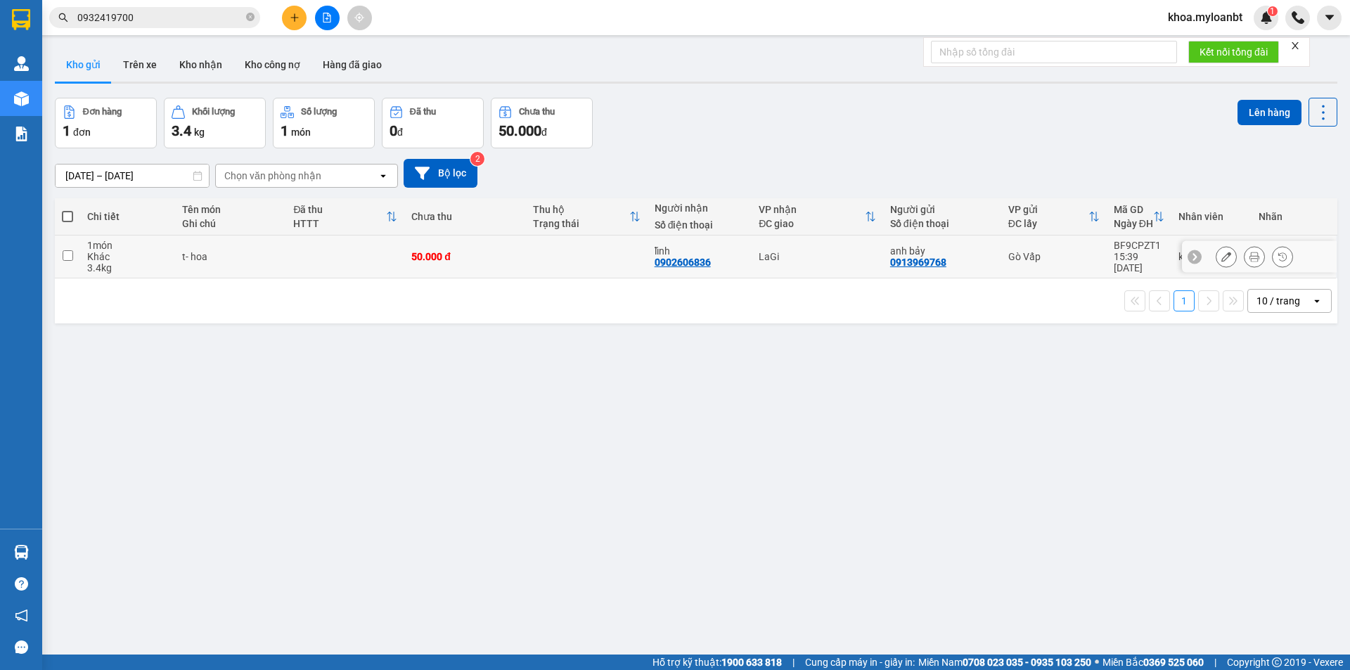
click at [360, 247] on td at bounding box center [345, 257] width 118 height 43
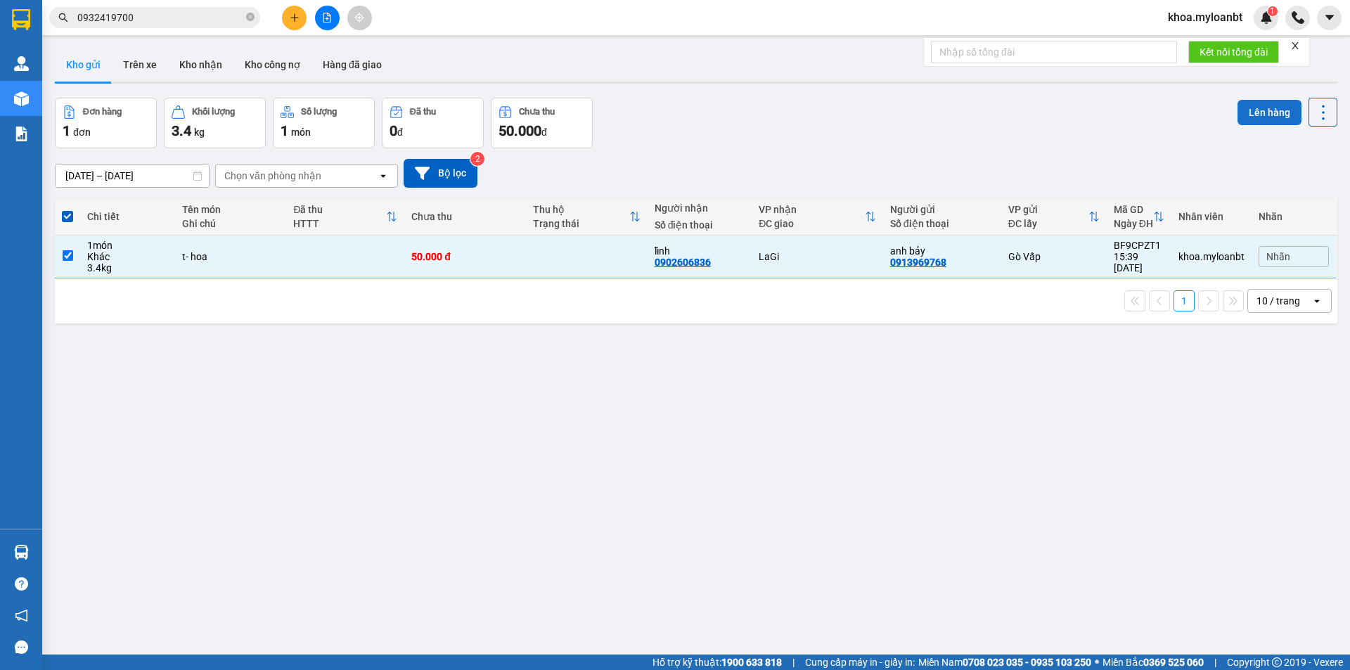
click at [1252, 109] on button "Lên hàng" at bounding box center [1269, 112] width 64 height 25
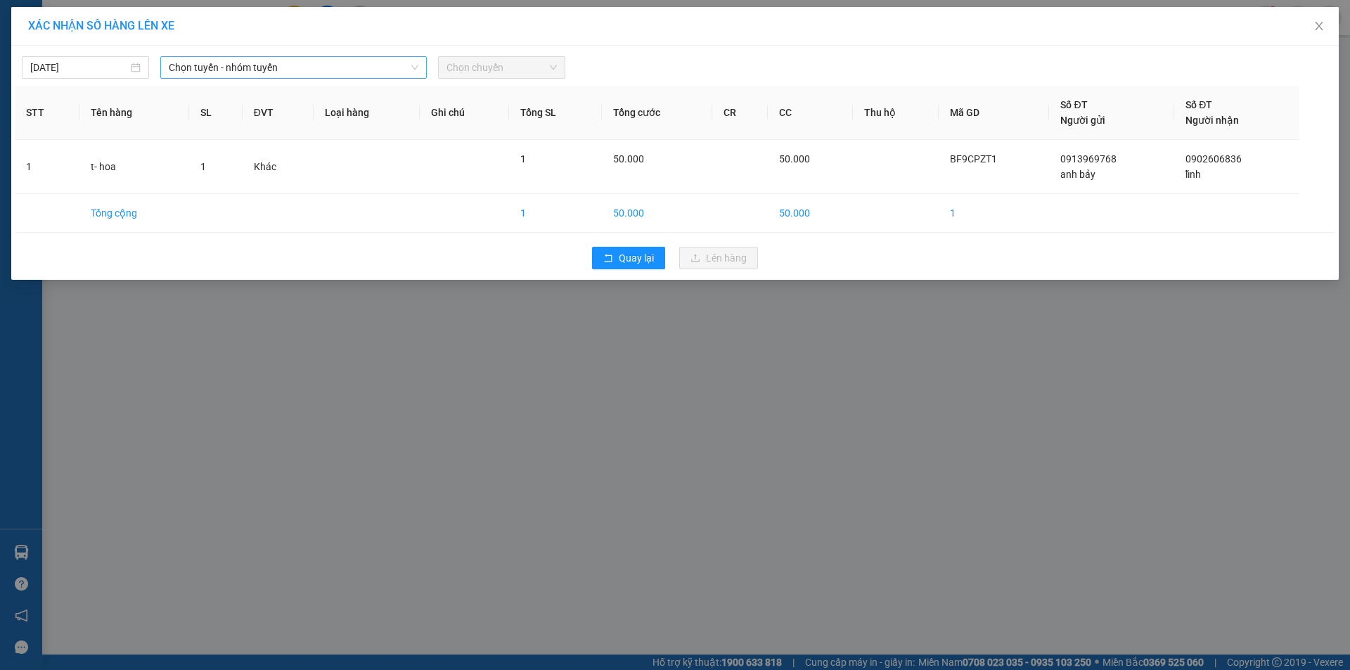
click at [330, 78] on div "Chọn tuyến - nhóm tuyến" at bounding box center [293, 67] width 266 height 22
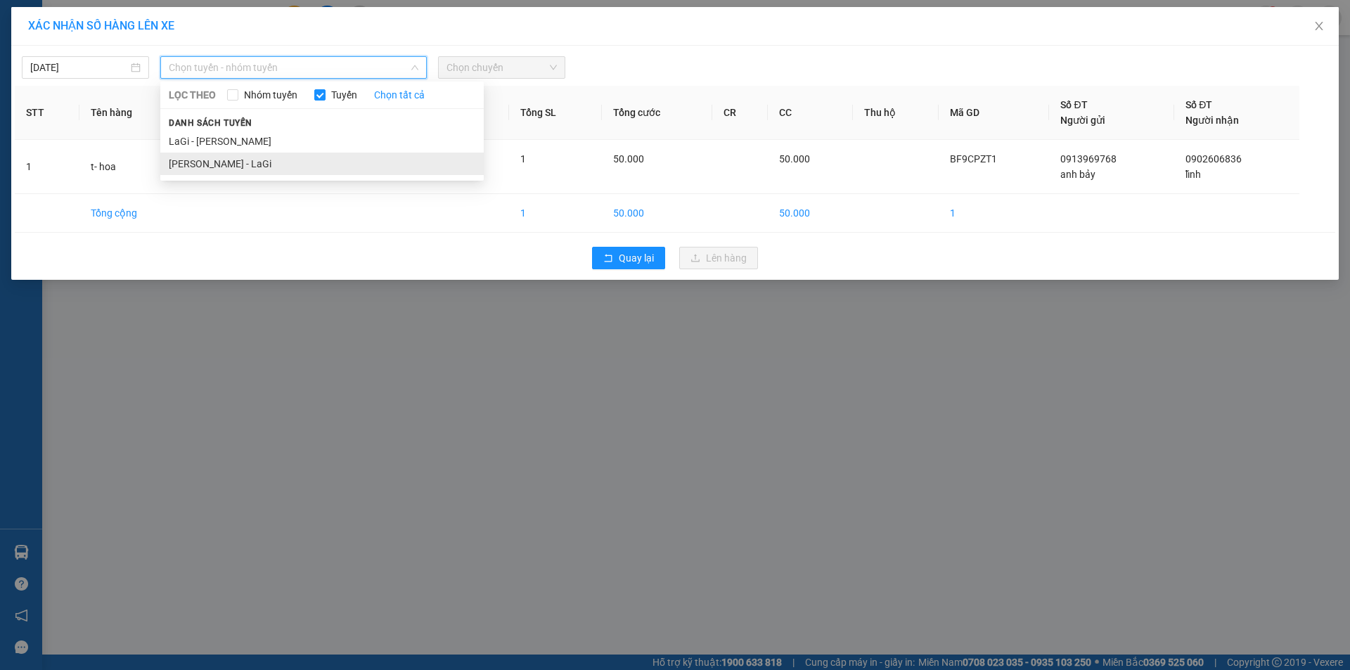
click at [253, 155] on li "[PERSON_NAME] - LaGi" at bounding box center [321, 164] width 323 height 22
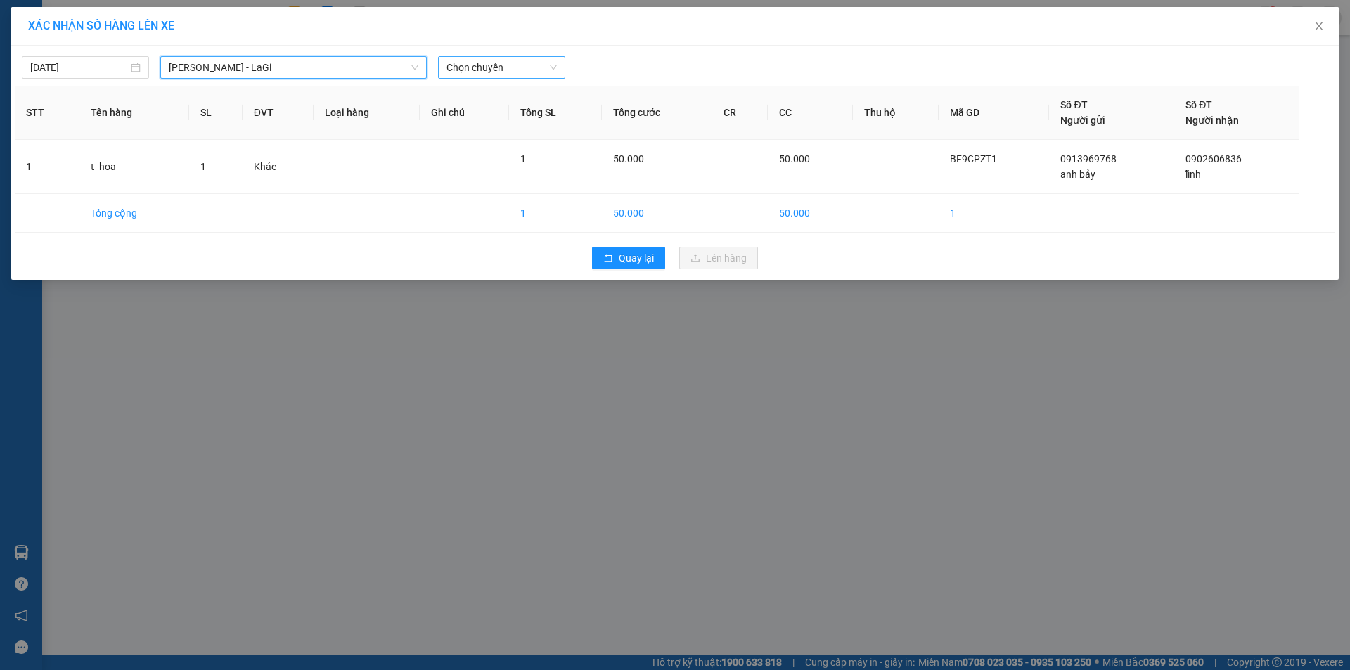
drag, startPoint x: 585, startPoint y: 71, endPoint x: 490, endPoint y: 67, distance: 95.0
click at [523, 71] on div "[DATE] [GEOGRAPHIC_DATA] - [GEOGRAPHIC_DATA] - [GEOGRAPHIC_DATA] LỌC THEO Nhóm …" at bounding box center [675, 64] width 1320 height 30
click at [490, 67] on span "Chọn chuyến" at bounding box center [501, 67] width 110 height 21
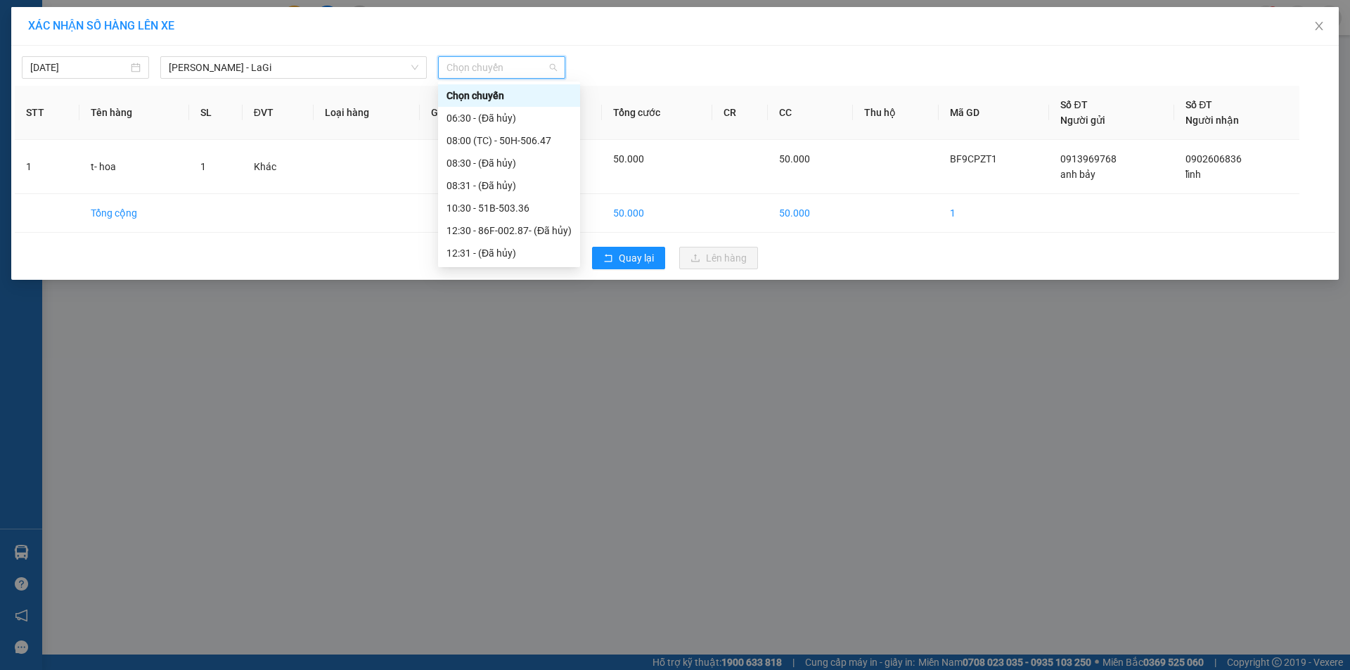
click at [481, 403] on div "19:30 (TC) - 50H-638.35" at bounding box center [508, 410] width 125 height 15
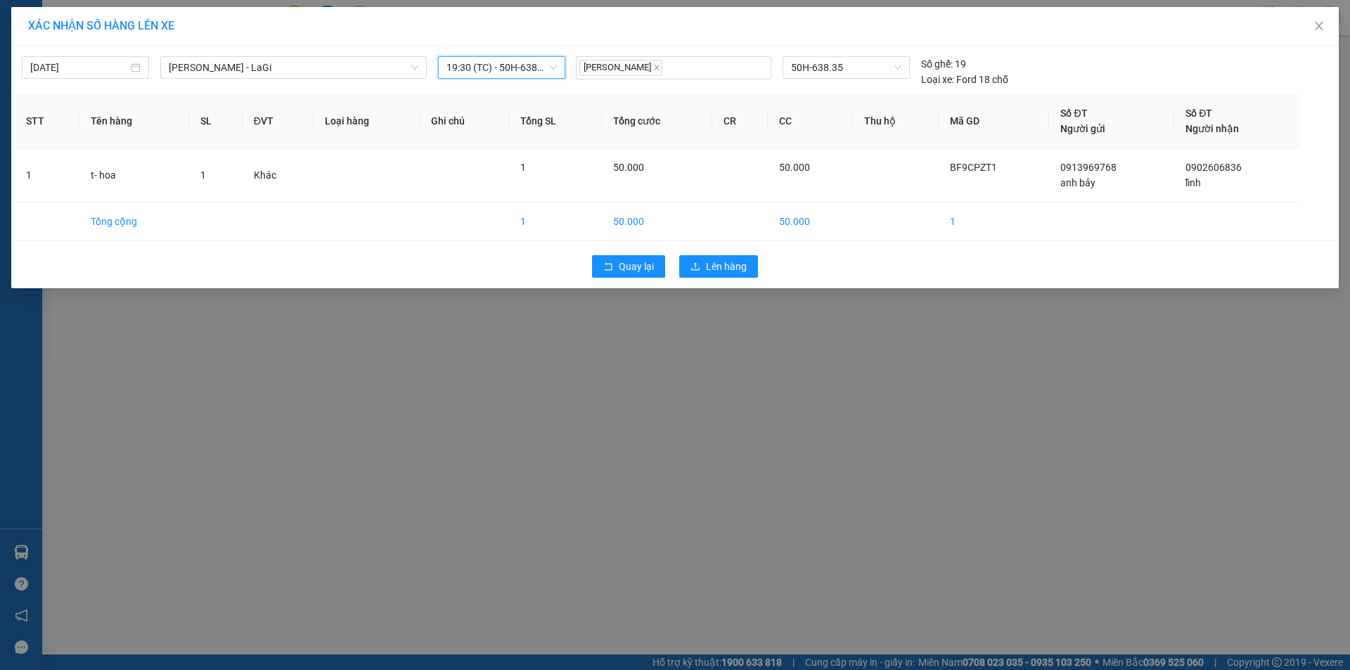
click at [695, 255] on div "Quay lại Lên hàng" at bounding box center [675, 266] width 1320 height 37
click at [688, 267] on button "Lên hàng" at bounding box center [718, 266] width 79 height 22
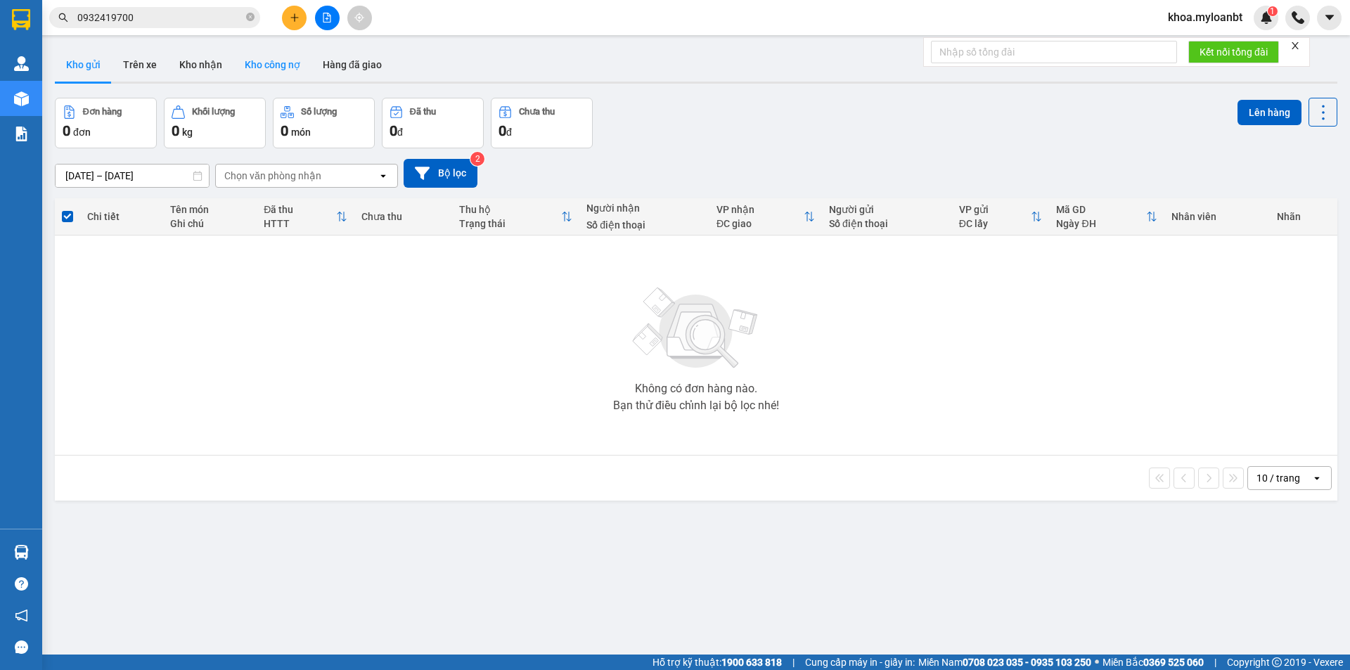
click at [233, 54] on button "Kho công nợ" at bounding box center [272, 65] width 78 height 34
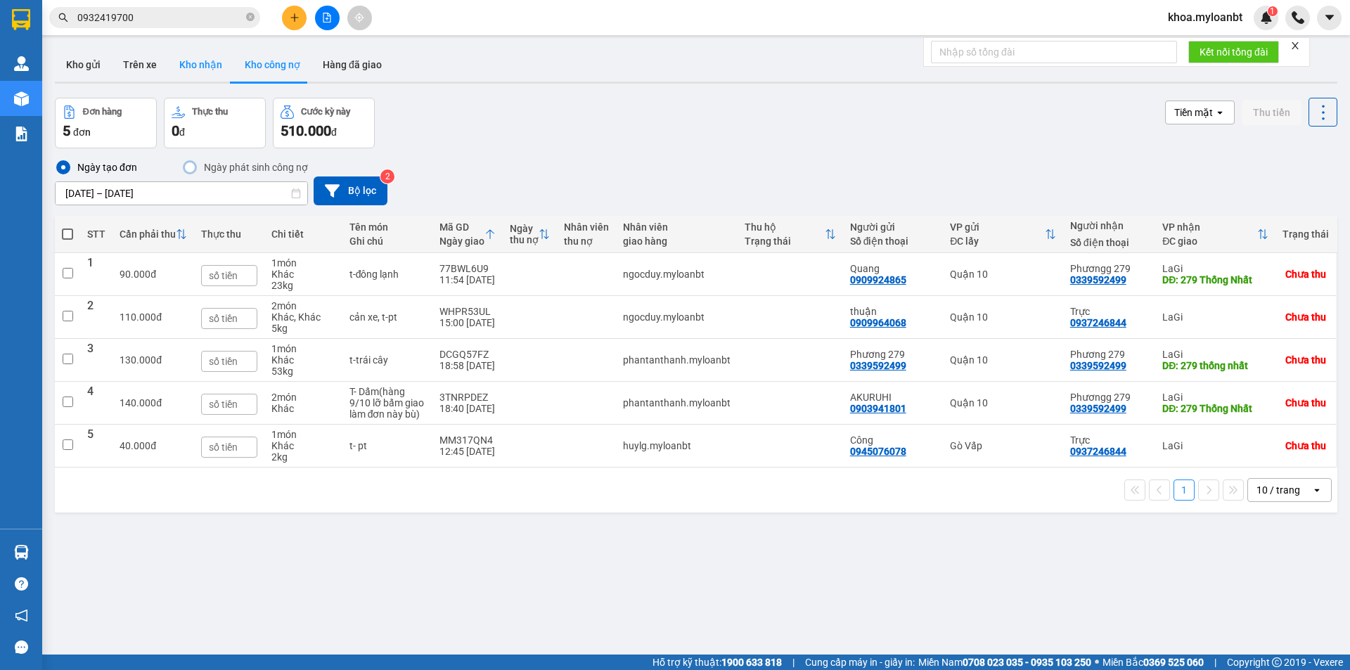
click at [188, 70] on button "Kho nhận" at bounding box center [200, 65] width 65 height 34
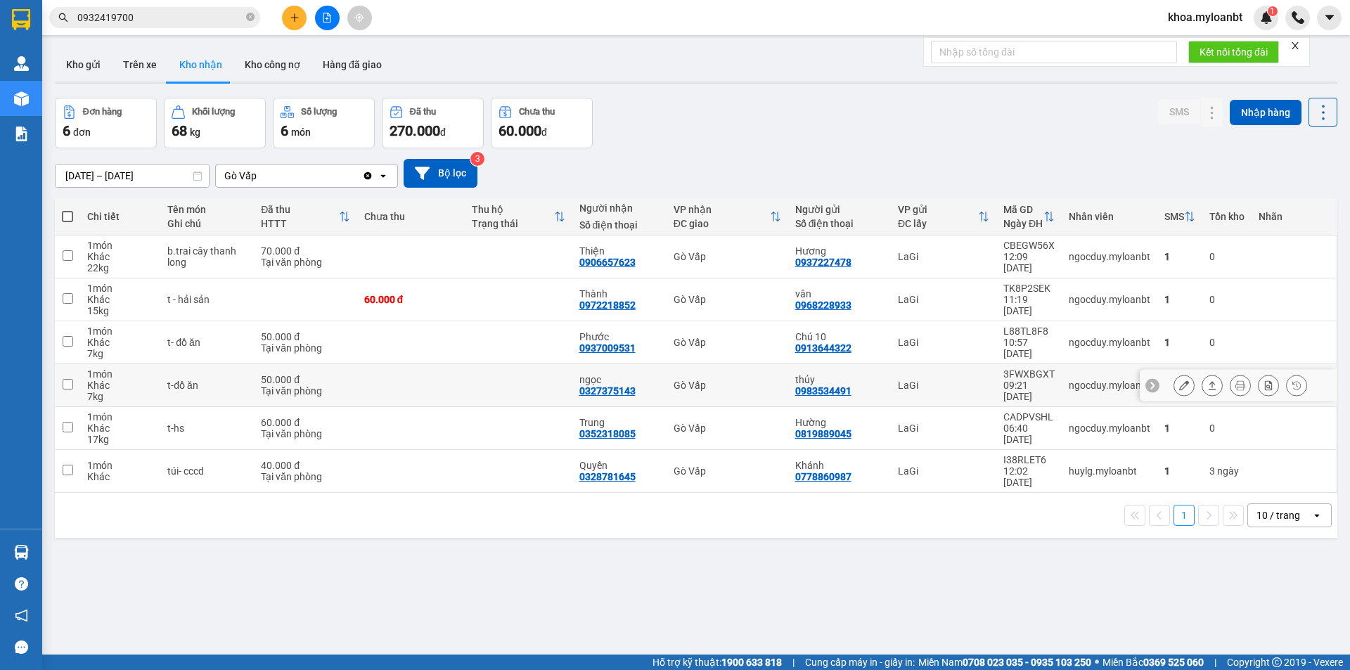
click at [1202, 392] on button at bounding box center [1212, 385] width 20 height 25
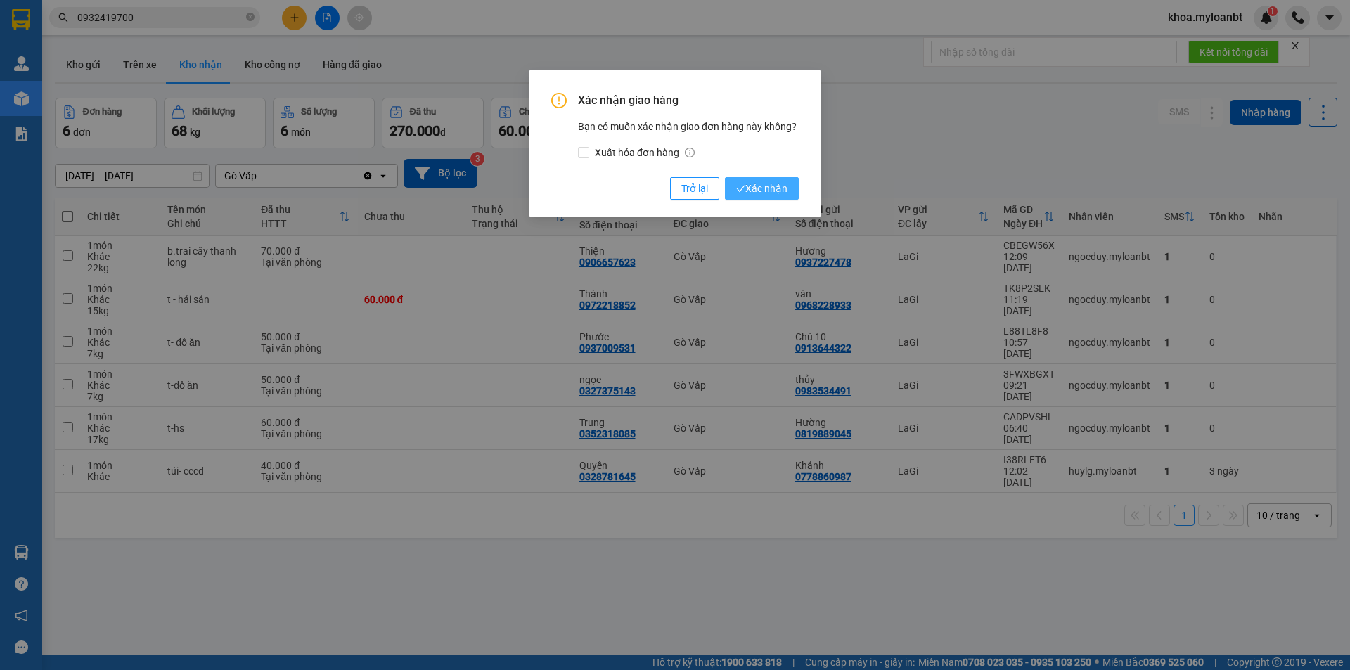
click at [757, 187] on span "Xác nhận" at bounding box center [761, 188] width 51 height 15
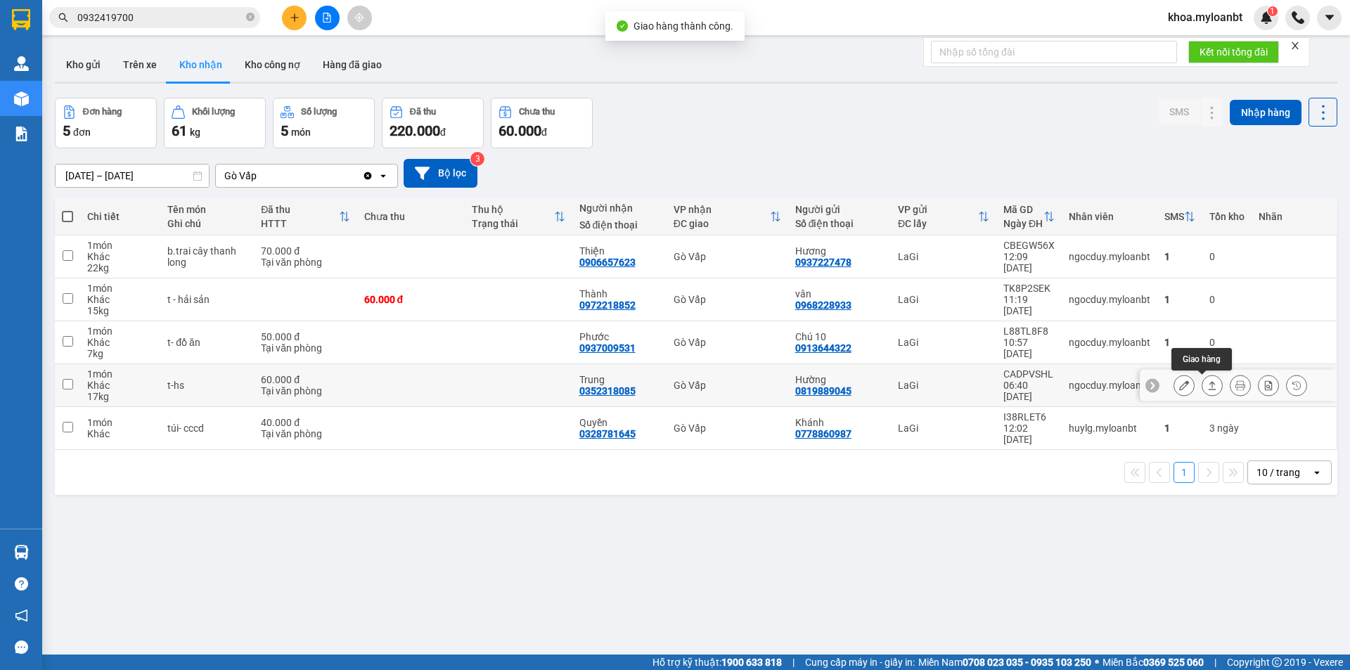
click at [1207, 388] on icon at bounding box center [1212, 385] width 10 height 10
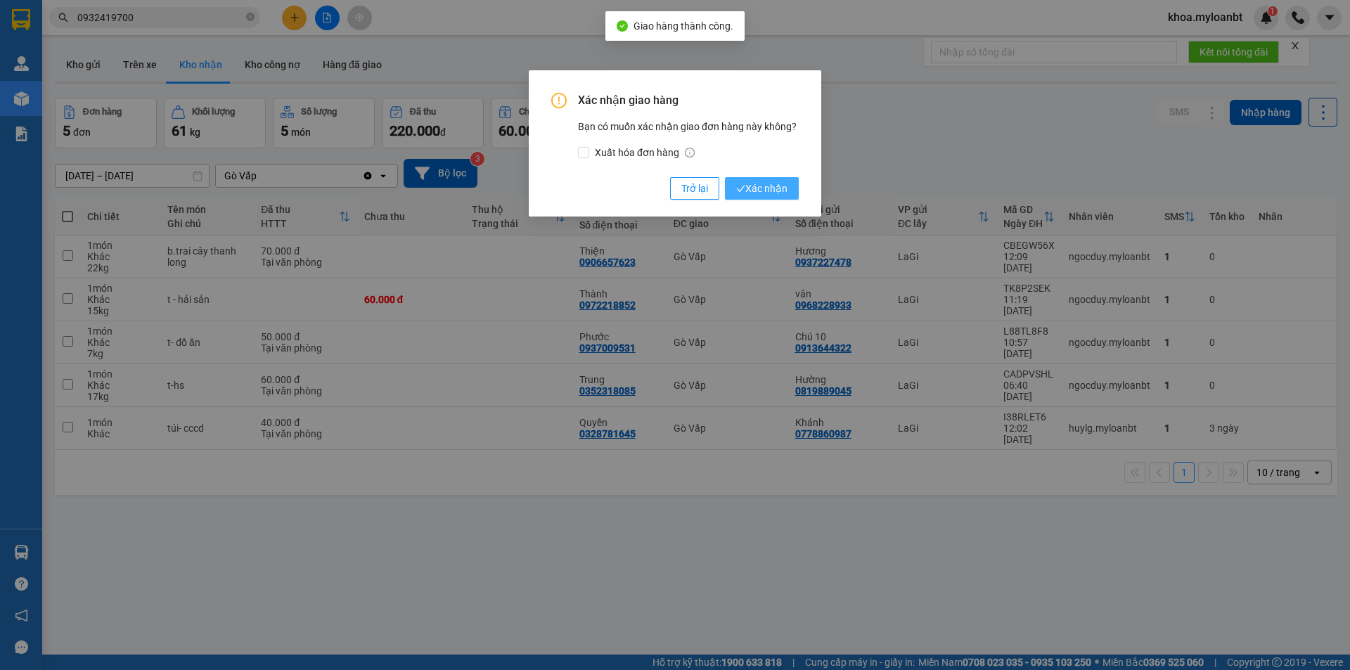
click at [790, 184] on button "Xác nhận" at bounding box center [762, 188] width 74 height 22
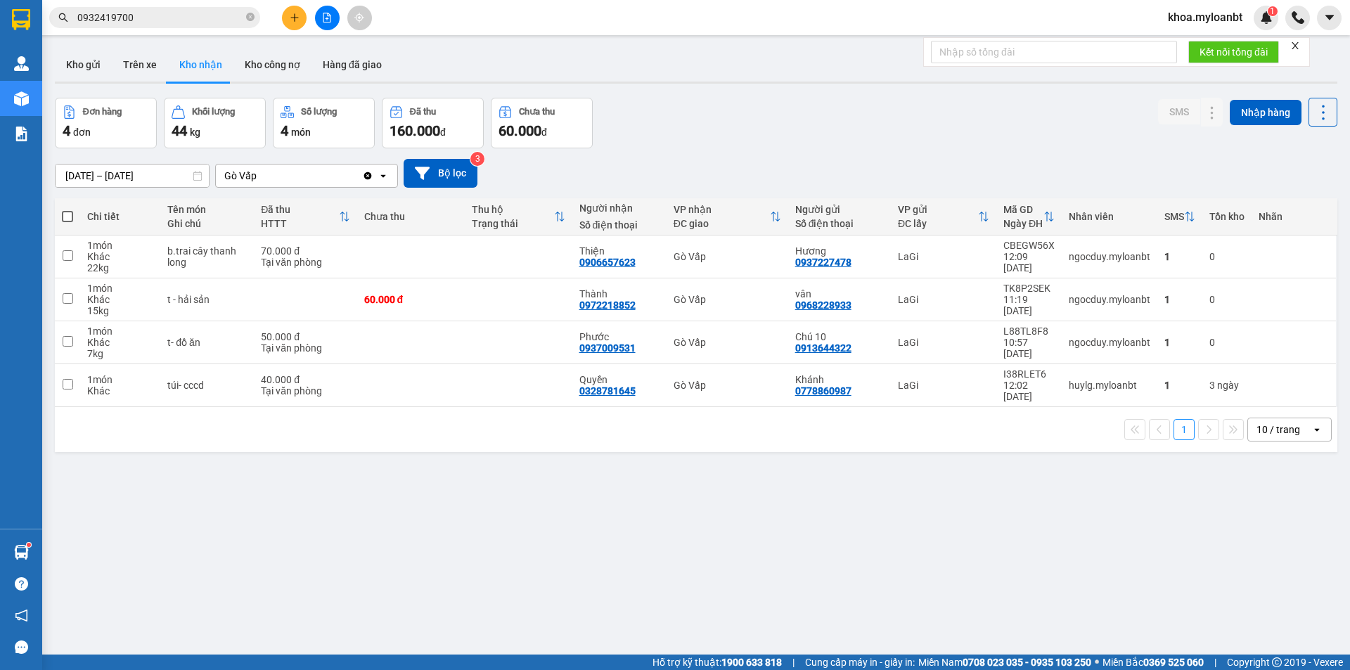
click at [187, 25] on span "0932419700" at bounding box center [154, 17] width 211 height 21
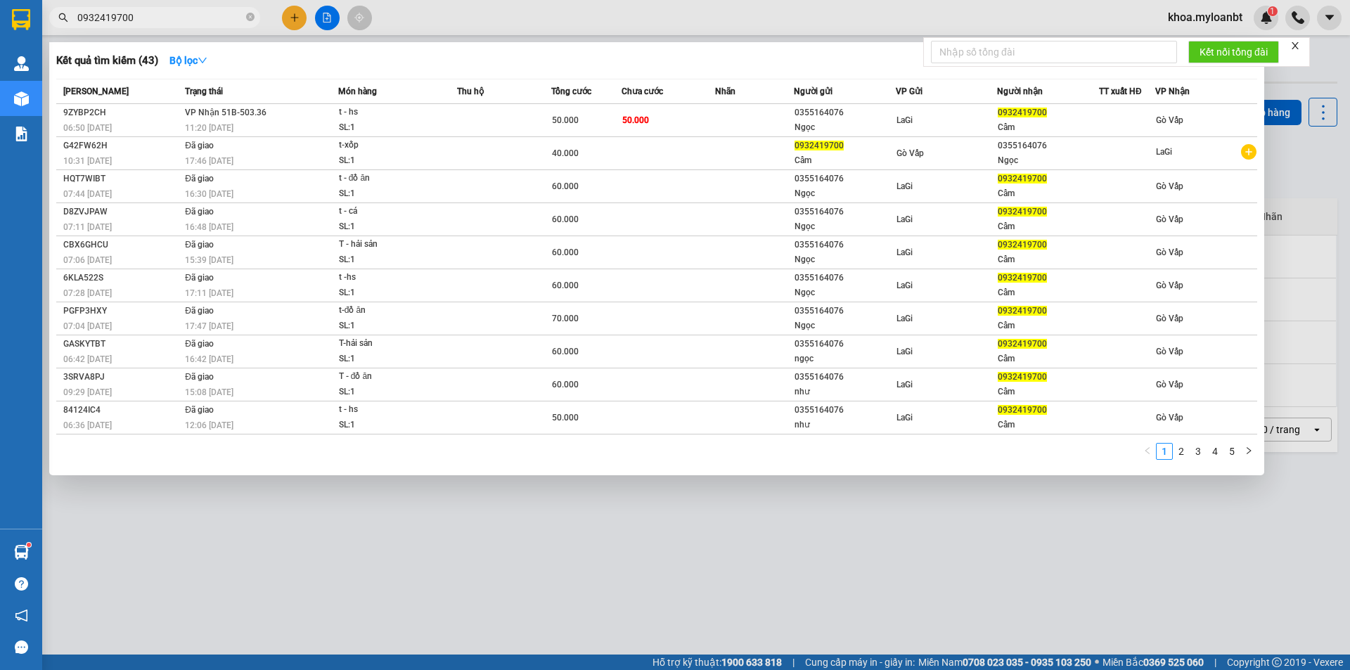
click at [190, 22] on input "0932419700" at bounding box center [160, 17] width 166 height 15
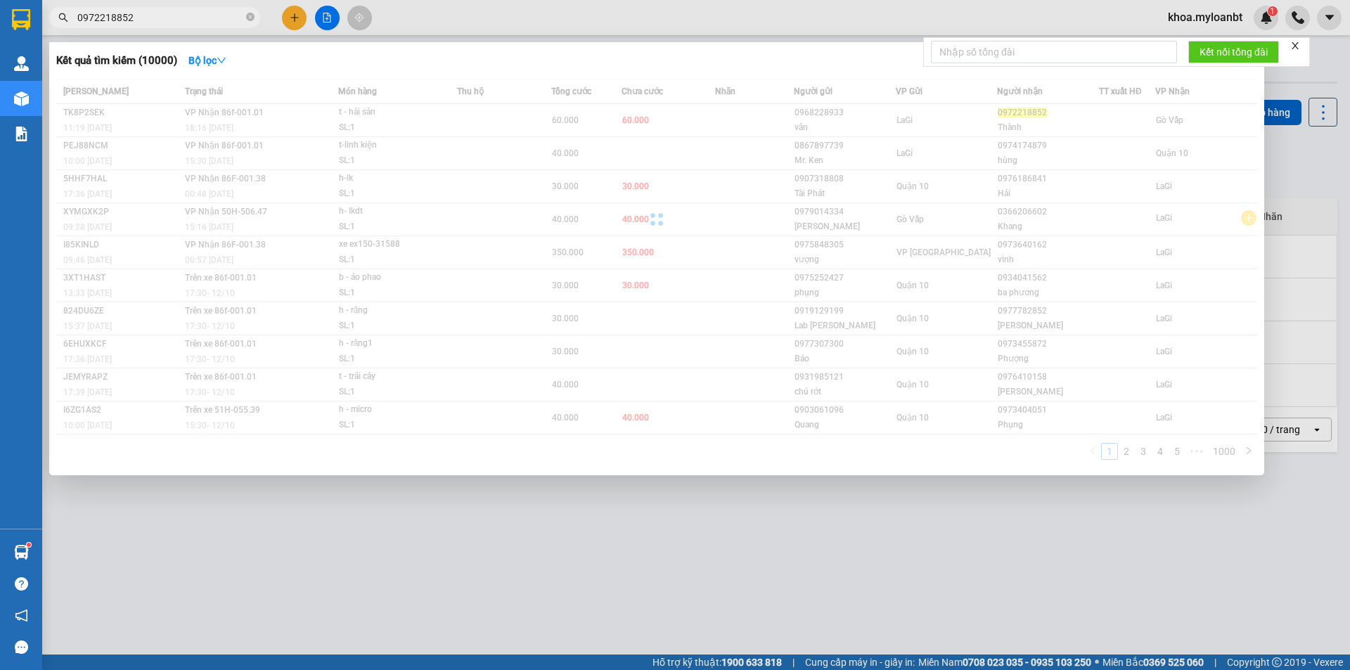
type input "0972218852"
click at [373, 171] on div at bounding box center [656, 219] width 1201 height 281
click at [175, 19] on input "0972218852" at bounding box center [160, 17] width 166 height 15
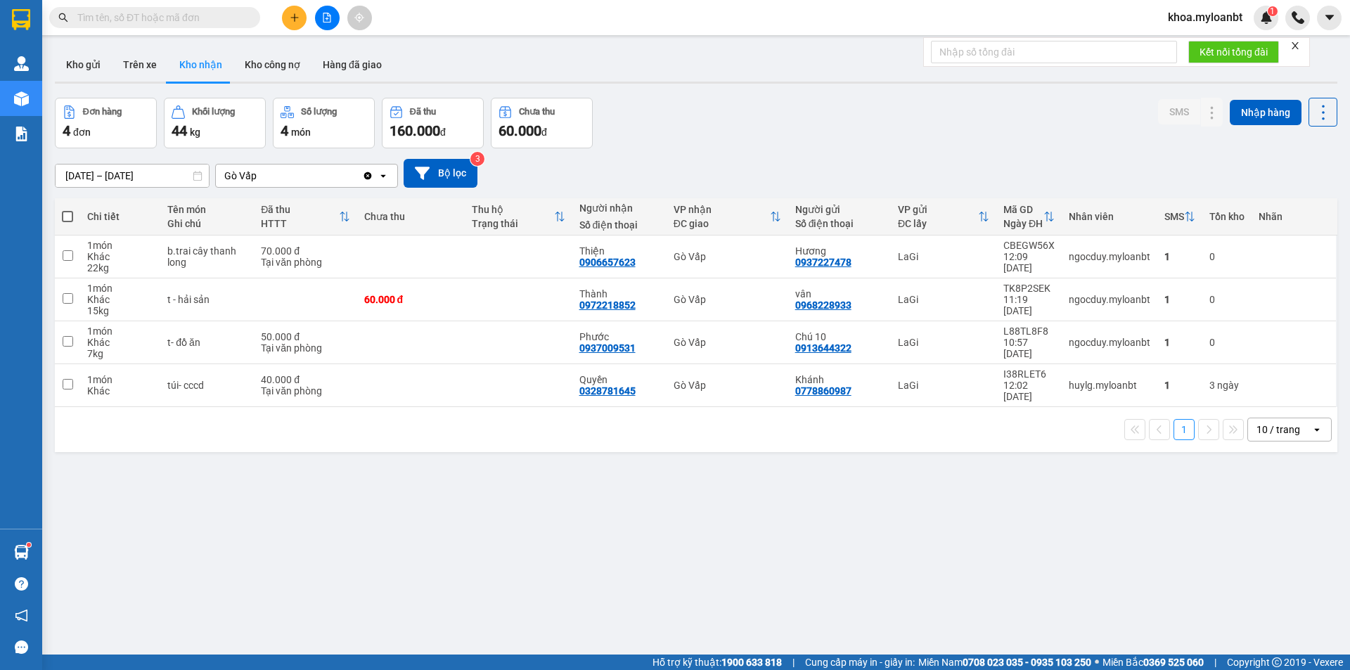
paste input "0972218852"
type input "0972218852"
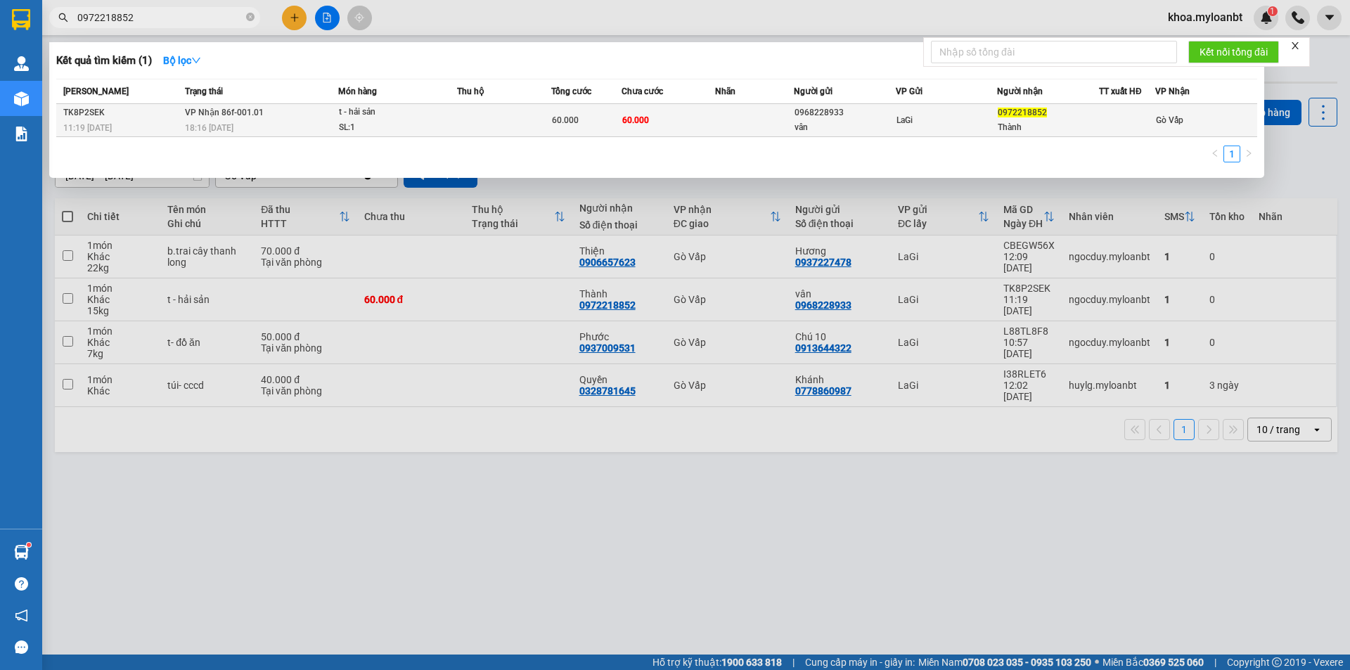
click at [608, 108] on td "60.000" at bounding box center [586, 120] width 70 height 33
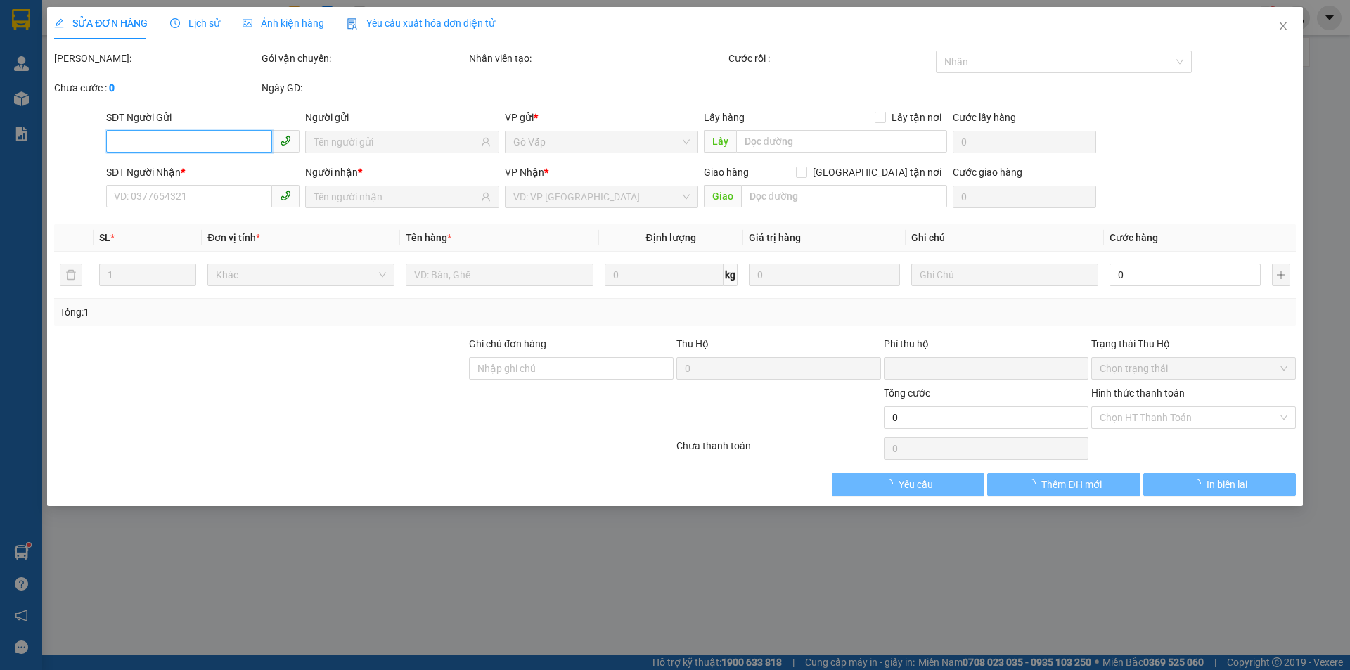
type input "0968228933"
type input "vân"
type input "0972218852"
type input "Thành"
type input "0"
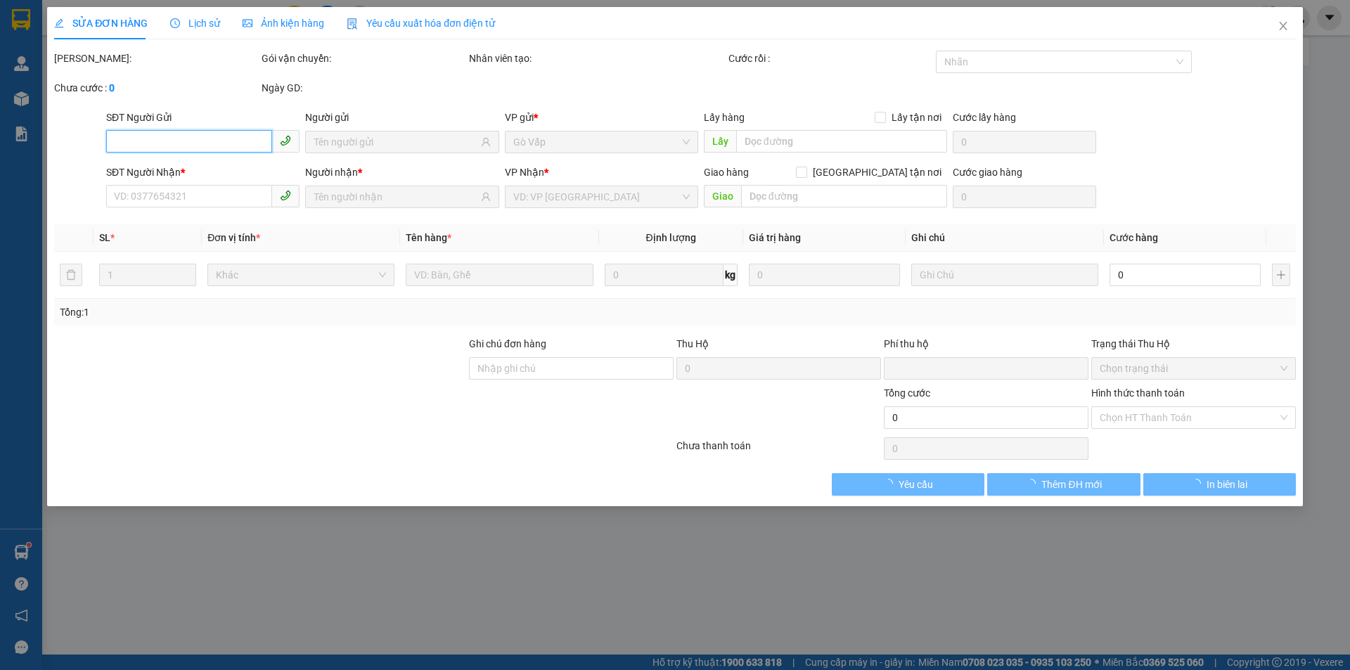
type input "60.000"
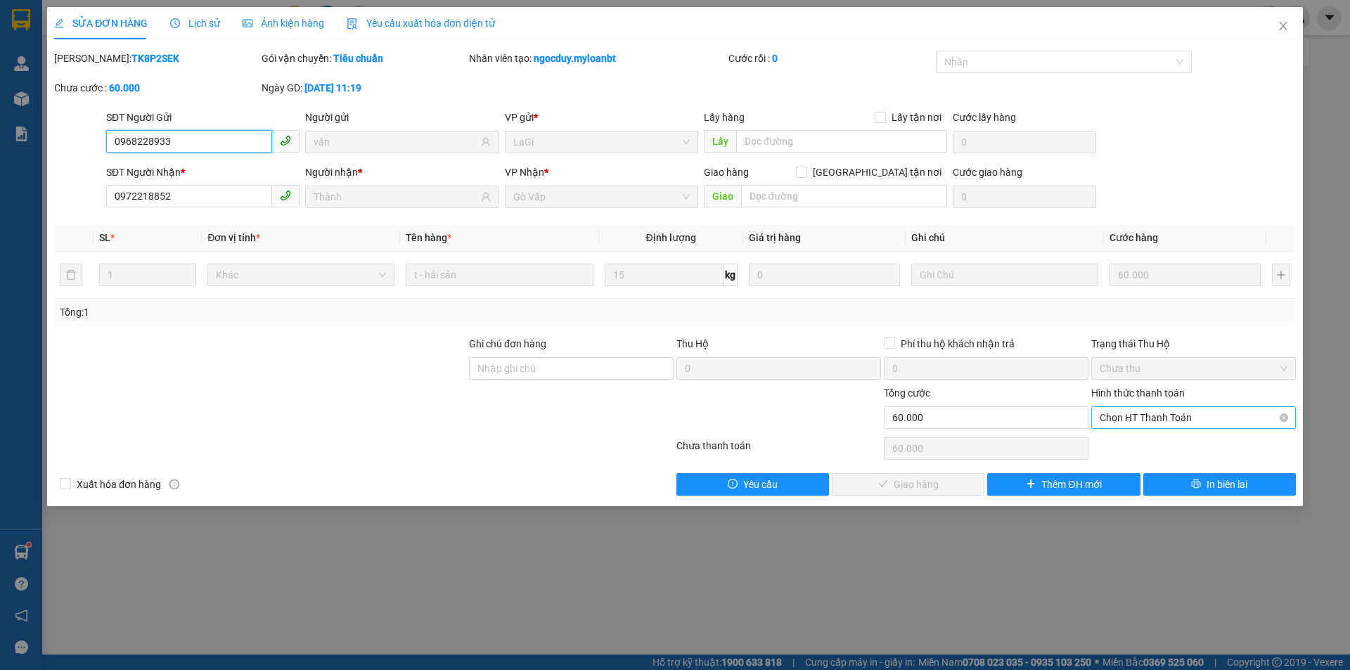
click at [1142, 411] on span "Chọn HT Thanh Toán" at bounding box center [1194, 417] width 188 height 21
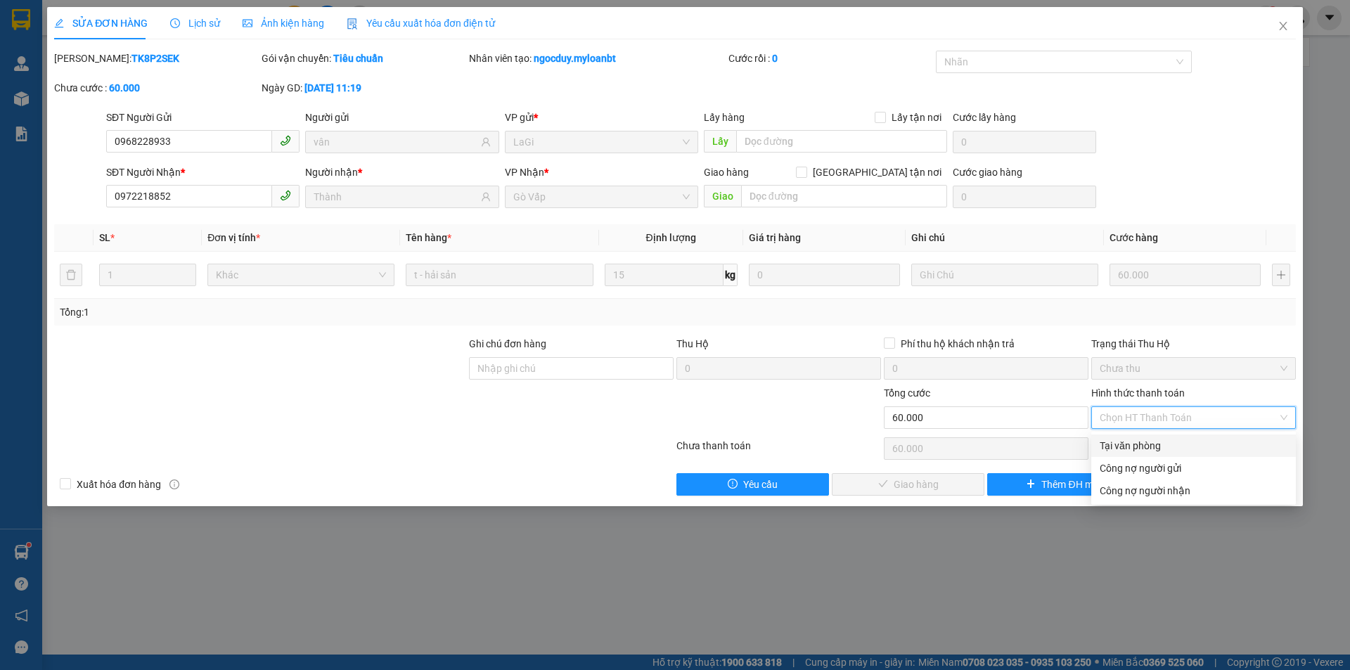
drag, startPoint x: 1124, startPoint y: 432, endPoint x: 1120, endPoint y: 442, distance: 10.5
click at [1121, 440] on div "Total Paid Fee 0 Total UnPaid Fee 60.000 Cash Collection Total Fee Mã ĐH: TK8P2…" at bounding box center [675, 273] width 1242 height 445
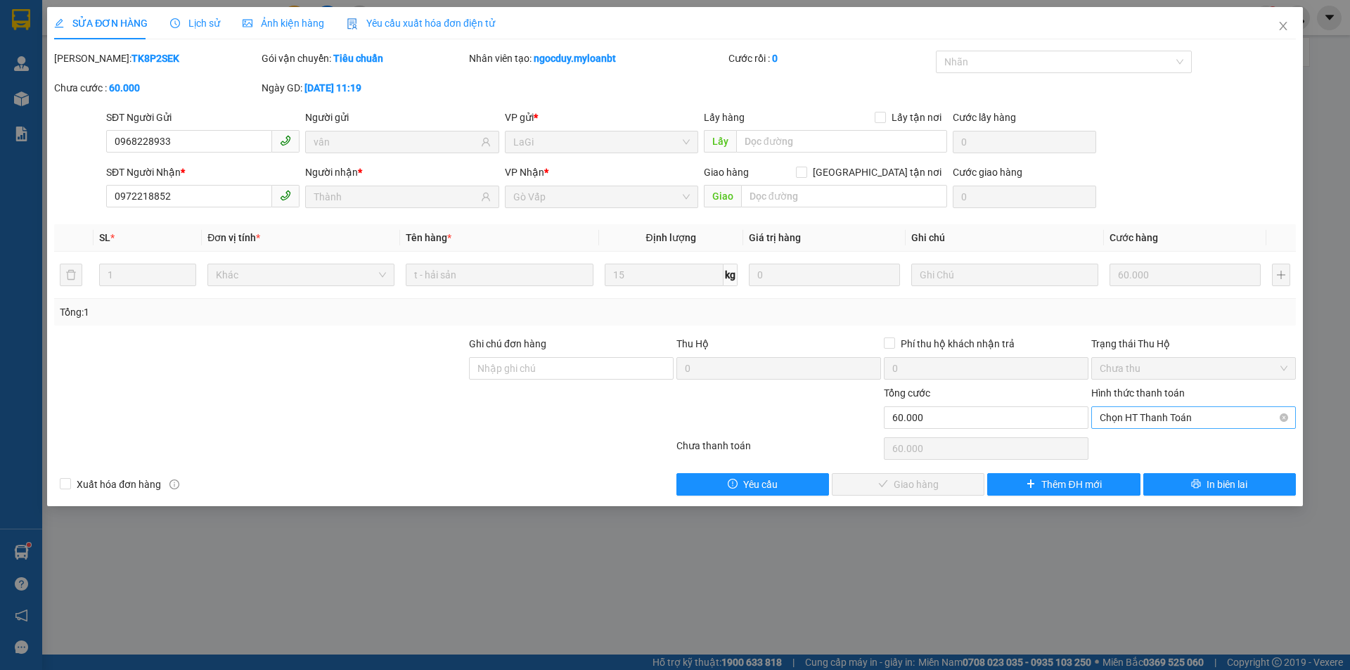
click at [1143, 418] on span "Chọn HT Thanh Toán" at bounding box center [1194, 417] width 188 height 21
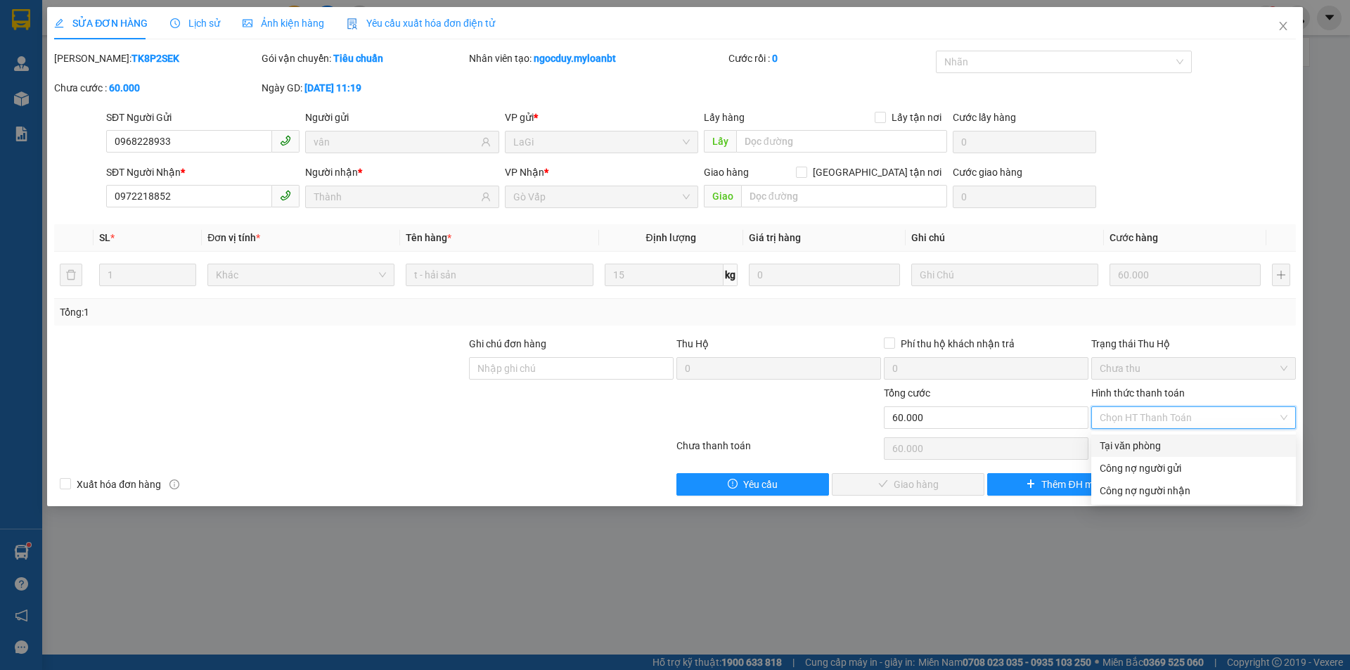
click at [1121, 444] on div "Tại văn phòng" at bounding box center [1194, 445] width 188 height 15
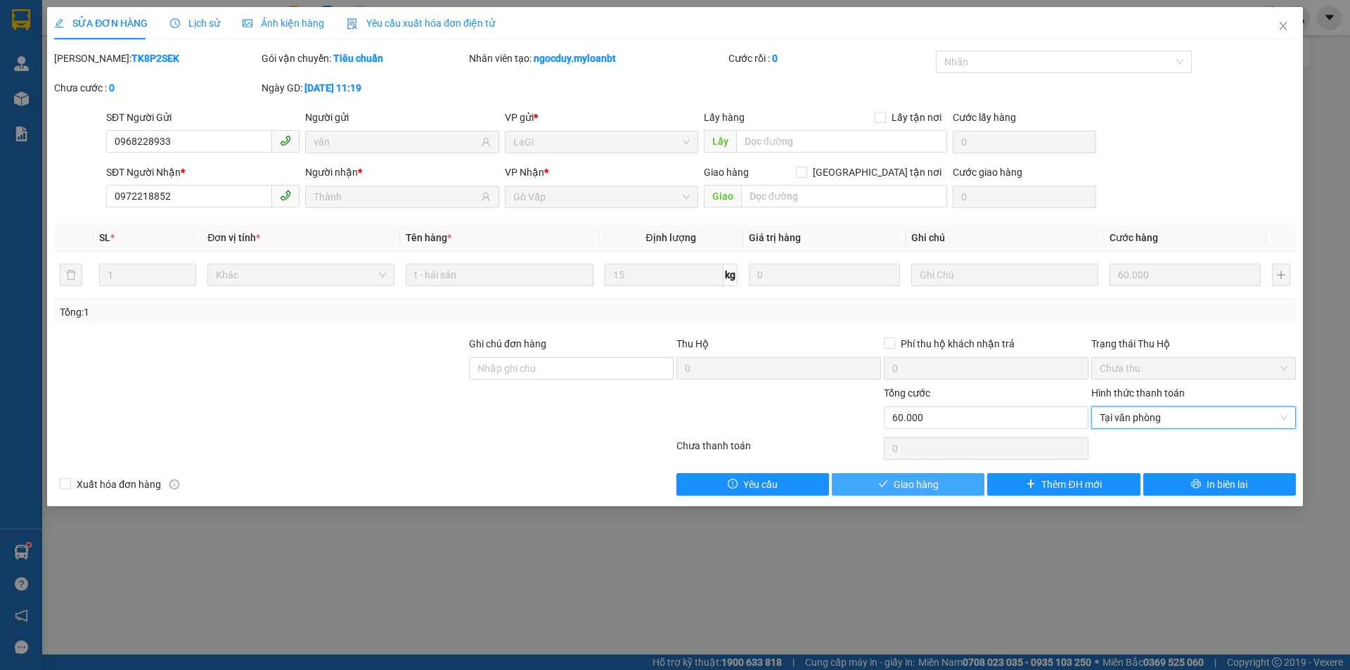
click at [915, 484] on span "Giao hàng" at bounding box center [916, 484] width 45 height 15
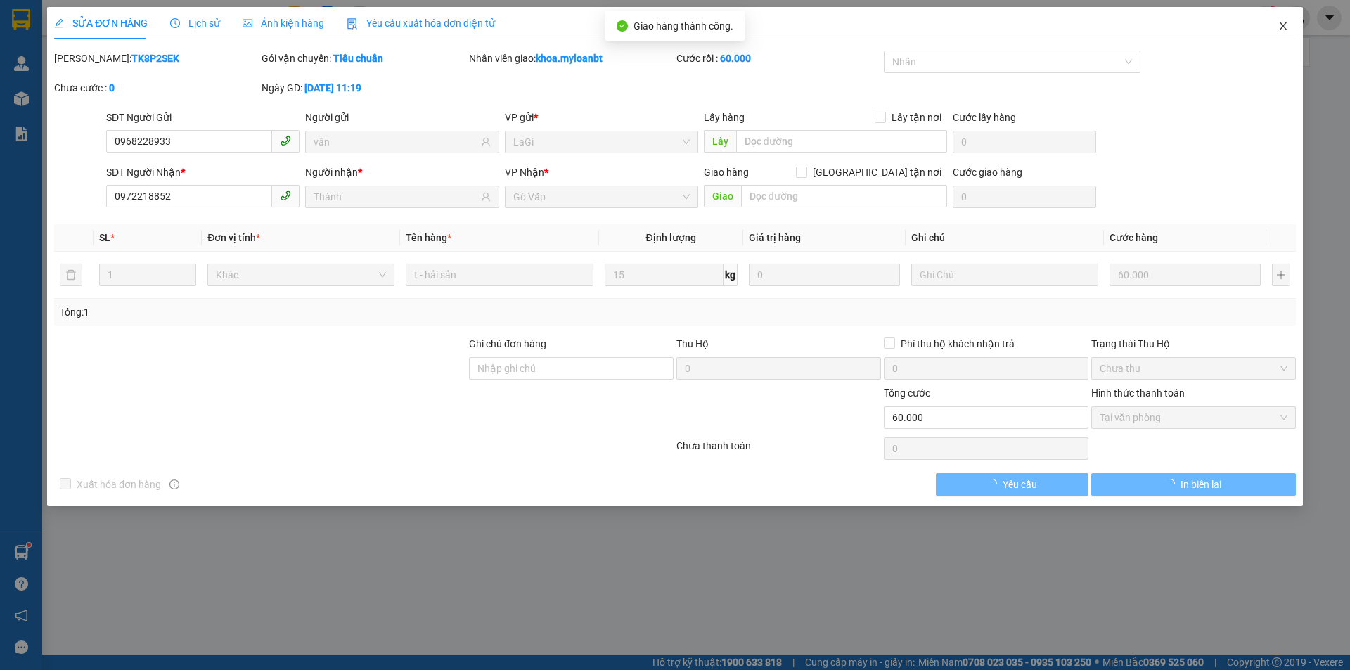
click at [1278, 10] on span "Close" at bounding box center [1282, 26] width 39 height 39
